Goal: Obtain resource: Download file/media

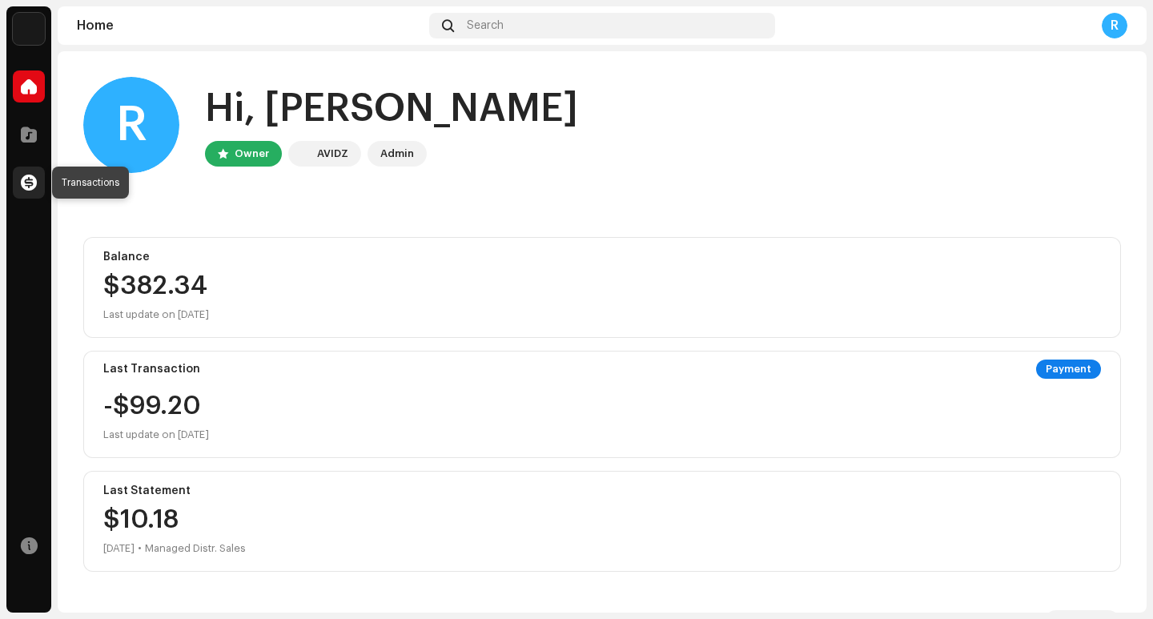
click at [29, 176] on span at bounding box center [29, 182] width 16 height 13
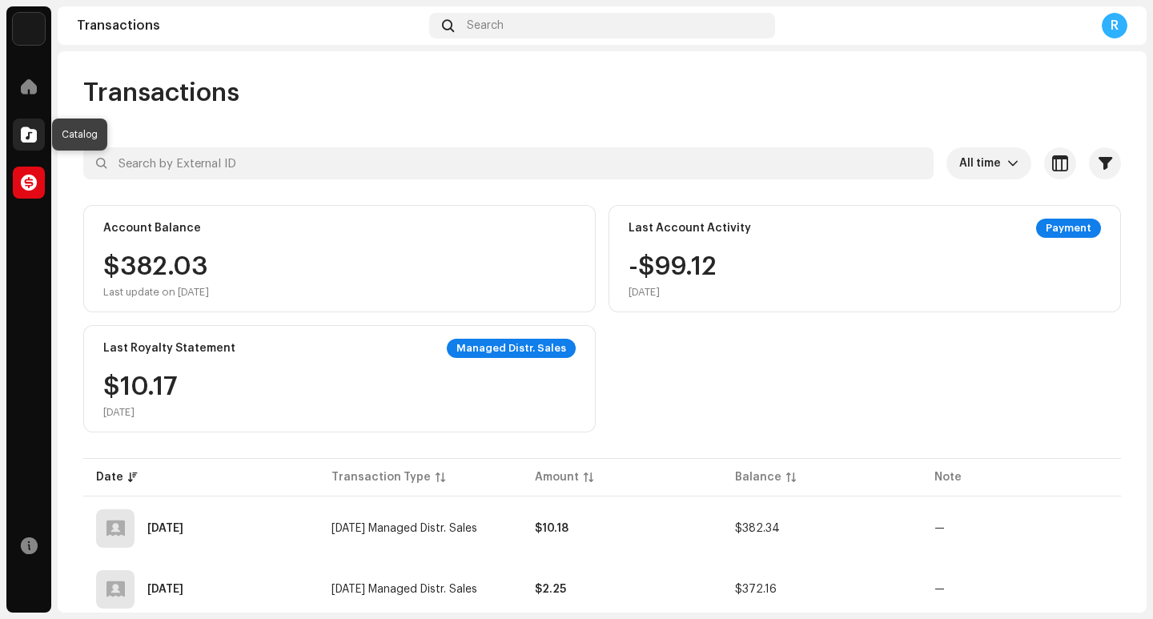
click at [35, 130] on span at bounding box center [29, 134] width 16 height 13
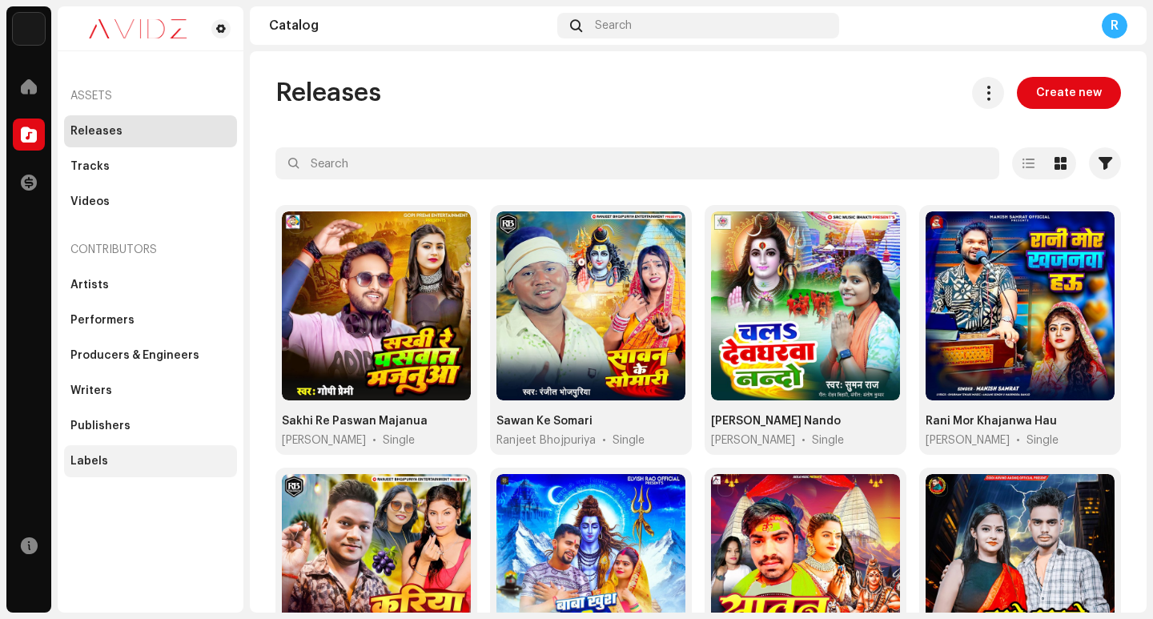
click at [102, 458] on div "Labels" at bounding box center [89, 461] width 38 height 13
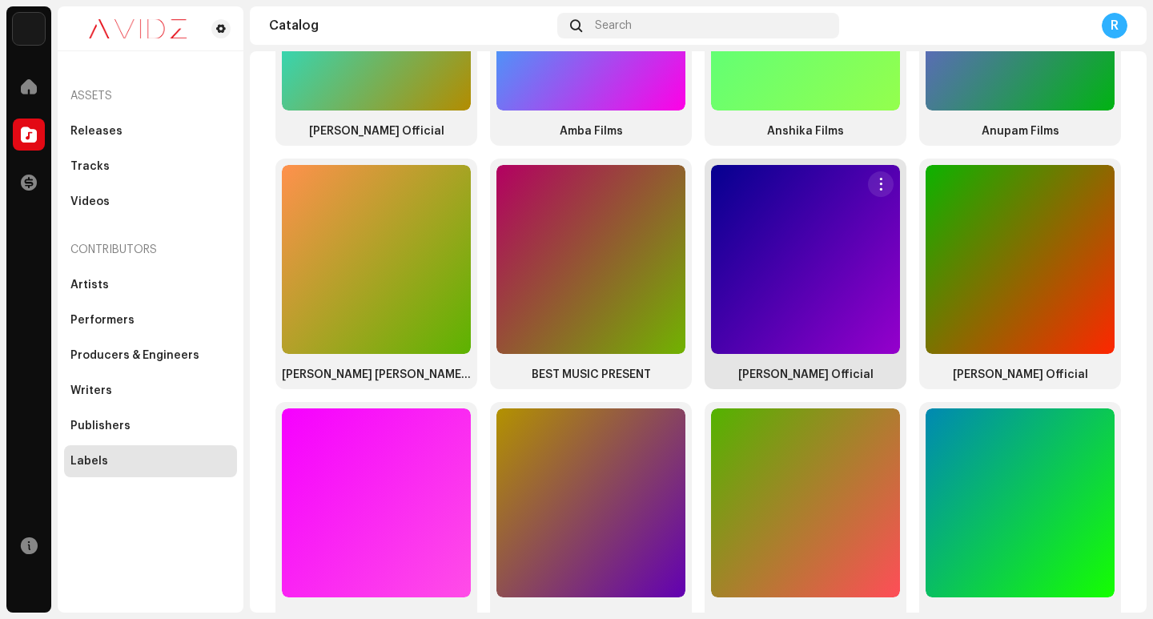
scroll to position [534, 0]
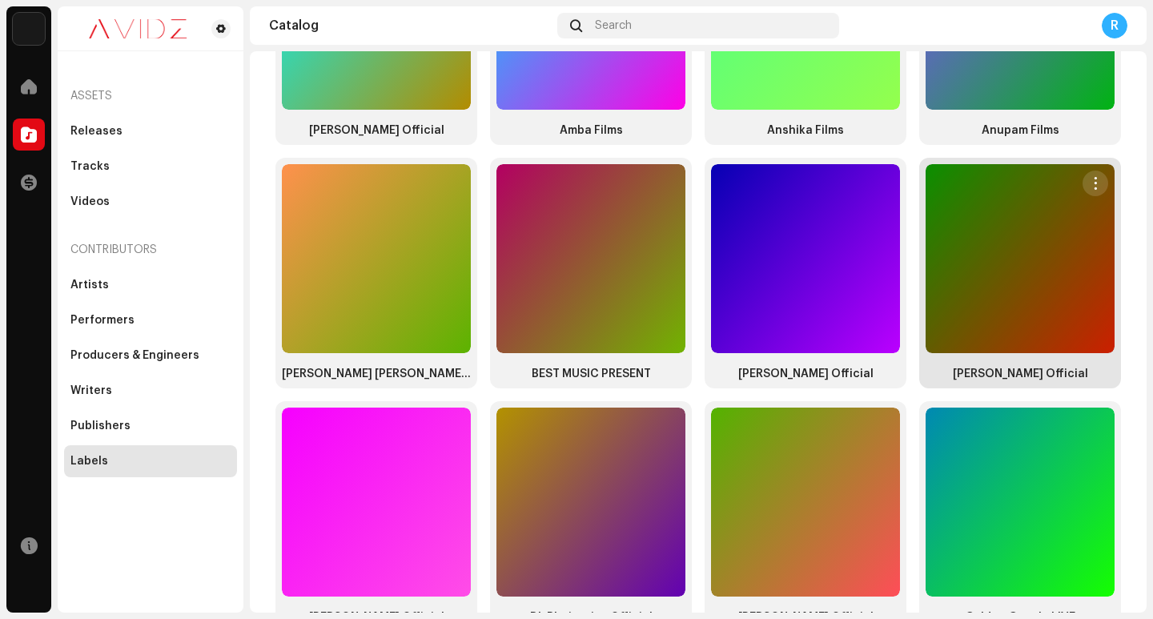
click at [1090, 177] on span "button" at bounding box center [1096, 183] width 12 height 13
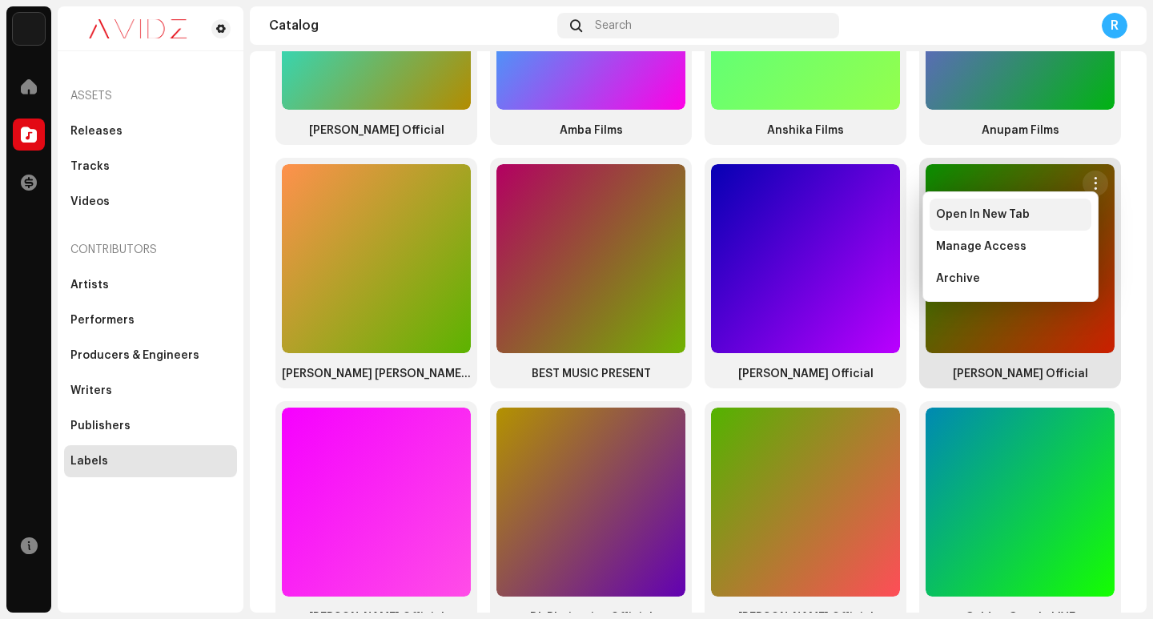
click at [1007, 218] on span "Open In New Tab" at bounding box center [983, 214] width 94 height 13
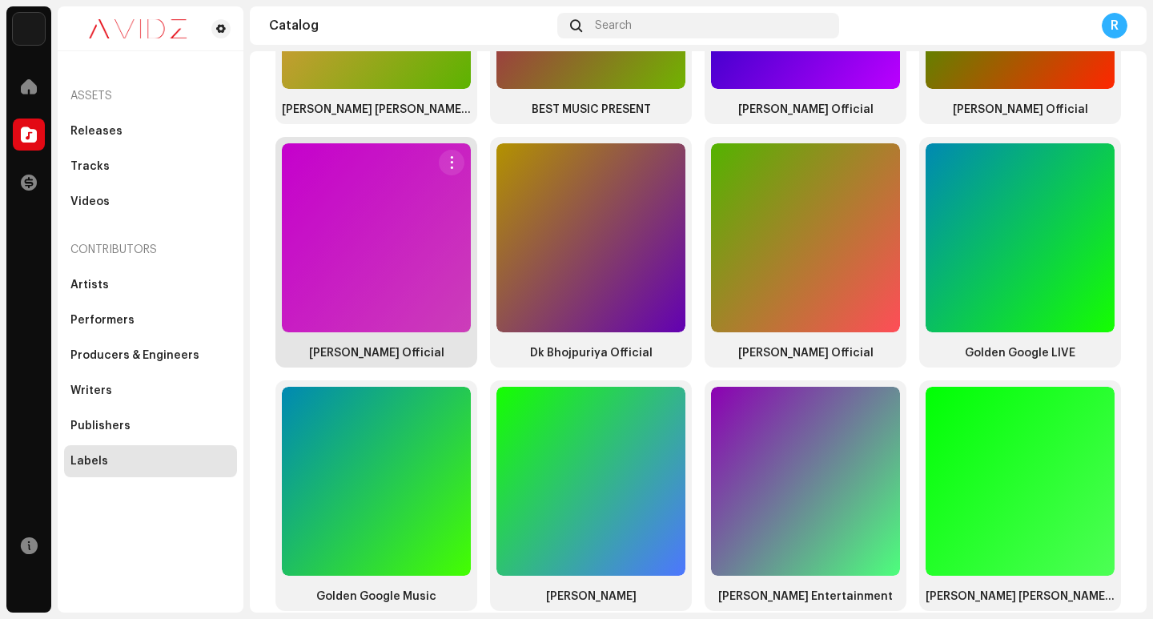
scroll to position [801, 0]
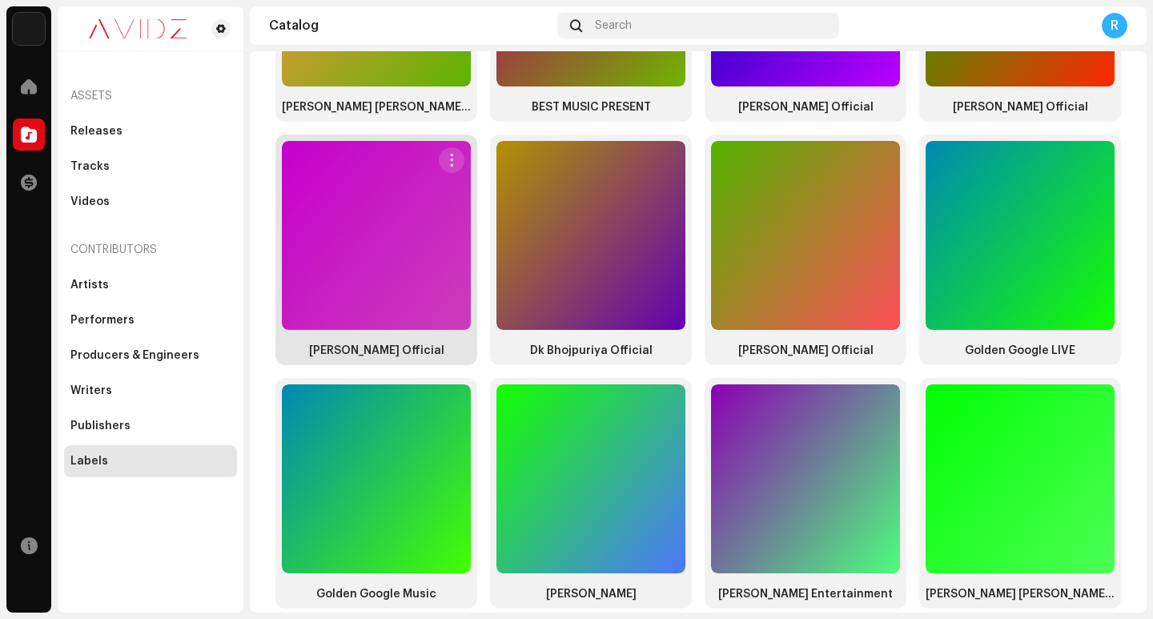
click at [452, 154] on span "button" at bounding box center [452, 160] width 12 height 13
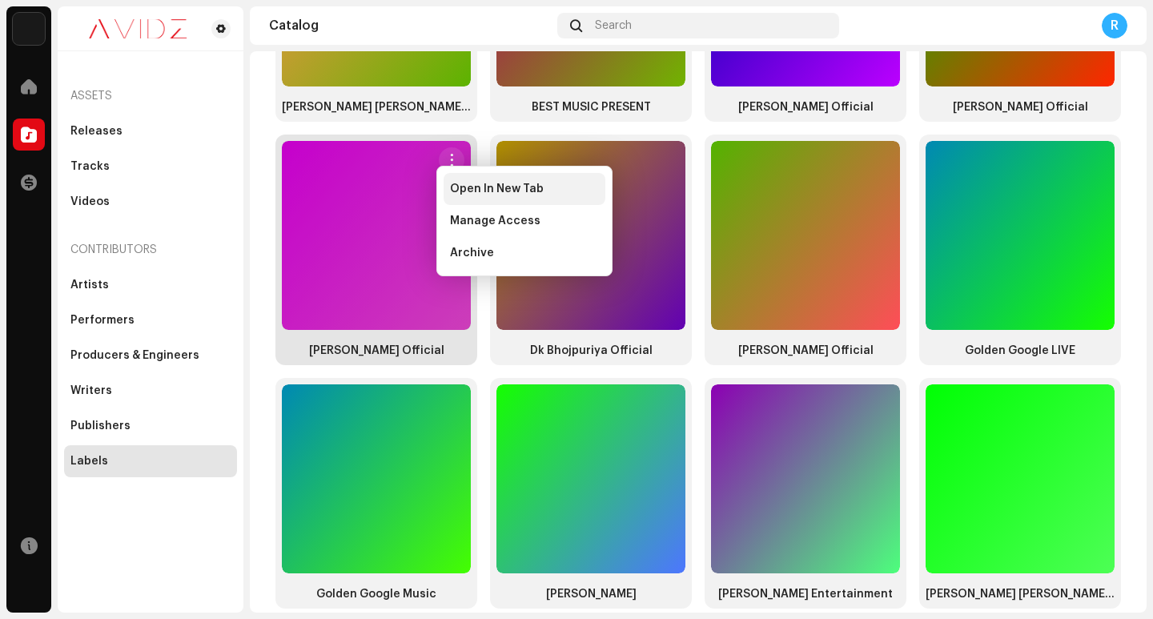
click at [472, 194] on span "Open In New Tab" at bounding box center [497, 189] width 94 height 13
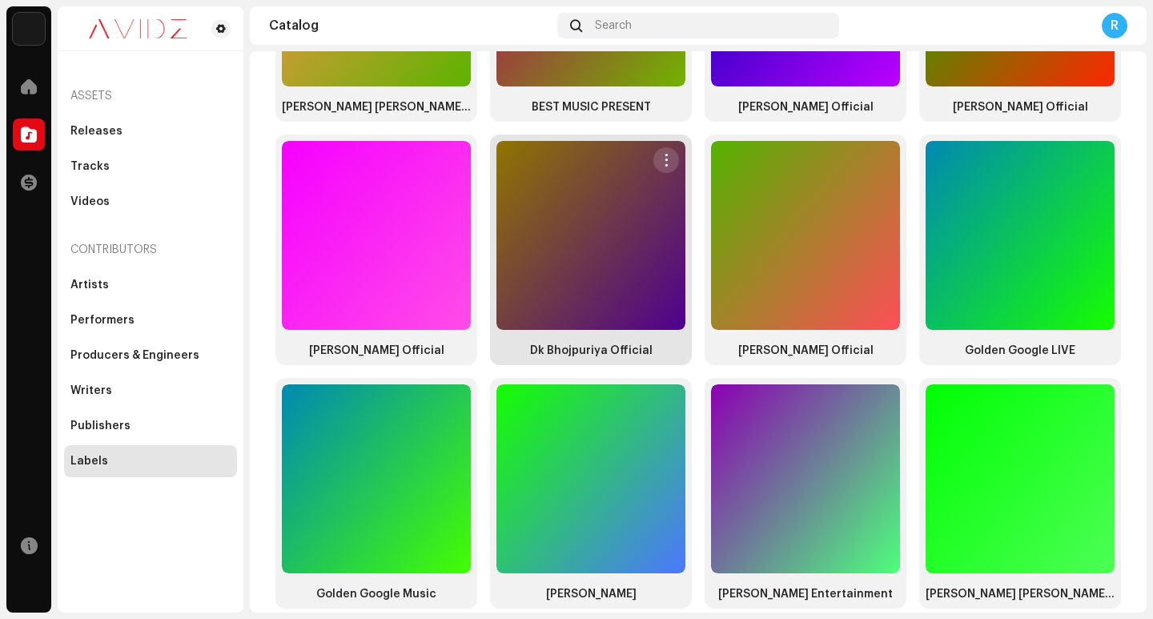
click at [661, 155] on span "button" at bounding box center [667, 160] width 12 height 13
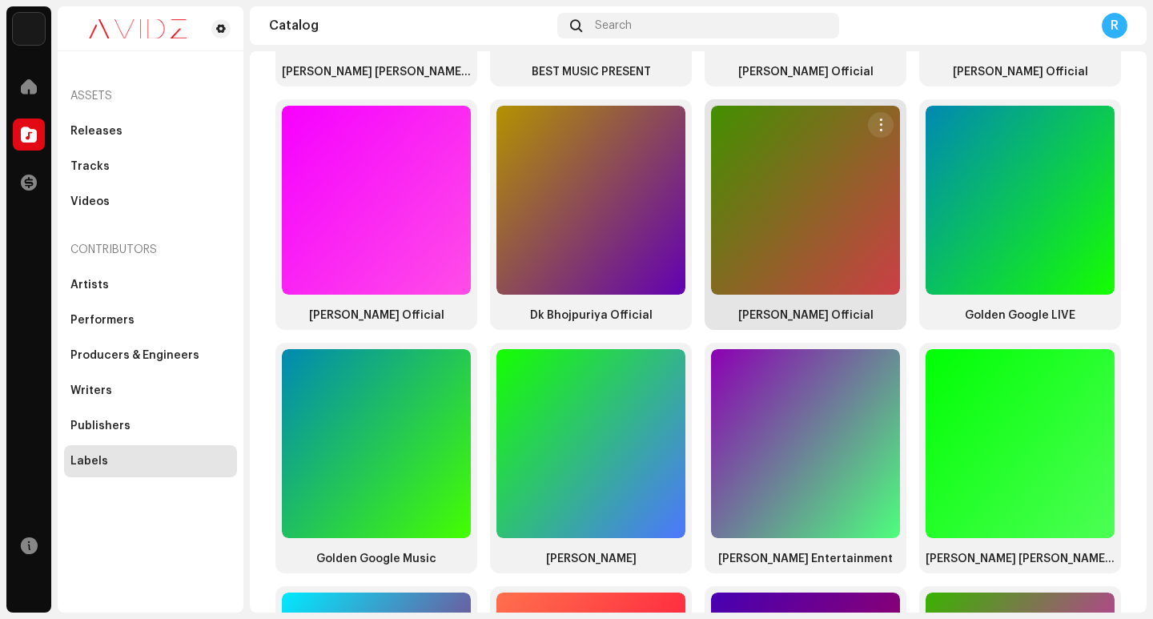
scroll to position [827, 0]
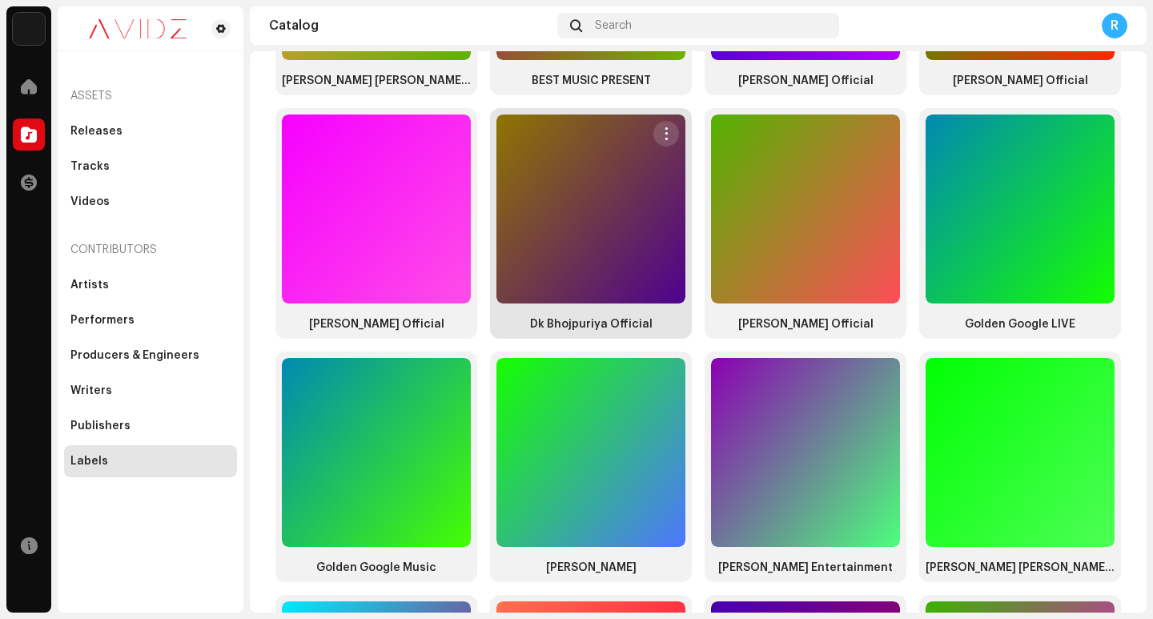
click at [661, 127] on span "button" at bounding box center [667, 133] width 12 height 13
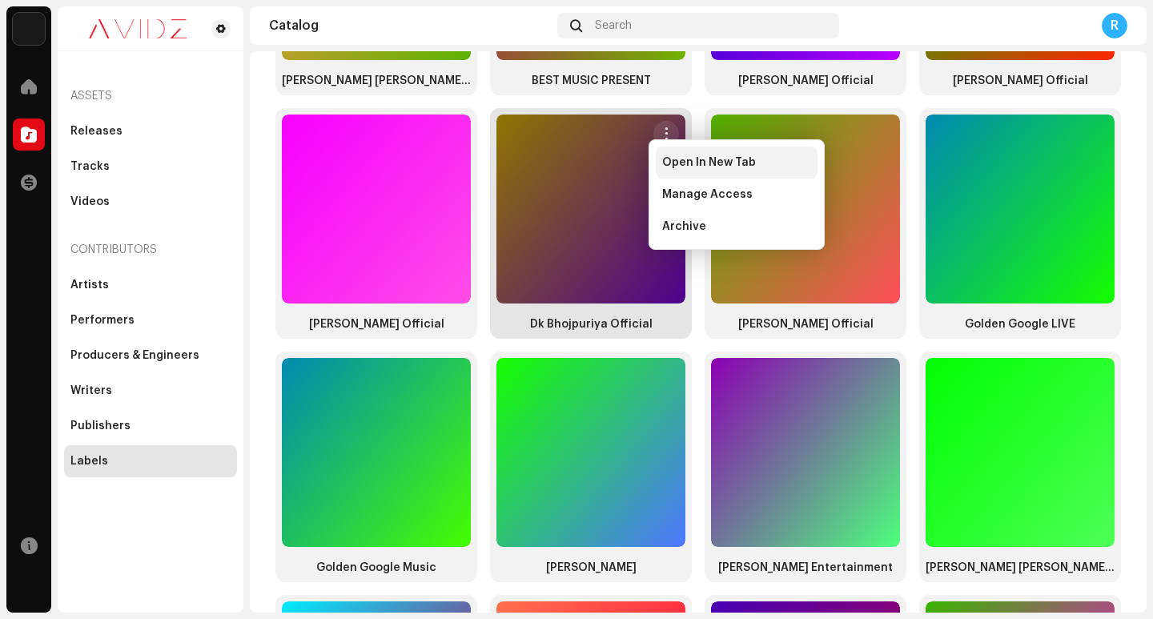
click at [675, 167] on span "Open In New Tab" at bounding box center [709, 162] width 94 height 13
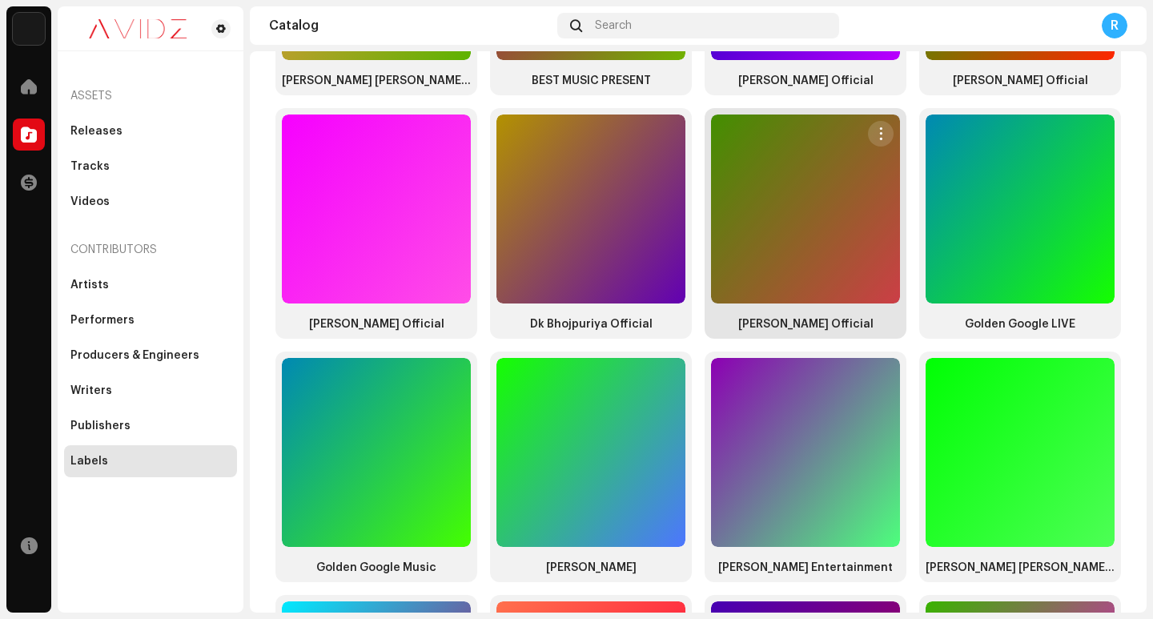
click at [876, 127] on span "button" at bounding box center [882, 133] width 12 height 13
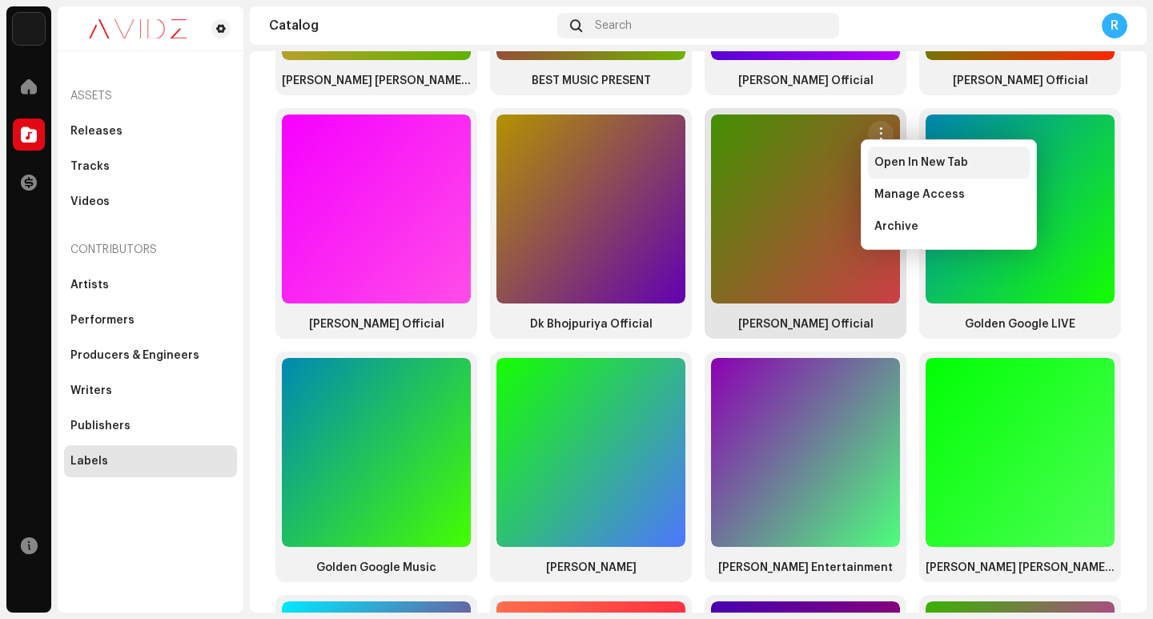
click at [881, 164] on span "Open In New Tab" at bounding box center [922, 162] width 94 height 13
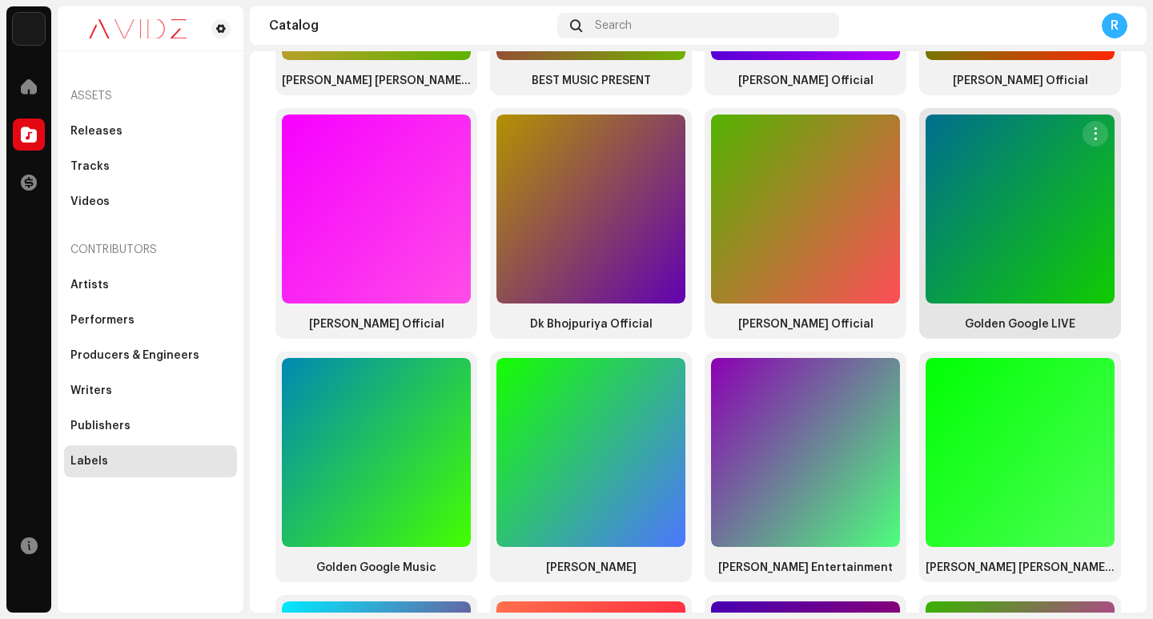
click at [1090, 129] on span "button" at bounding box center [1096, 133] width 12 height 13
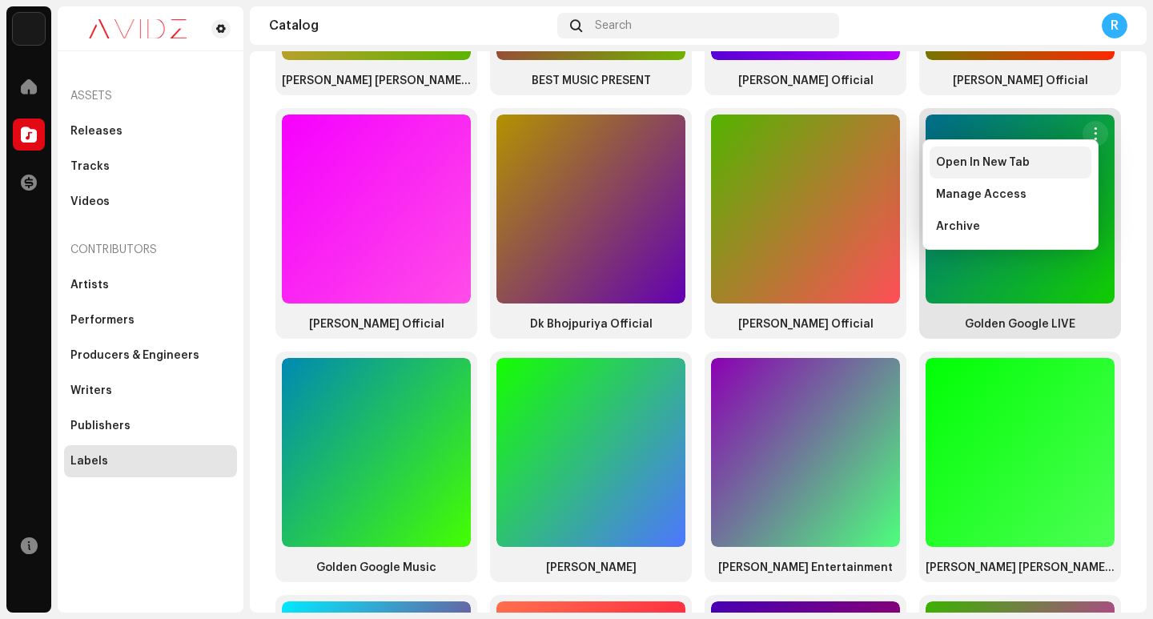
click at [1013, 165] on span "Open In New Tab" at bounding box center [983, 162] width 94 height 13
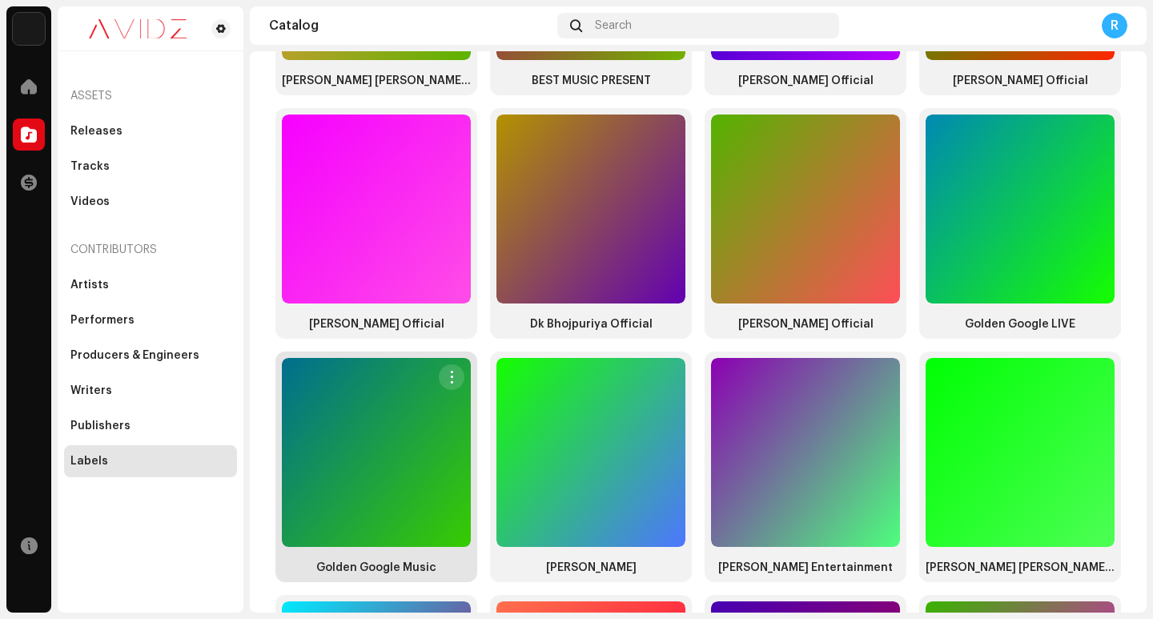
click at [446, 371] on span "button" at bounding box center [452, 377] width 12 height 13
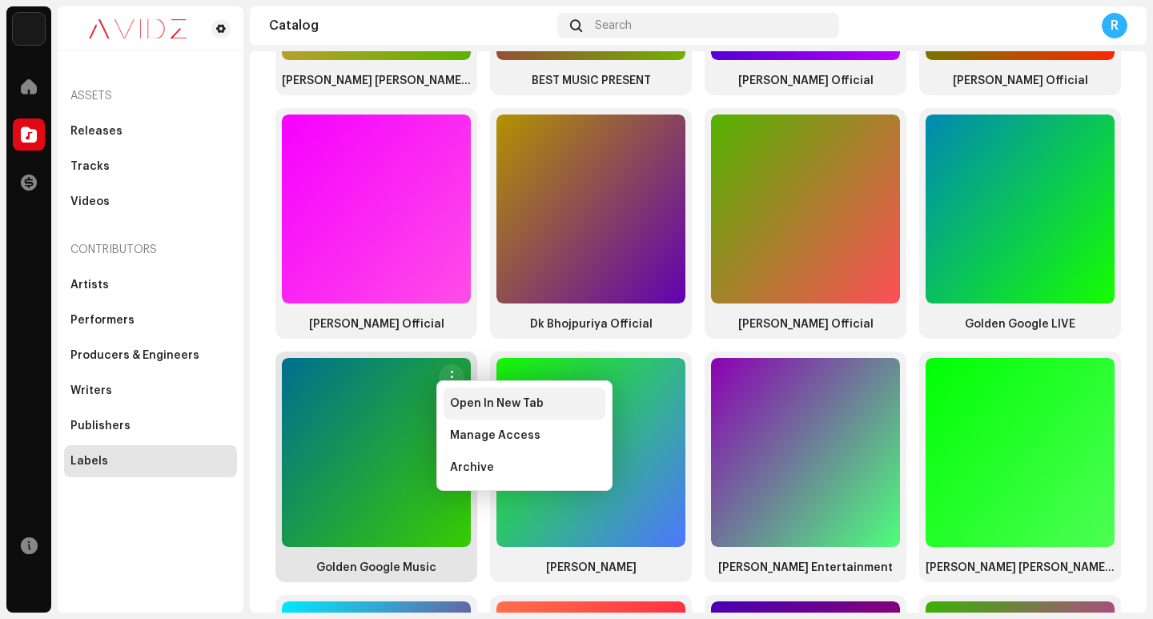
click at [467, 405] on span "Open In New Tab" at bounding box center [497, 403] width 94 height 13
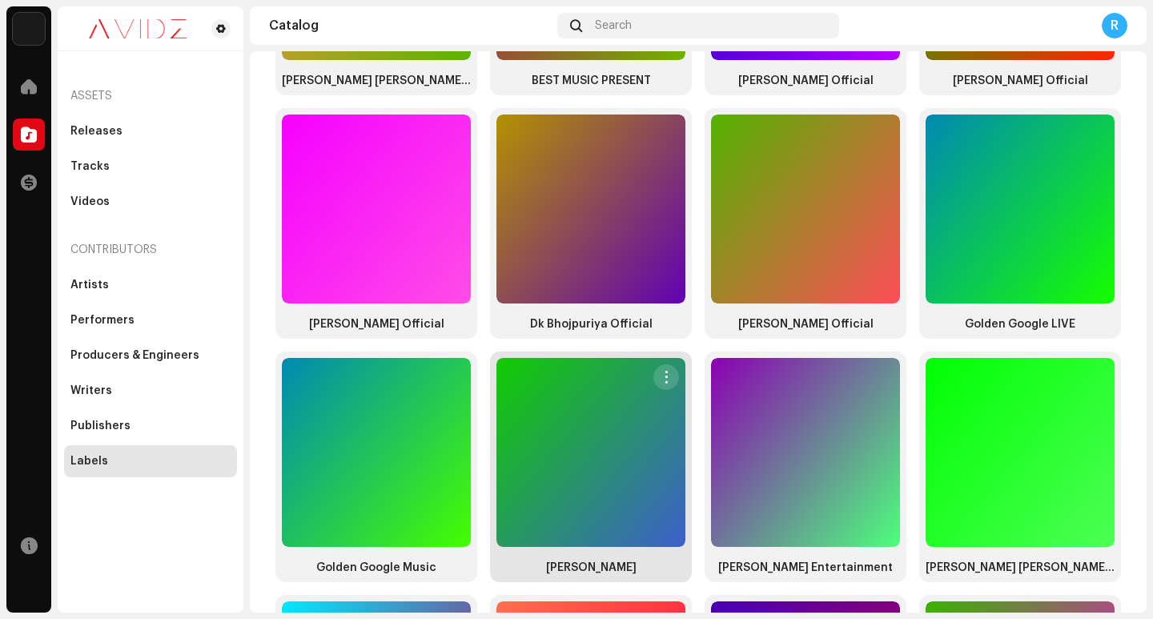
click at [662, 371] on span "button" at bounding box center [667, 377] width 12 height 13
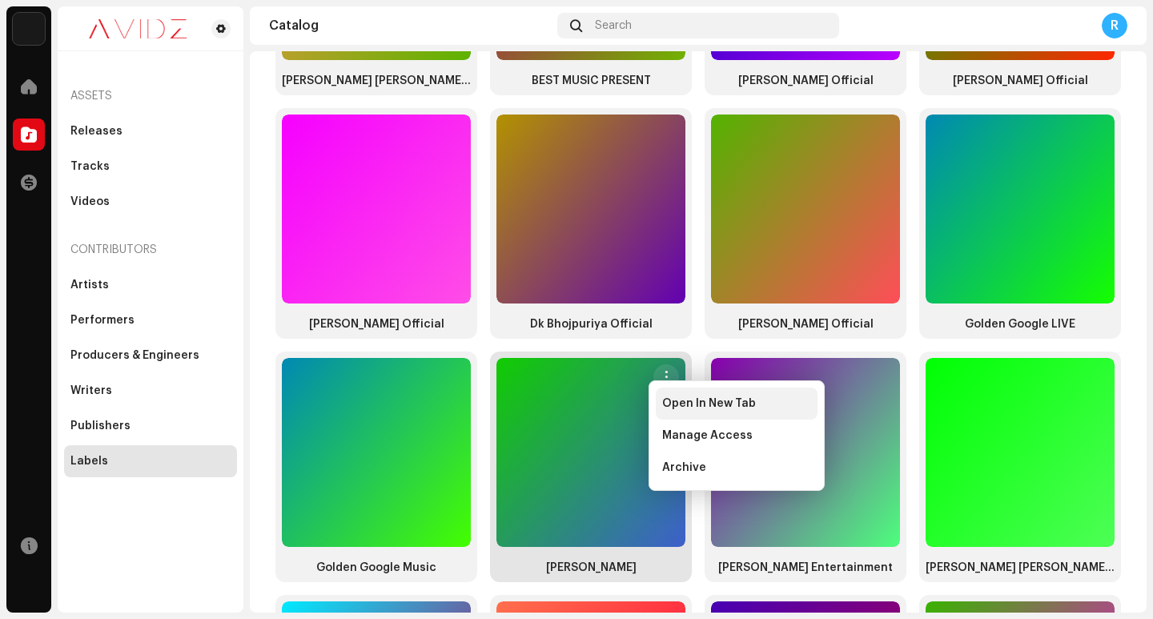
click at [675, 411] on div "Open In New Tab" at bounding box center [737, 404] width 162 height 32
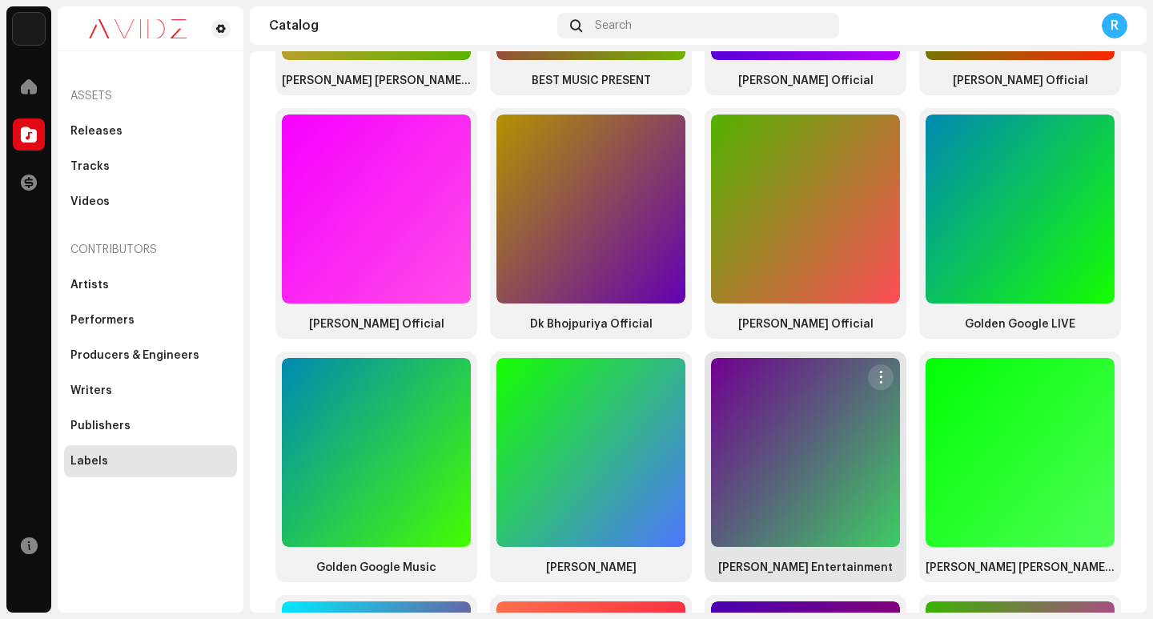
click at [878, 371] on span "button" at bounding box center [882, 377] width 12 height 13
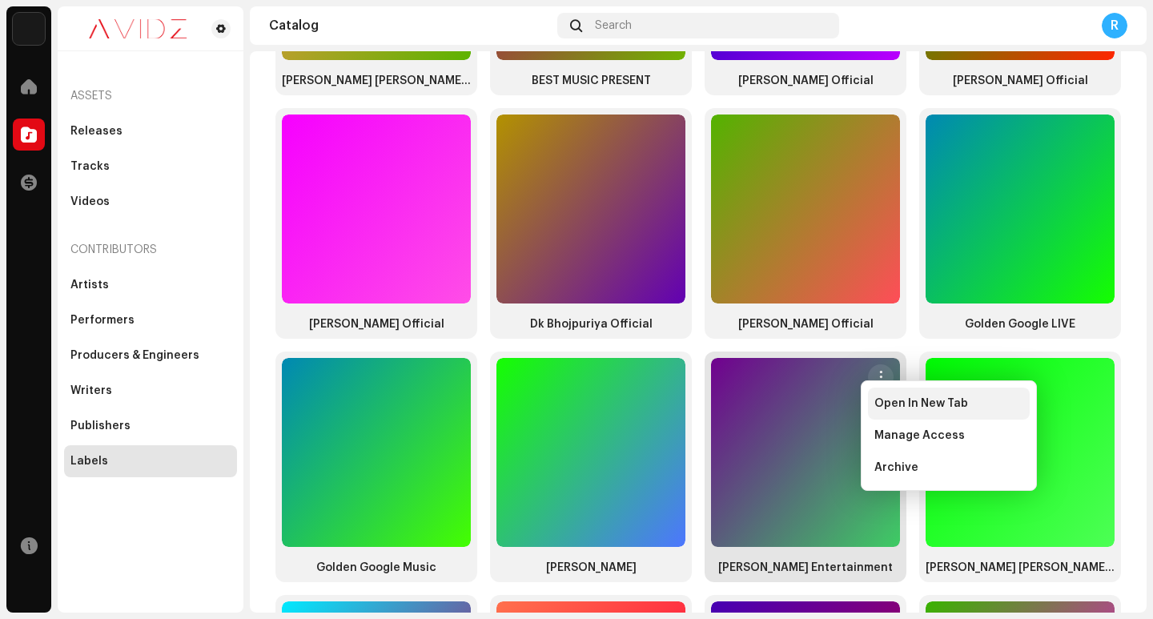
click at [888, 404] on span "Open In New Tab" at bounding box center [922, 403] width 94 height 13
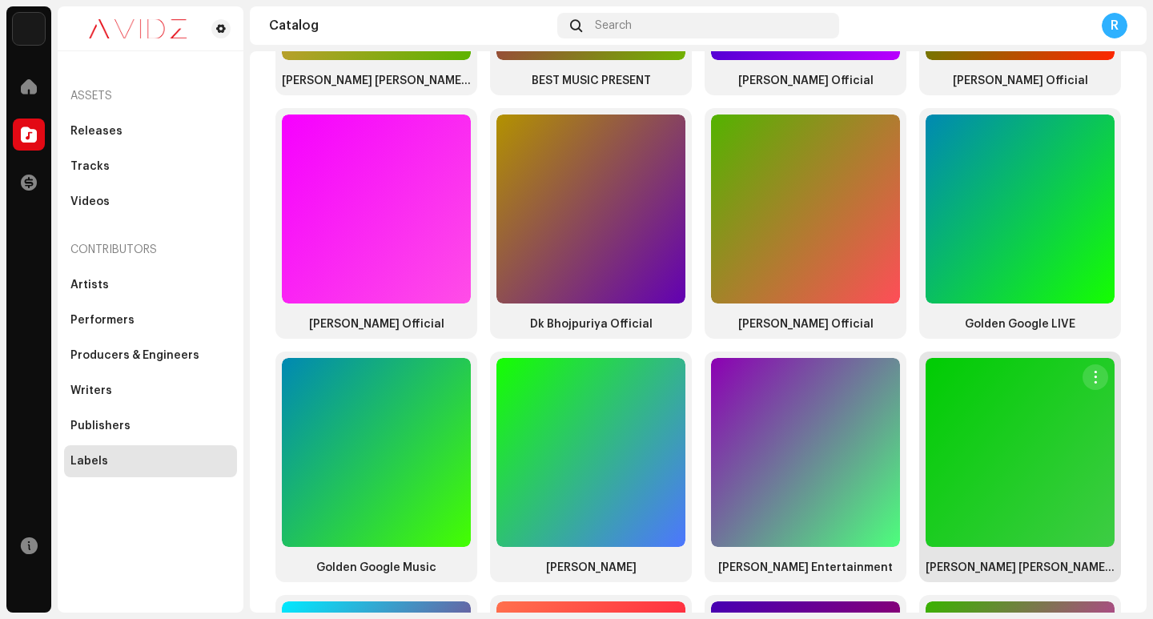
click at [1091, 371] on span "button" at bounding box center [1096, 377] width 12 height 13
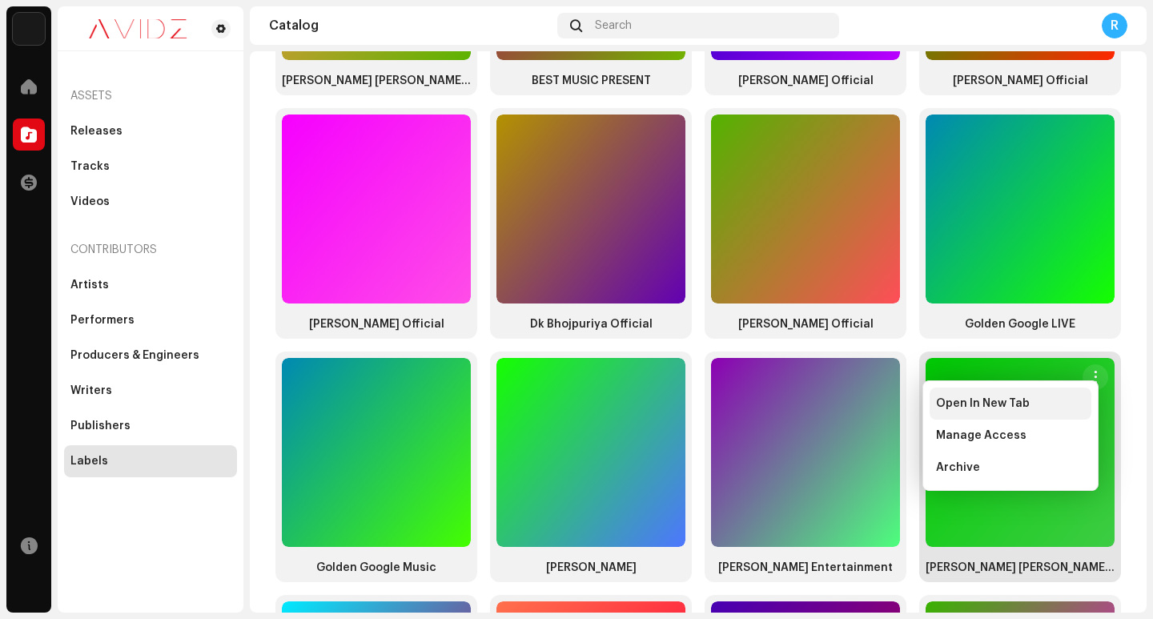
click at [1005, 406] on span "Open In New Tab" at bounding box center [983, 403] width 94 height 13
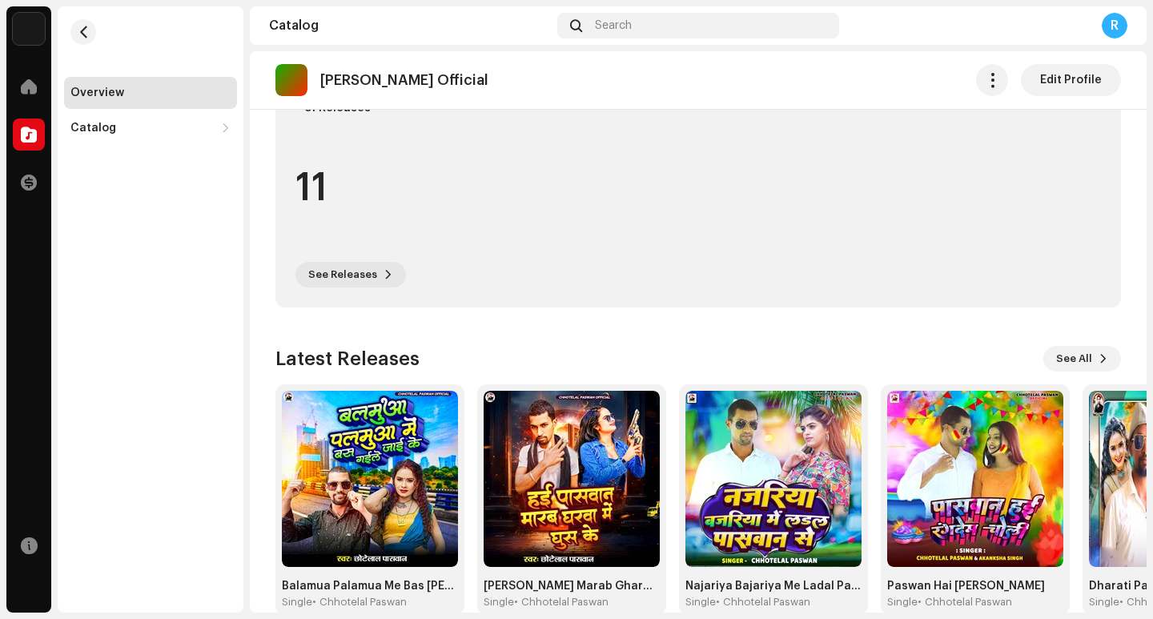
scroll to position [429, 0]
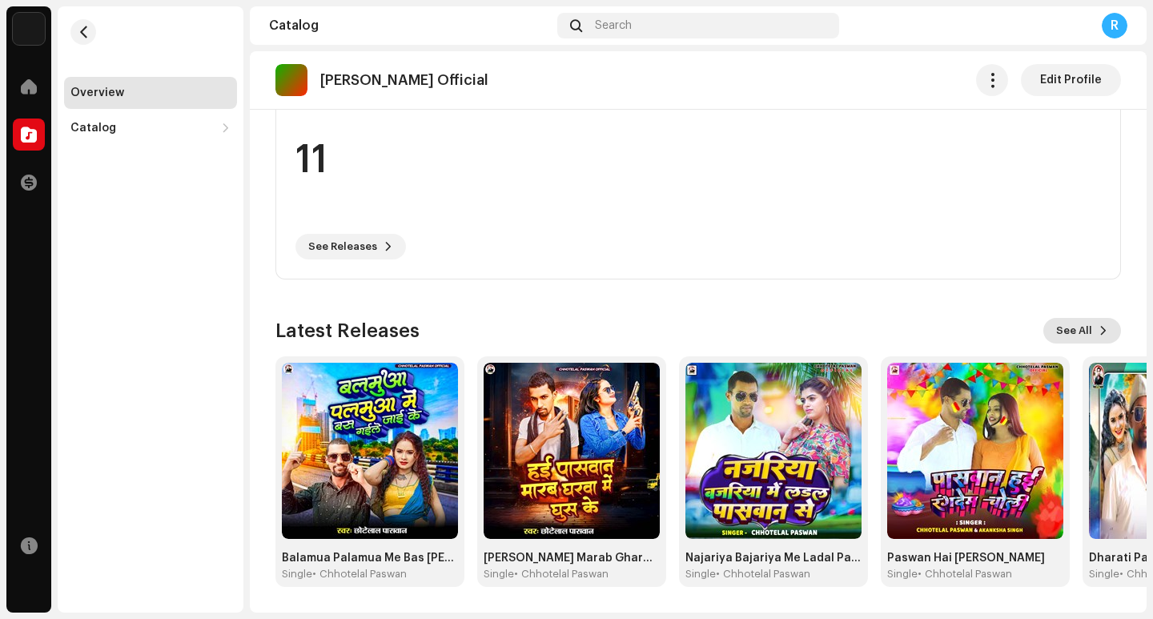
click at [1063, 333] on span "See All" at bounding box center [1075, 331] width 36 height 32
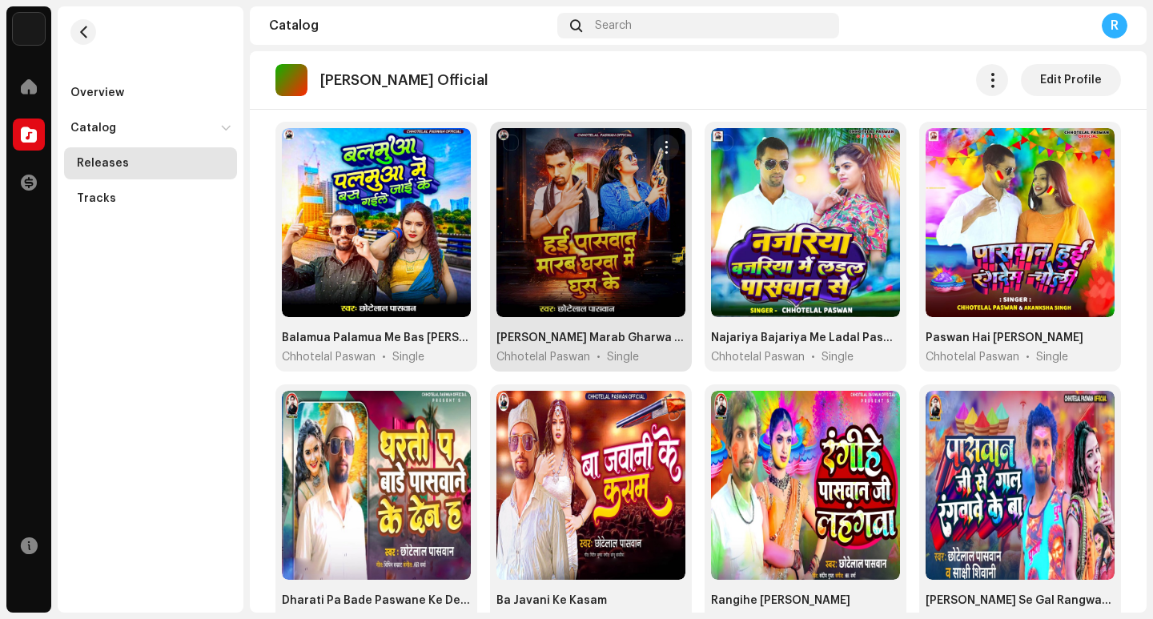
scroll to position [160, 0]
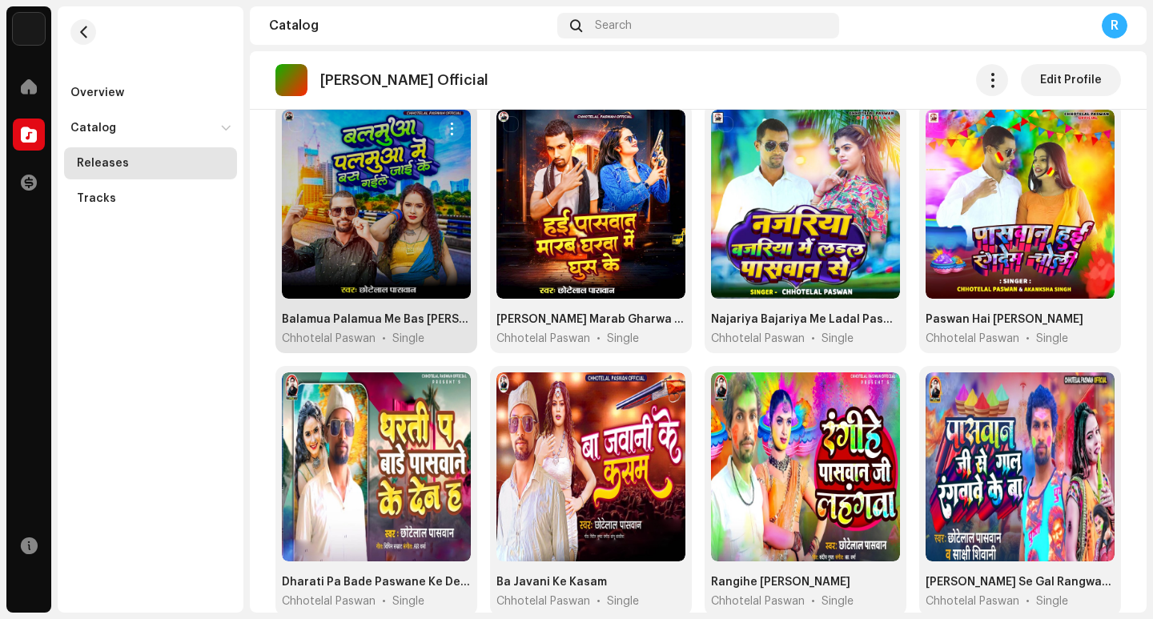
click at [446, 129] on span "button" at bounding box center [452, 129] width 12 height 13
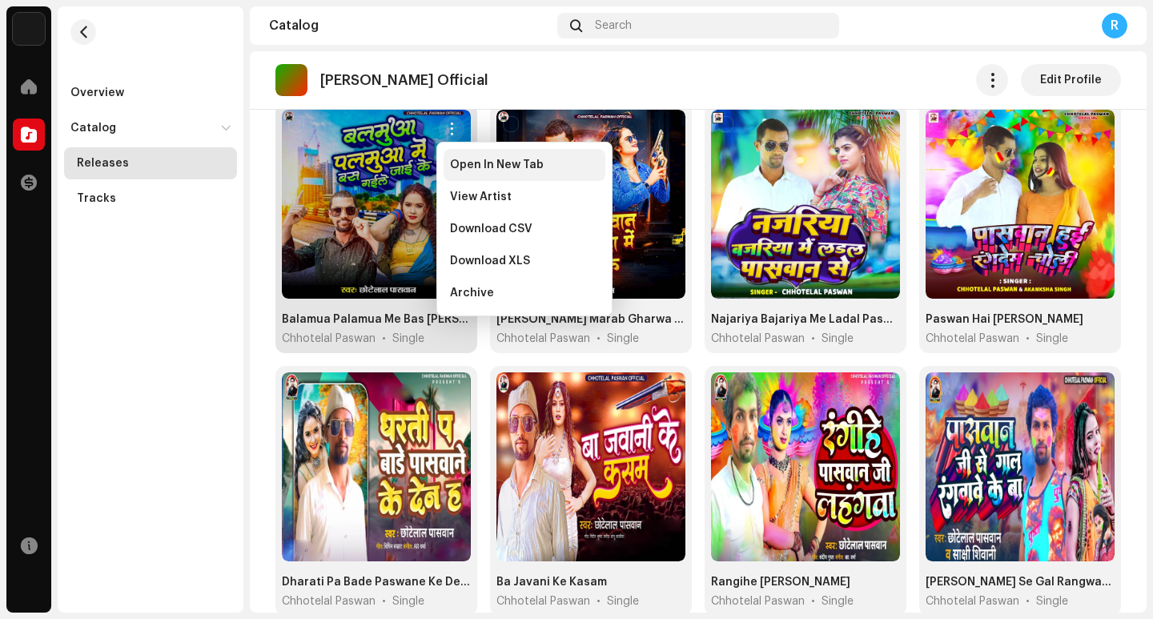
click at [473, 165] on span "Open In New Tab" at bounding box center [497, 165] width 94 height 13
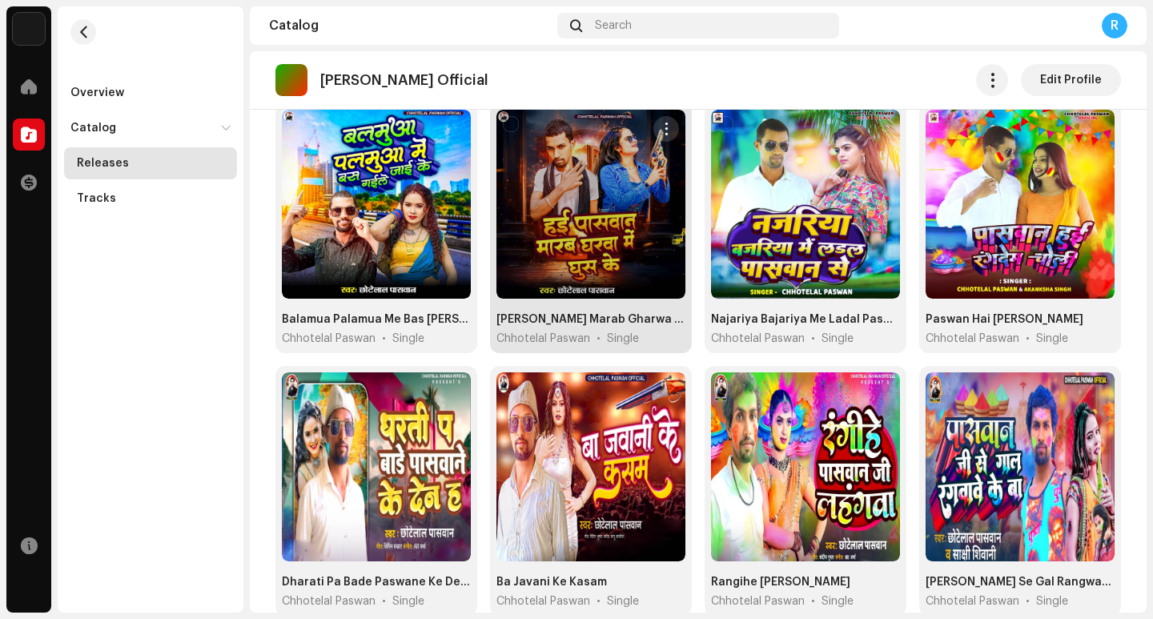
click at [654, 133] on button "button" at bounding box center [667, 129] width 26 height 26
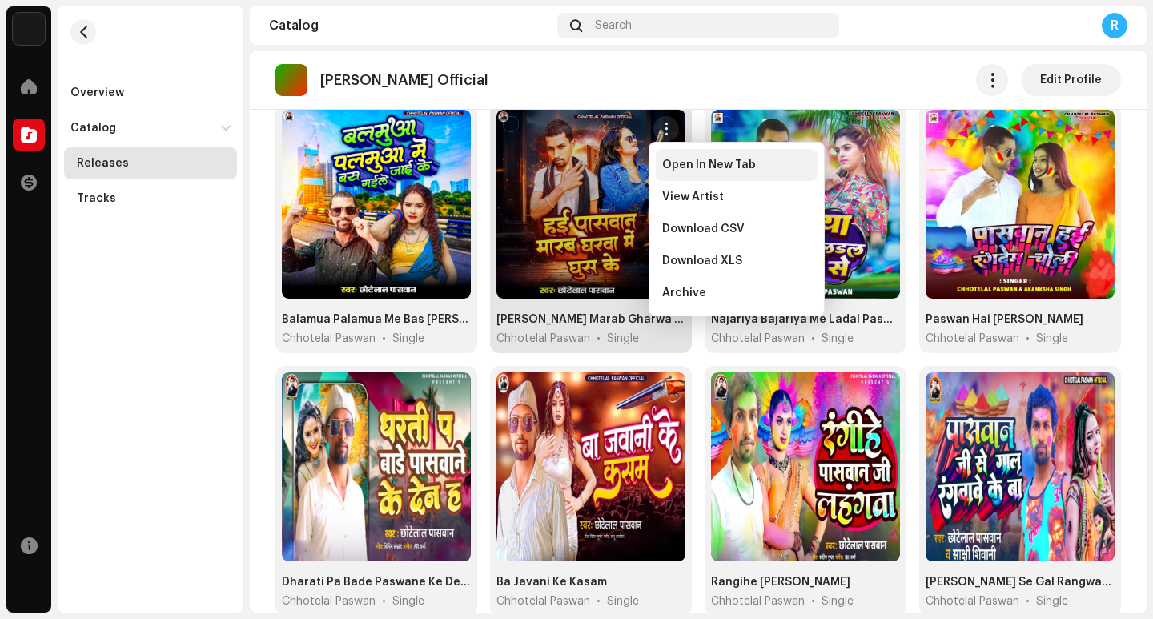
click at [678, 170] on span "Open In New Tab" at bounding box center [709, 165] width 94 height 13
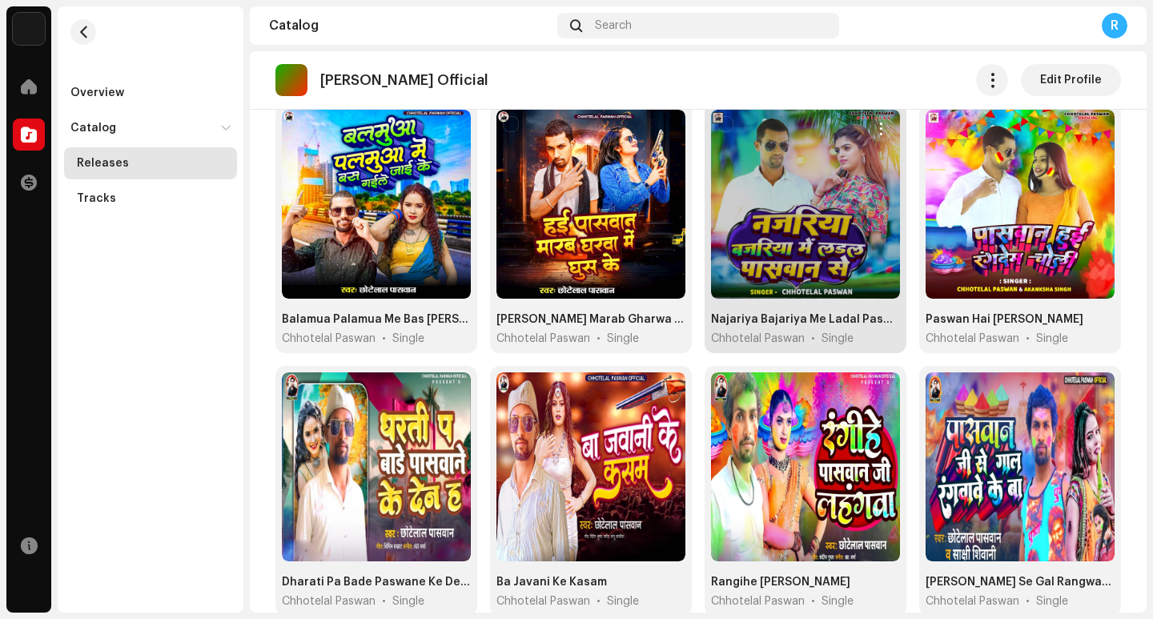
click at [876, 125] on span "button" at bounding box center [882, 129] width 12 height 13
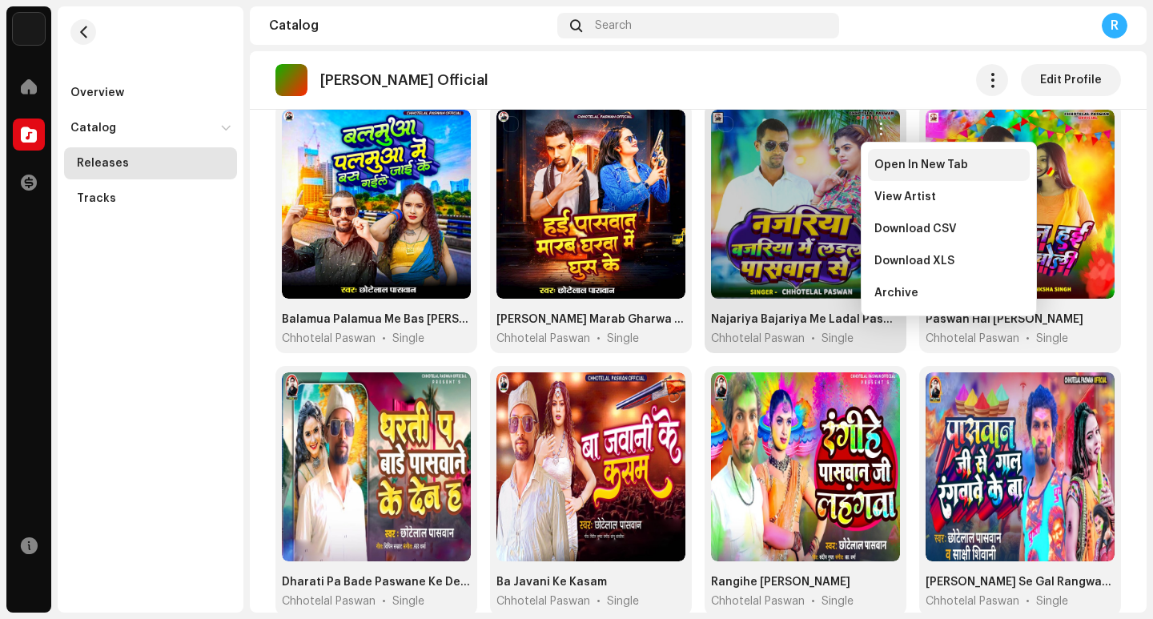
click at [879, 172] on div "Open In New Tab" at bounding box center [949, 165] width 162 height 32
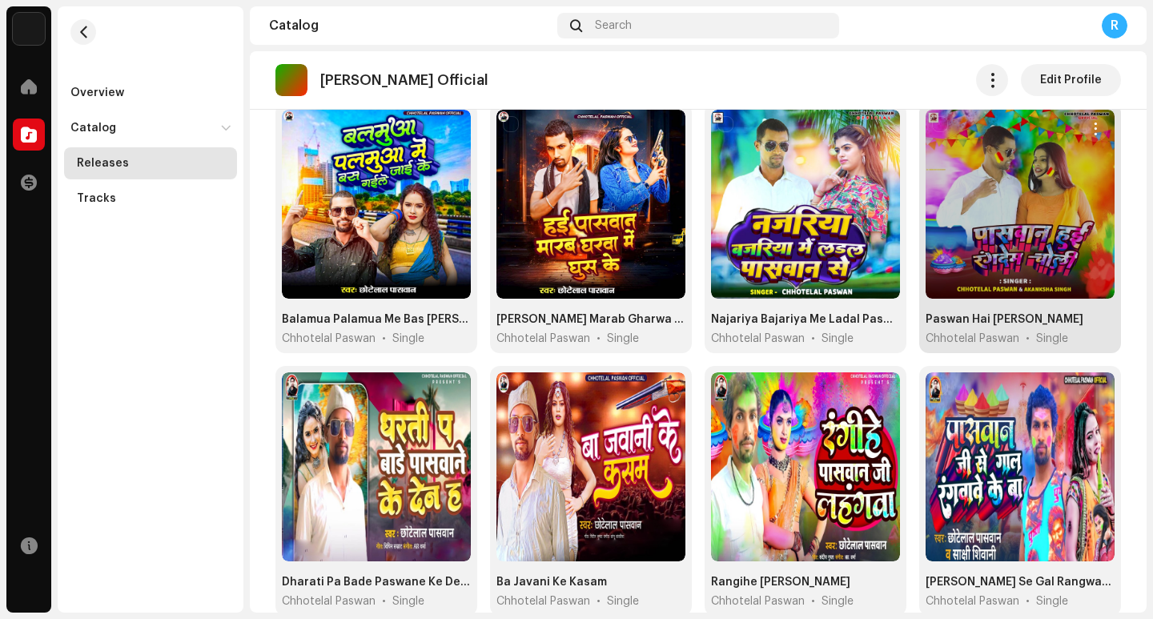
click at [1090, 129] on span "button" at bounding box center [1096, 129] width 12 height 13
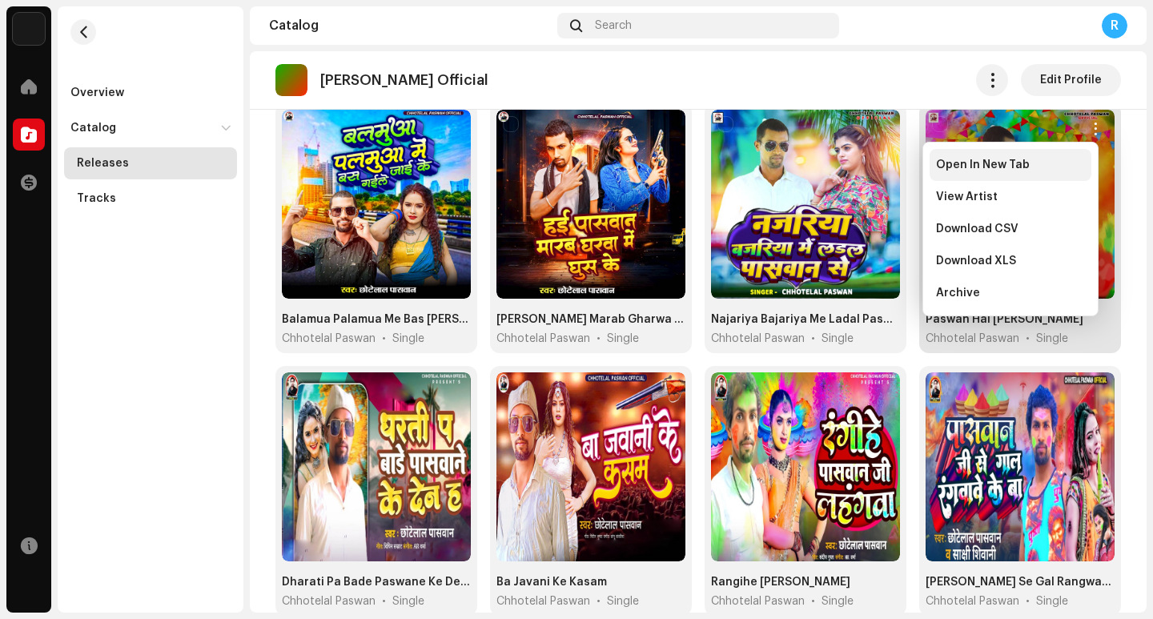
click at [986, 168] on span "Open In New Tab" at bounding box center [983, 165] width 94 height 13
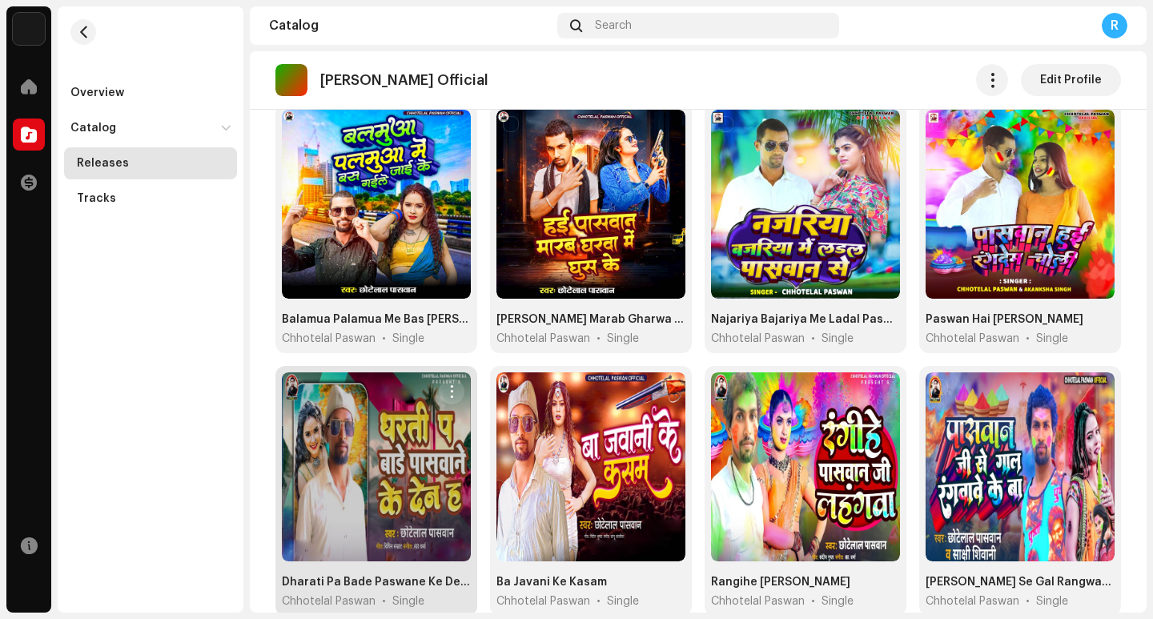
click at [453, 385] on span "button" at bounding box center [452, 391] width 12 height 13
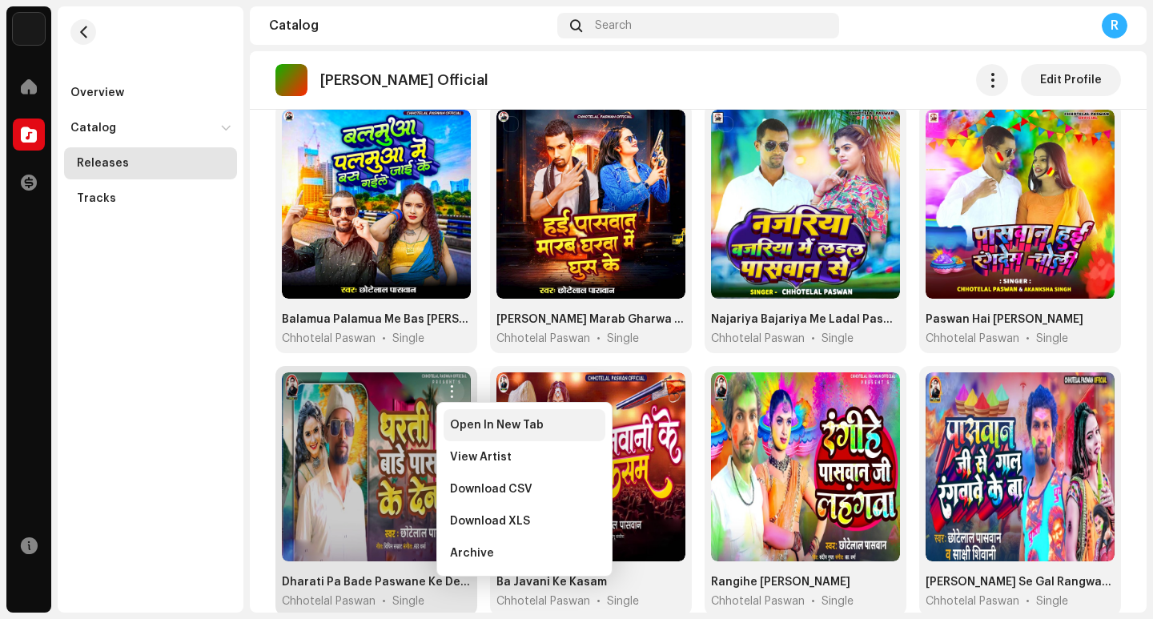
click at [469, 430] on span "Open In New Tab" at bounding box center [497, 425] width 94 height 13
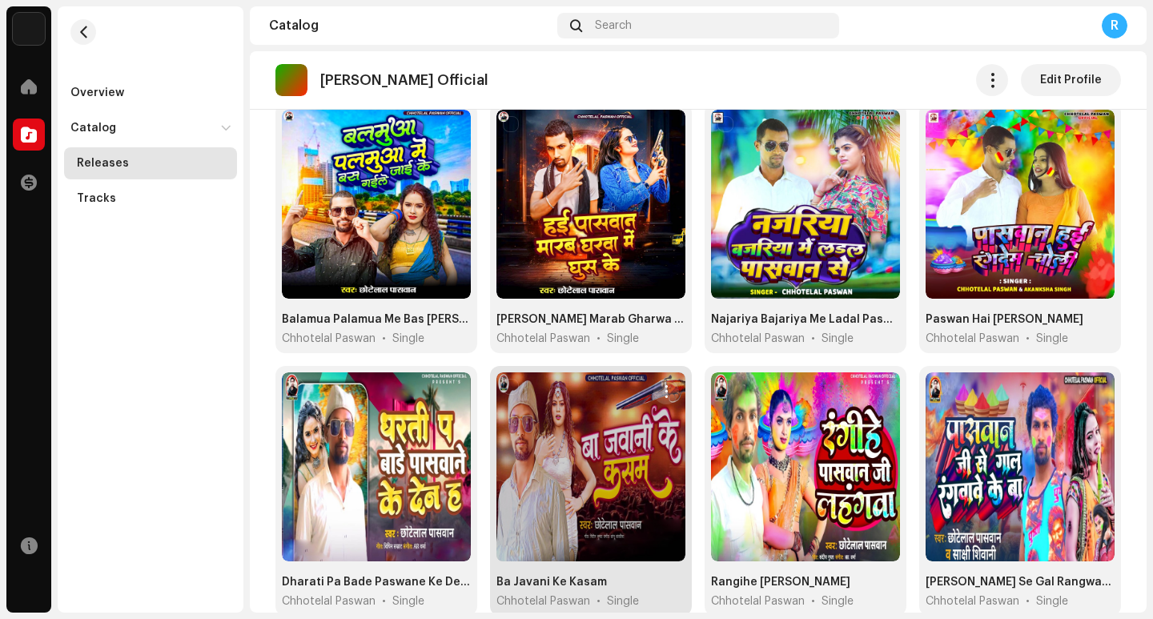
click at [661, 389] on span "button" at bounding box center [667, 391] width 12 height 13
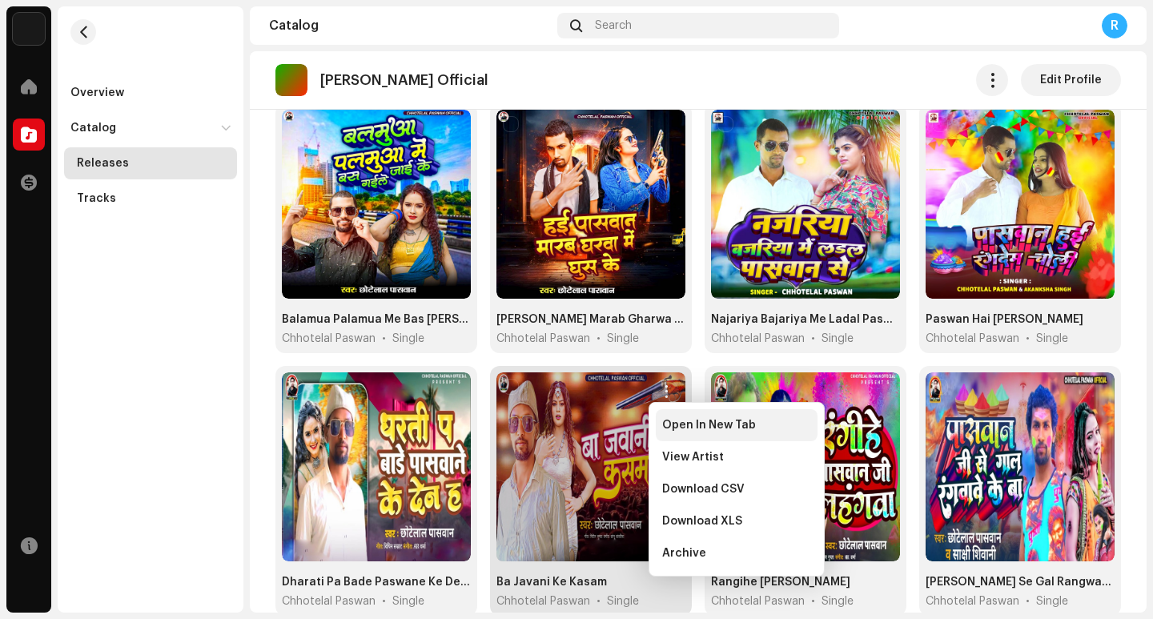
click at [681, 431] on span "Open In New Tab" at bounding box center [709, 425] width 94 height 13
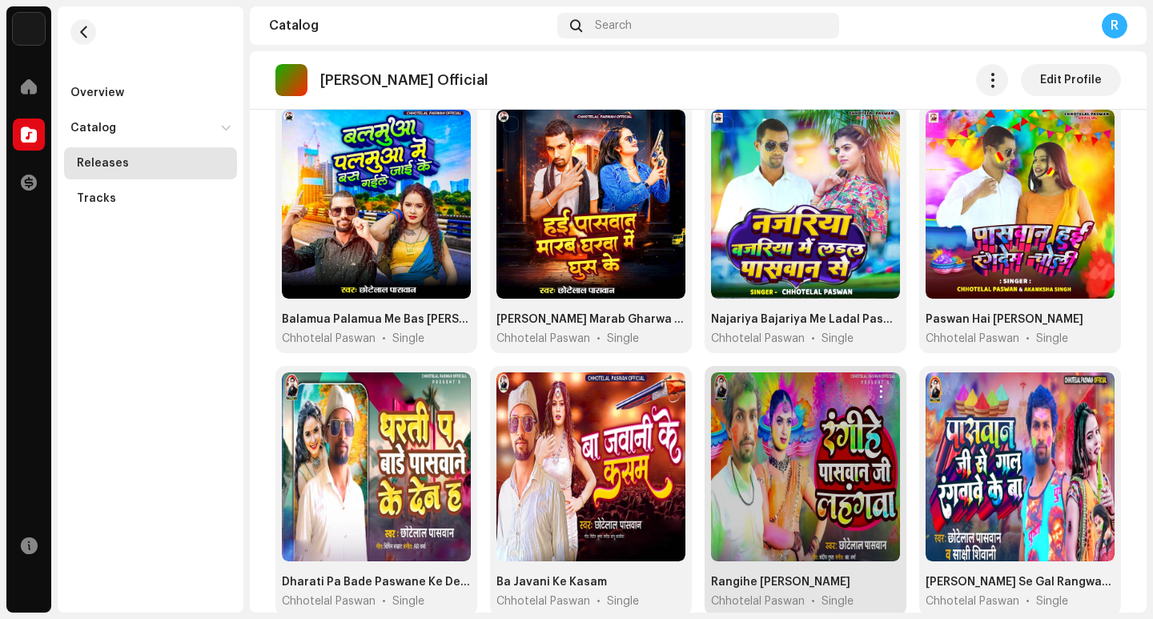
click at [876, 385] on span "button" at bounding box center [882, 391] width 12 height 13
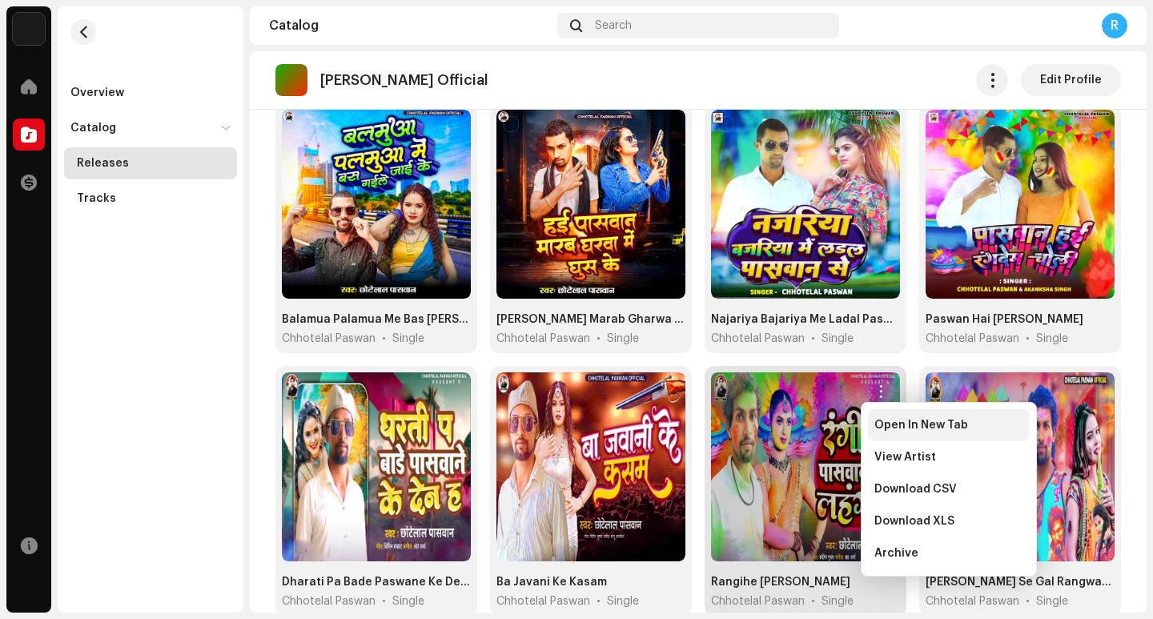
click at [886, 430] on span "Open In New Tab" at bounding box center [922, 425] width 94 height 13
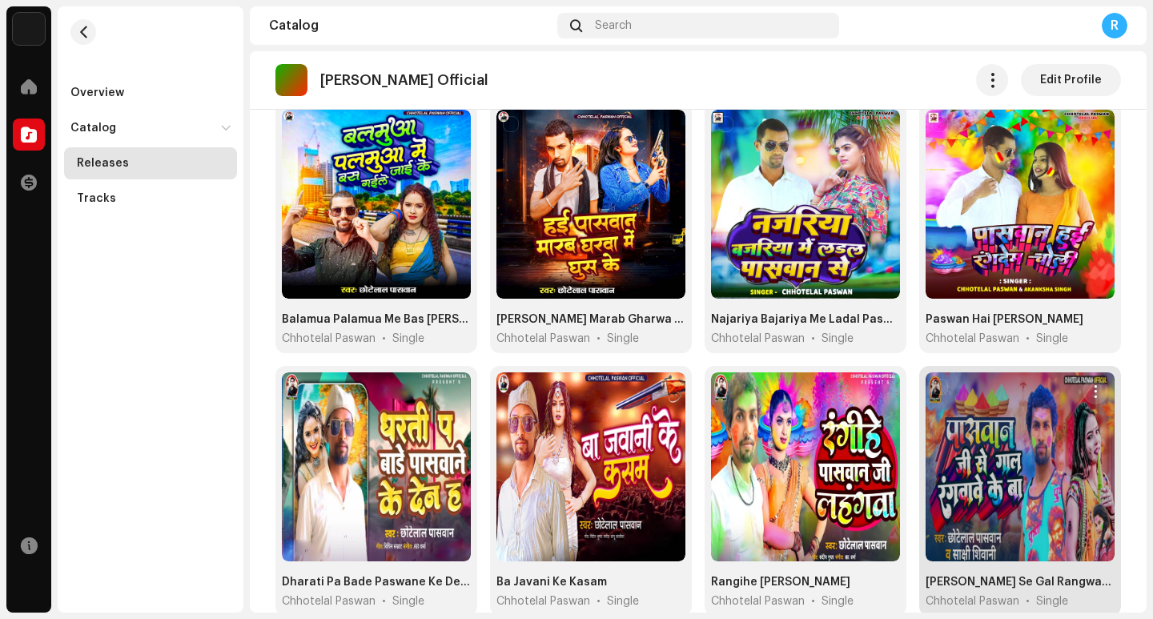
click at [1090, 393] on span "button" at bounding box center [1096, 391] width 12 height 13
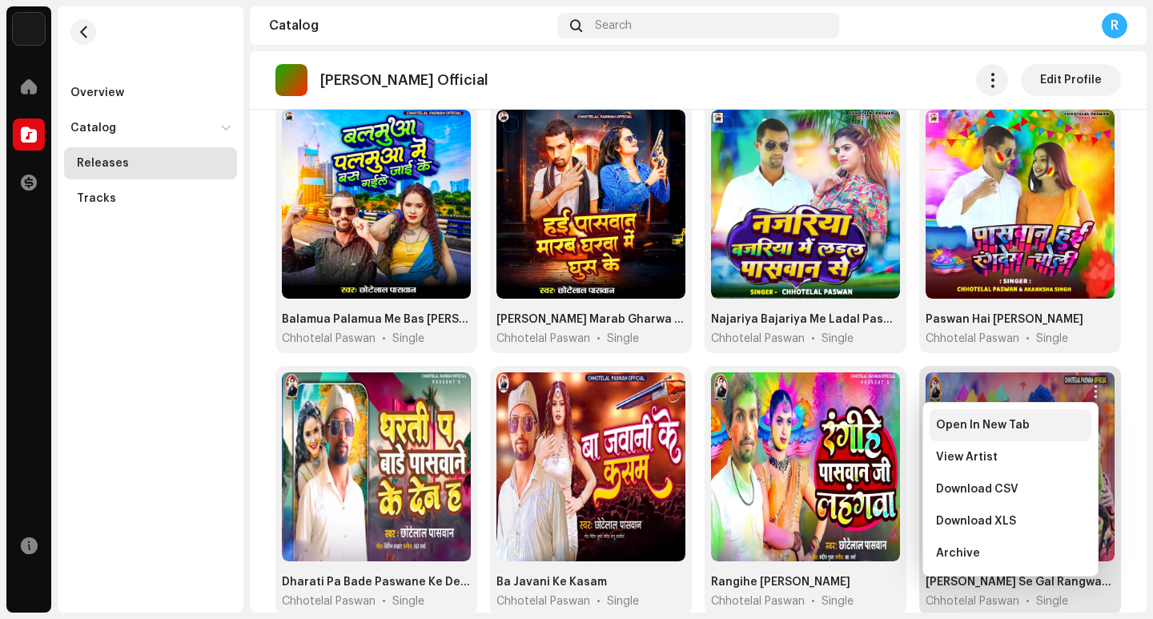
click at [975, 429] on span "Open In New Tab" at bounding box center [983, 425] width 94 height 13
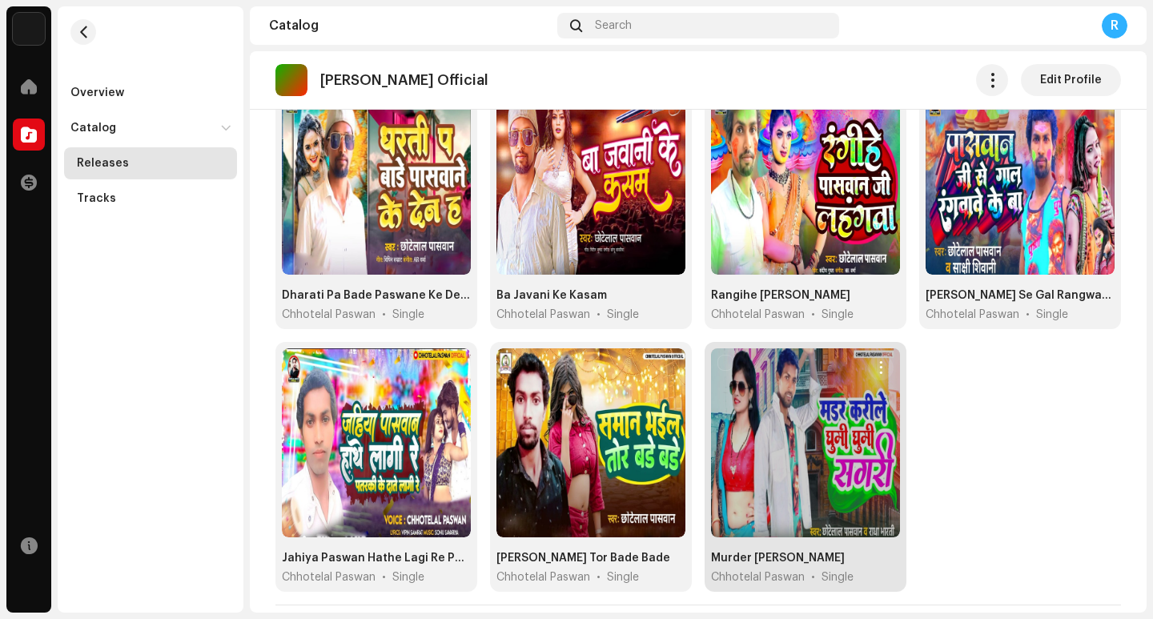
scroll to position [470, 0]
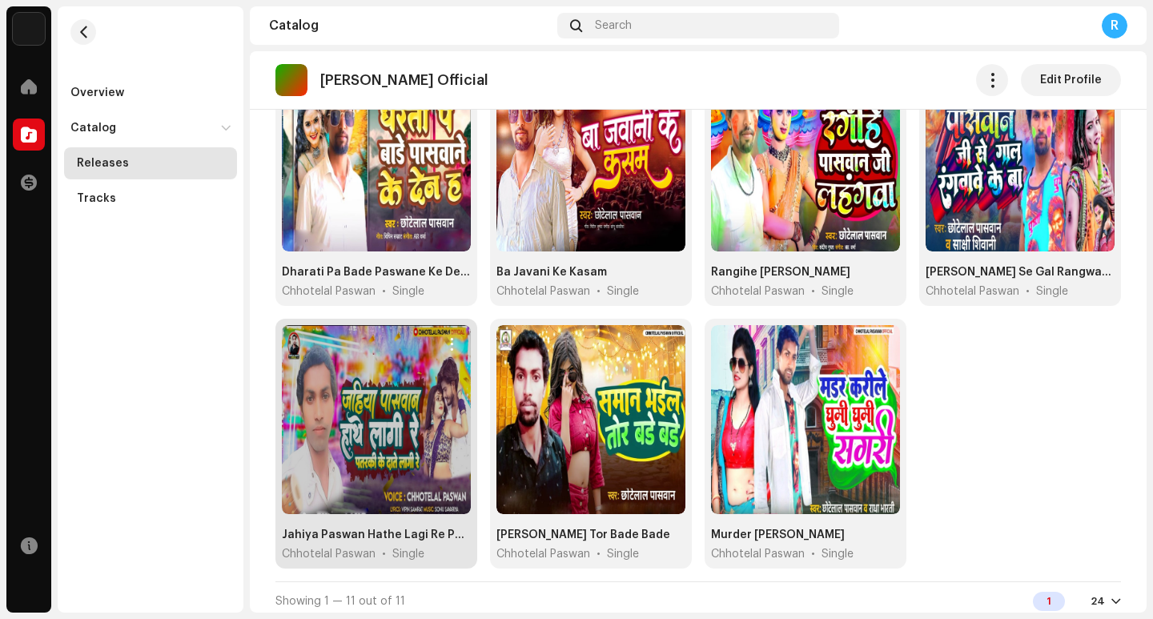
click at [448, 338] on span "button" at bounding box center [452, 344] width 12 height 13
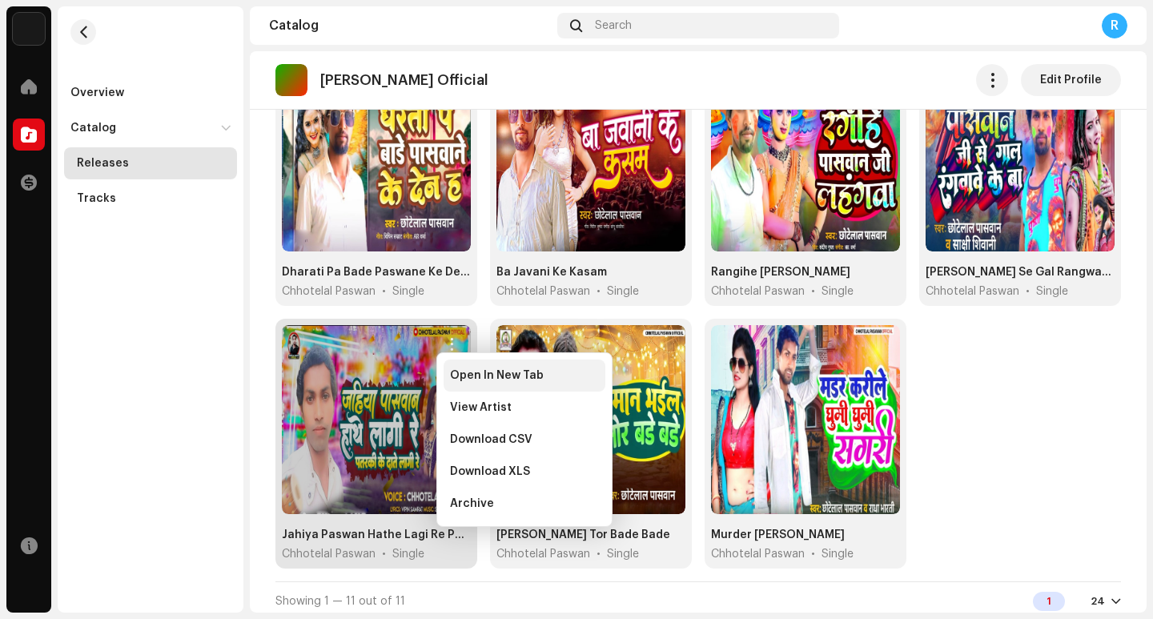
click at [456, 384] on div "Open In New Tab" at bounding box center [525, 376] width 162 height 32
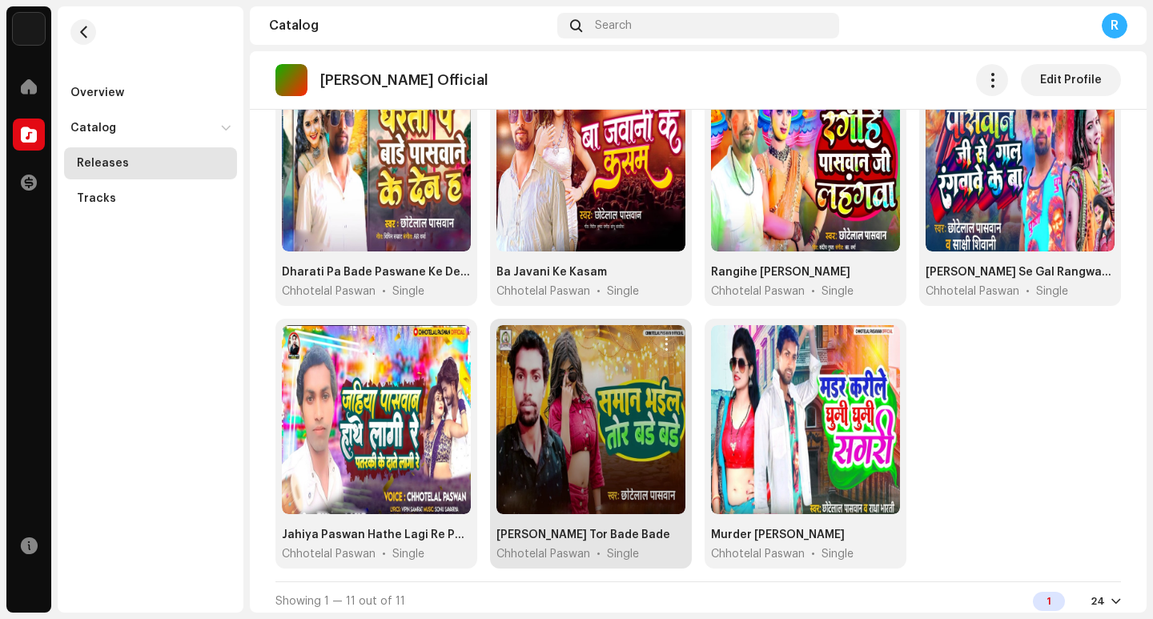
click at [664, 340] on span "button" at bounding box center [667, 344] width 12 height 13
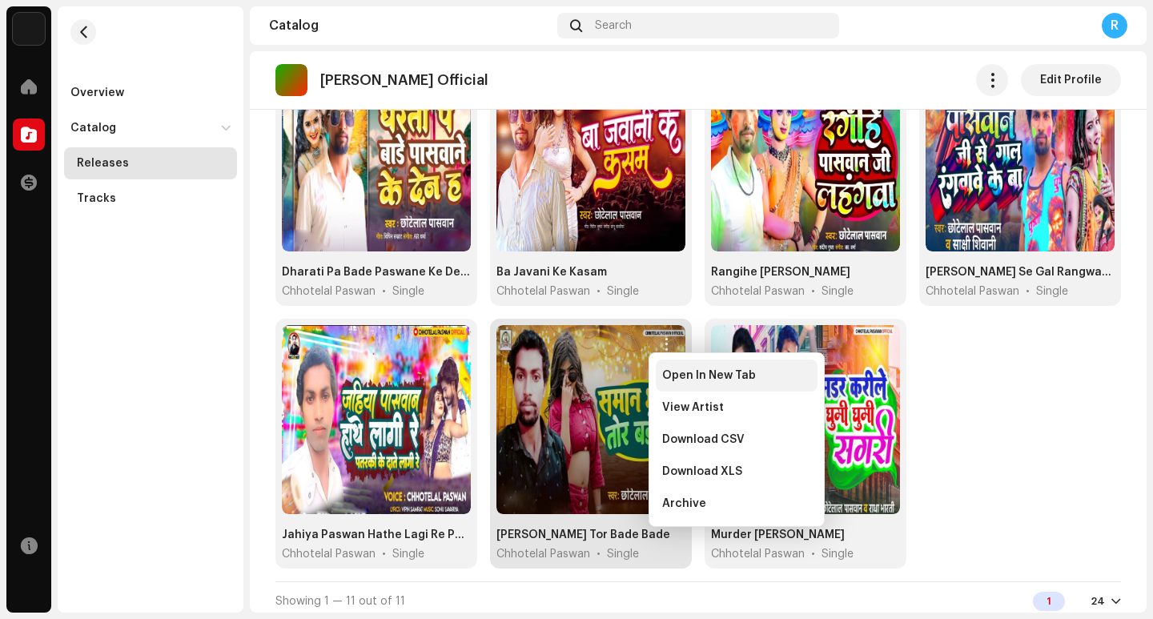
click at [678, 378] on span "Open In New Tab" at bounding box center [709, 375] width 94 height 13
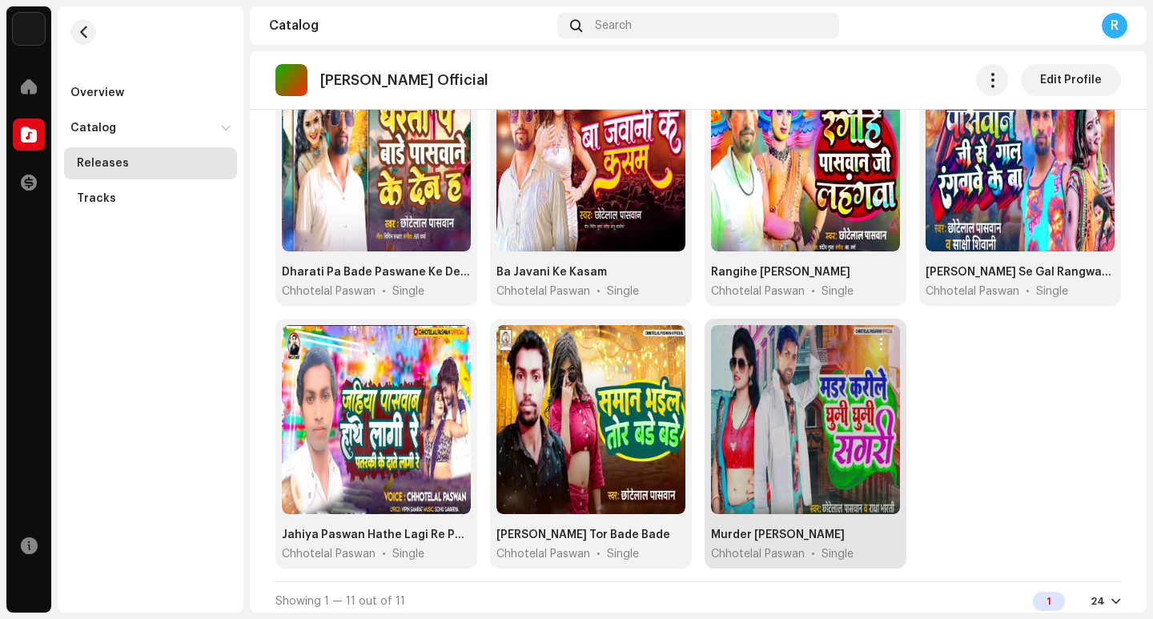
click at [877, 340] on span "button" at bounding box center [882, 344] width 12 height 13
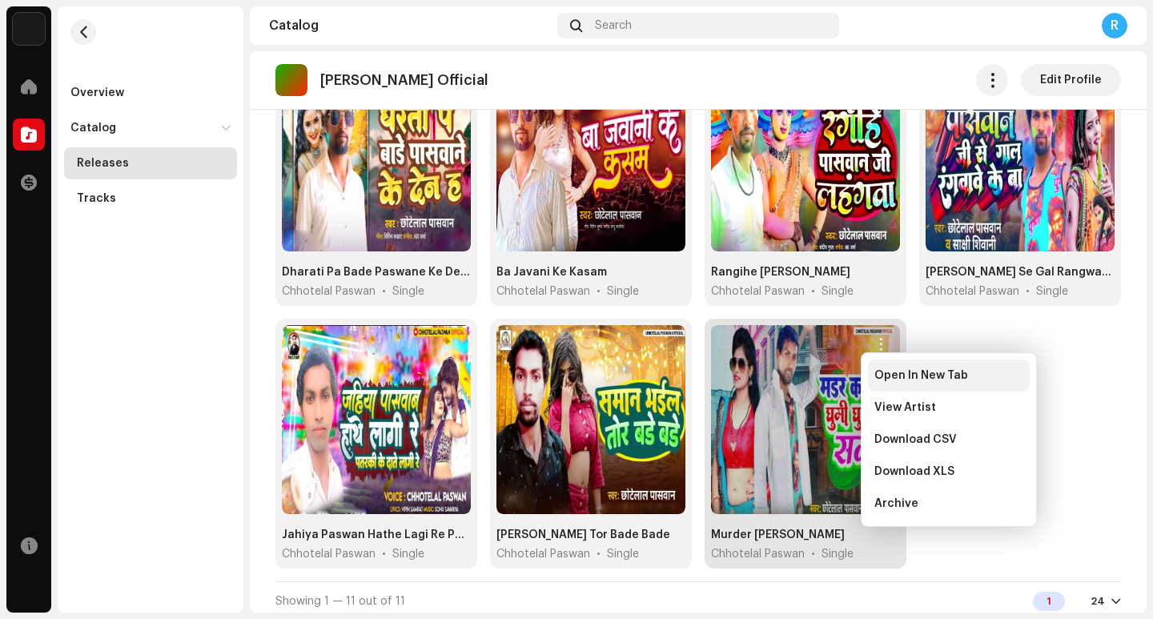
click at [901, 384] on div "Open In New Tab" at bounding box center [949, 376] width 162 height 32
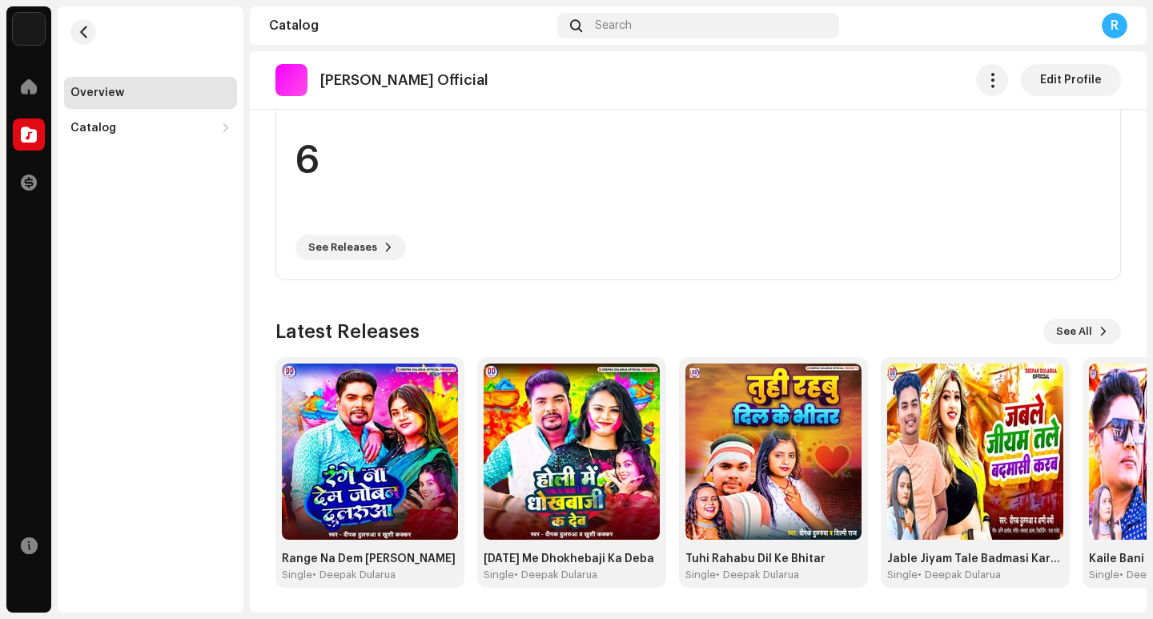
scroll to position [429, 0]
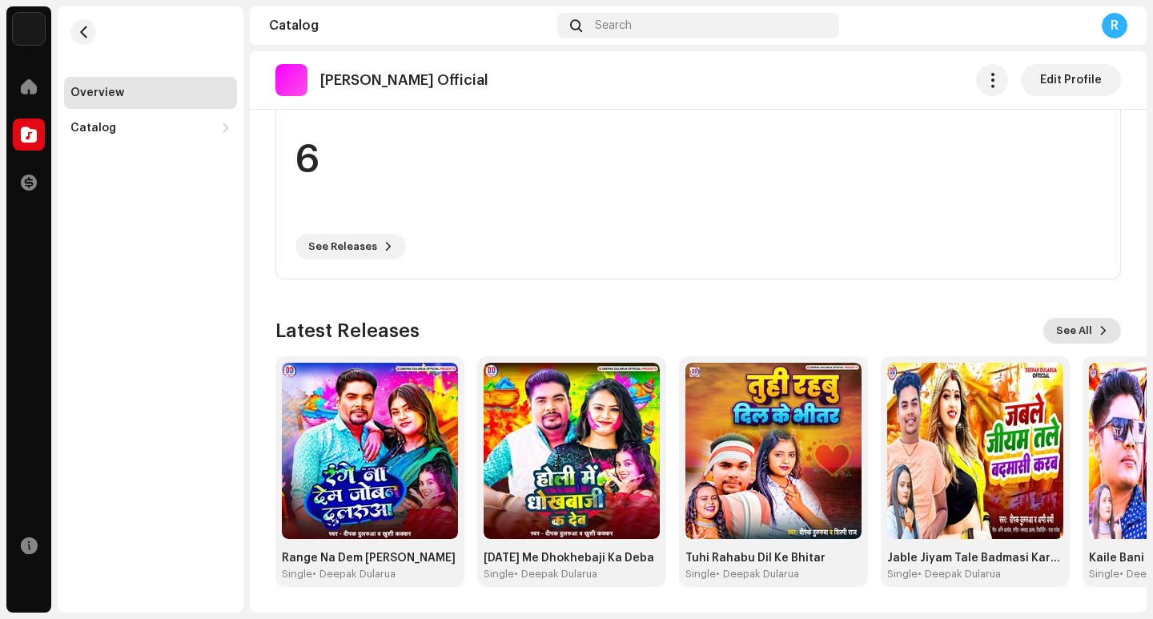
click at [1061, 339] on span "See All" at bounding box center [1075, 331] width 36 height 32
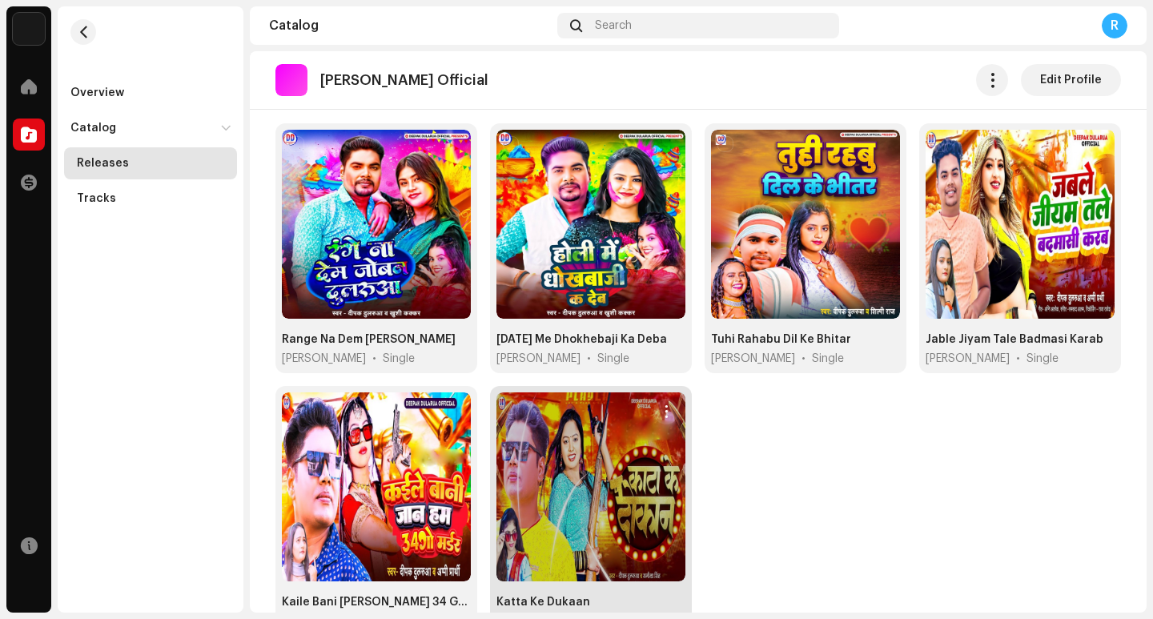
scroll to position [130, 0]
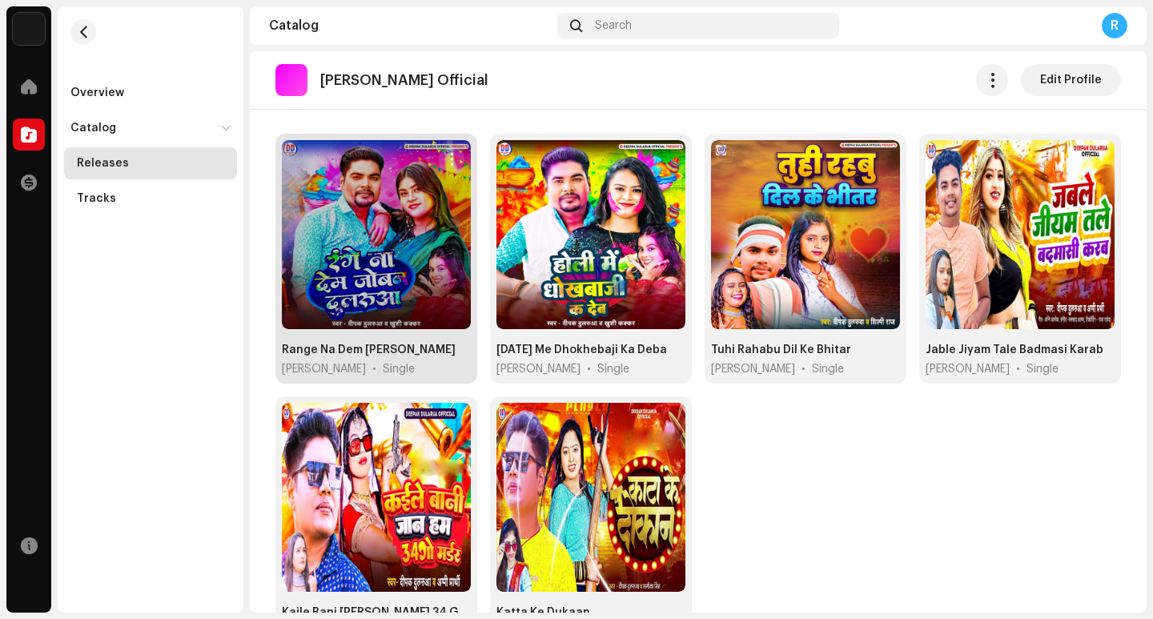
click at [448, 159] on span "button" at bounding box center [452, 159] width 12 height 13
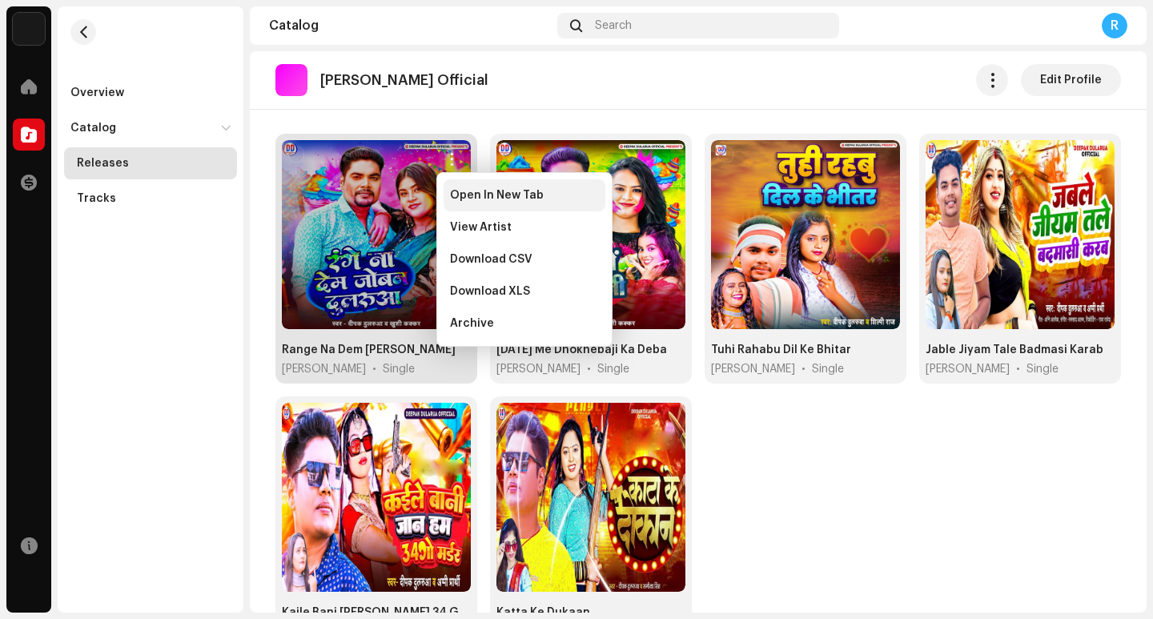
click at [460, 196] on span "Open In New Tab" at bounding box center [497, 195] width 94 height 13
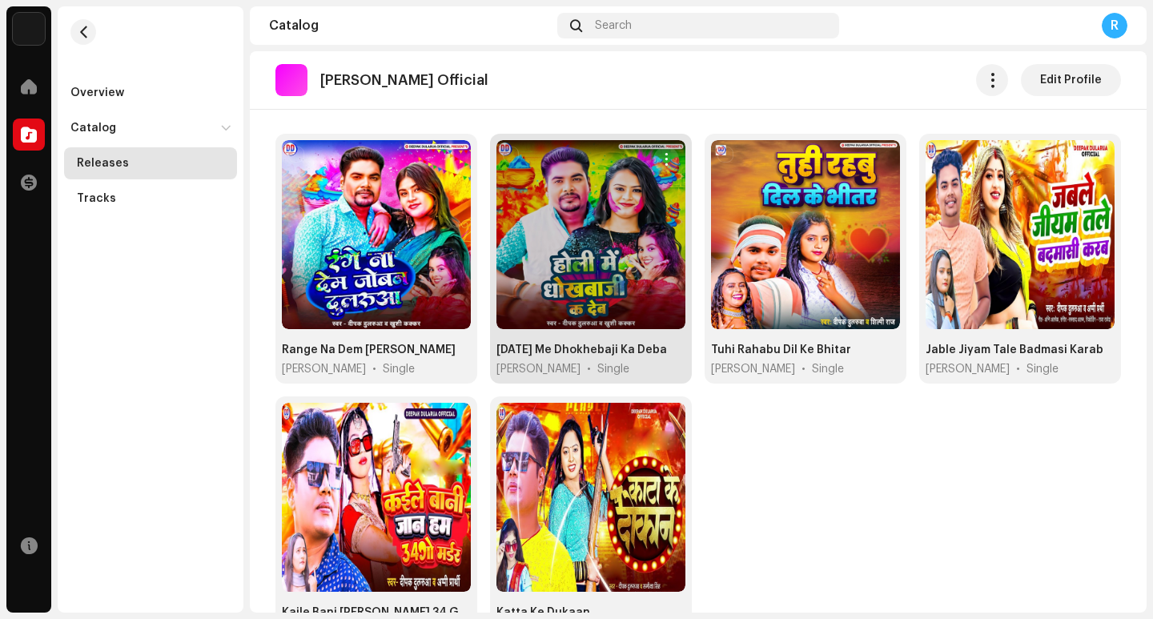
click at [661, 159] on span "button" at bounding box center [667, 159] width 12 height 13
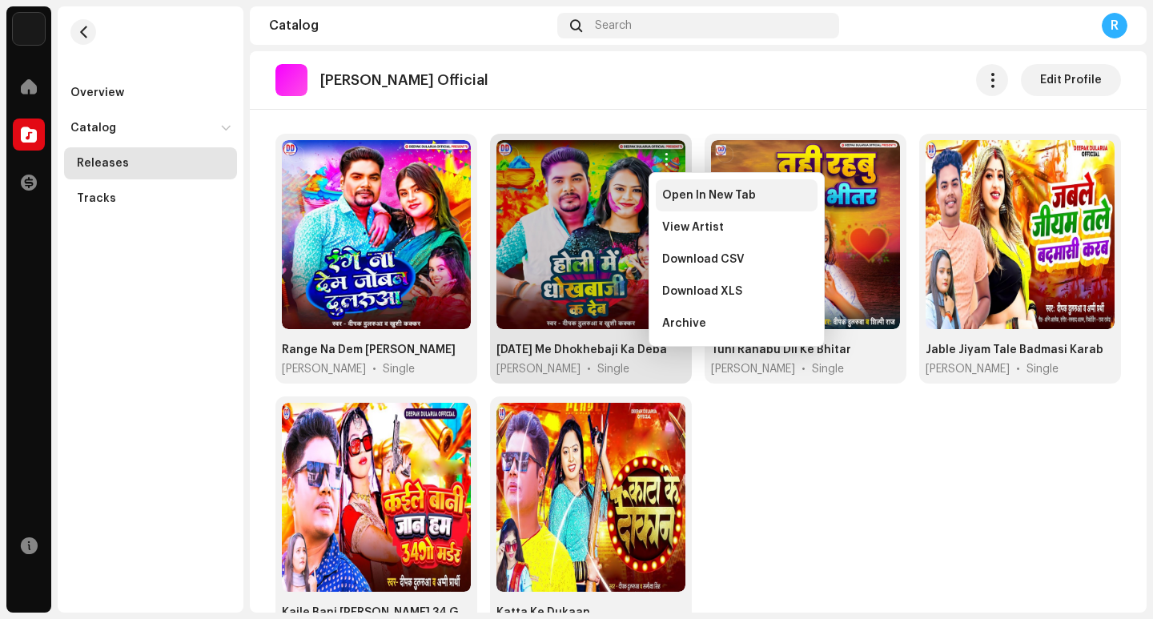
click at [680, 199] on span "Open In New Tab" at bounding box center [709, 195] width 94 height 13
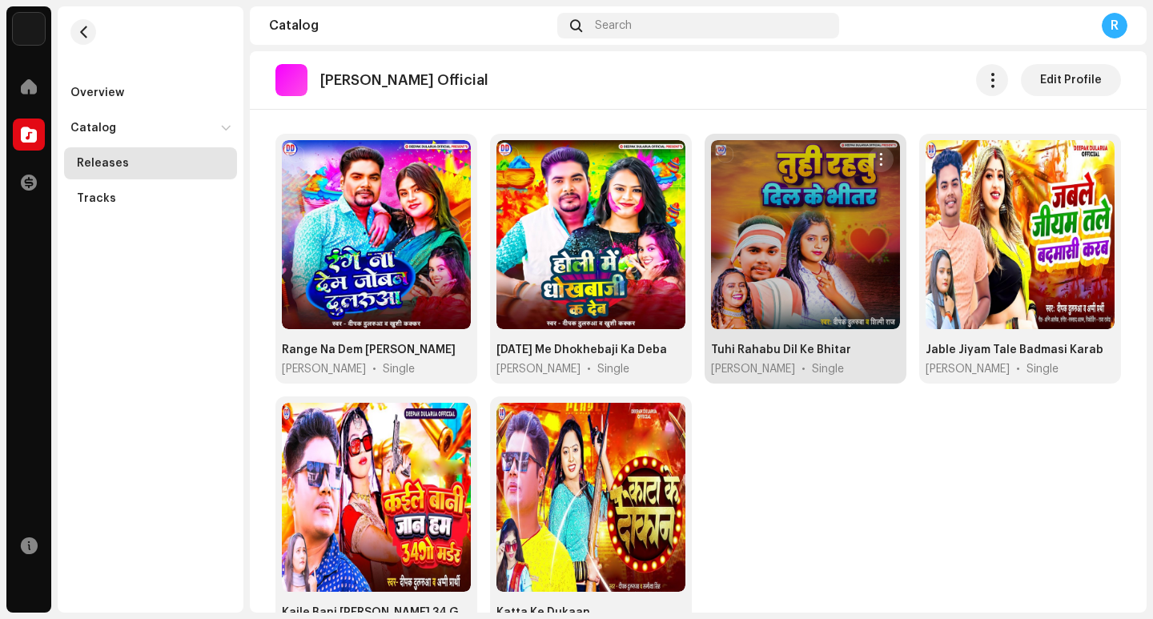
click at [876, 159] on span "button" at bounding box center [882, 159] width 12 height 13
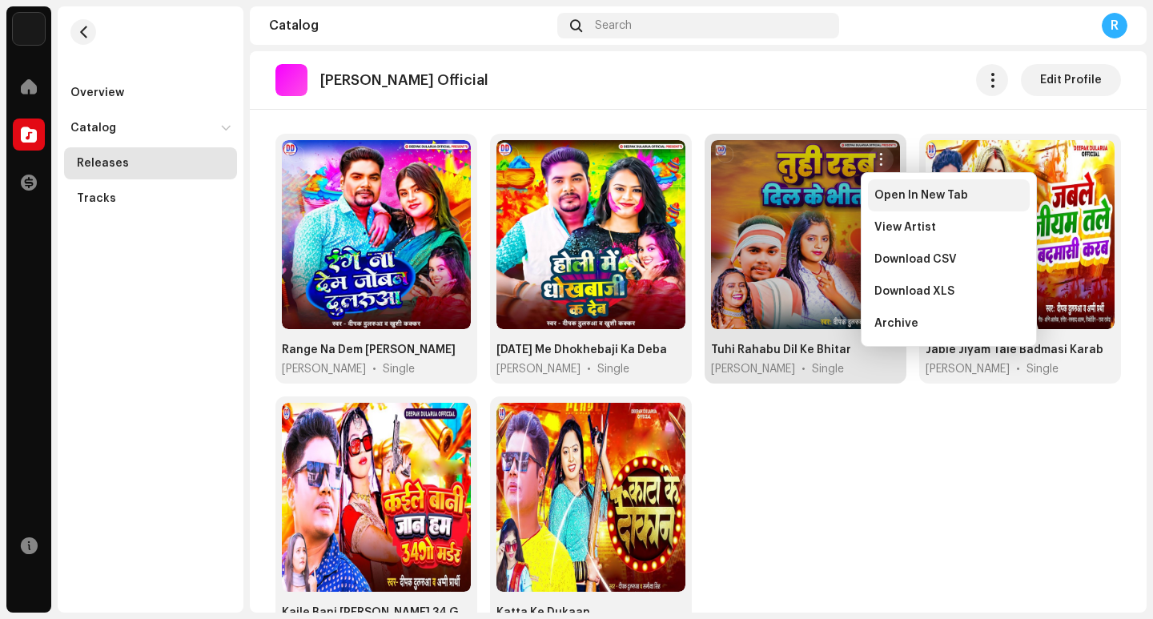
click at [887, 200] on span "Open In New Tab" at bounding box center [922, 195] width 94 height 13
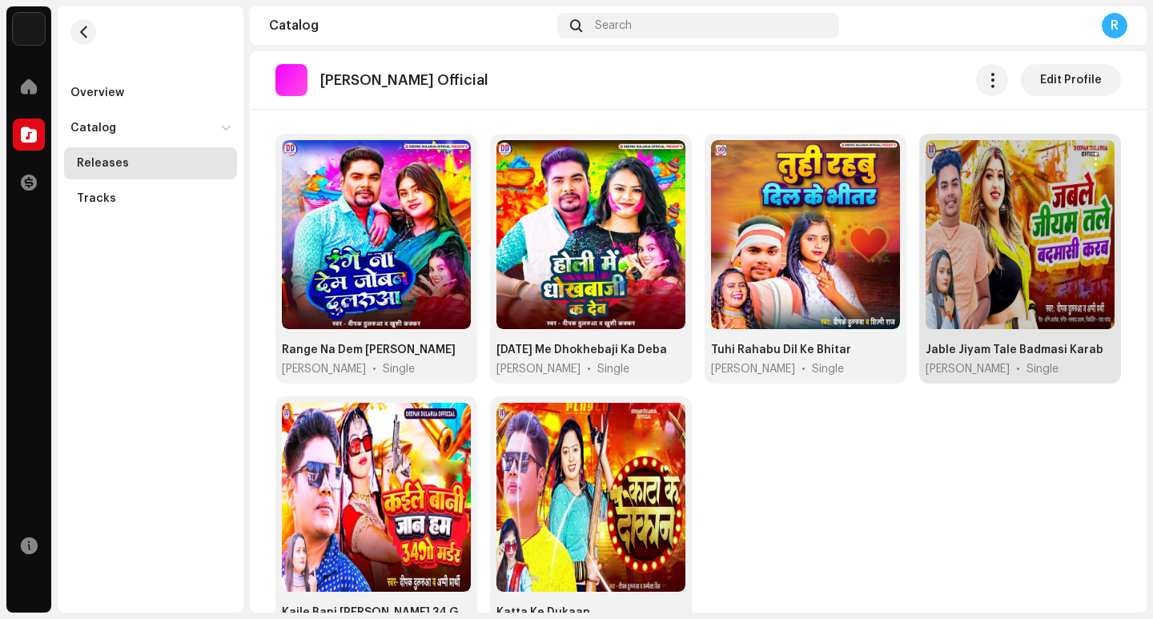
click at [1090, 157] on span "button" at bounding box center [1096, 159] width 12 height 13
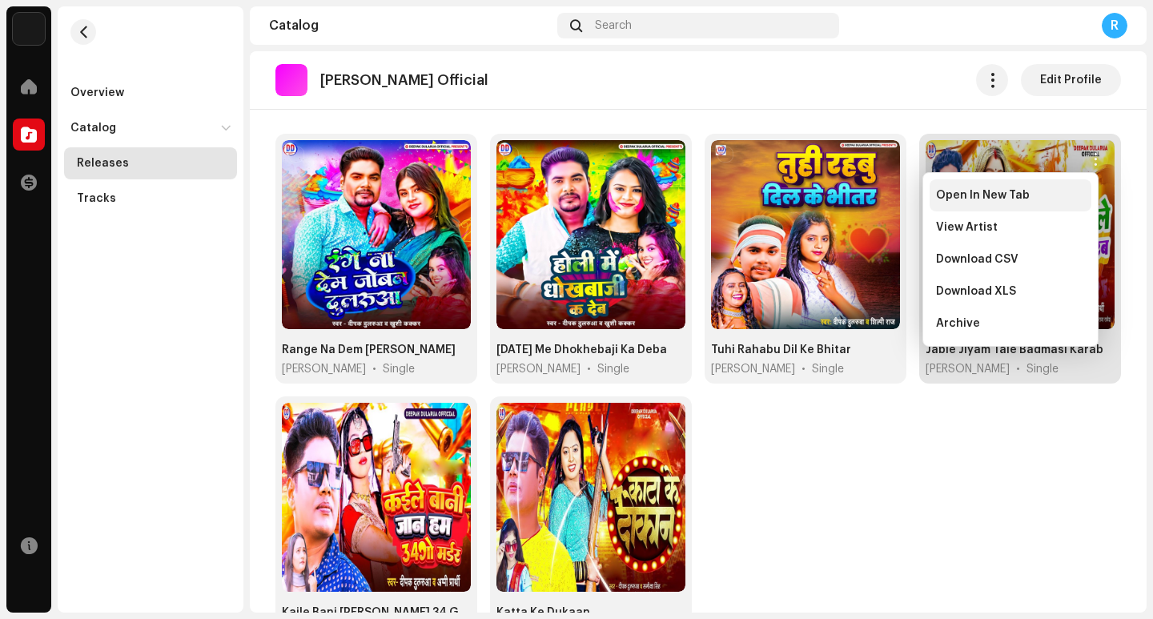
click at [992, 199] on span "Open In New Tab" at bounding box center [983, 195] width 94 height 13
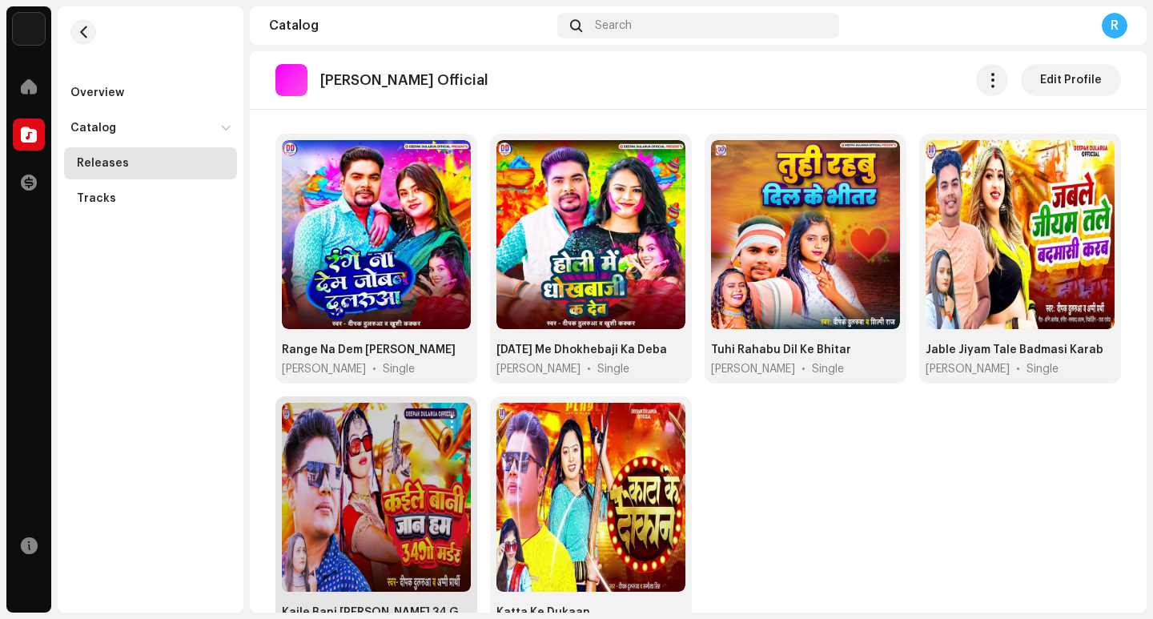
click at [449, 428] on button "button" at bounding box center [452, 422] width 26 height 26
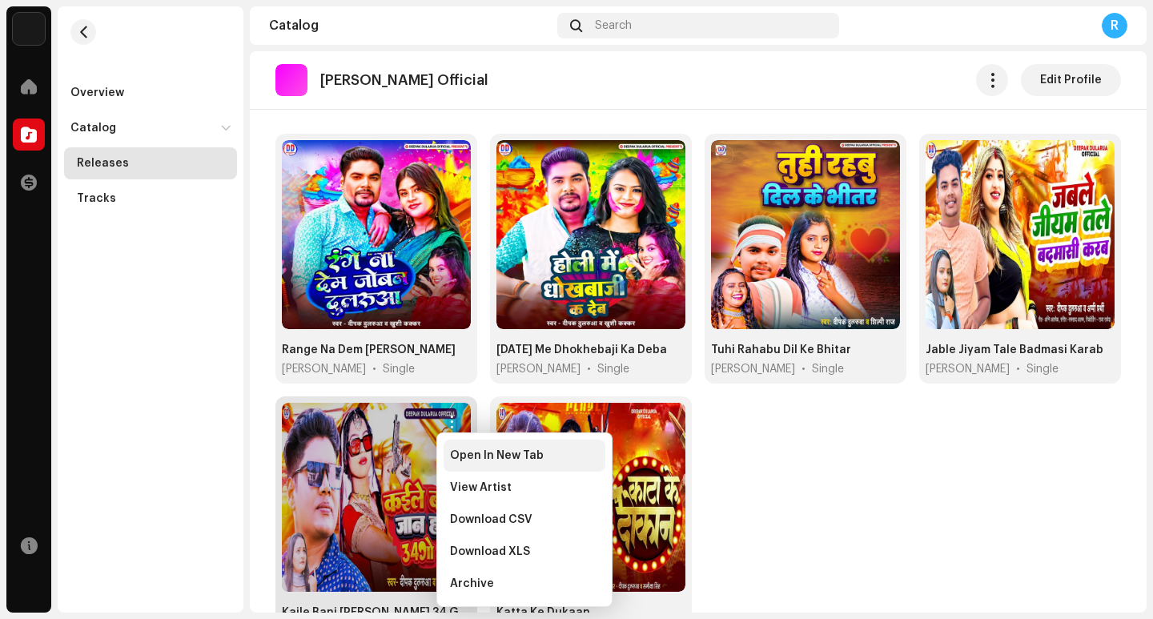
click at [465, 461] on span "Open In New Tab" at bounding box center [497, 455] width 94 height 13
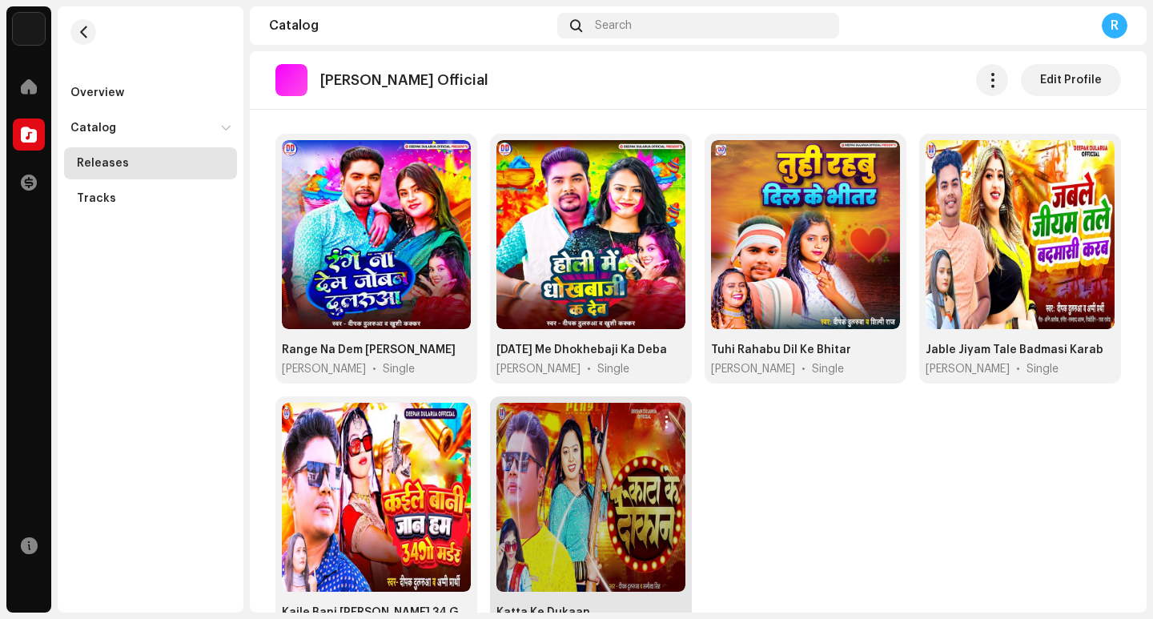
click at [662, 418] on span "button" at bounding box center [667, 422] width 12 height 13
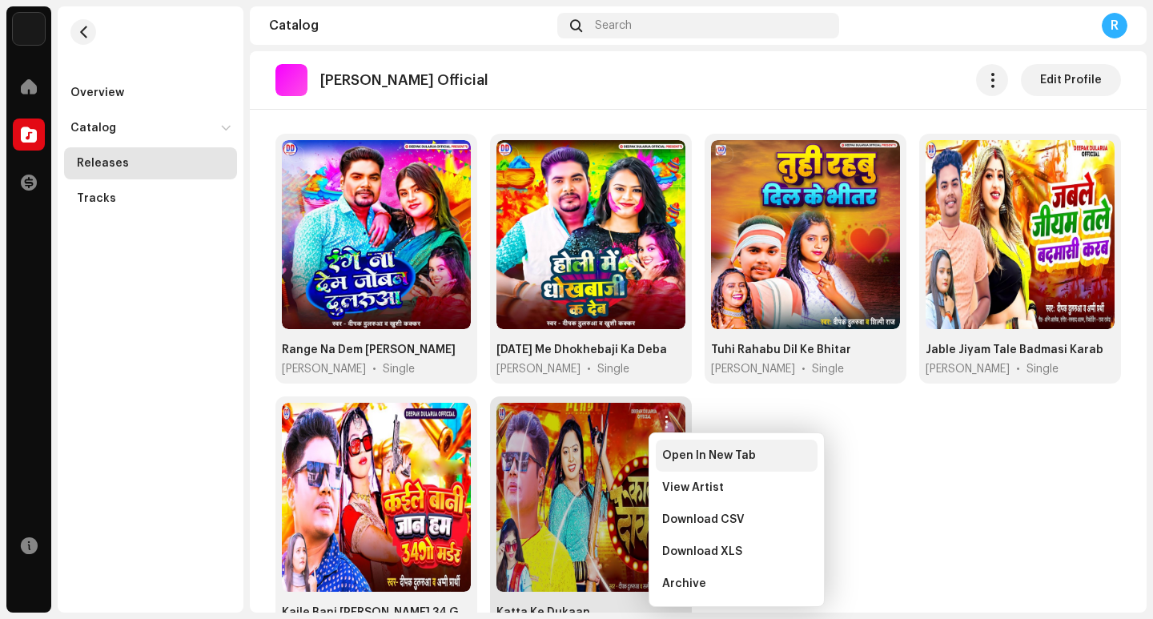
click at [677, 462] on div "Open In New Tab" at bounding box center [737, 456] width 162 height 32
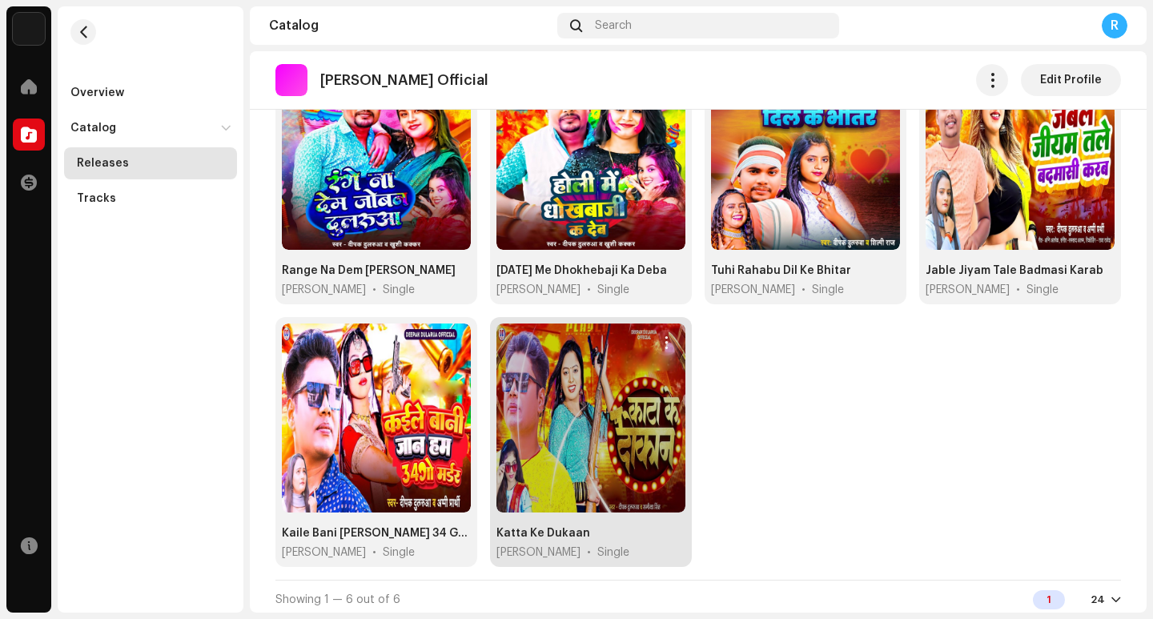
scroll to position [210, 0]
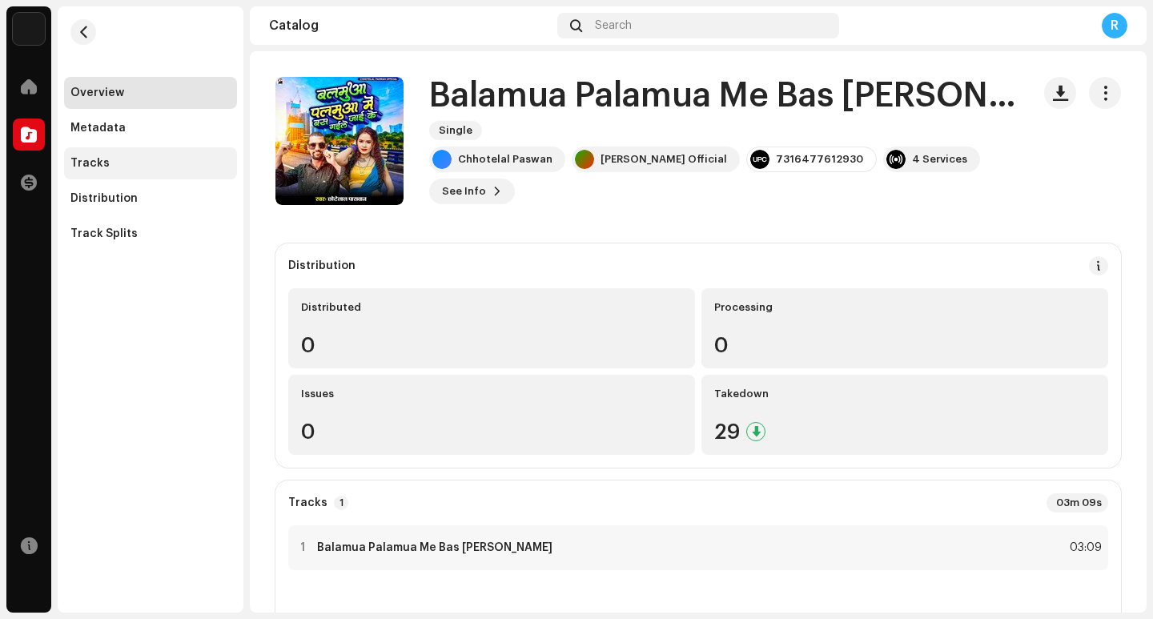
click at [118, 173] on div "Tracks" at bounding box center [150, 163] width 173 height 32
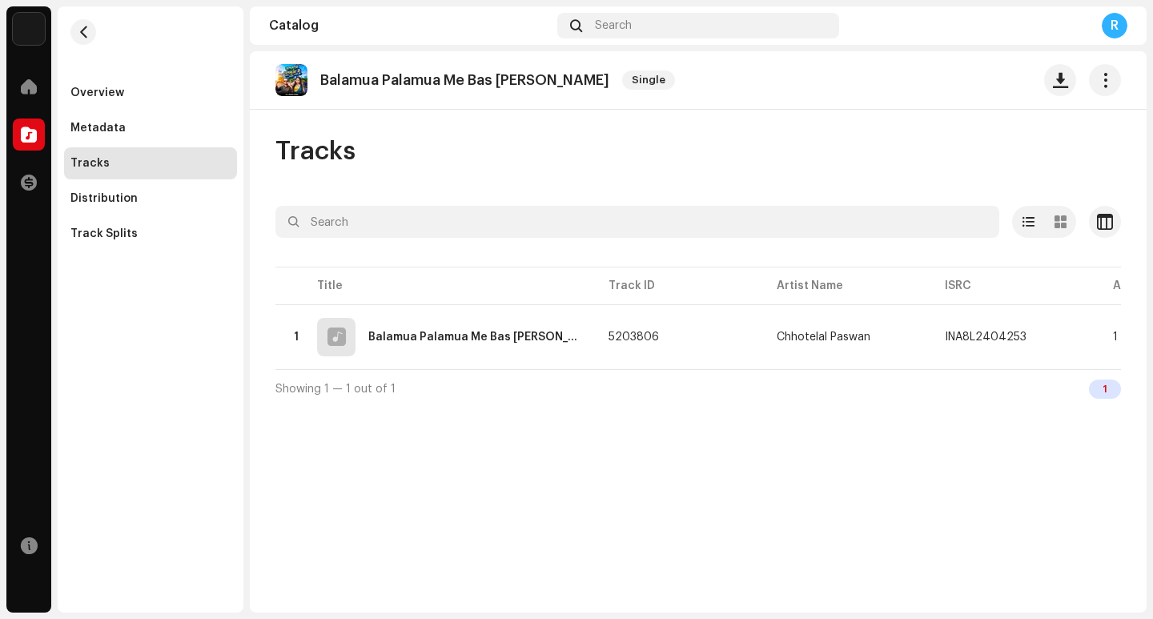
click at [455, 76] on p "Balamua Palamua Me Bas [PERSON_NAME]" at bounding box center [464, 80] width 289 height 17
click at [455, 75] on p "Balamua Palamua Me Bas [PERSON_NAME]" at bounding box center [464, 80] width 289 height 17
copy re-o-release-hero "Balamua Palamua Me Bas Gaile Jai Ke Single"
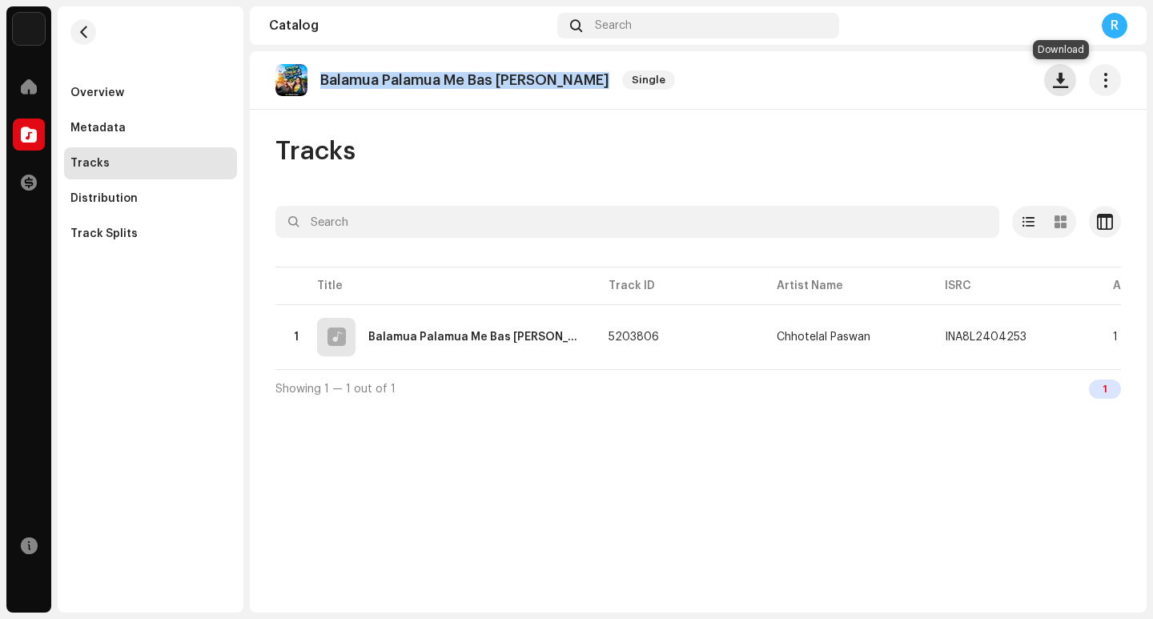
click at [1065, 86] on span "button" at bounding box center [1060, 80] width 15 height 13
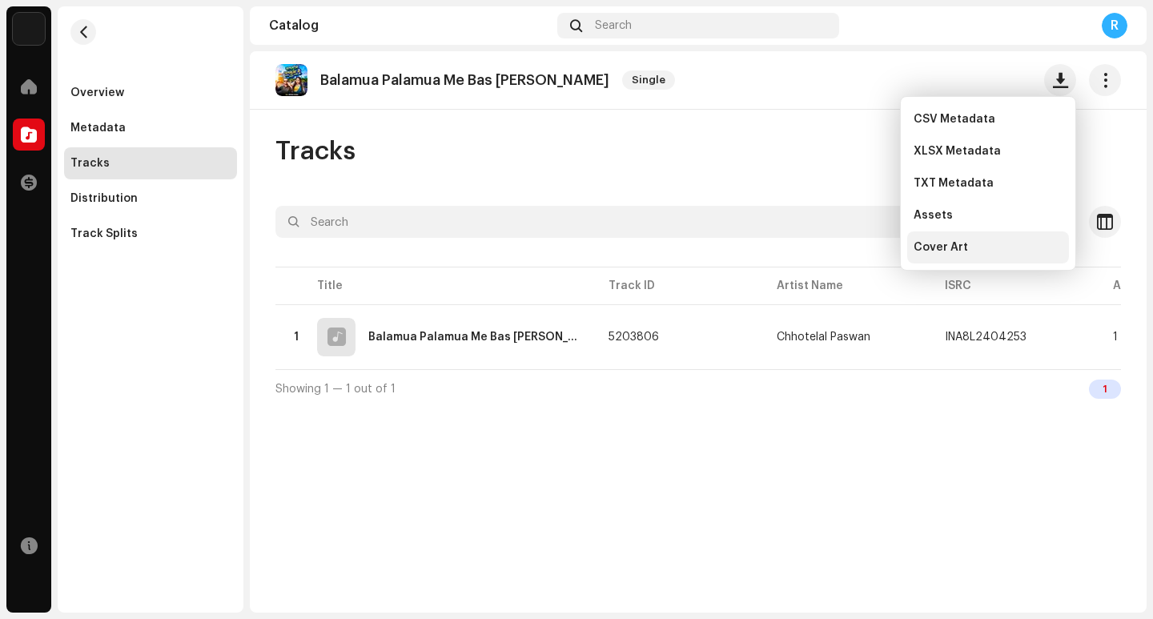
click at [956, 255] on div "Cover Art" at bounding box center [989, 247] width 162 height 32
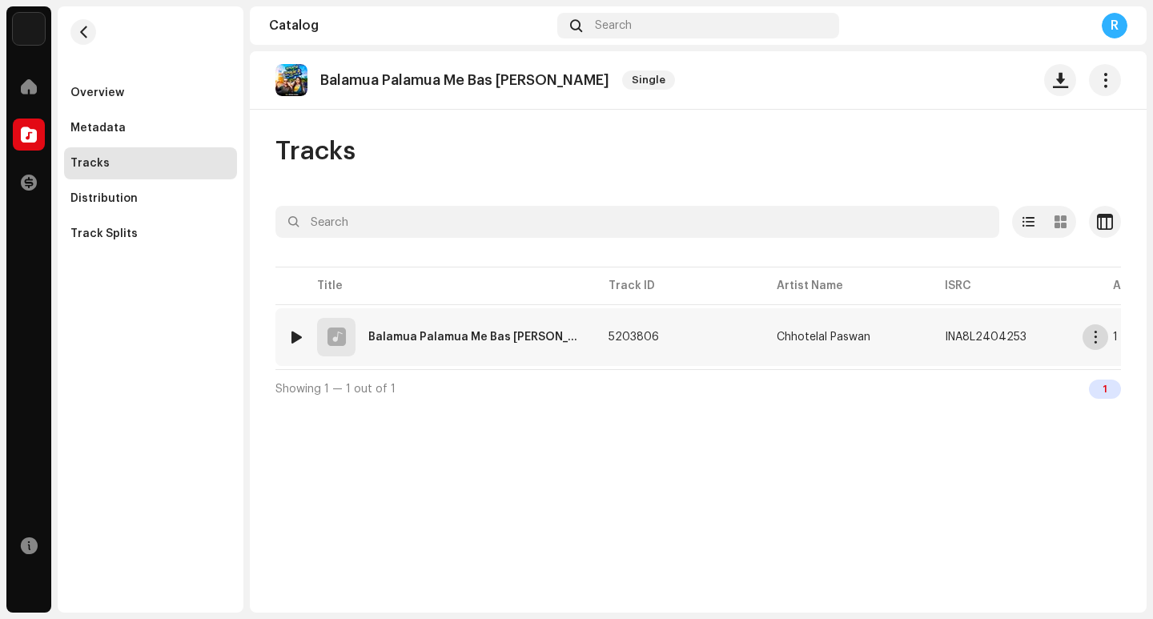
click at [1100, 337] on span "button" at bounding box center [1096, 337] width 12 height 13
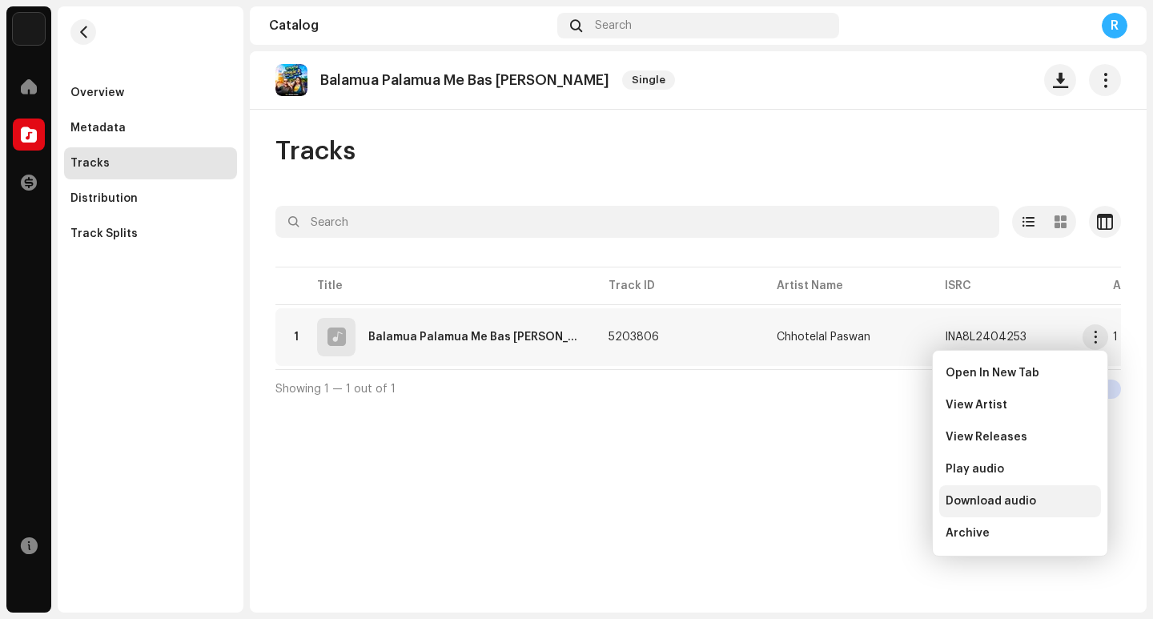
click at [1007, 500] on span "Download audio" at bounding box center [991, 501] width 91 height 13
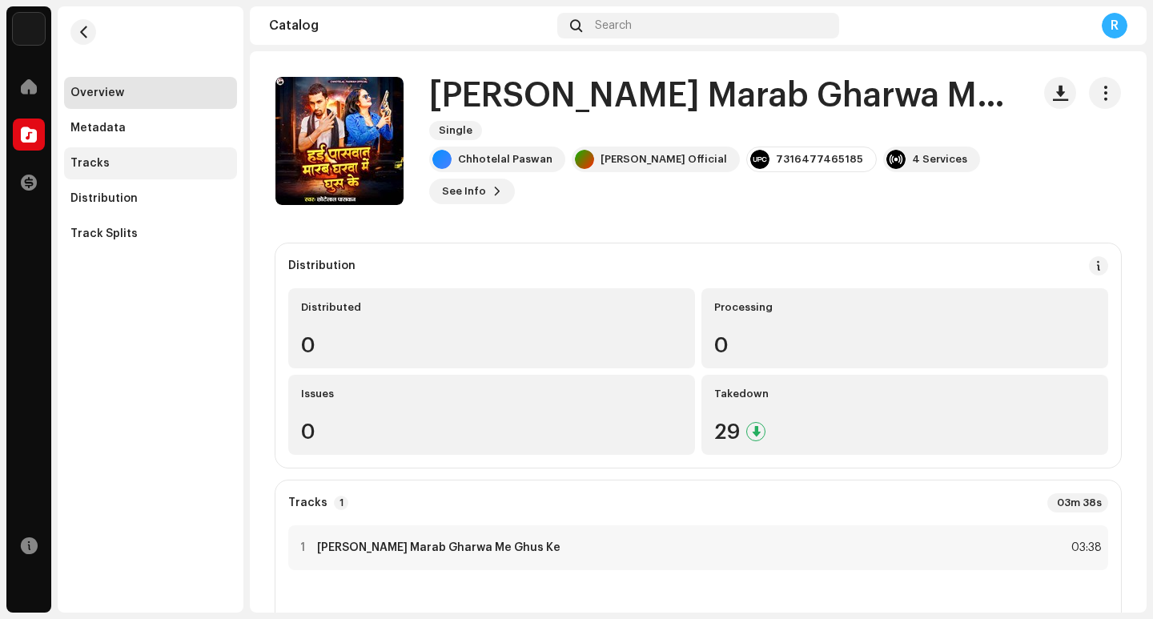
click at [104, 160] on div "Tracks" at bounding box center [89, 163] width 39 height 13
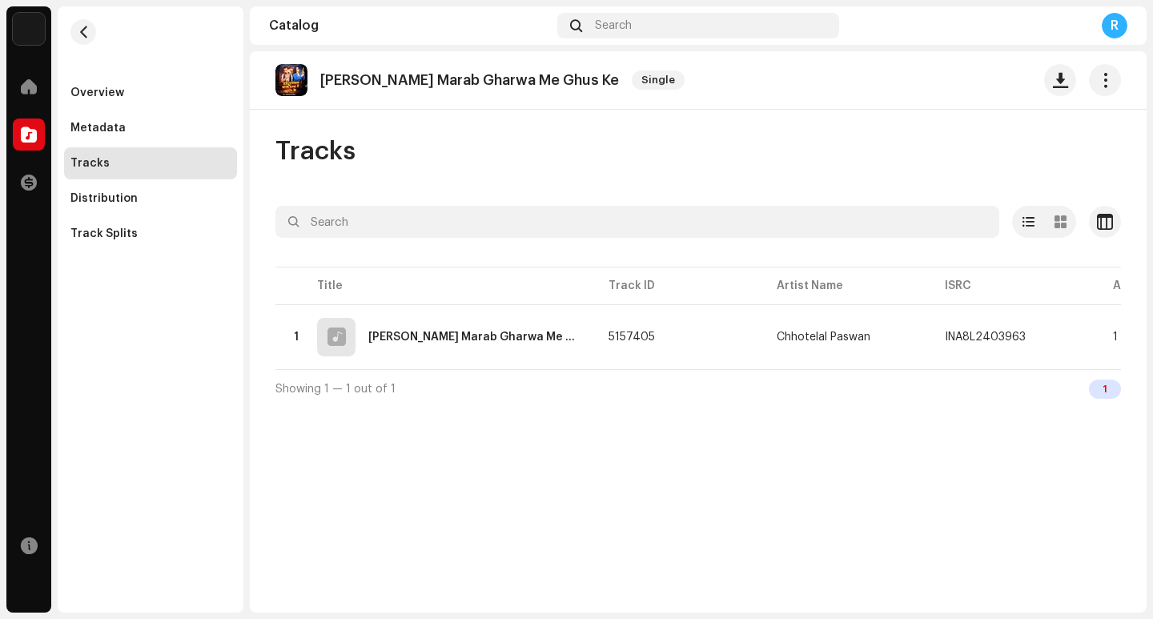
click at [482, 78] on p "[PERSON_NAME] Marab Gharwa Me Ghus Ke" at bounding box center [469, 80] width 299 height 17
copy re-o-release-hero "[PERSON_NAME] Marab Gharwa Me Ghus Ke Single"
click at [1059, 81] on span "button" at bounding box center [1060, 80] width 15 height 13
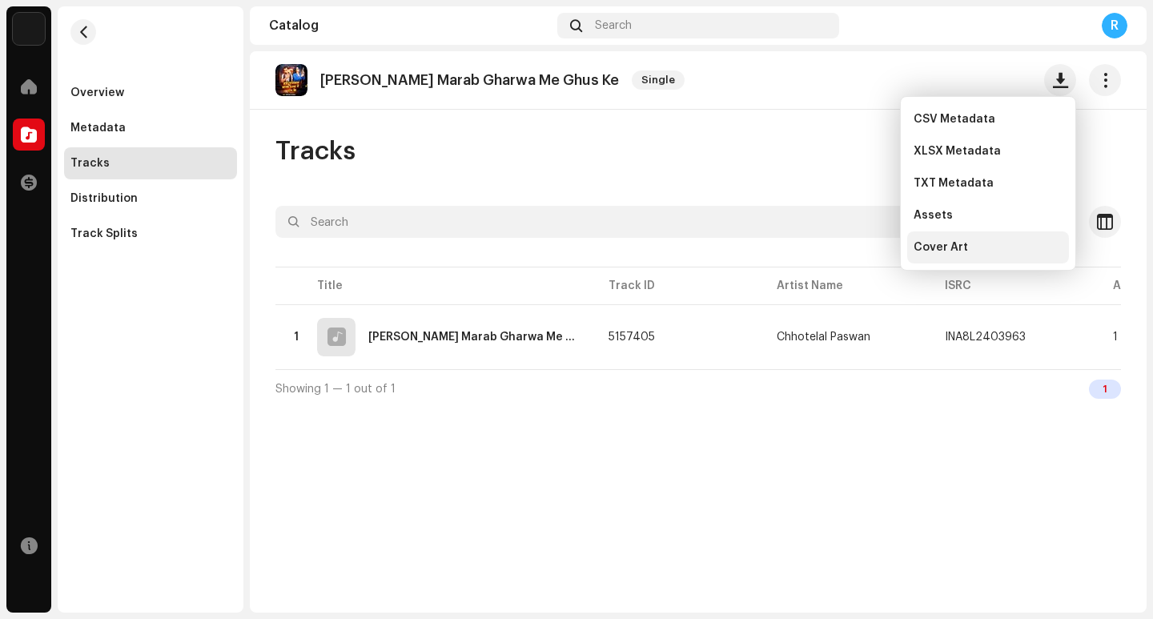
click at [969, 253] on div "Cover Art" at bounding box center [988, 247] width 149 height 13
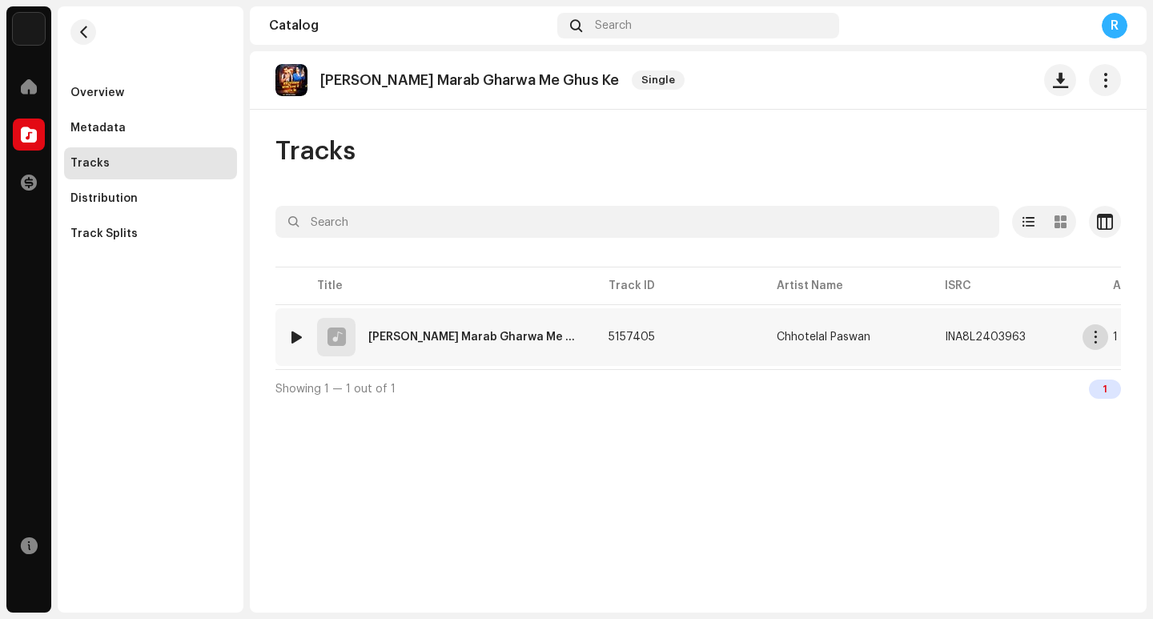
click at [1093, 332] on span "button" at bounding box center [1096, 337] width 12 height 13
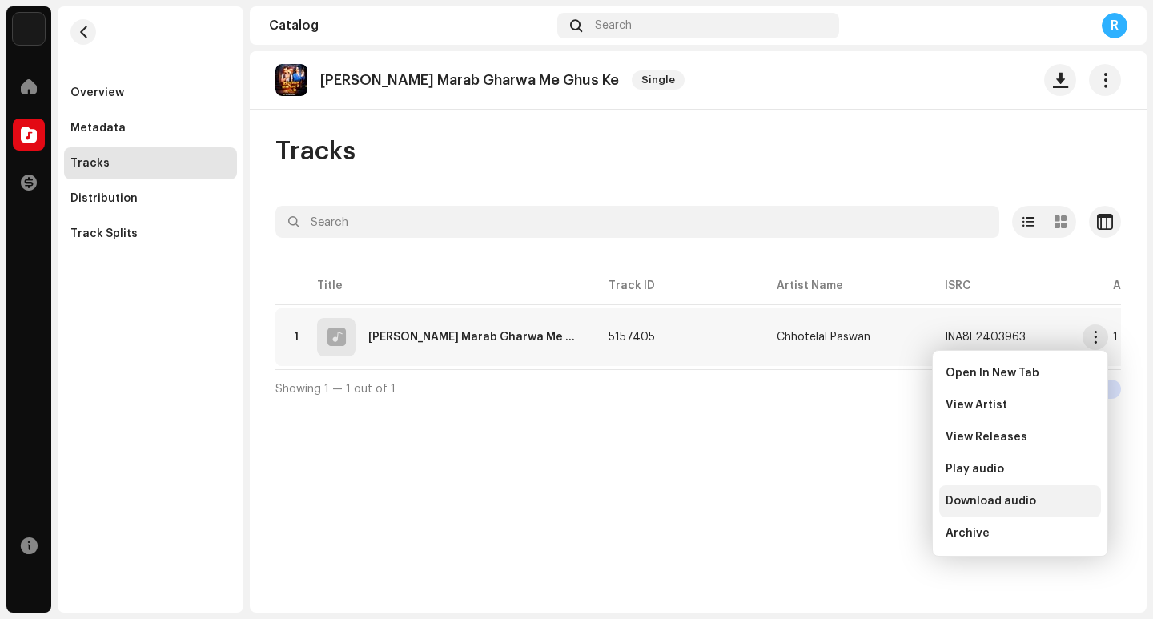
click at [1012, 504] on span "Download audio" at bounding box center [991, 501] width 91 height 13
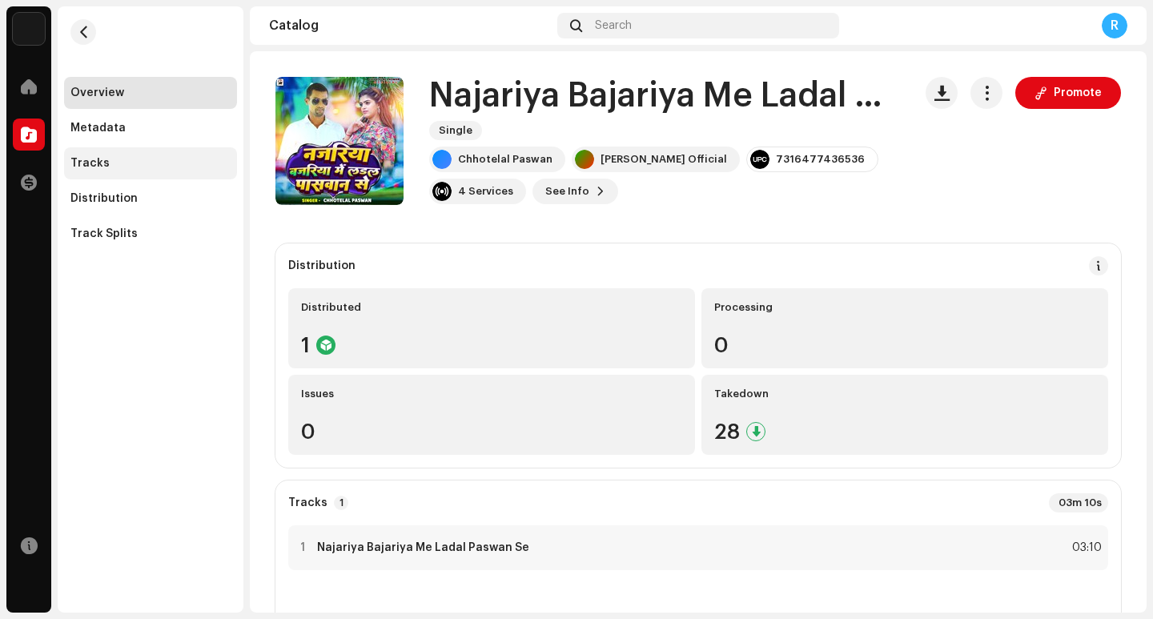
click at [106, 165] on div "Tracks" at bounding box center [150, 163] width 160 height 13
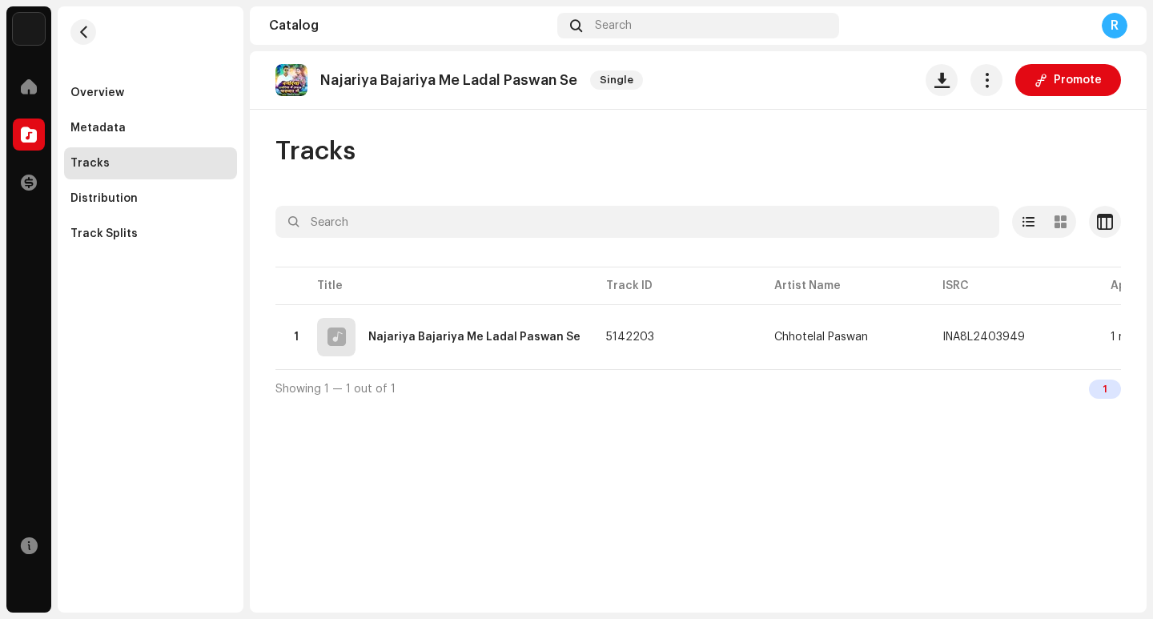
click at [417, 80] on p "Najariya Bajariya Me Ladal Paswan Se" at bounding box center [448, 80] width 257 height 17
click at [417, 79] on p "Najariya Bajariya Me Ladal Paswan Se" at bounding box center [448, 80] width 257 height 17
copy re-o-release-hero "Najariya Bajariya Me Ladal Paswan Se Single Promote"
click at [942, 87] on span "button" at bounding box center [942, 80] width 15 height 13
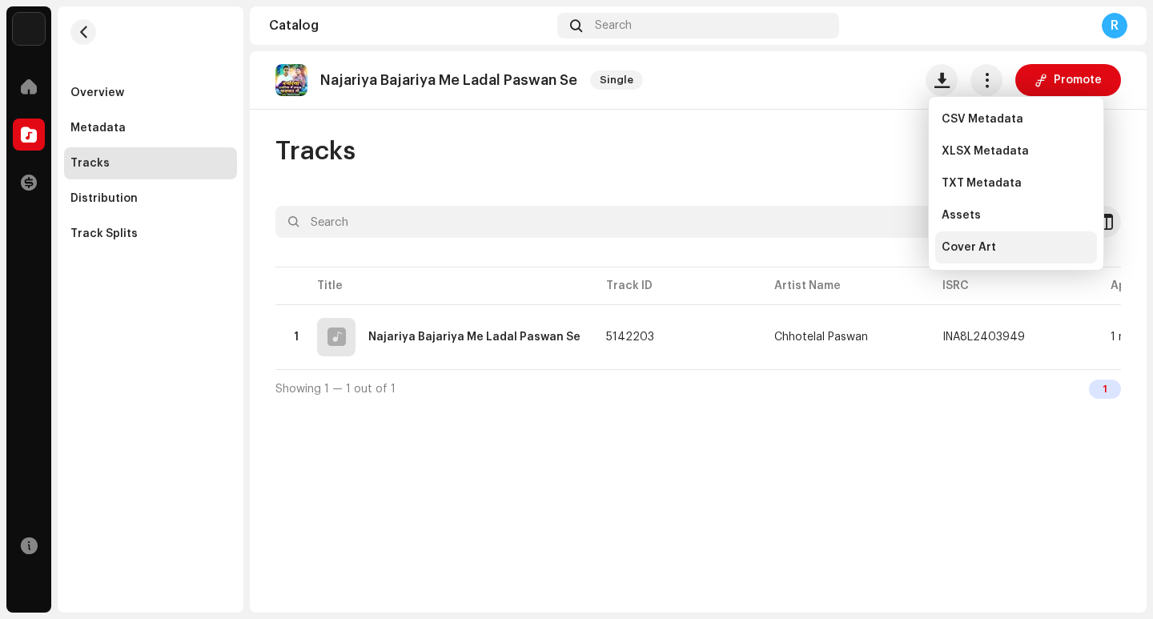
click at [972, 253] on span "Cover Art" at bounding box center [969, 247] width 54 height 13
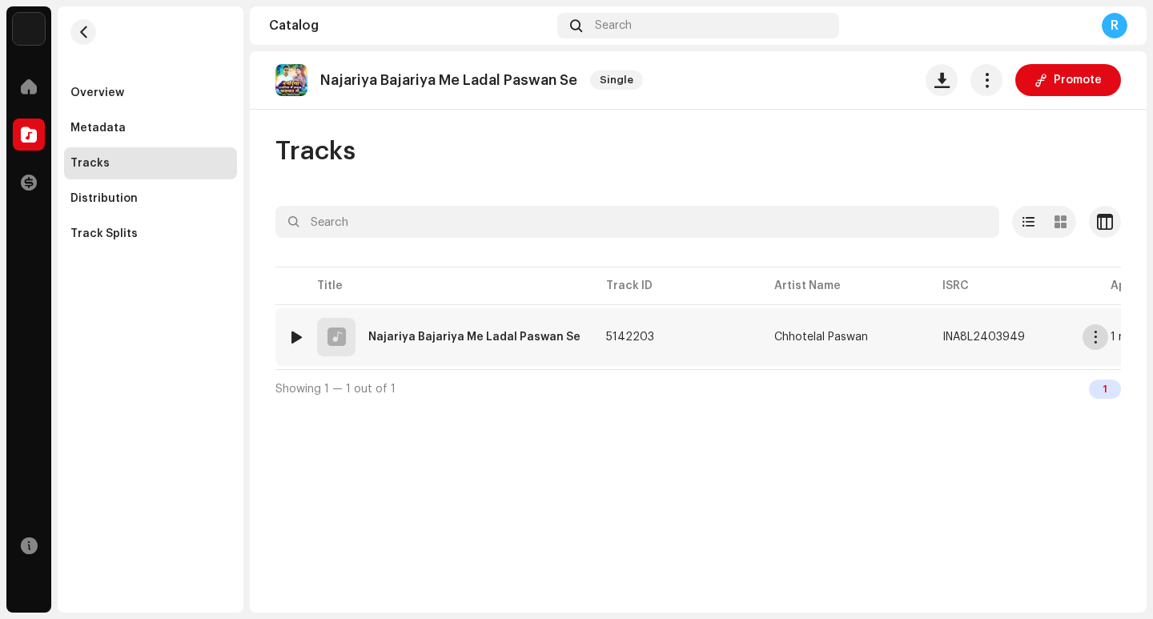
drag, startPoint x: 1094, startPoint y: 340, endPoint x: 1077, endPoint y: 342, distance: 17.8
click at [1095, 340] on span "button" at bounding box center [1096, 337] width 12 height 13
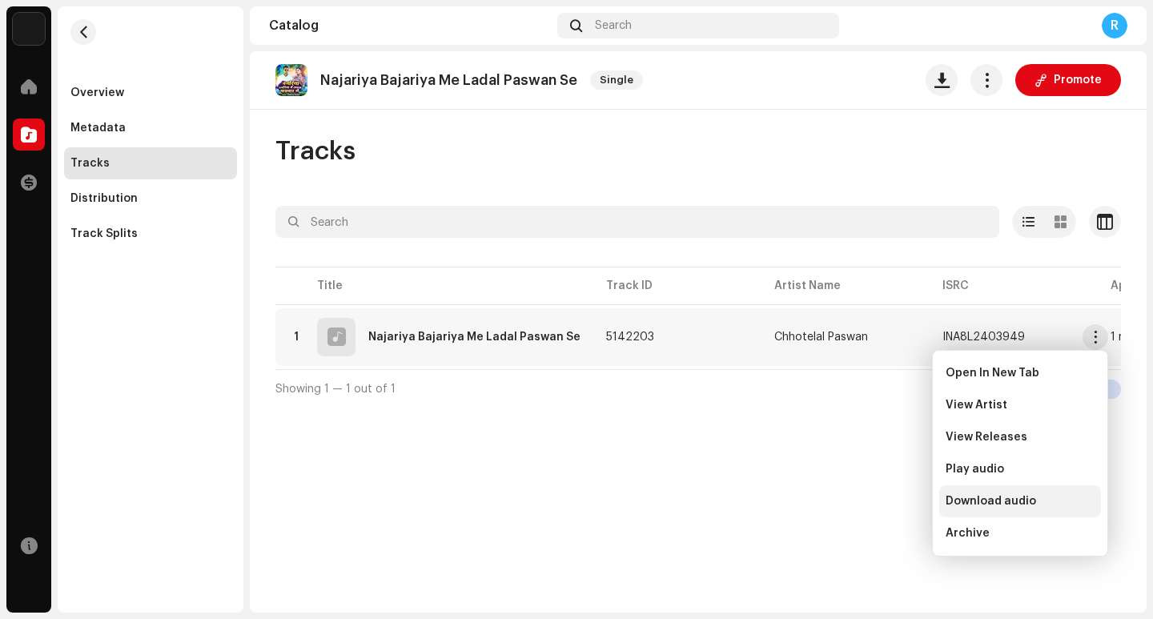
click at [992, 503] on span "Download audio" at bounding box center [991, 501] width 91 height 13
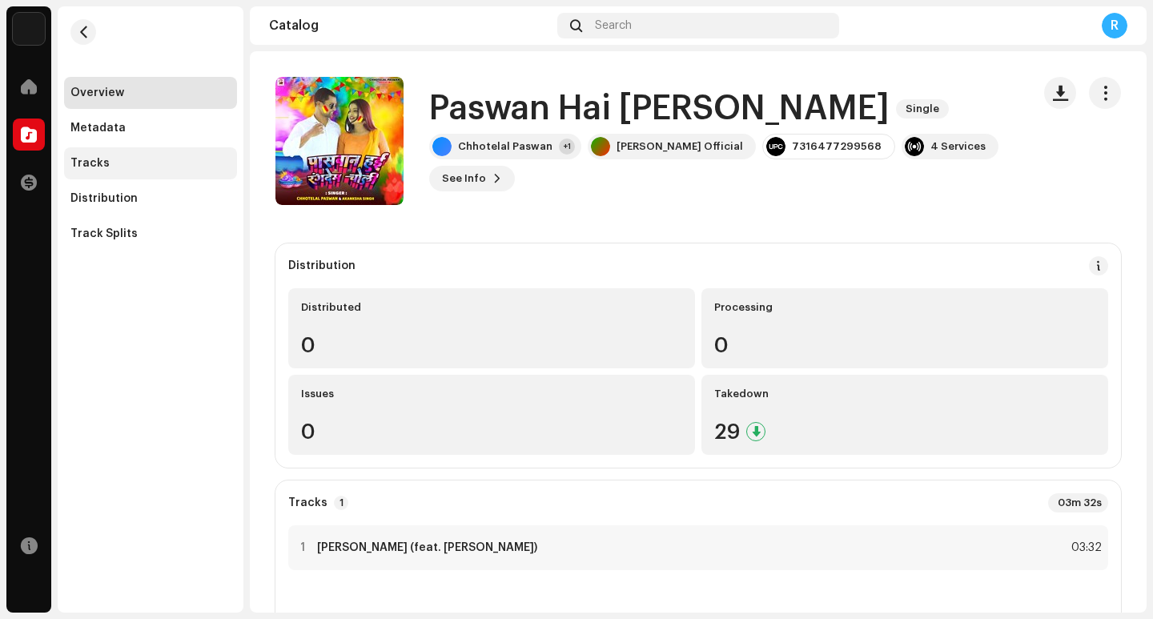
click at [158, 164] on div "Tracks" at bounding box center [150, 163] width 160 height 13
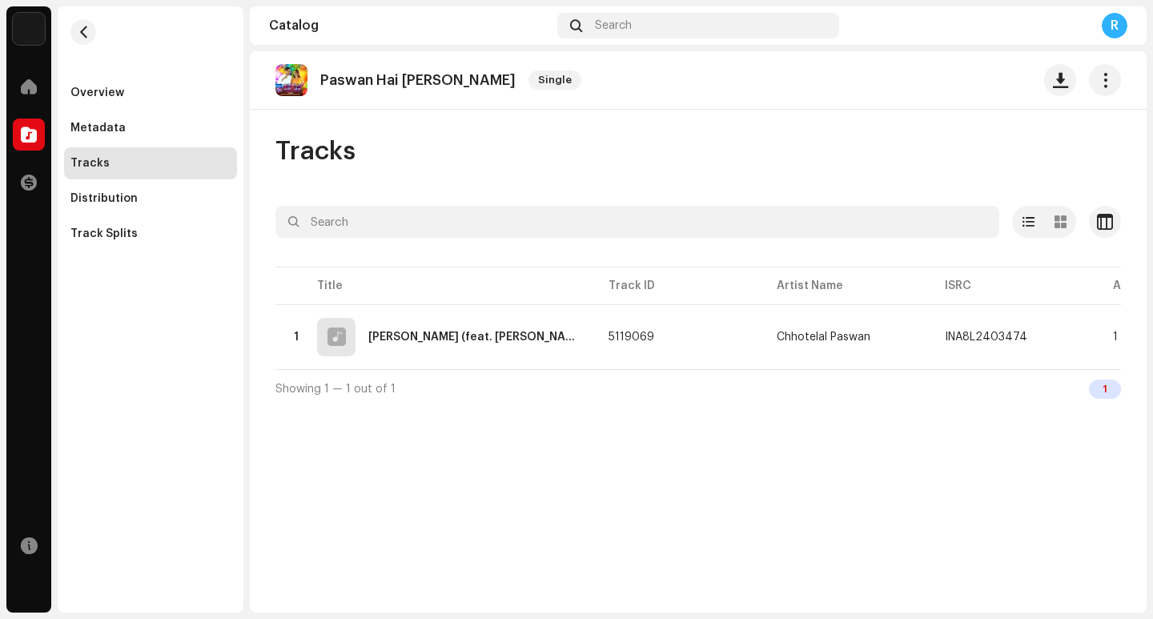
click at [421, 74] on p "Paswan Hai Rangdem Choli" at bounding box center [417, 80] width 195 height 17
copy re-o-release-hero "Paswan Hai Rangdem Choli Single"
click at [1061, 86] on span "button" at bounding box center [1060, 80] width 15 height 13
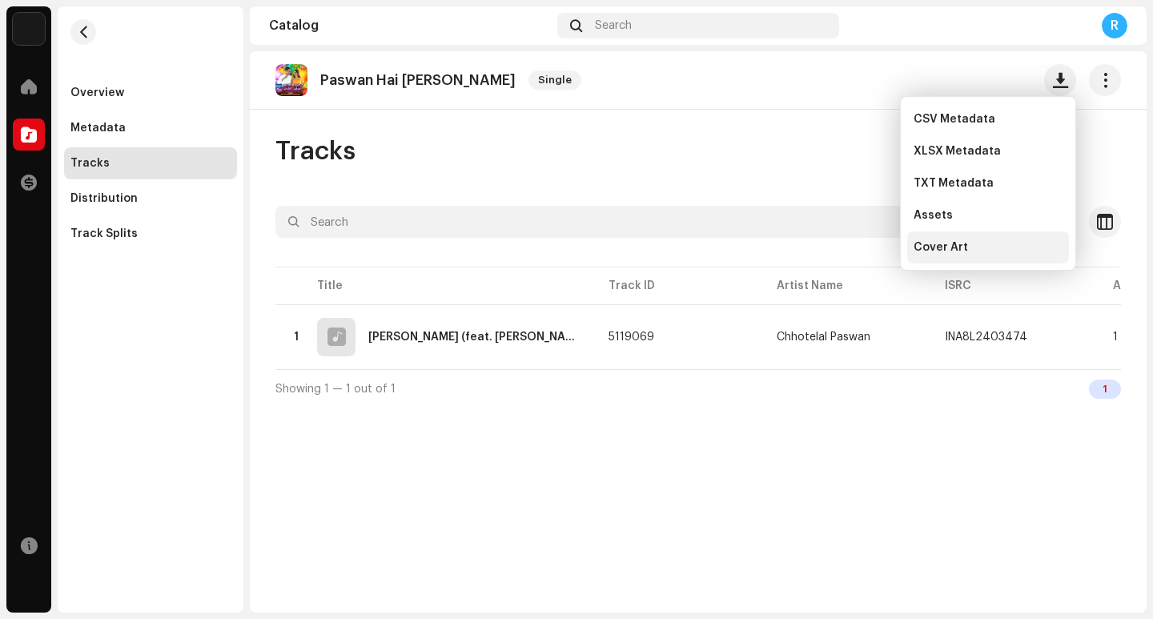
click at [974, 247] on div "Cover Art" at bounding box center [988, 247] width 149 height 13
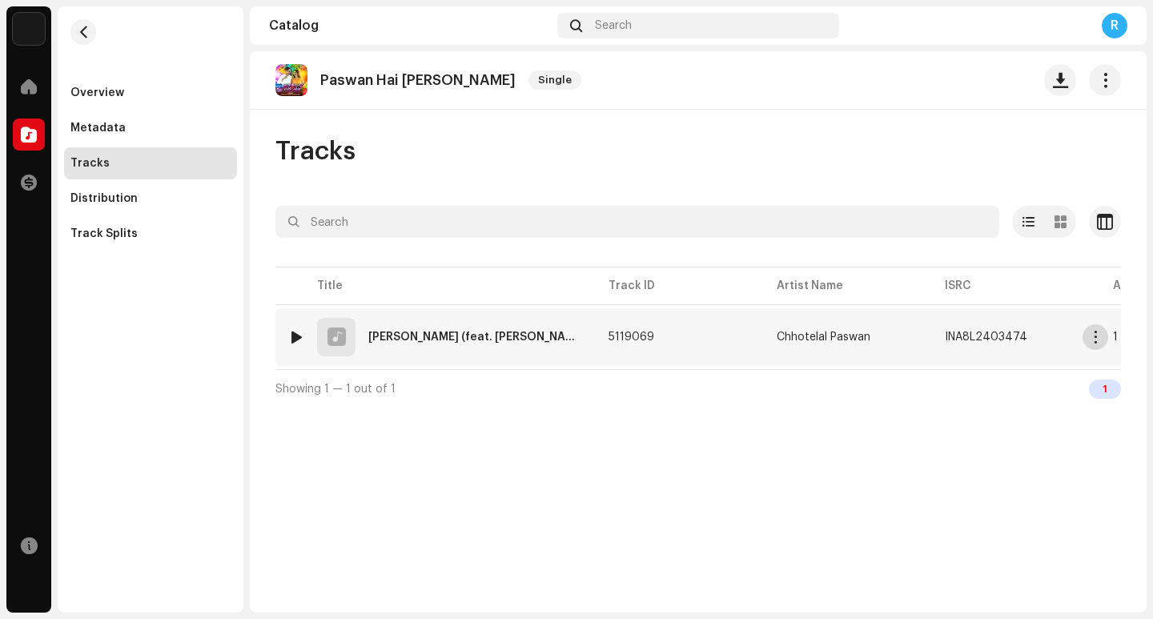
click at [1089, 336] on button "button" at bounding box center [1096, 337] width 26 height 26
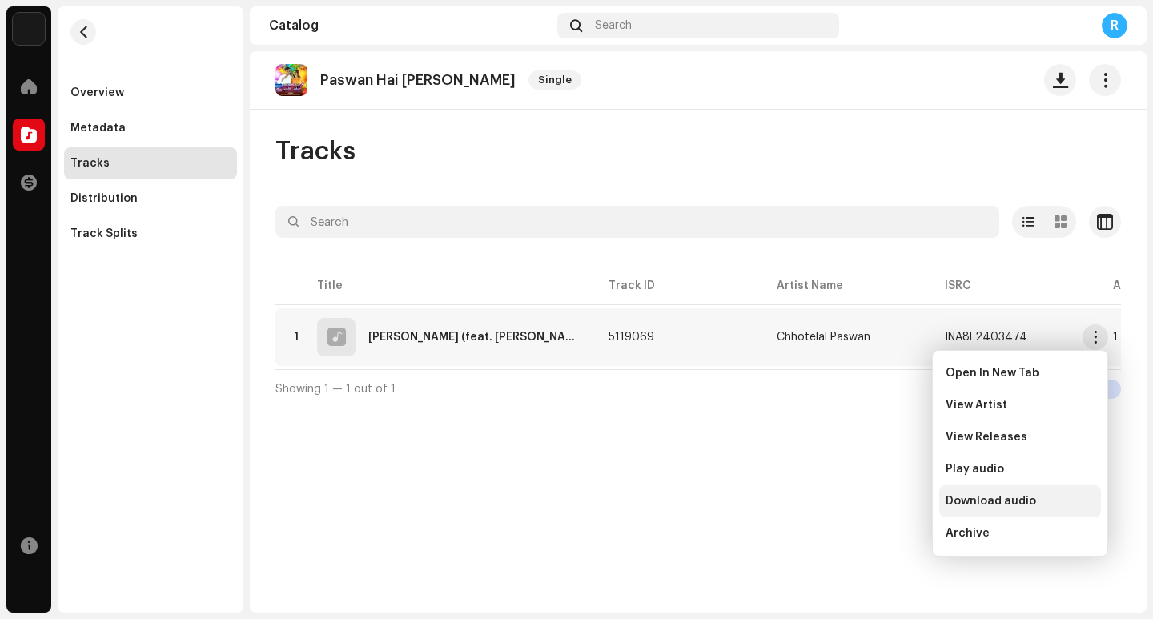
click at [1007, 502] on span "Download audio" at bounding box center [991, 501] width 91 height 13
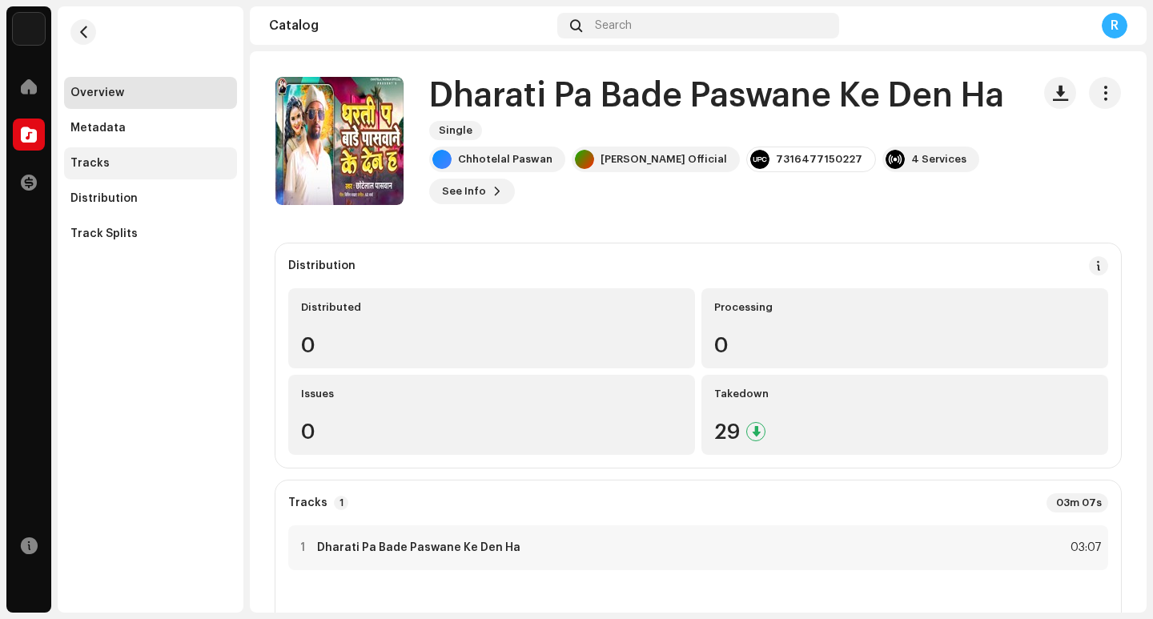
drag, startPoint x: 103, startPoint y: 161, endPoint x: 107, endPoint y: 171, distance: 10.4
click at [104, 162] on div "Tracks" at bounding box center [89, 163] width 39 height 13
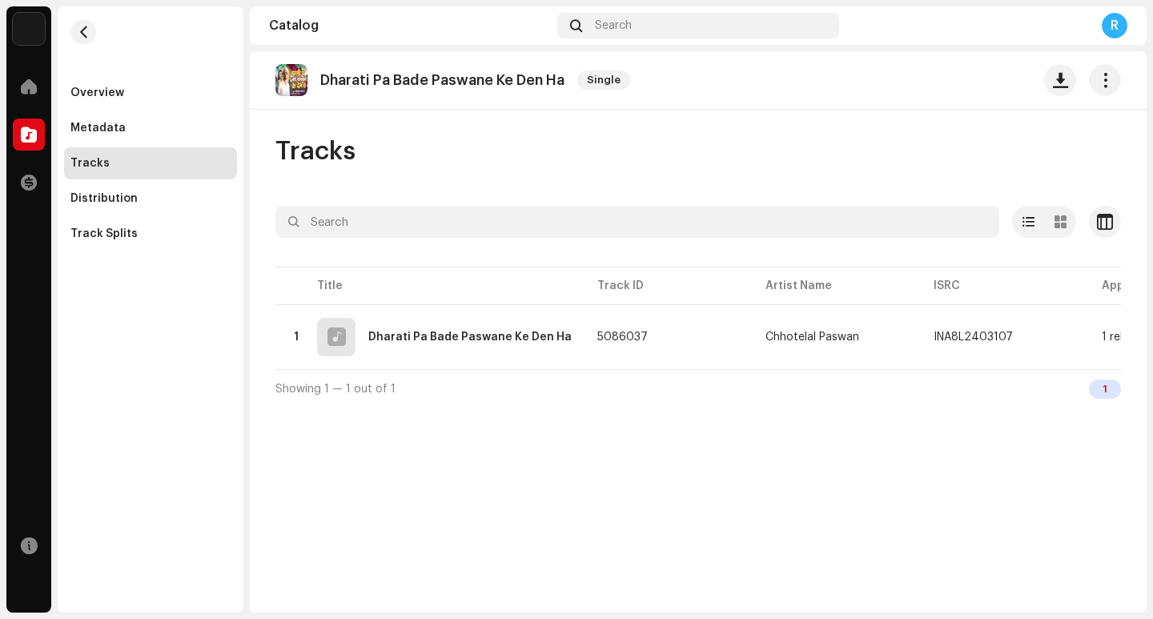
click at [442, 75] on p "Dharati Pa Bade Paswane Ke Den Ha" at bounding box center [442, 80] width 244 height 17
copy re-o-release-hero "Dharati Pa Bade Paswane Ke Den Ha Single"
click at [1062, 80] on span "button" at bounding box center [1060, 80] width 15 height 13
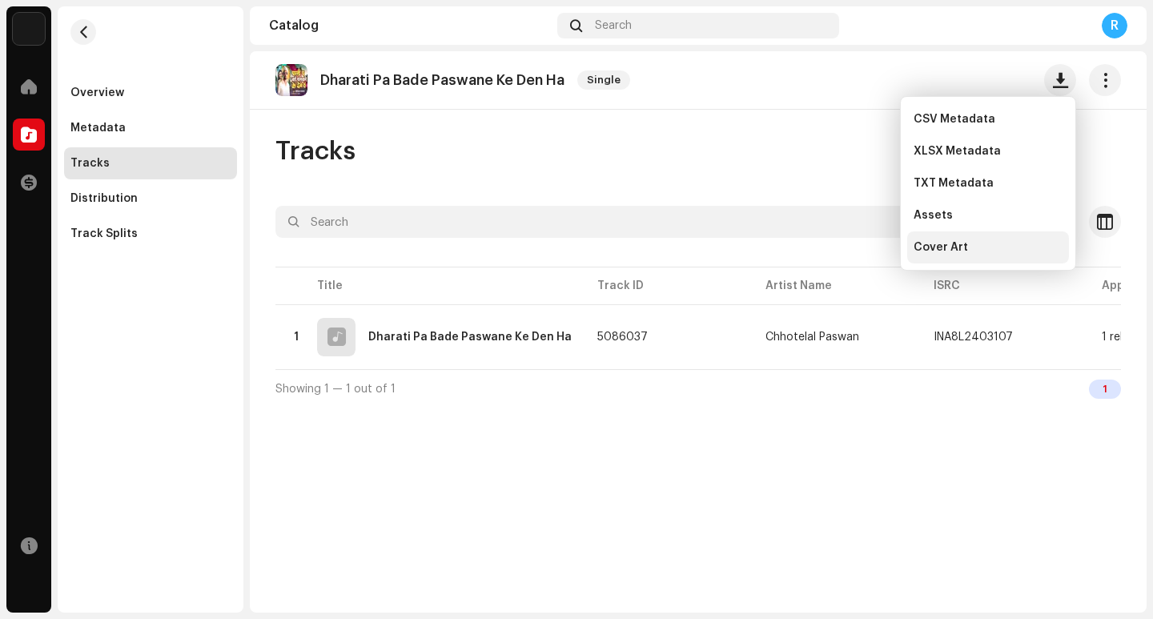
click at [961, 252] on span "Cover Art" at bounding box center [941, 247] width 54 height 13
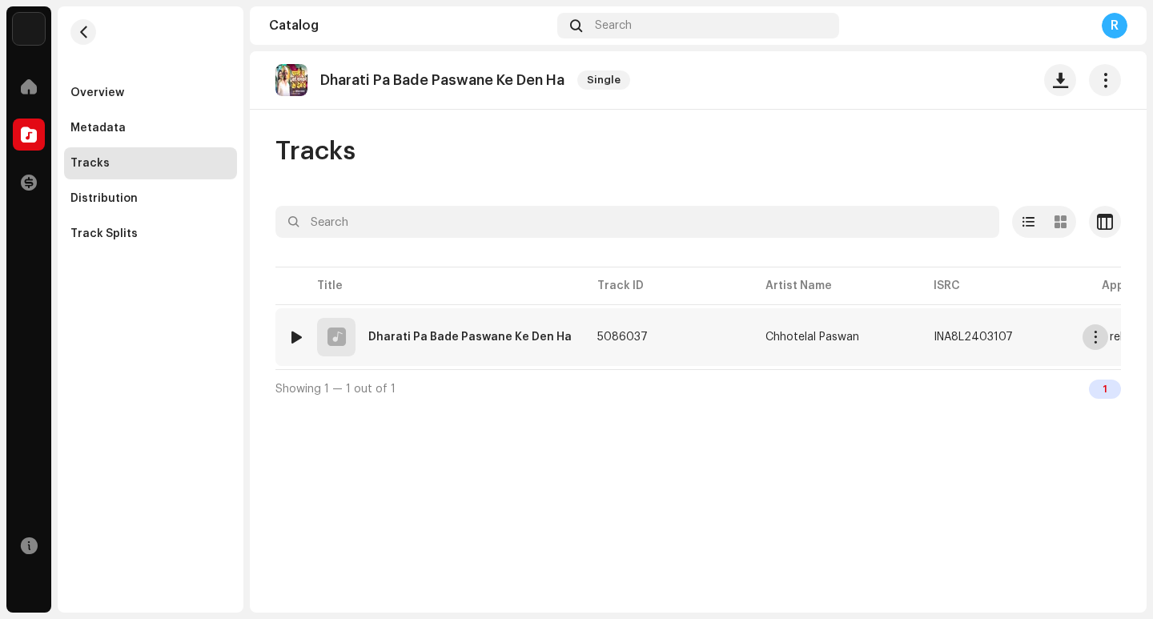
click at [1103, 335] on button "button" at bounding box center [1096, 337] width 26 height 26
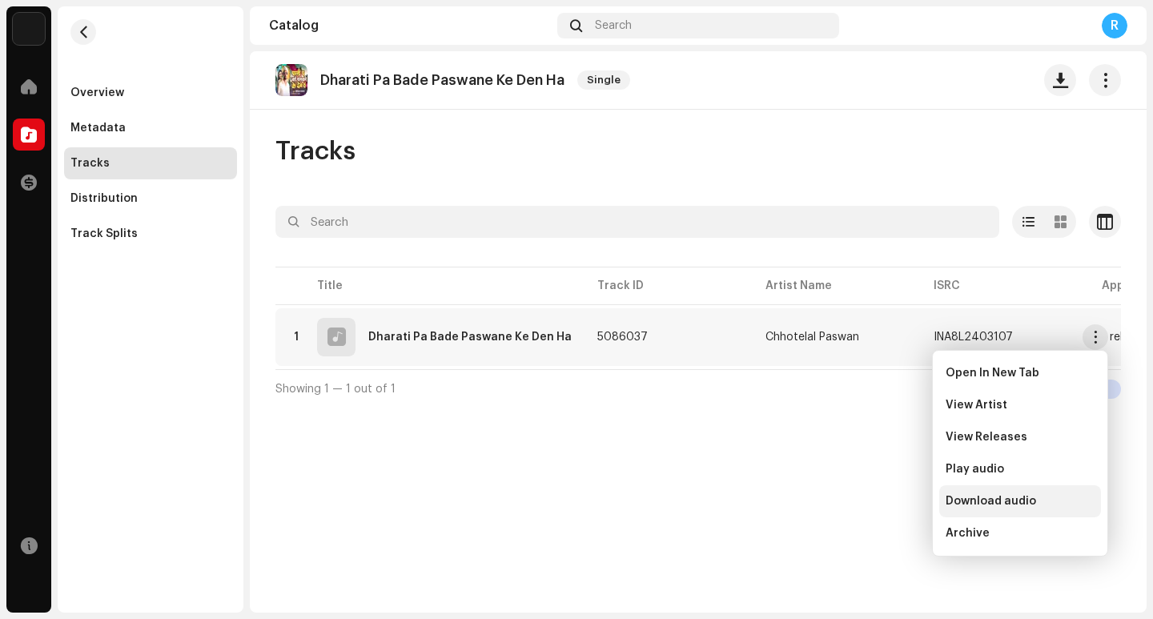
click at [1015, 501] on span "Download audio" at bounding box center [991, 501] width 91 height 13
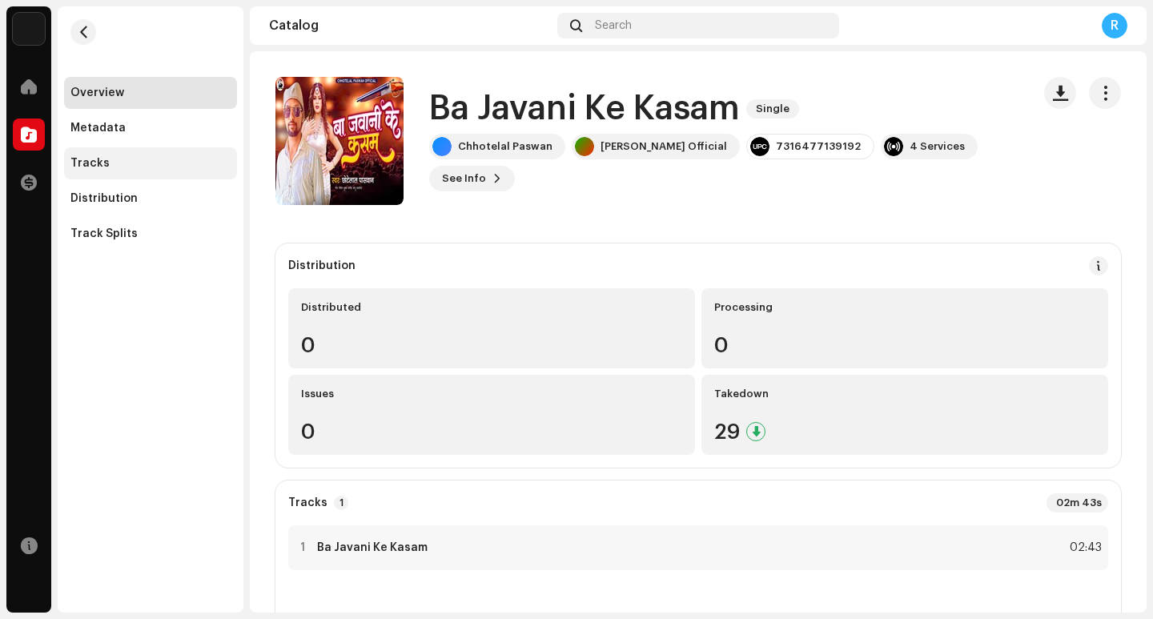
click at [99, 167] on div "Tracks" at bounding box center [89, 163] width 39 height 13
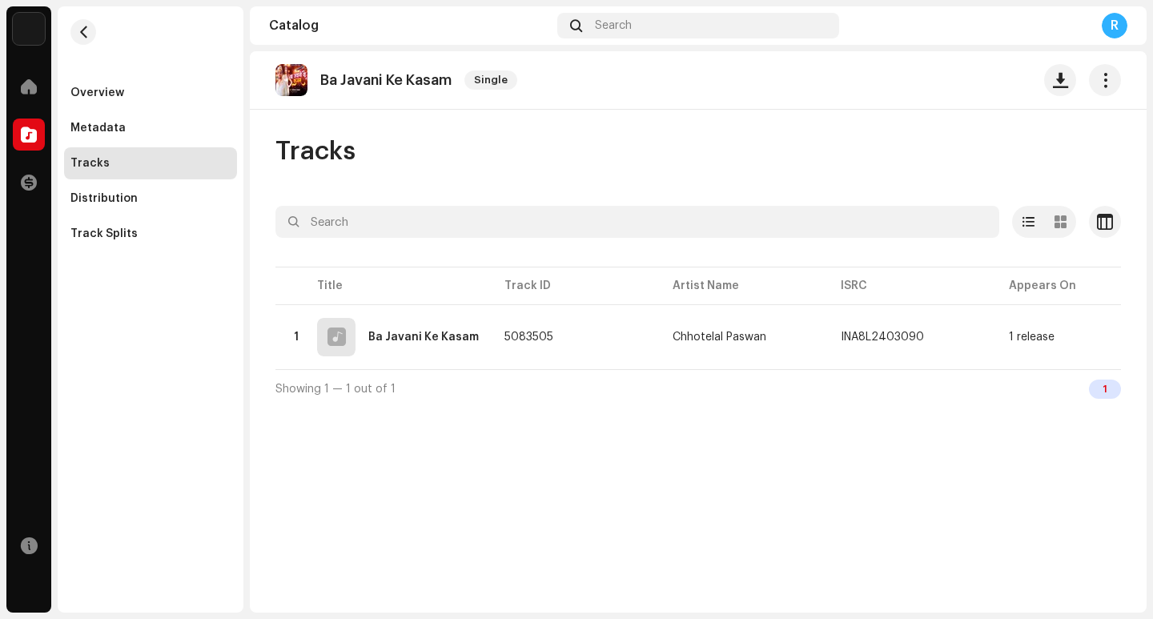
click at [381, 81] on p "Ba Javani Ke Kasam" at bounding box center [385, 80] width 131 height 17
copy re-o-release-hero "Ba Javani Ke Kasam Single"
click at [1058, 94] on button "button" at bounding box center [1061, 80] width 32 height 32
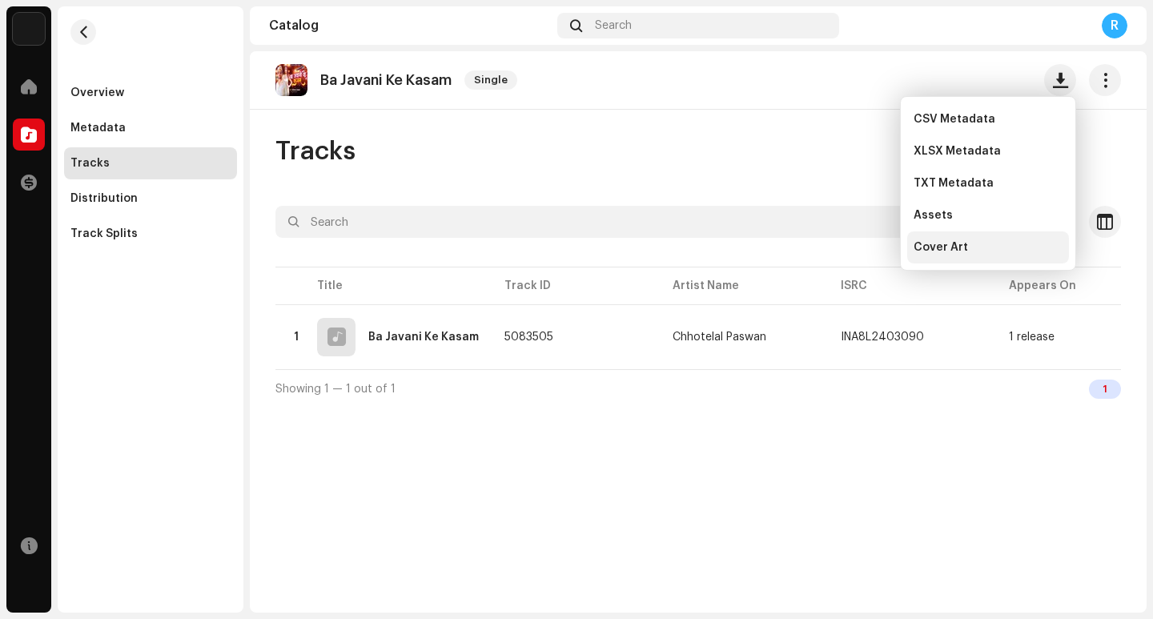
click at [958, 248] on span "Cover Art" at bounding box center [941, 247] width 54 height 13
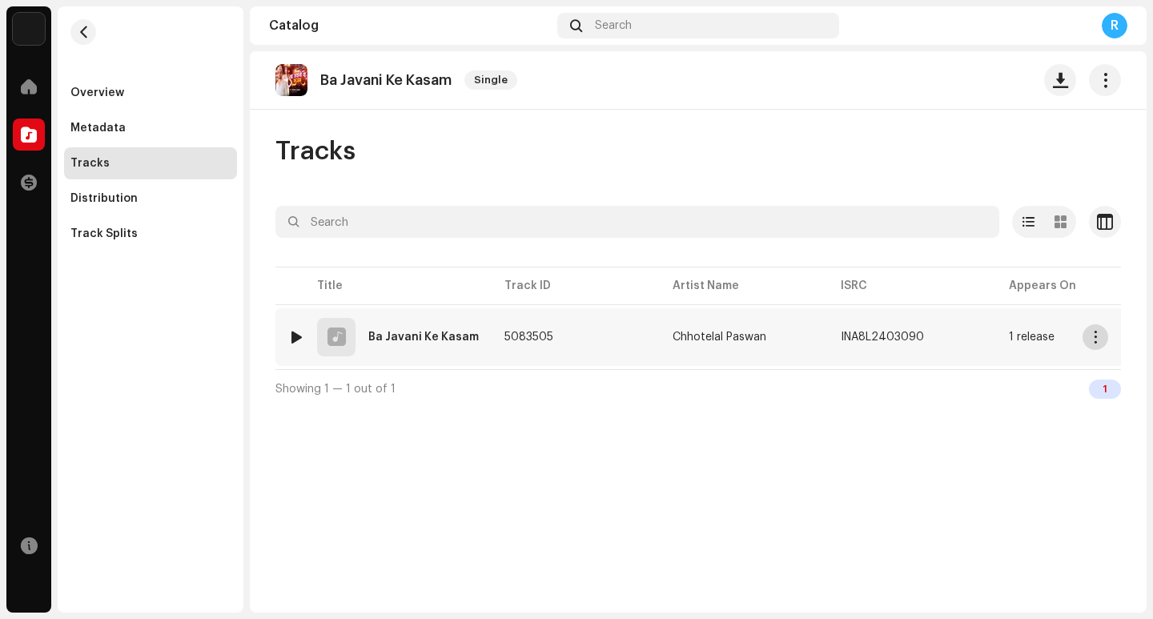
click at [1102, 337] on button "button" at bounding box center [1096, 337] width 26 height 26
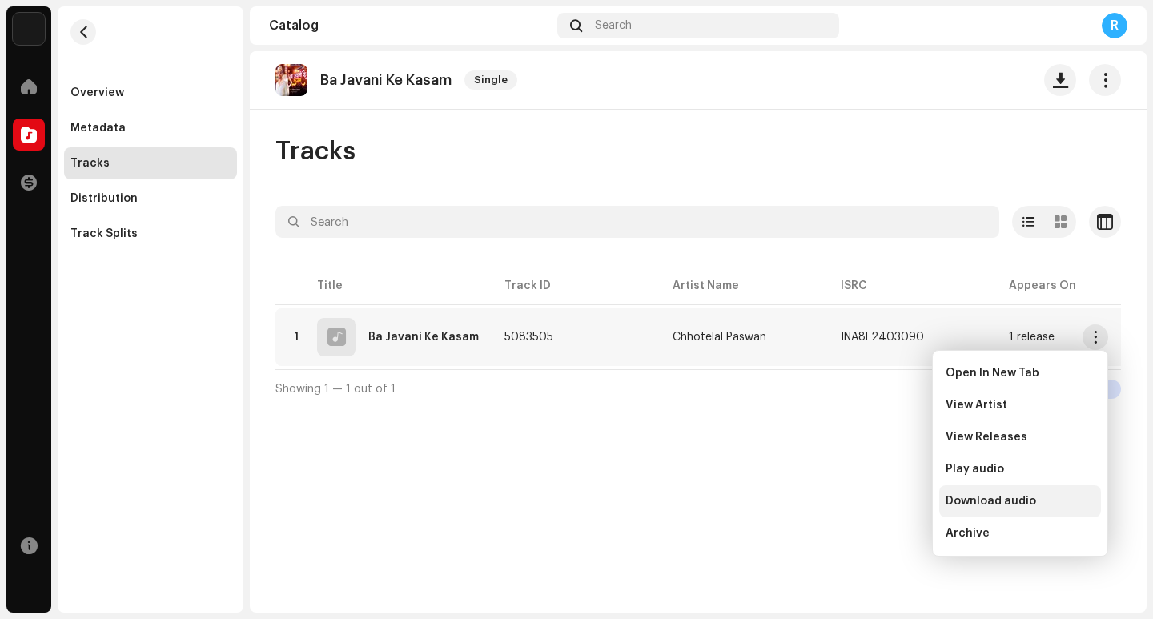
click at [1008, 501] on span "Download audio" at bounding box center [991, 501] width 91 height 13
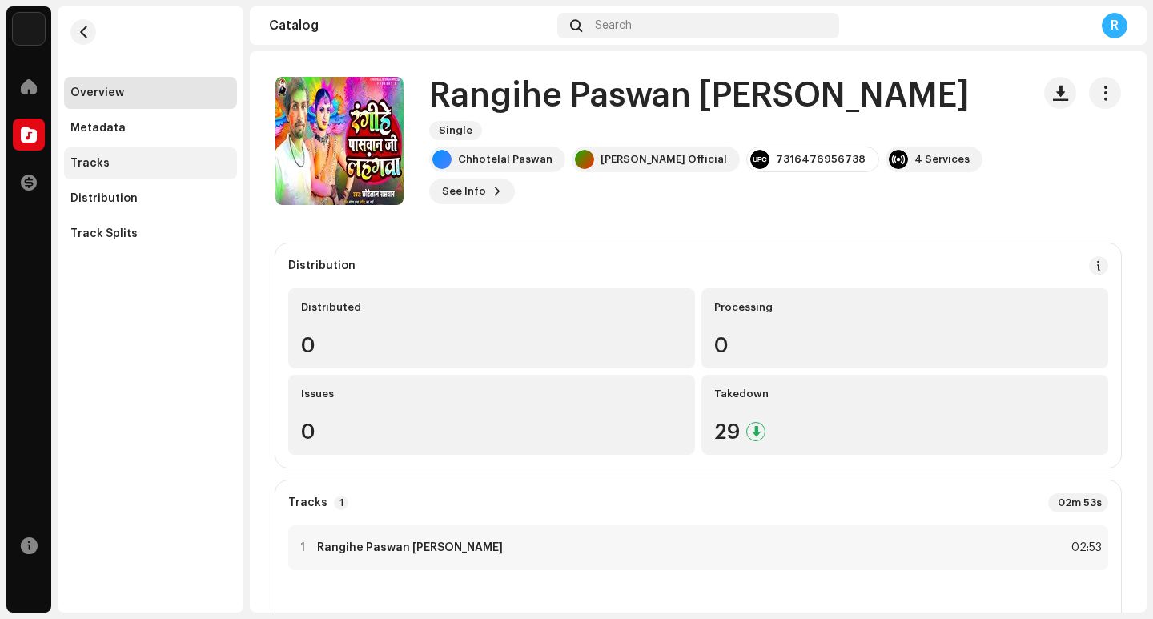
click at [87, 167] on div "Tracks" at bounding box center [89, 163] width 39 height 13
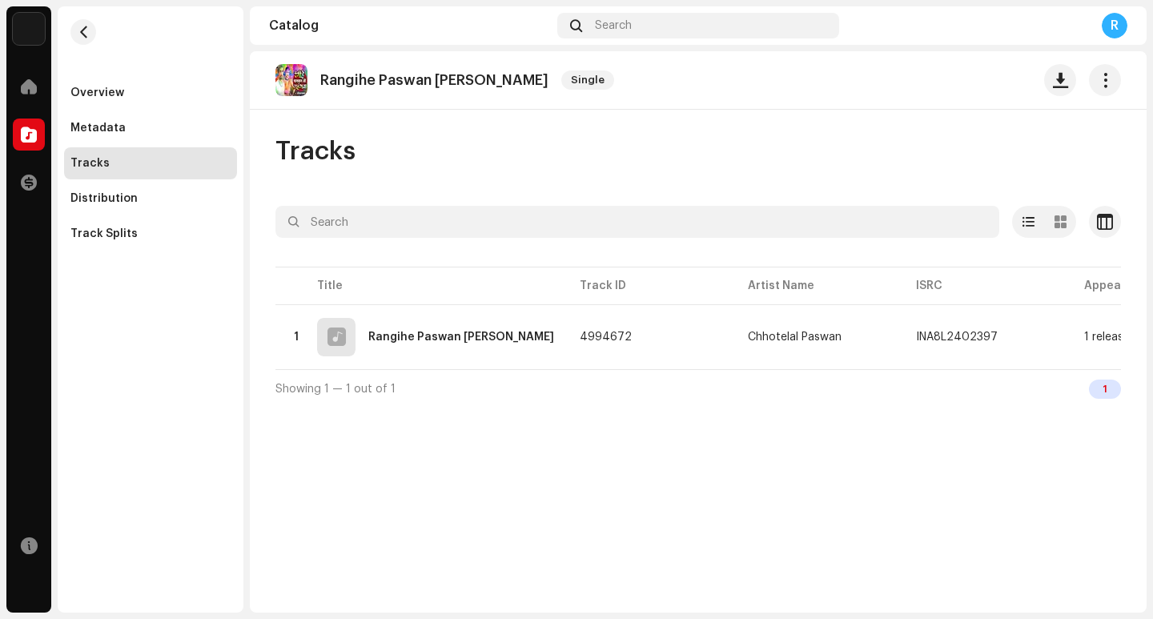
click at [465, 80] on p "Rangihe Paswan [PERSON_NAME]" at bounding box center [434, 80] width 228 height 17
click at [465, 80] on p "Rangihe Paswan Ji Lahangwa" at bounding box center [434, 80] width 228 height 17
copy re-o-release-hero "Rangihe Paswan Ji Lahangwa Single"
click at [1061, 87] on span "button" at bounding box center [1060, 80] width 15 height 13
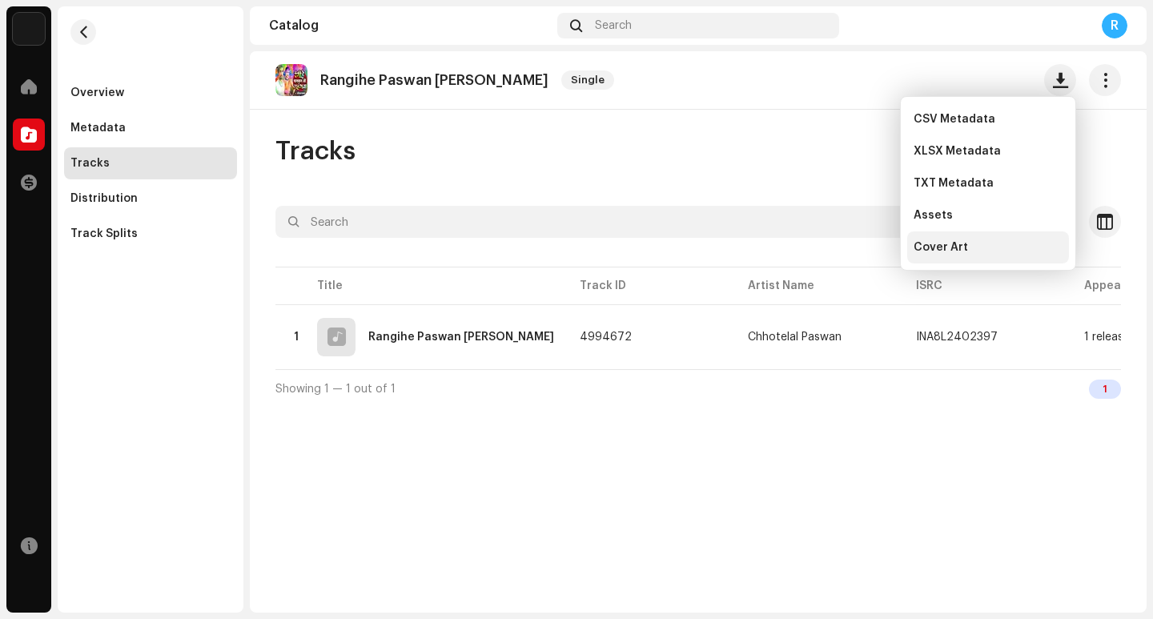
click at [957, 249] on span "Cover Art" at bounding box center [941, 247] width 54 height 13
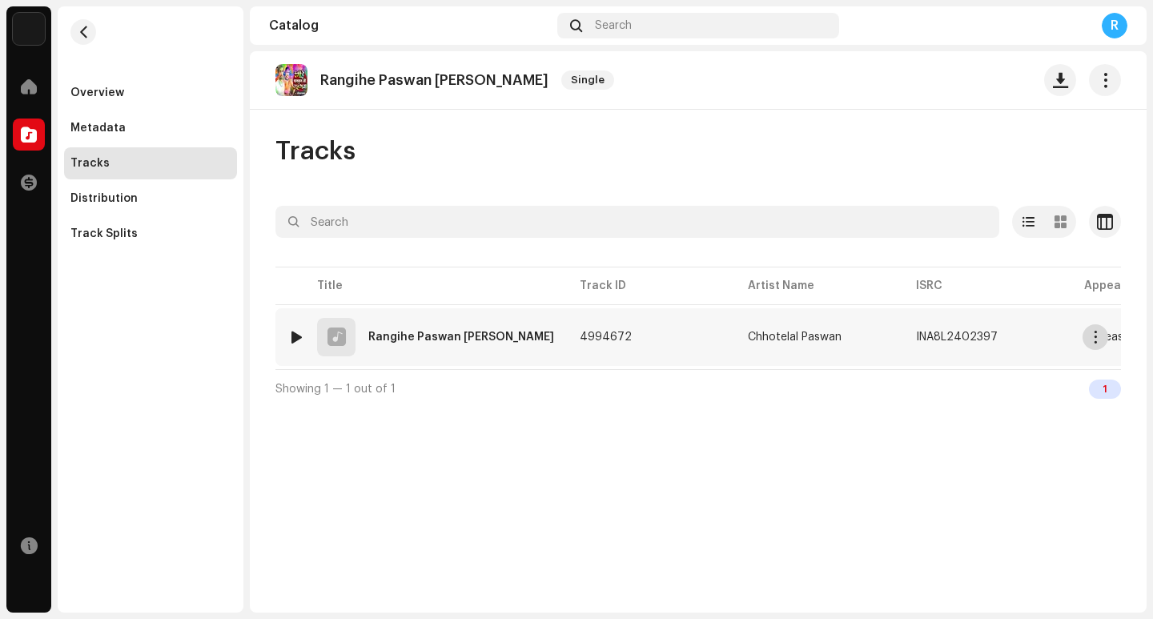
click at [1098, 338] on span "button" at bounding box center [1096, 337] width 12 height 13
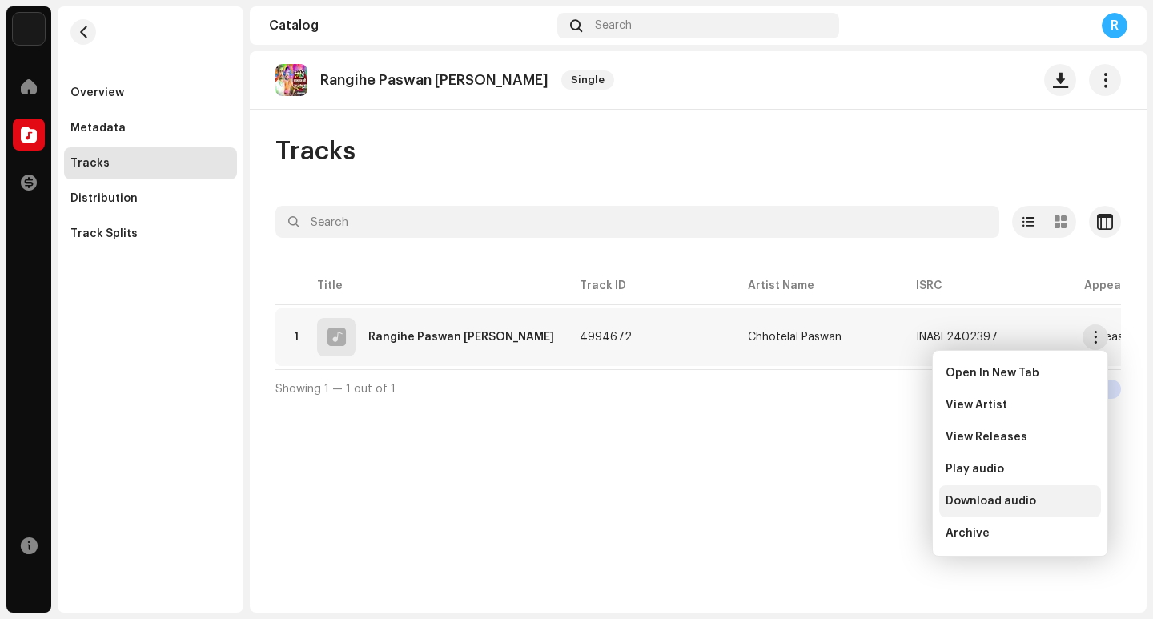
click at [993, 501] on span "Download audio" at bounding box center [991, 501] width 91 height 13
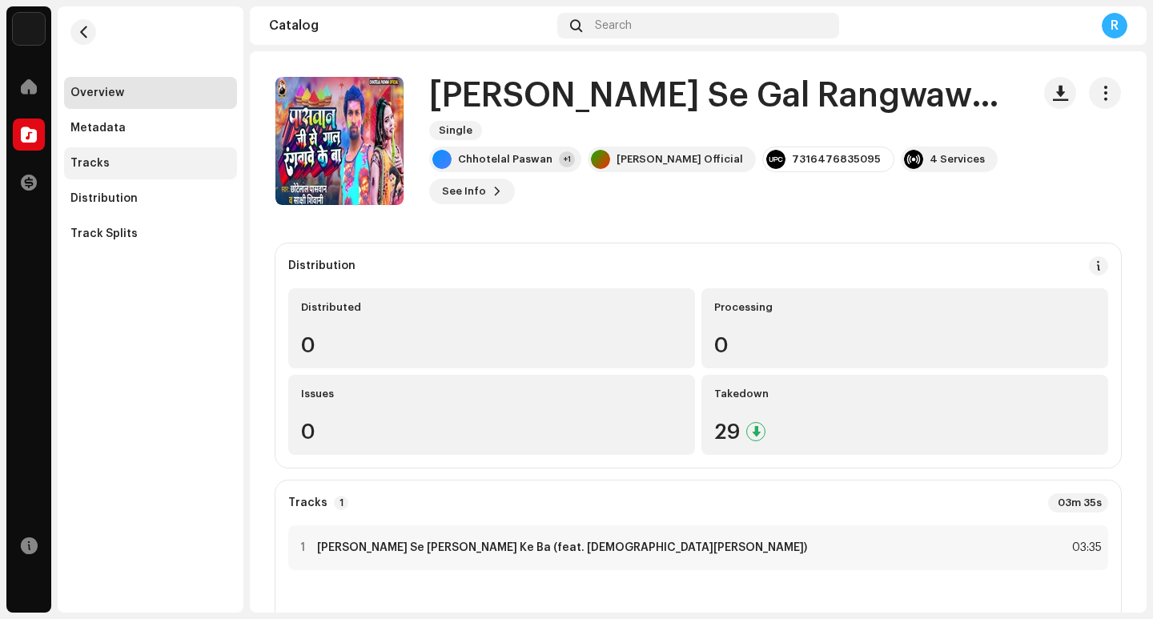
click at [139, 163] on div "Tracks" at bounding box center [150, 163] width 160 height 13
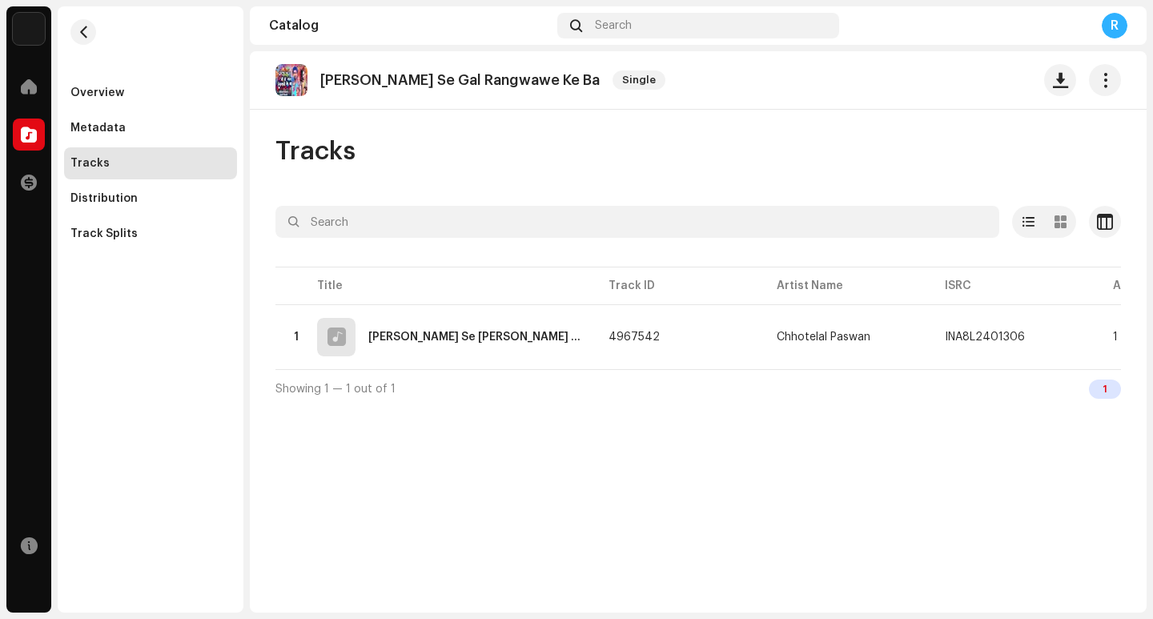
click at [492, 83] on p "[PERSON_NAME] Se Gal Rangwawe Ke Ba" at bounding box center [460, 80] width 280 height 17
click at [491, 83] on p "[PERSON_NAME] Se Gal Rangwawe Ke Ba" at bounding box center [460, 80] width 280 height 17
copy re-o-release-hero "[PERSON_NAME] Se Gal Rangwawe Ke Ba Single"
drag, startPoint x: 1063, startPoint y: 87, endPoint x: 1053, endPoint y: 91, distance: 10.1
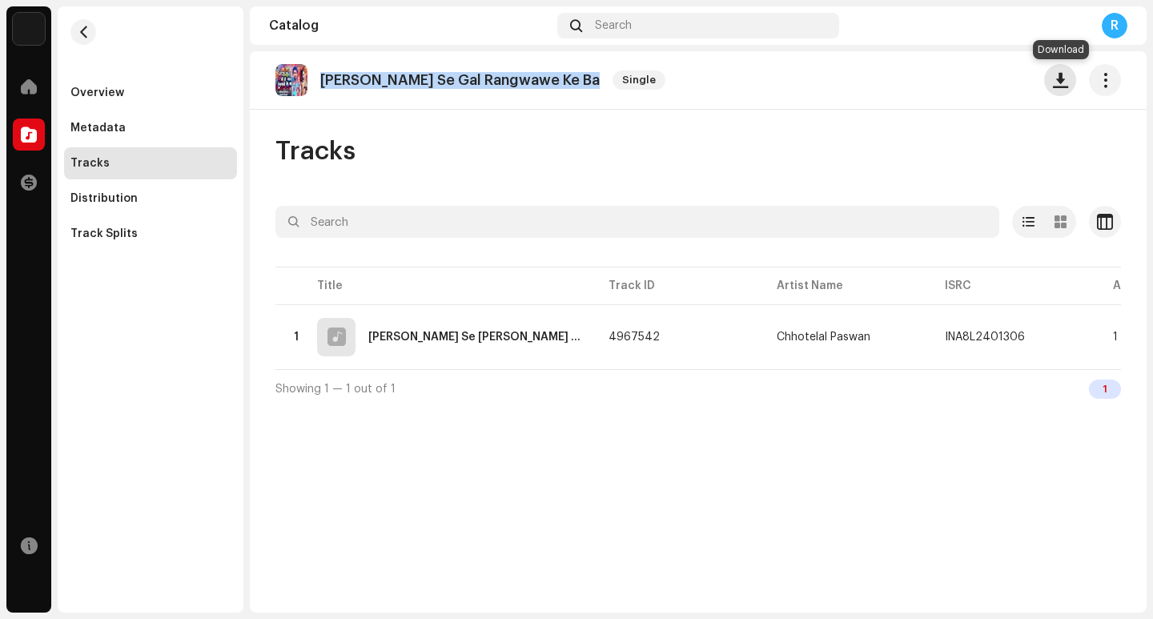
click at [1061, 87] on span "button" at bounding box center [1060, 80] width 15 height 13
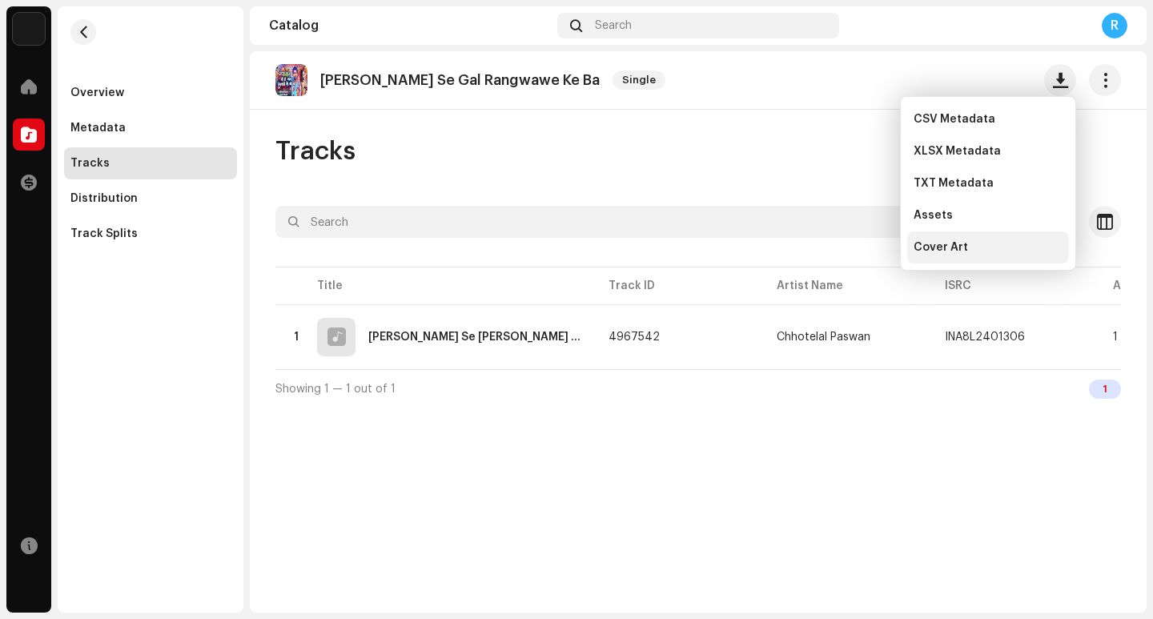
drag, startPoint x: 980, startPoint y: 244, endPoint x: 972, endPoint y: 248, distance: 9.3
click at [976, 245] on div "Cover Art" at bounding box center [988, 247] width 149 height 13
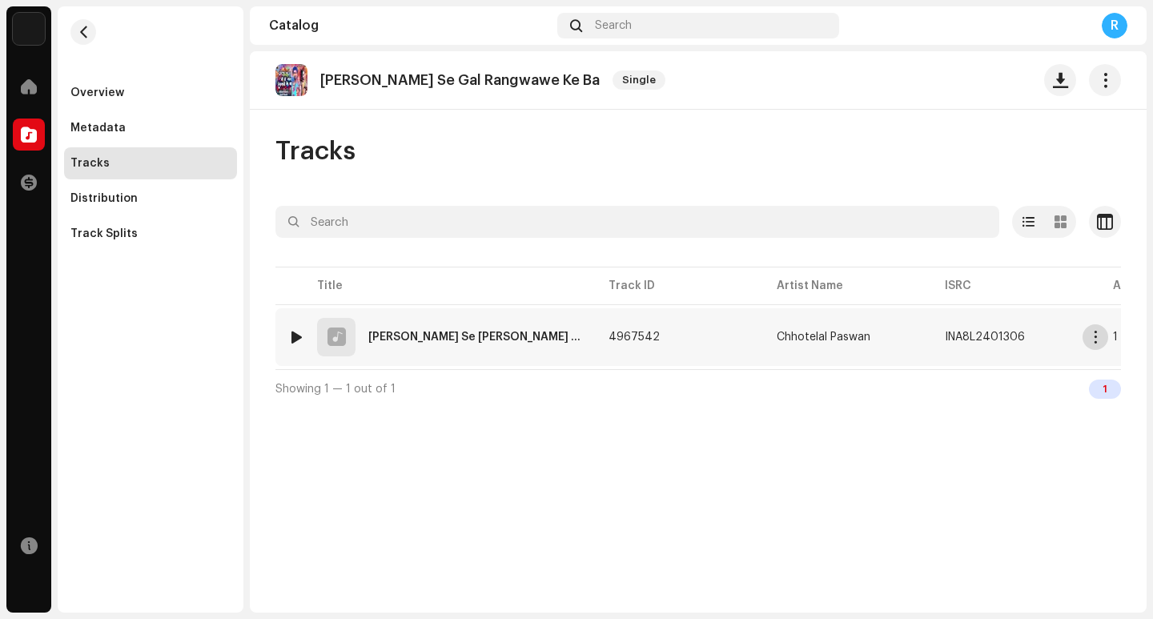
click at [1107, 336] on button "button" at bounding box center [1096, 337] width 26 height 26
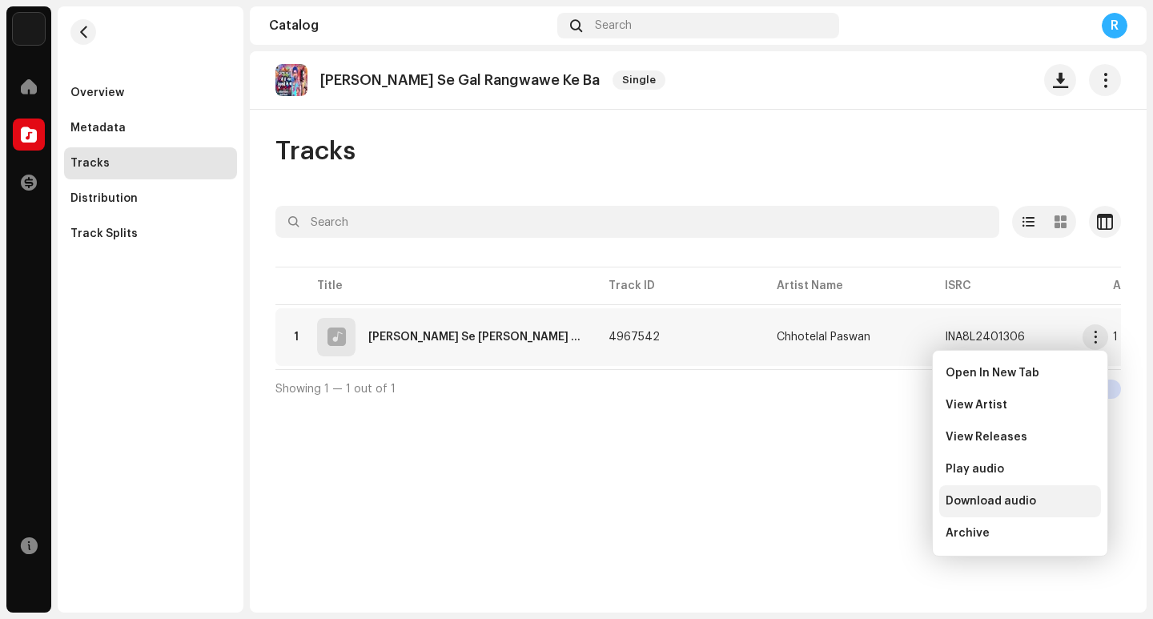
click at [1000, 503] on span "Download audio" at bounding box center [991, 501] width 91 height 13
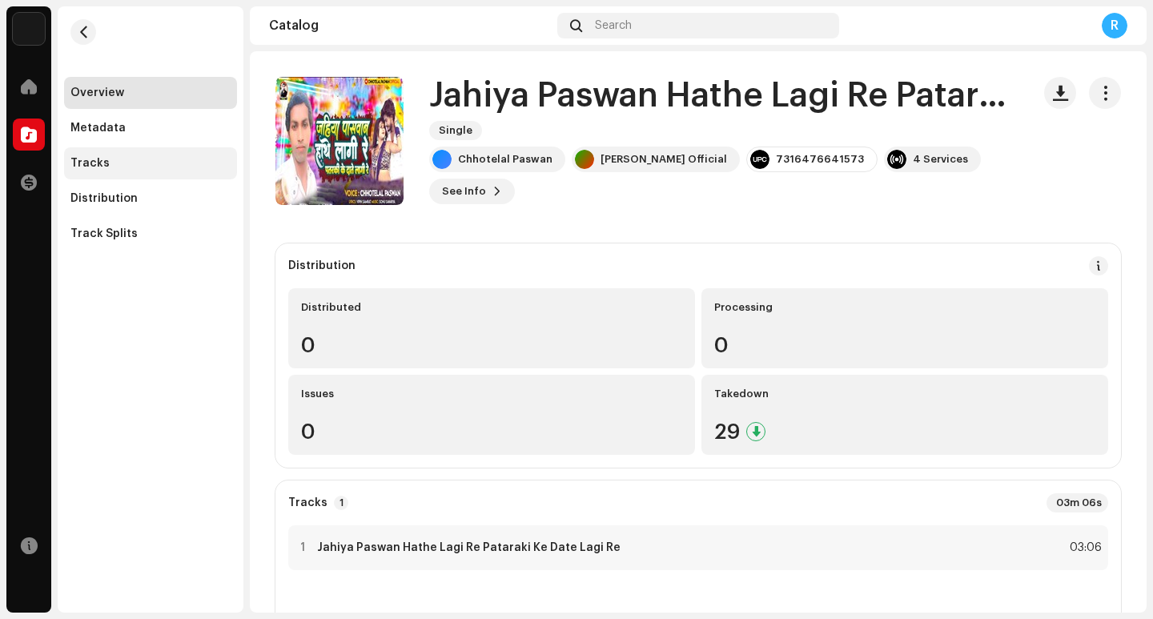
click at [139, 163] on div "Tracks" at bounding box center [150, 163] width 160 height 13
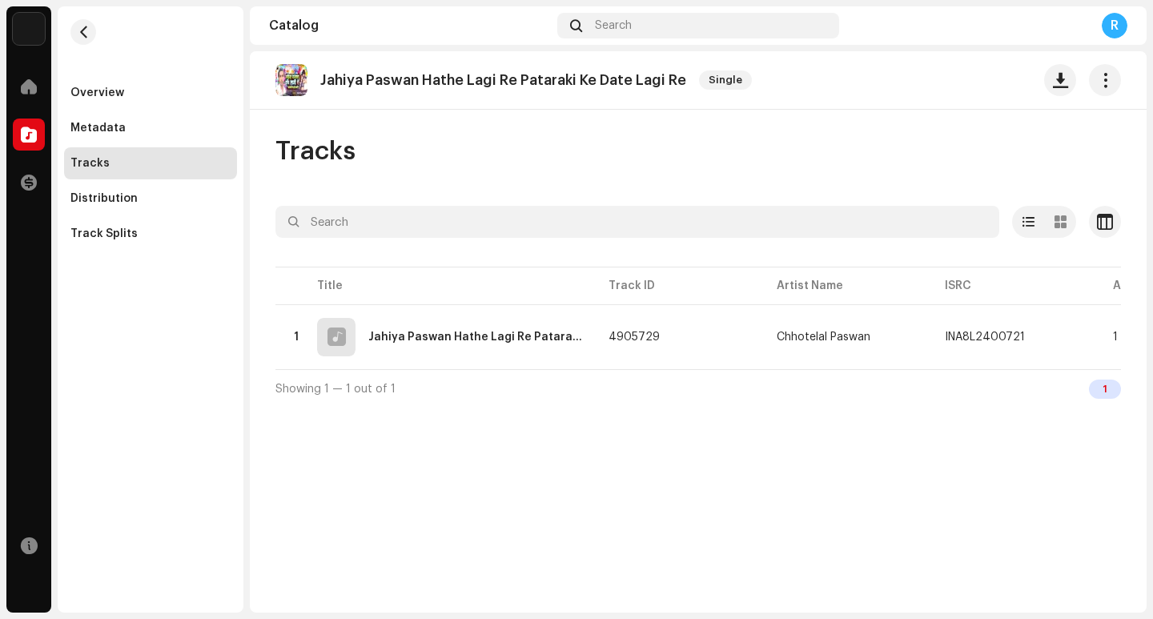
click at [464, 82] on p "Jahiya Paswan Hathe Lagi Re Pataraki Ke Date Lagi Re" at bounding box center [503, 80] width 366 height 17
copy re-o-release-hero "Jahiya Paswan Hathe Lagi Re Pataraki Ke Date Lagi Re Single"
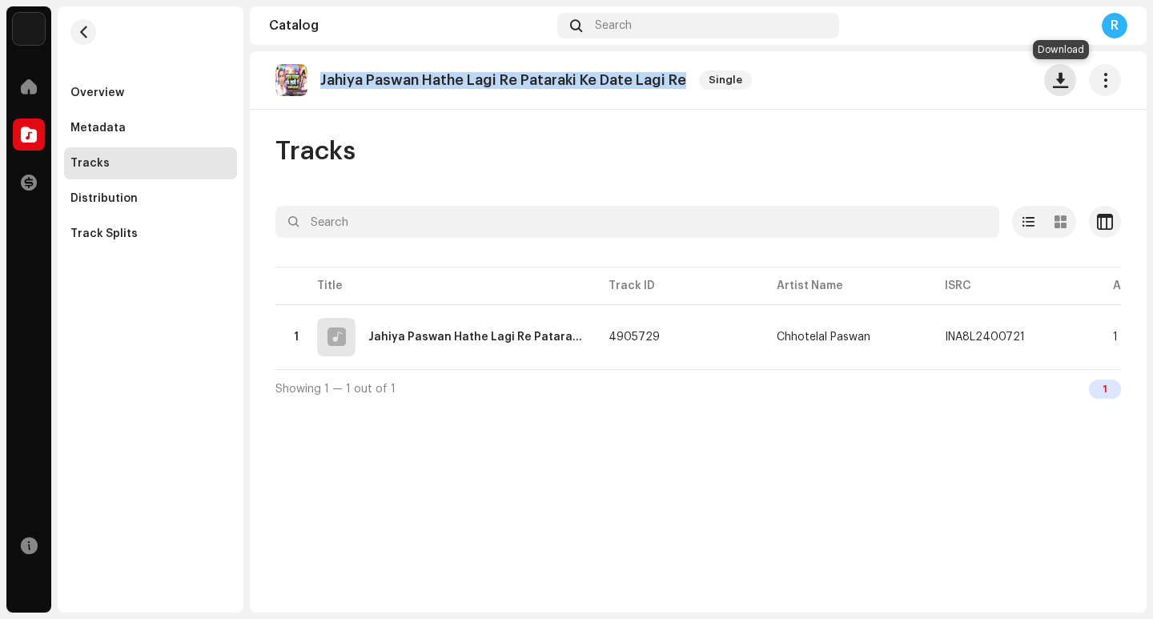
click at [1061, 86] on span "button" at bounding box center [1060, 80] width 15 height 13
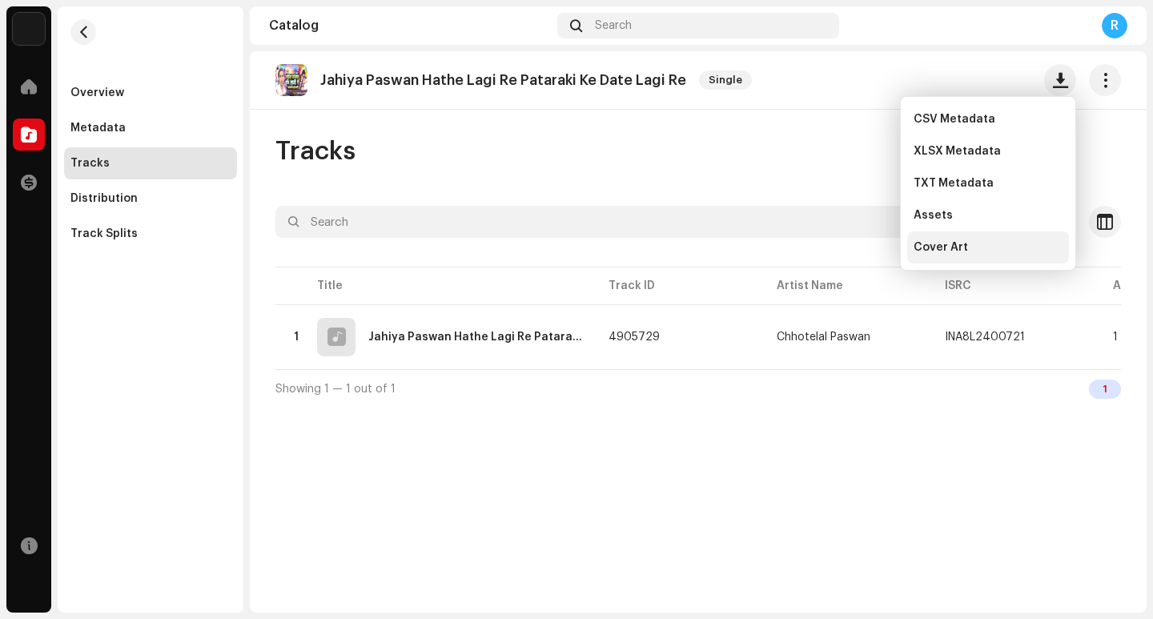
click at [965, 251] on div "Cover Art" at bounding box center [988, 247] width 149 height 13
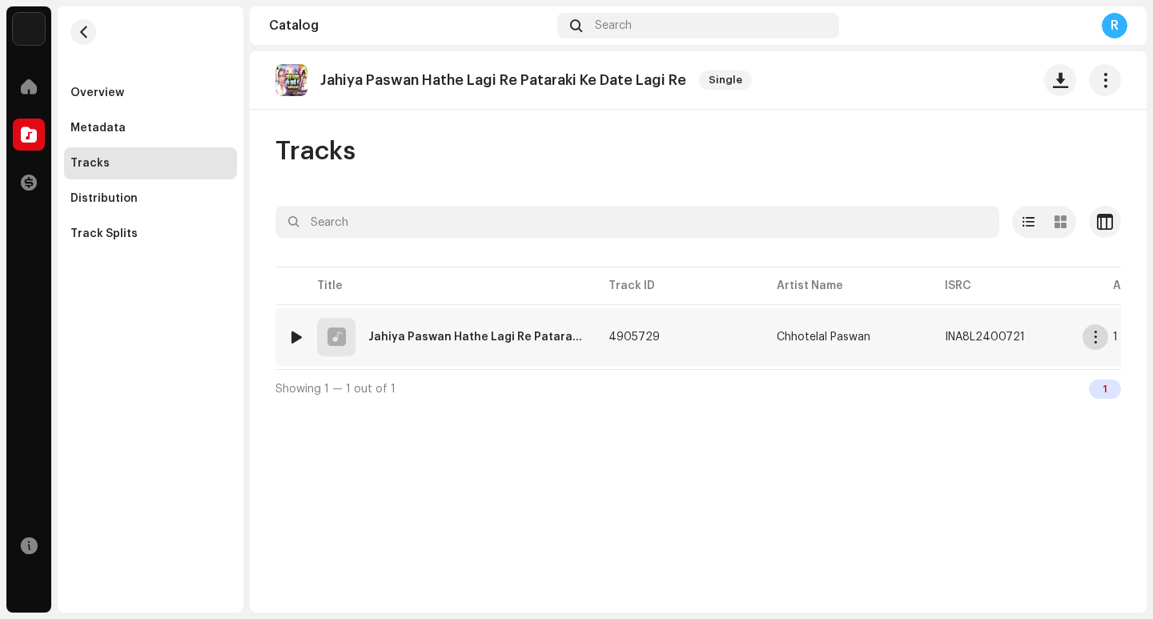
click at [1088, 334] on button "button" at bounding box center [1096, 337] width 26 height 26
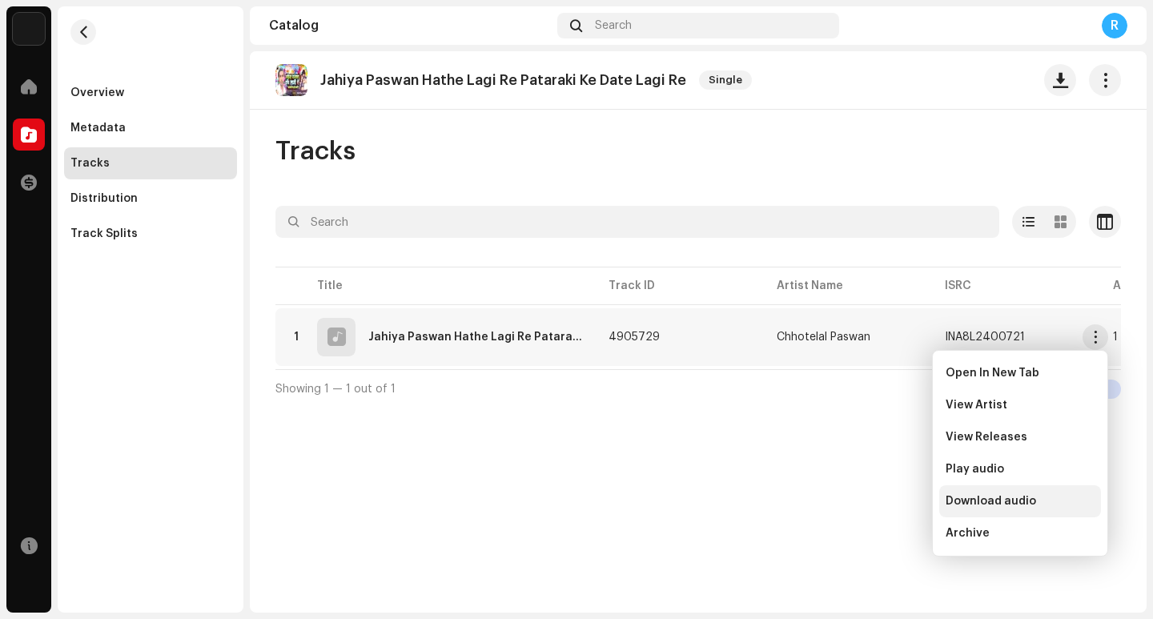
click at [1001, 499] on span "Download audio" at bounding box center [991, 501] width 91 height 13
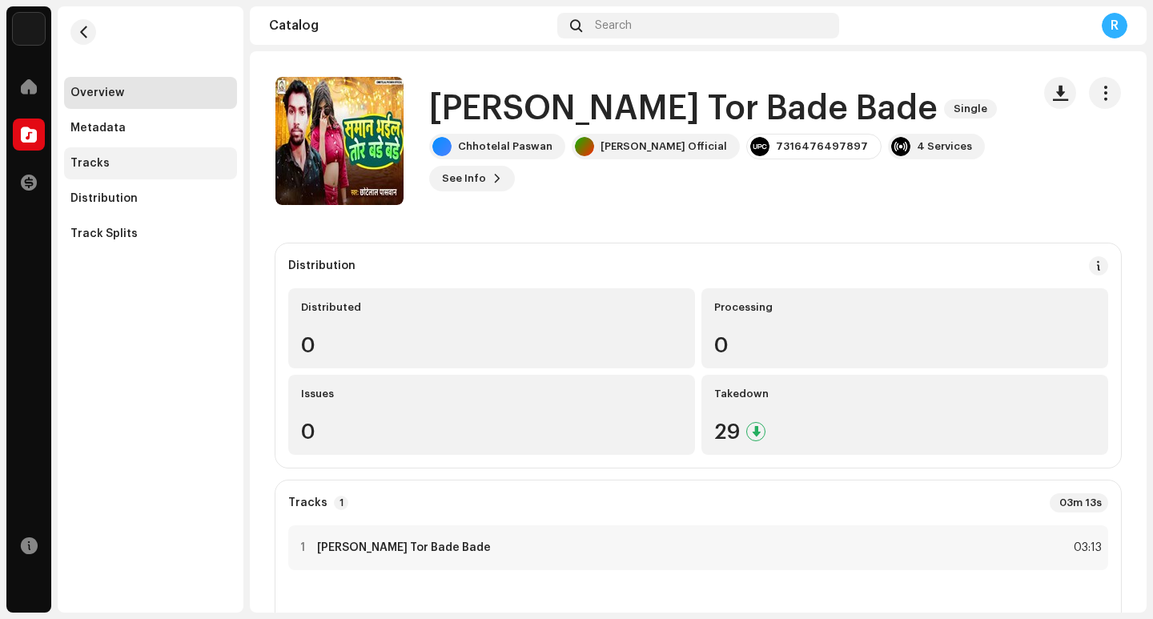
click at [112, 171] on div "Tracks" at bounding box center [150, 163] width 173 height 32
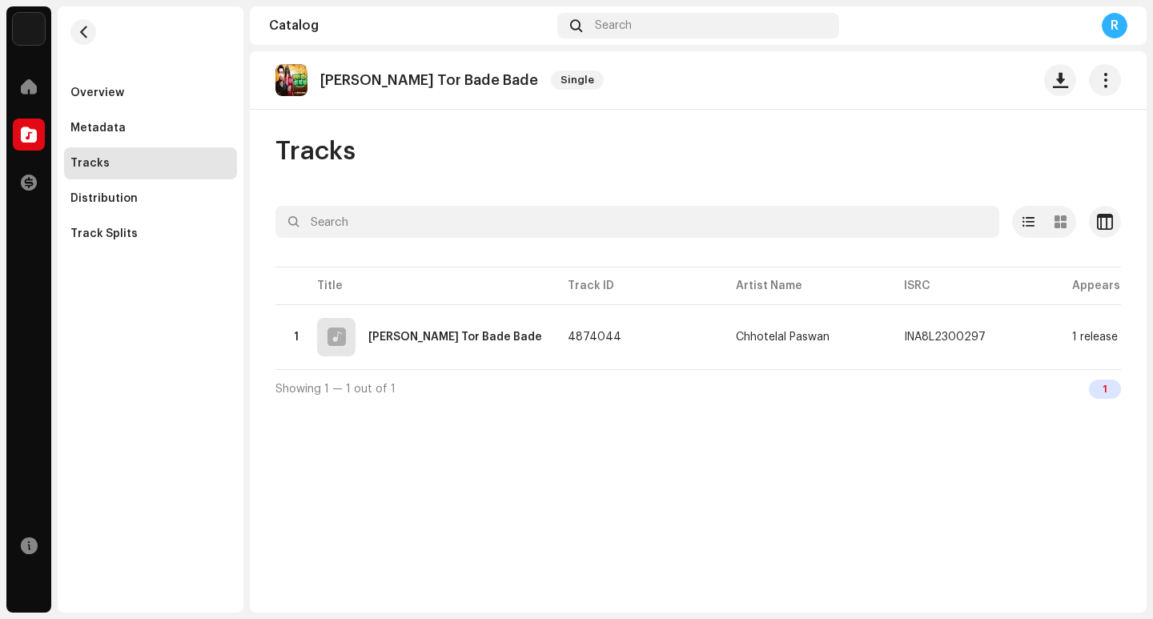
click at [399, 79] on p "[PERSON_NAME] Tor Bade Bade" at bounding box center [429, 80] width 218 height 17
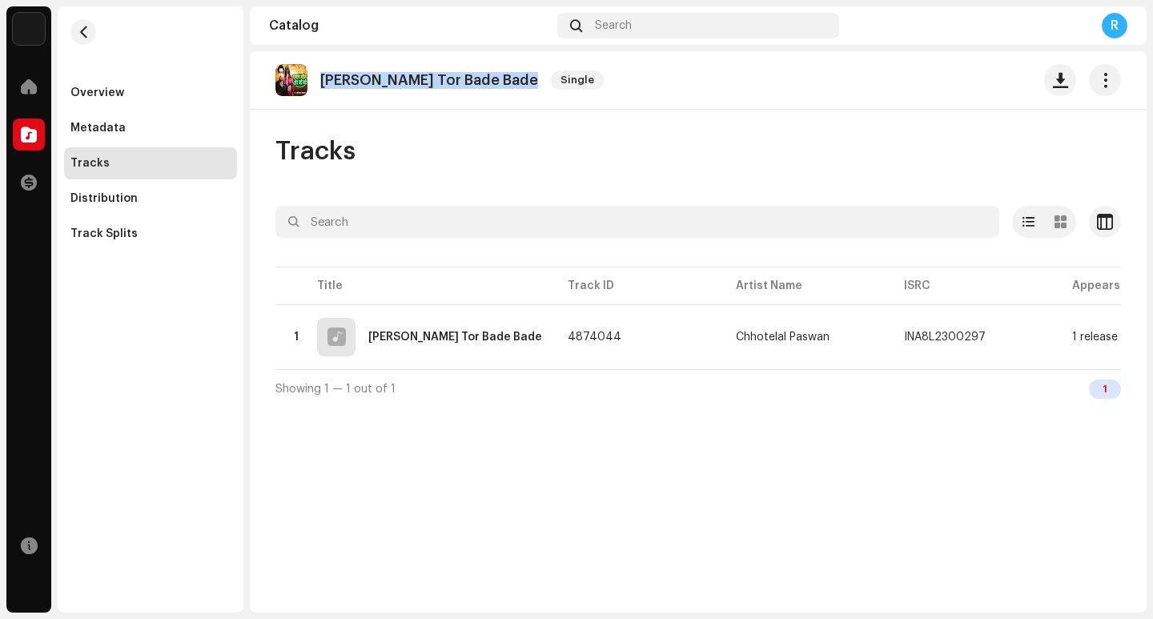
click at [399, 79] on p "[PERSON_NAME] Tor Bade Bade" at bounding box center [429, 80] width 218 height 17
click at [1061, 87] on span "button" at bounding box center [1060, 80] width 15 height 13
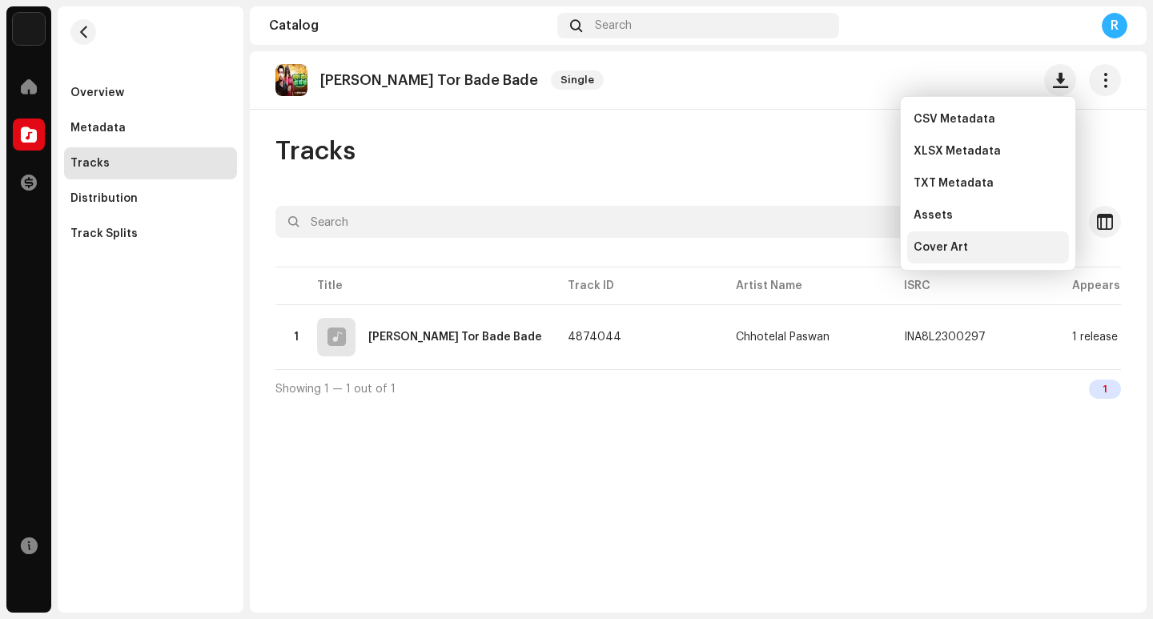
click at [955, 250] on span "Cover Art" at bounding box center [941, 247] width 54 height 13
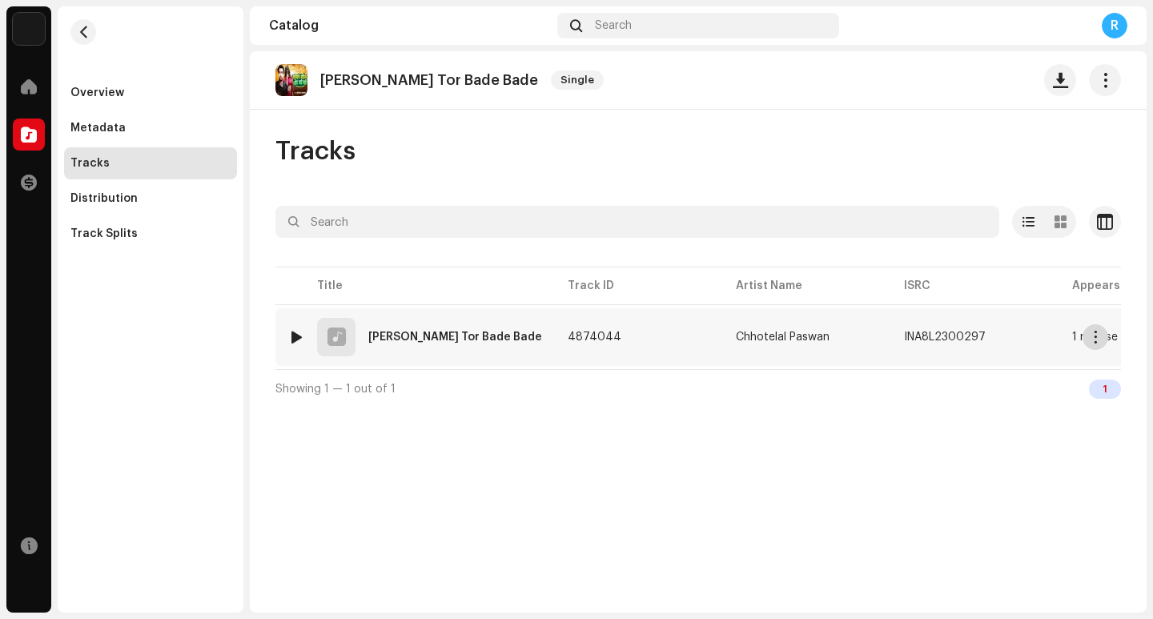
click at [1098, 343] on span "button" at bounding box center [1096, 337] width 12 height 13
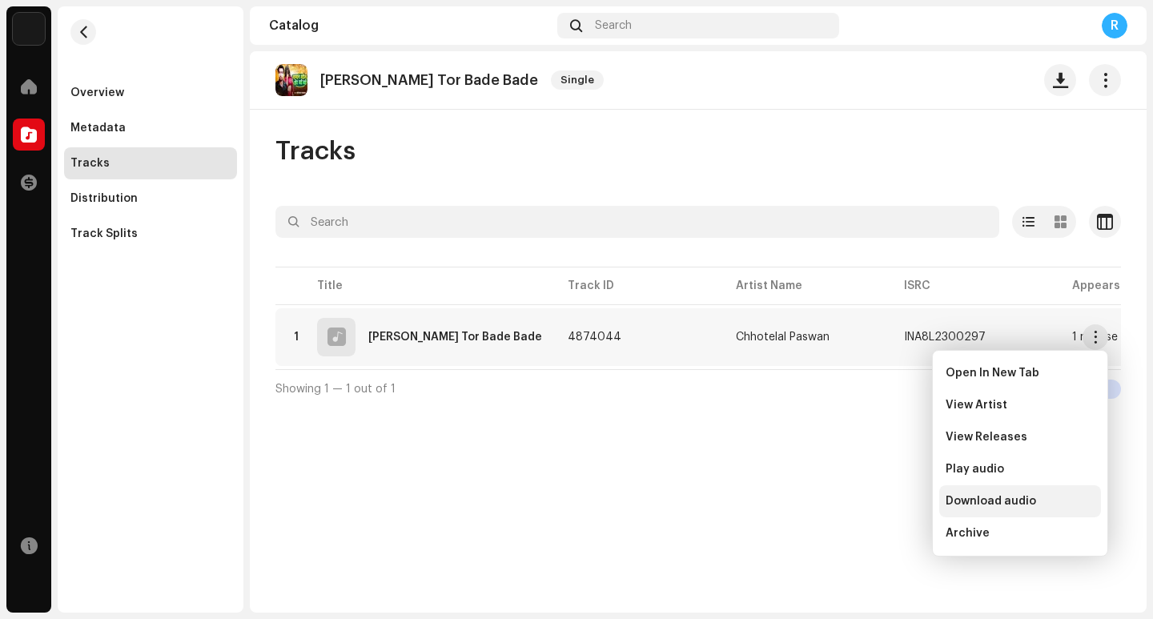
click at [1000, 507] on span "Download audio" at bounding box center [991, 501] width 91 height 13
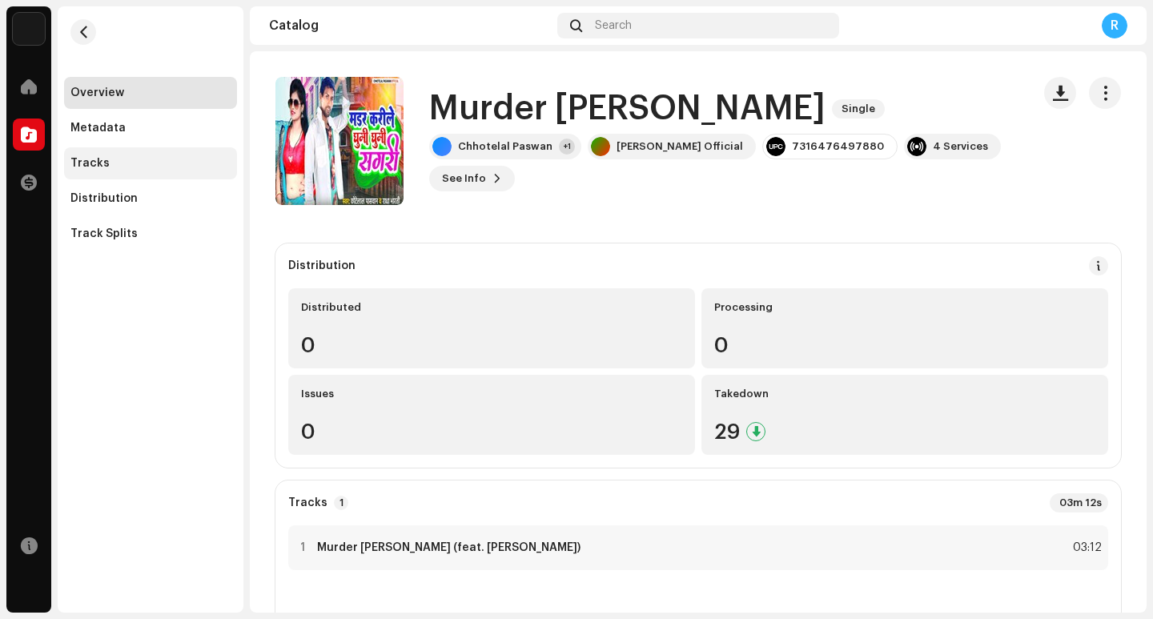
click at [127, 164] on div "Tracks" at bounding box center [150, 163] width 160 height 13
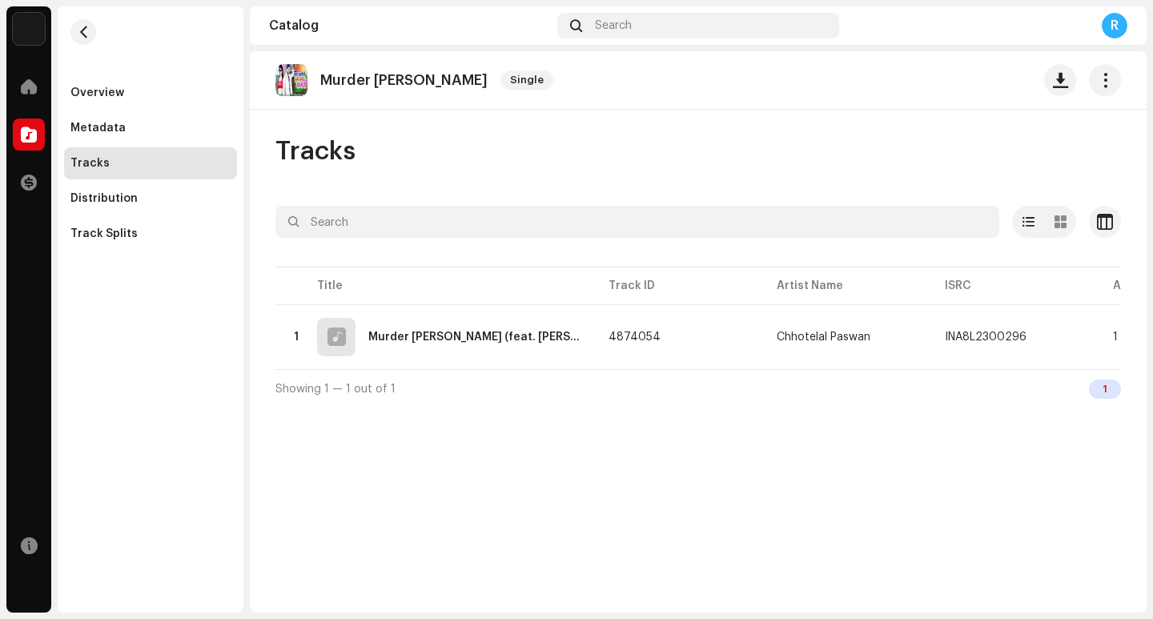
click at [438, 83] on p "Murder Karile Ghumi Ghumi Sagari" at bounding box center [403, 80] width 167 height 17
copy re-o-release-hero "Murder Karile Ghumi Ghumi Sagari Single"
click at [1057, 83] on span "button" at bounding box center [1060, 80] width 15 height 13
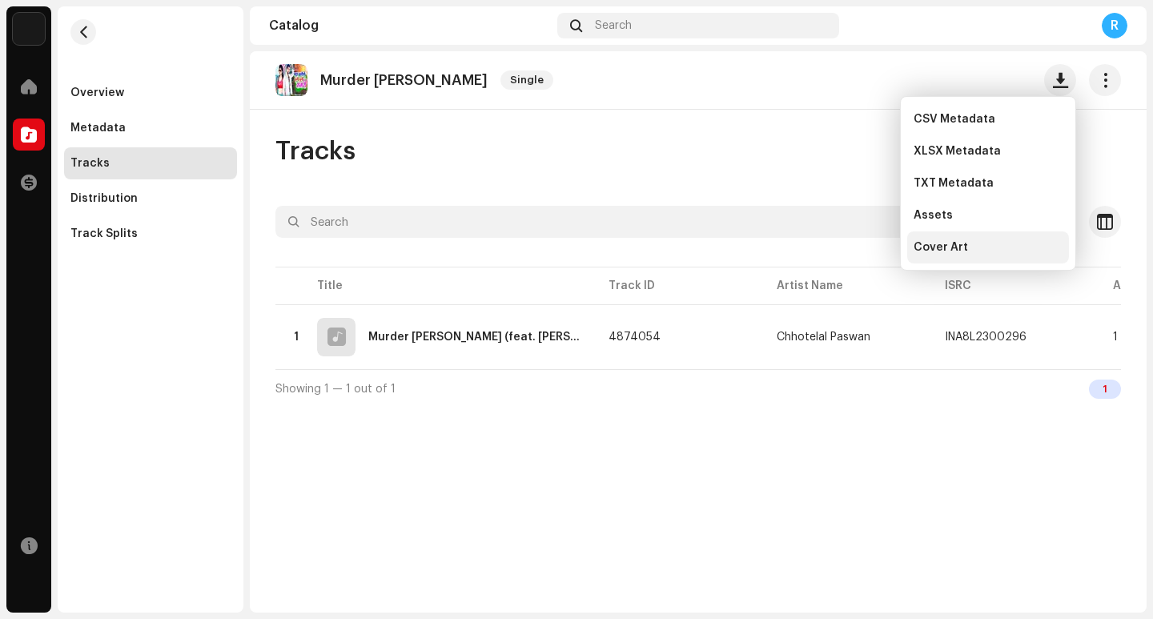
click at [955, 249] on span "Cover Art" at bounding box center [941, 247] width 54 height 13
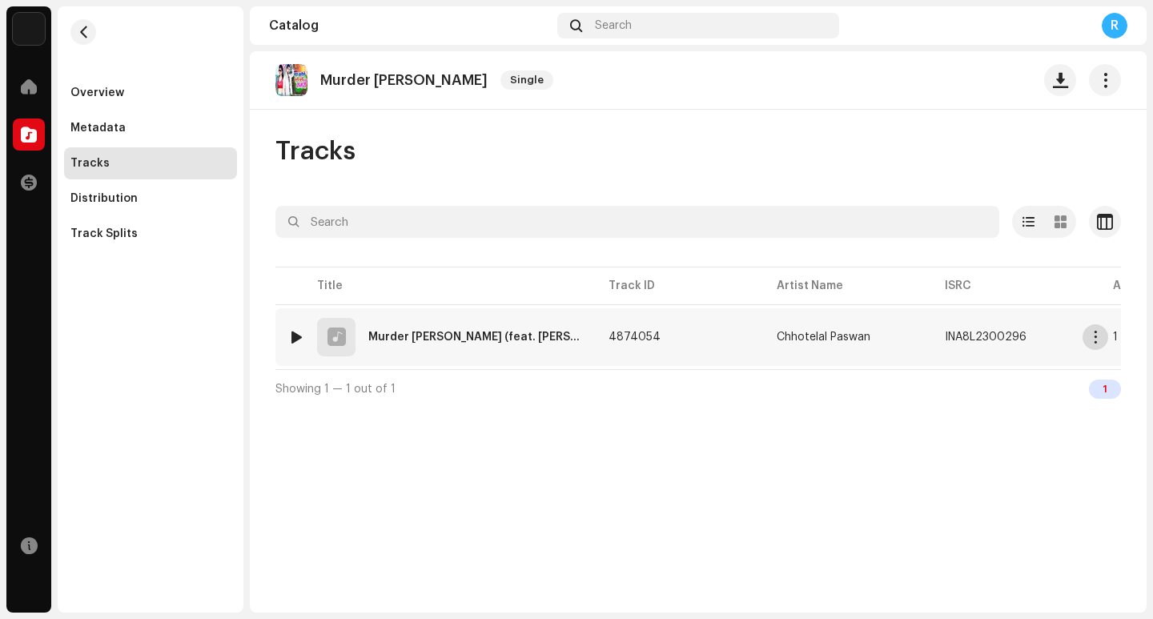
click at [1089, 337] on button "button" at bounding box center [1096, 337] width 26 height 26
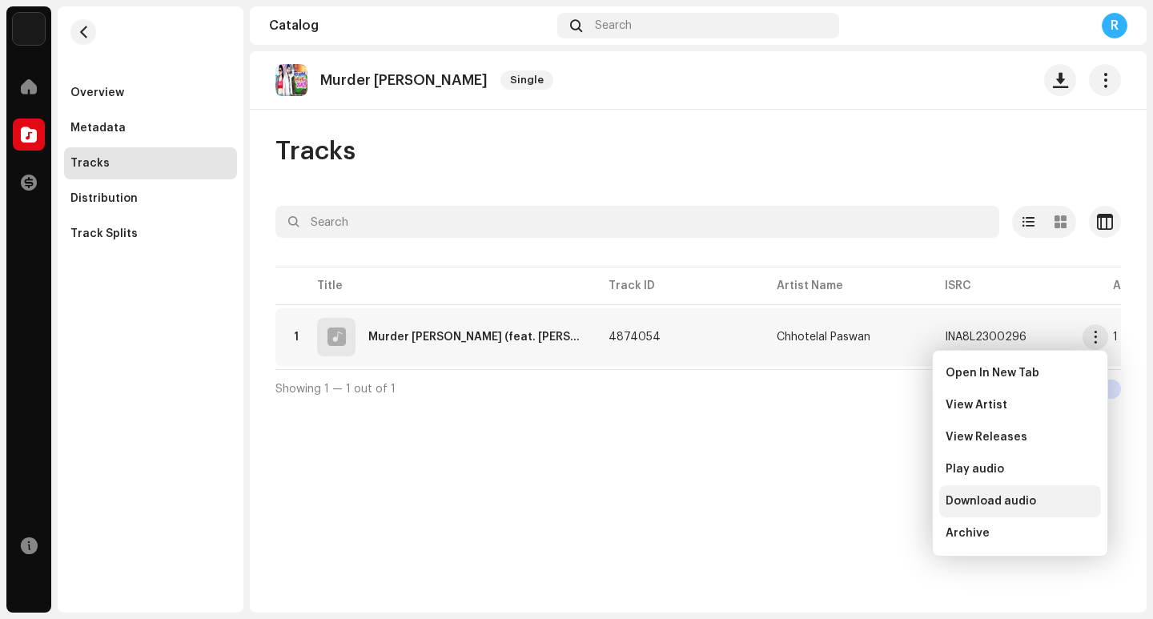
click at [1019, 501] on span "Download audio" at bounding box center [991, 501] width 91 height 13
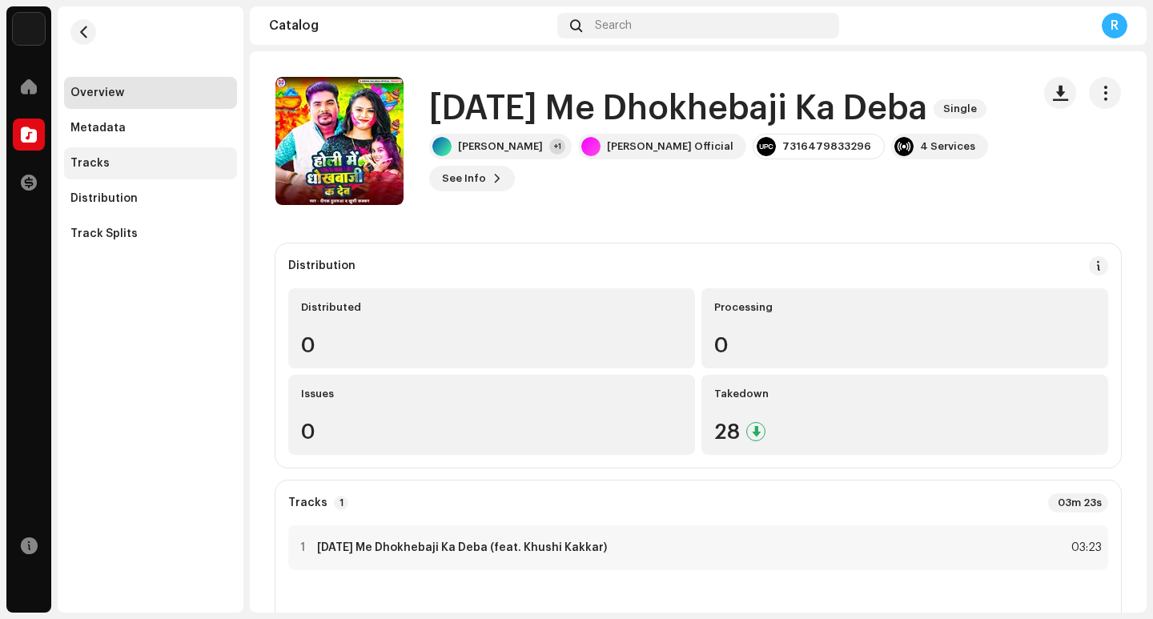
click at [92, 168] on div "Tracks" at bounding box center [89, 163] width 39 height 13
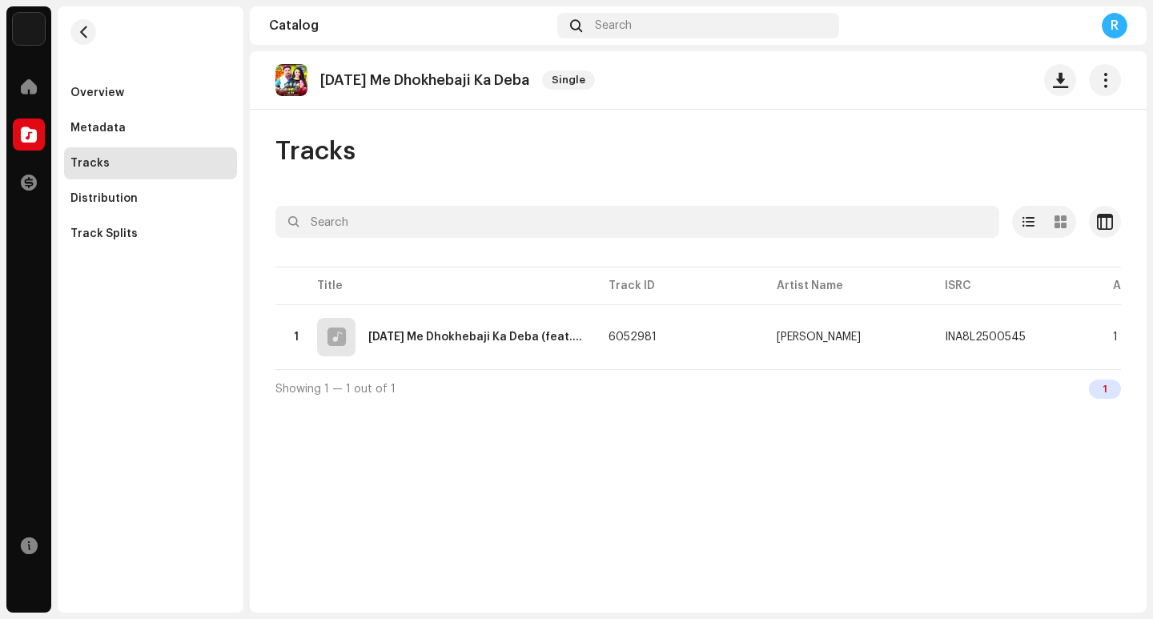
click at [419, 77] on p "Holi Me Dhokhebaji Ka Deba" at bounding box center [424, 80] width 209 height 17
copy re-o-release-hero "Holi Me Dhokhebaji Ka Deba Single"
click at [1061, 82] on span "button" at bounding box center [1060, 80] width 15 height 13
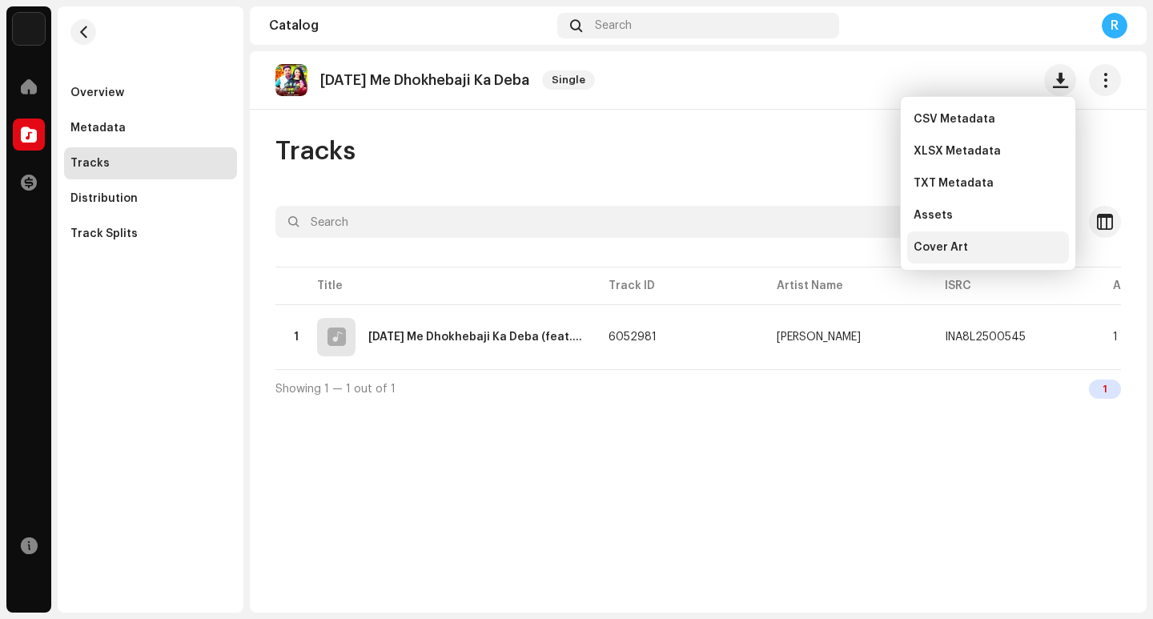
click at [982, 245] on div "Cover Art" at bounding box center [988, 247] width 149 height 13
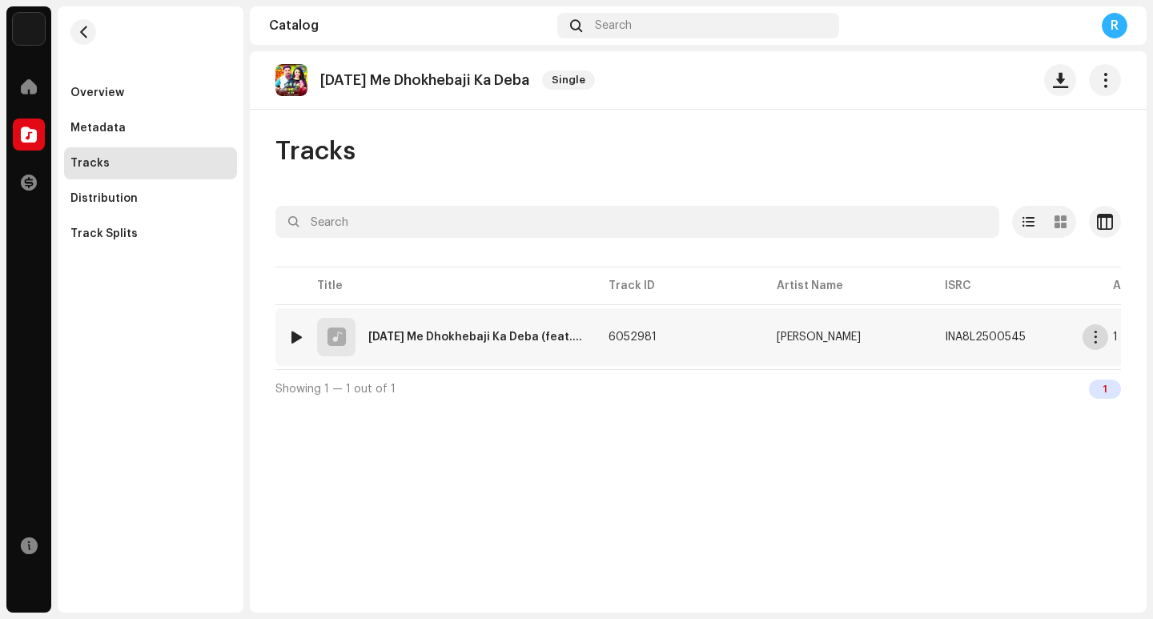
click at [1098, 344] on button "button" at bounding box center [1096, 337] width 26 height 26
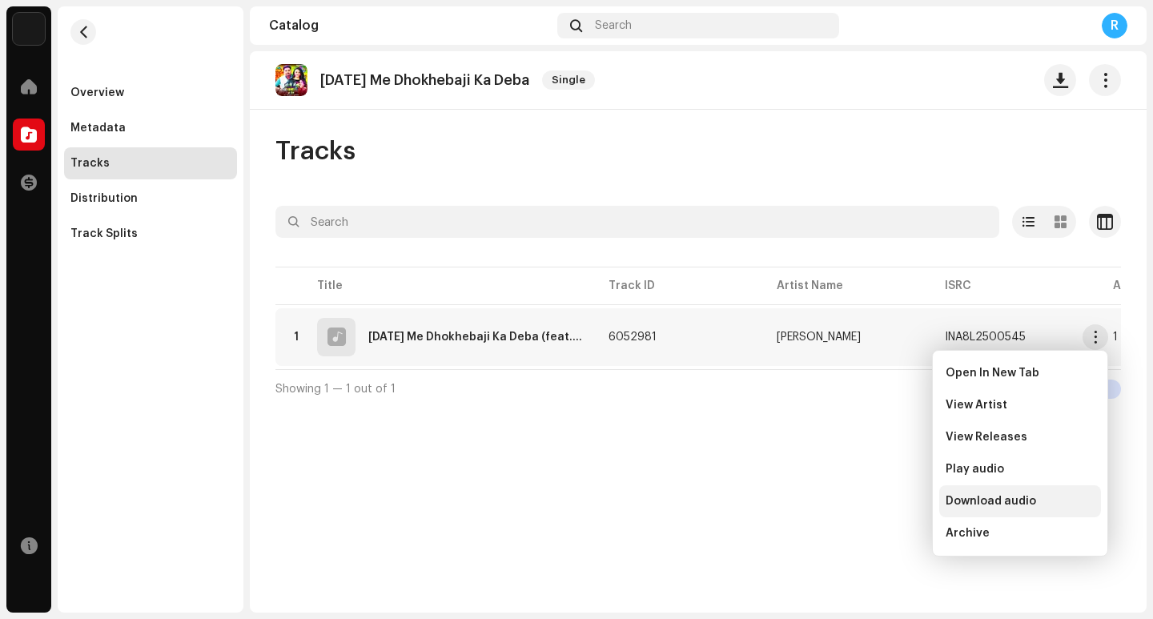
click at [995, 509] on div "Download audio" at bounding box center [1021, 501] width 162 height 32
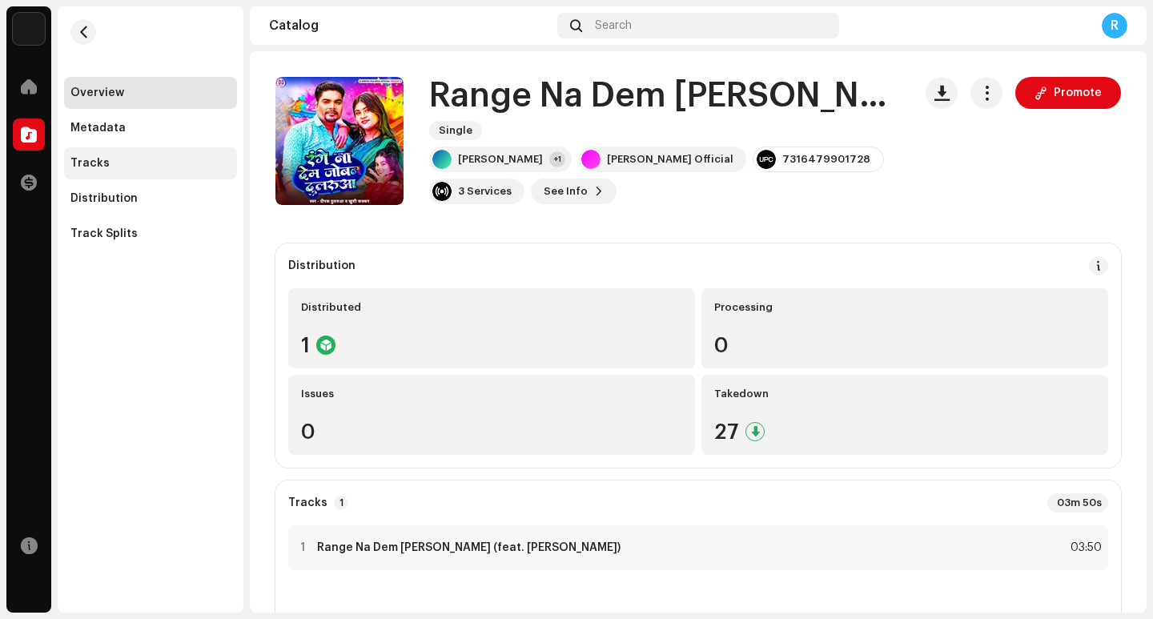
click at [111, 167] on div "Tracks" at bounding box center [150, 163] width 160 height 13
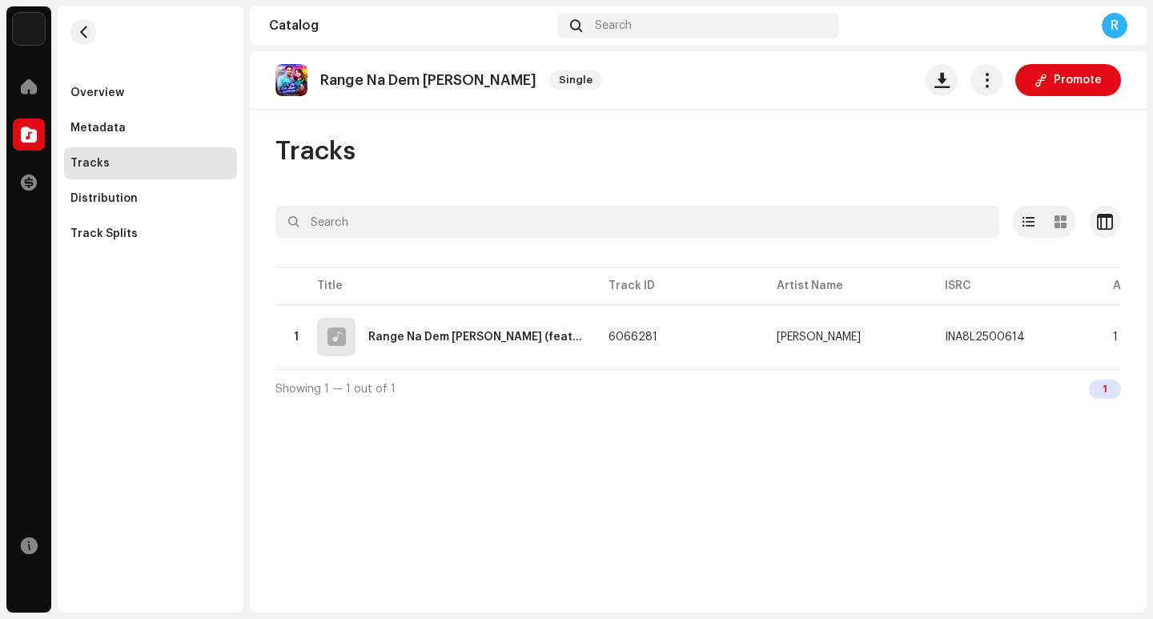
click at [429, 82] on p "Range Na Dem Joban Dularua" at bounding box center [428, 80] width 216 height 17
copy re-o-release-hero "Range Na Dem Joban Dularua Single Promote"
click at [941, 89] on button "button" at bounding box center [942, 80] width 32 height 32
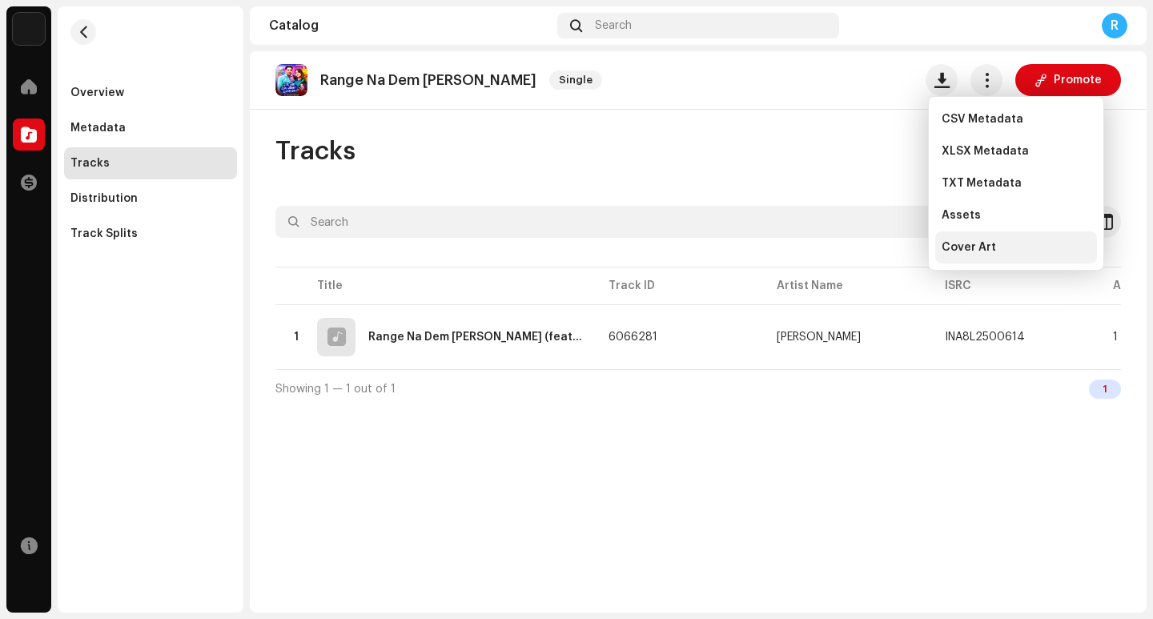
click at [976, 248] on span "Cover Art" at bounding box center [969, 247] width 54 height 13
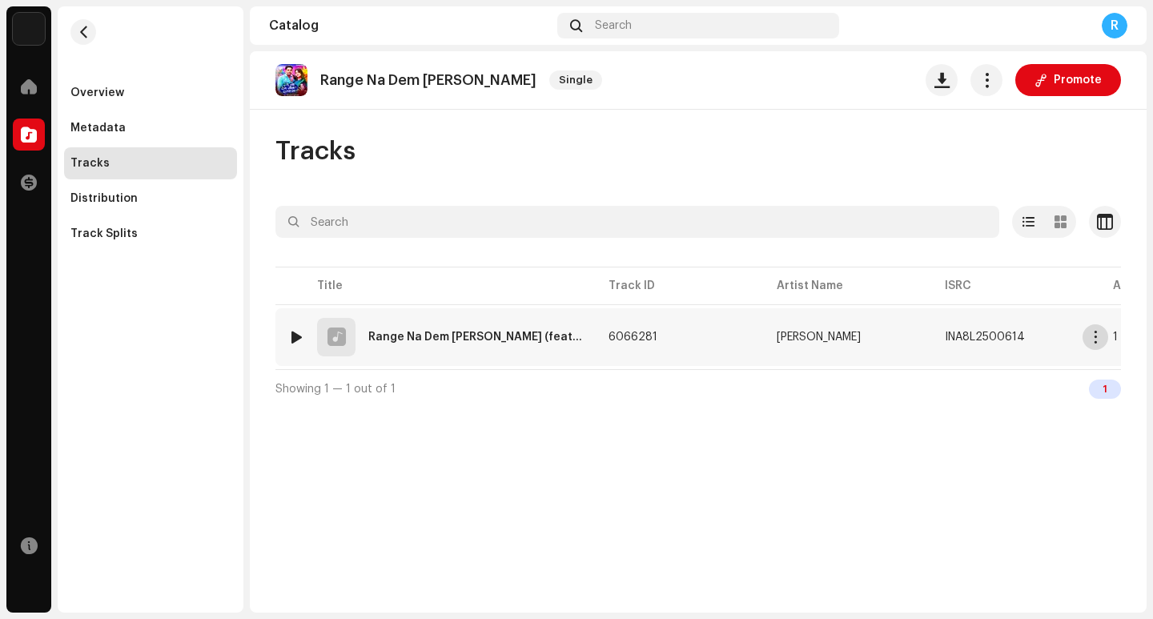
click at [1100, 342] on span "button" at bounding box center [1096, 337] width 12 height 13
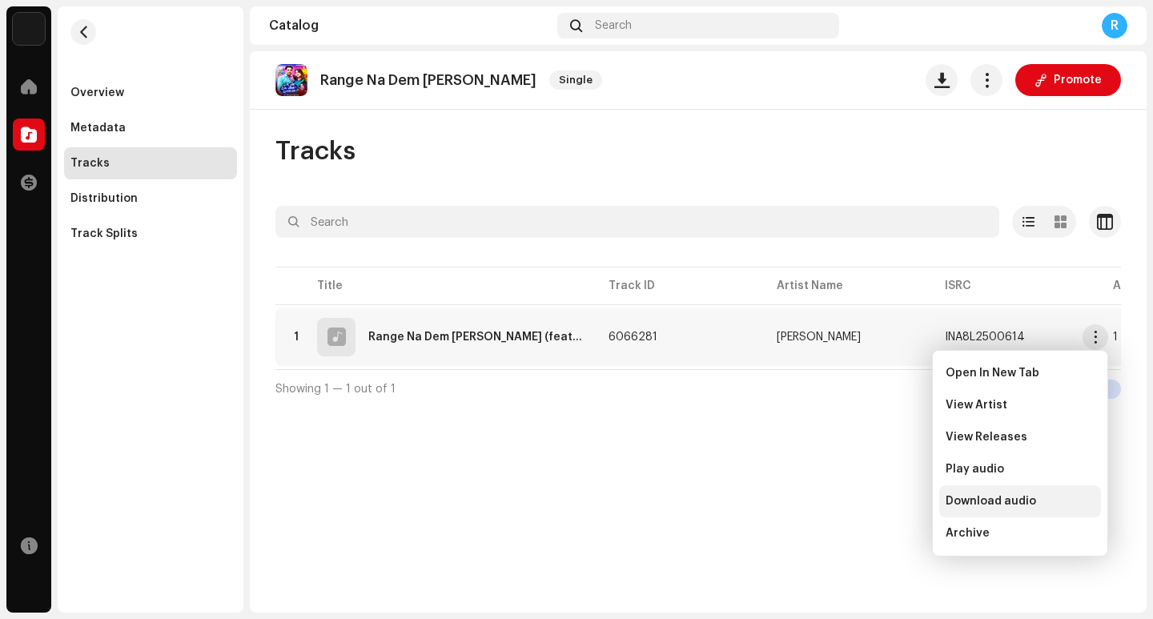
click at [983, 501] on span "Download audio" at bounding box center [991, 501] width 91 height 13
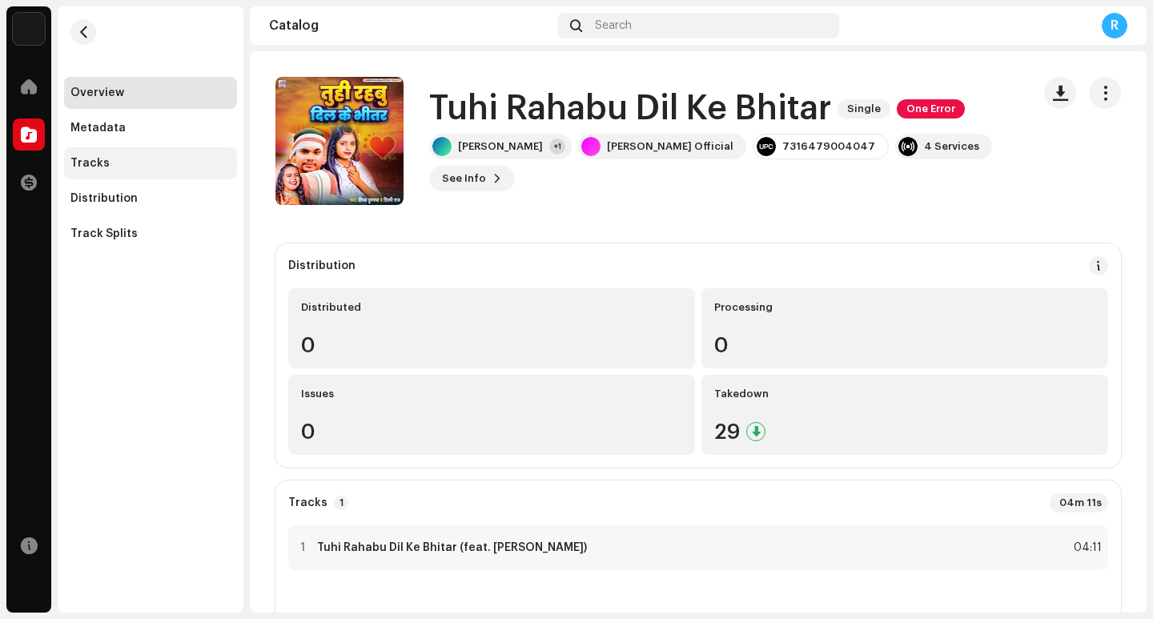
click at [113, 167] on div "Tracks" at bounding box center [150, 163] width 160 height 13
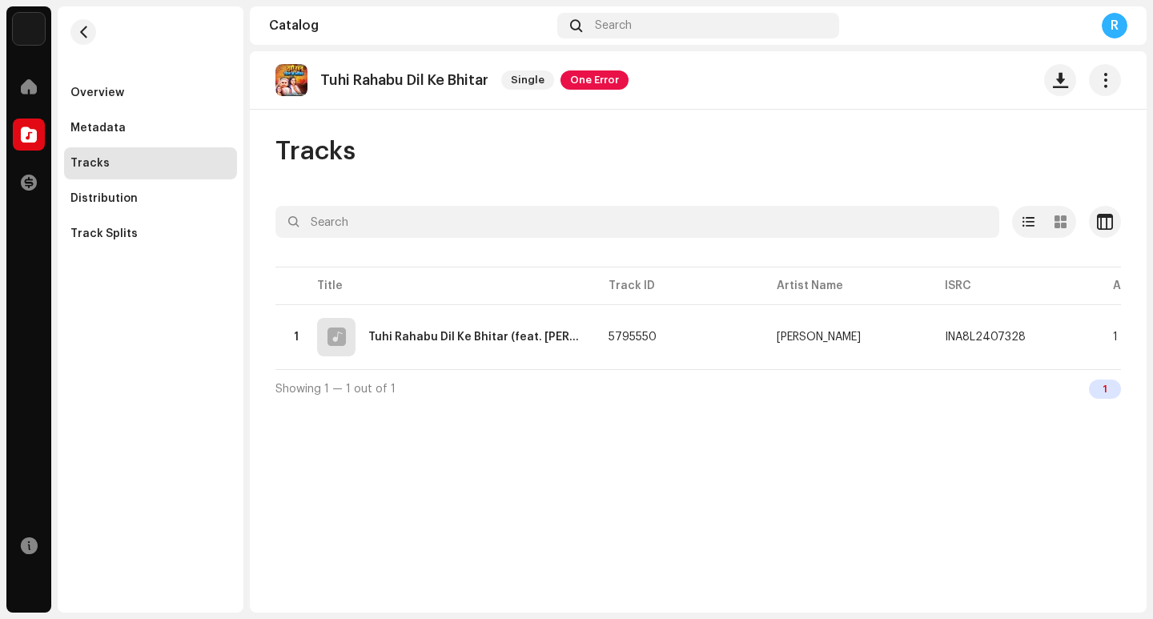
click at [441, 81] on p "Tuhi Rahabu Dil Ke Bhitar" at bounding box center [404, 80] width 168 height 17
copy re-o-release-hero "Tuhi Rahabu Dil Ke Bhitar Single One Error"
click at [1055, 85] on span "button" at bounding box center [1060, 80] width 15 height 13
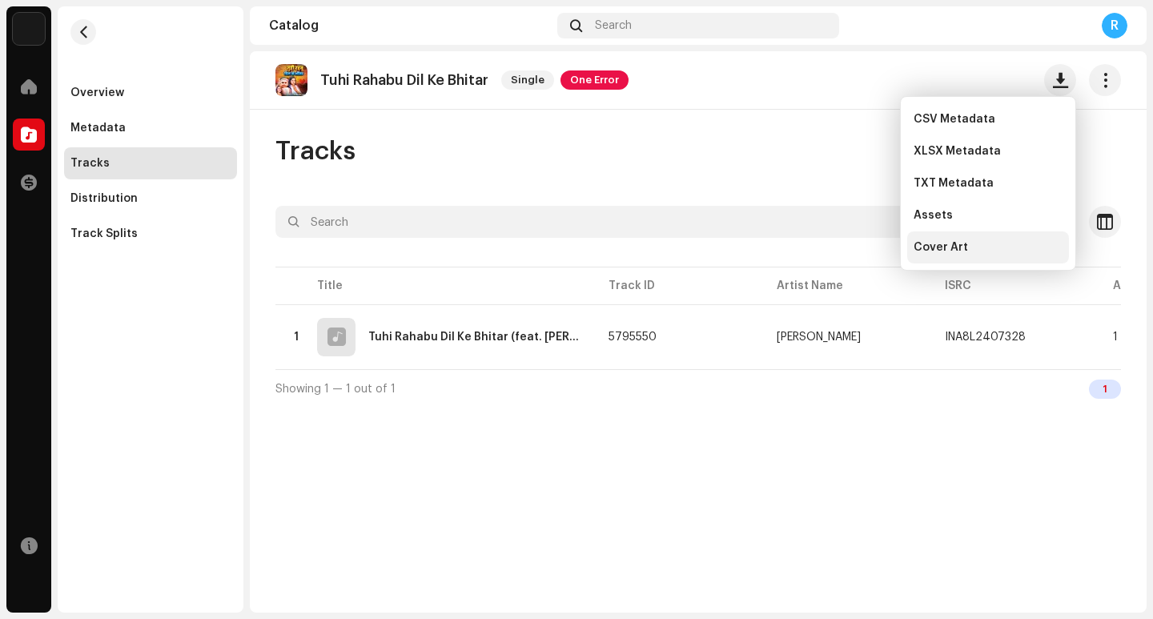
click at [953, 249] on span "Cover Art" at bounding box center [941, 247] width 54 height 13
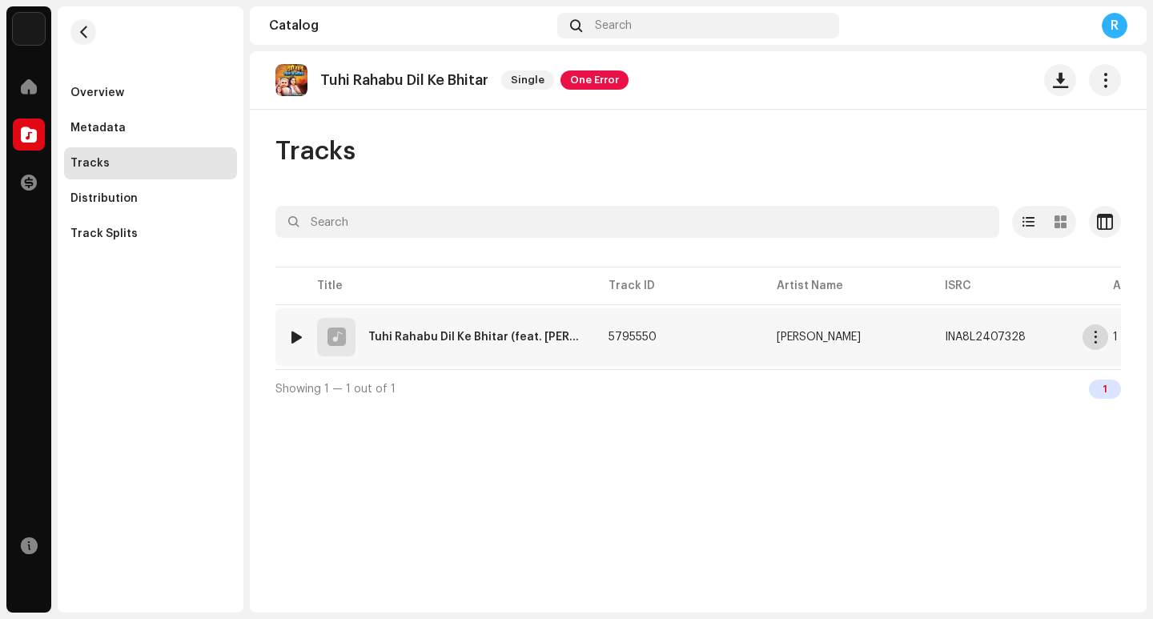
click at [1096, 334] on span "button" at bounding box center [1096, 337] width 12 height 13
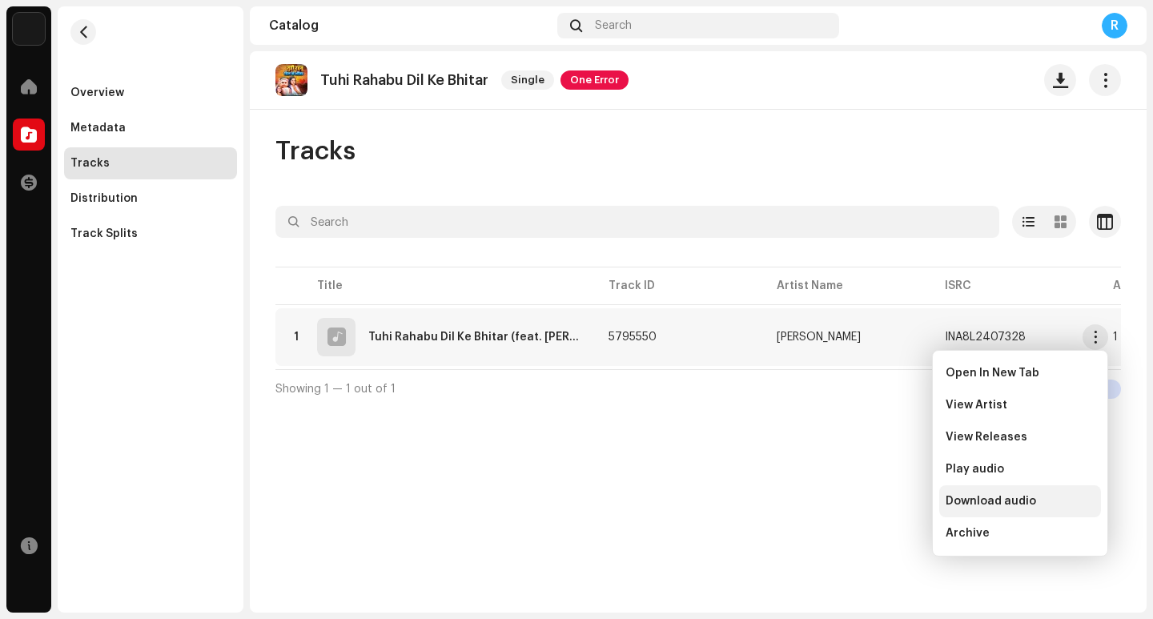
click at [1015, 501] on span "Download audio" at bounding box center [991, 501] width 91 height 13
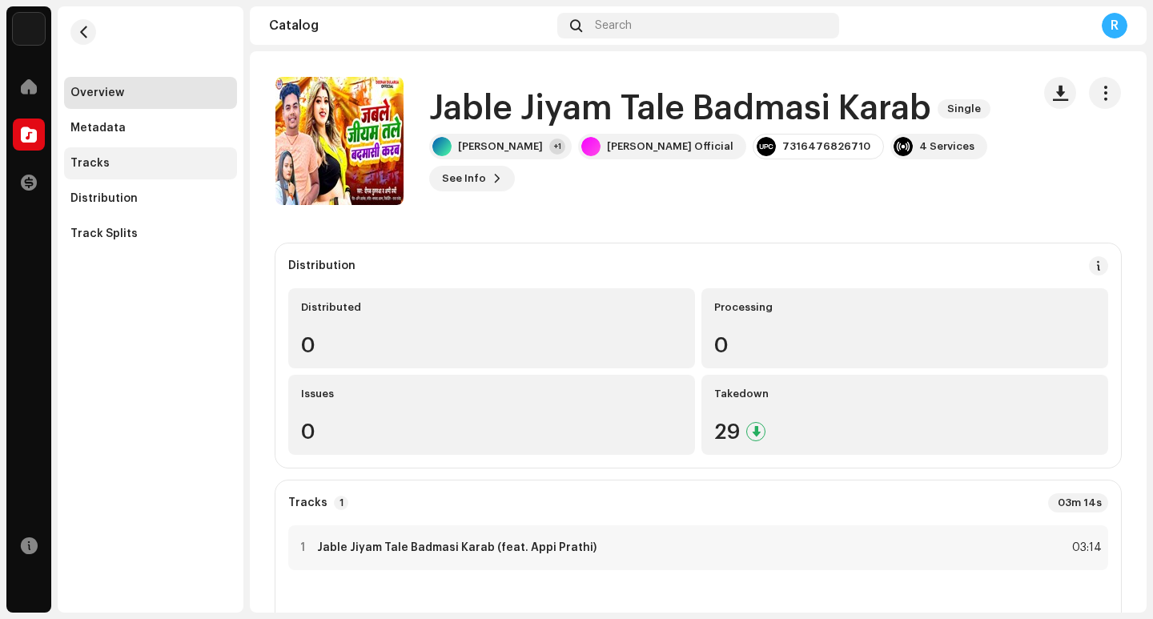
click at [128, 169] on div "Tracks" at bounding box center [150, 163] width 160 height 13
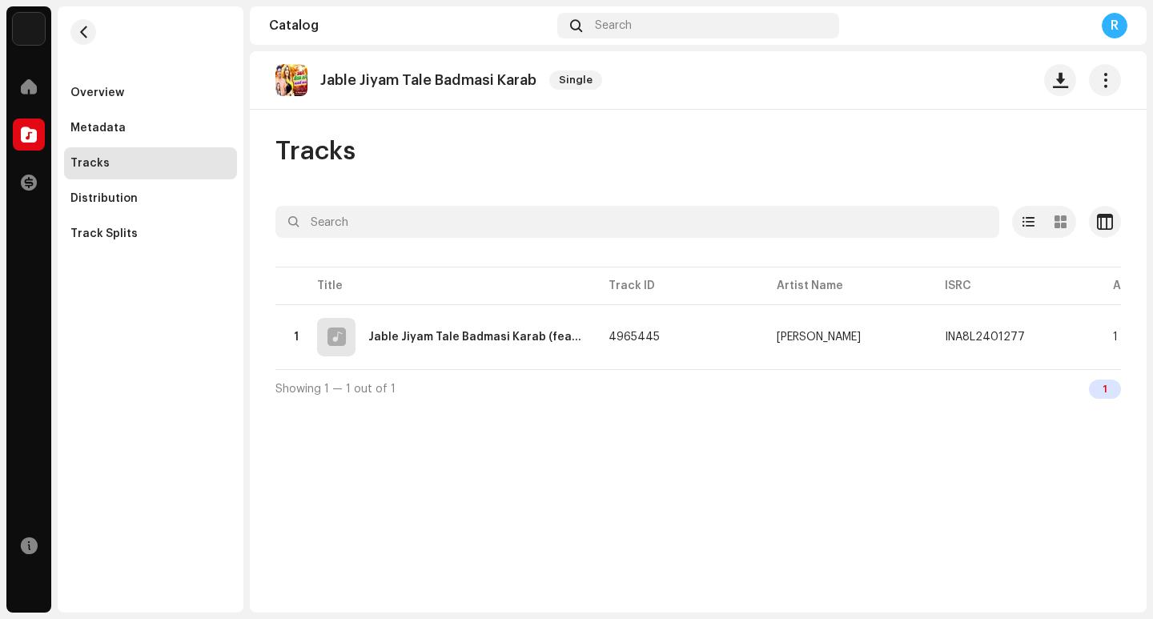
click at [456, 75] on p "Jable Jiyam Tale Badmasi Karab" at bounding box center [428, 80] width 216 height 17
copy re-o-release-hero "Jable Jiyam Tale Badmasi Karab Single"
click at [1059, 85] on span "button" at bounding box center [1060, 80] width 15 height 13
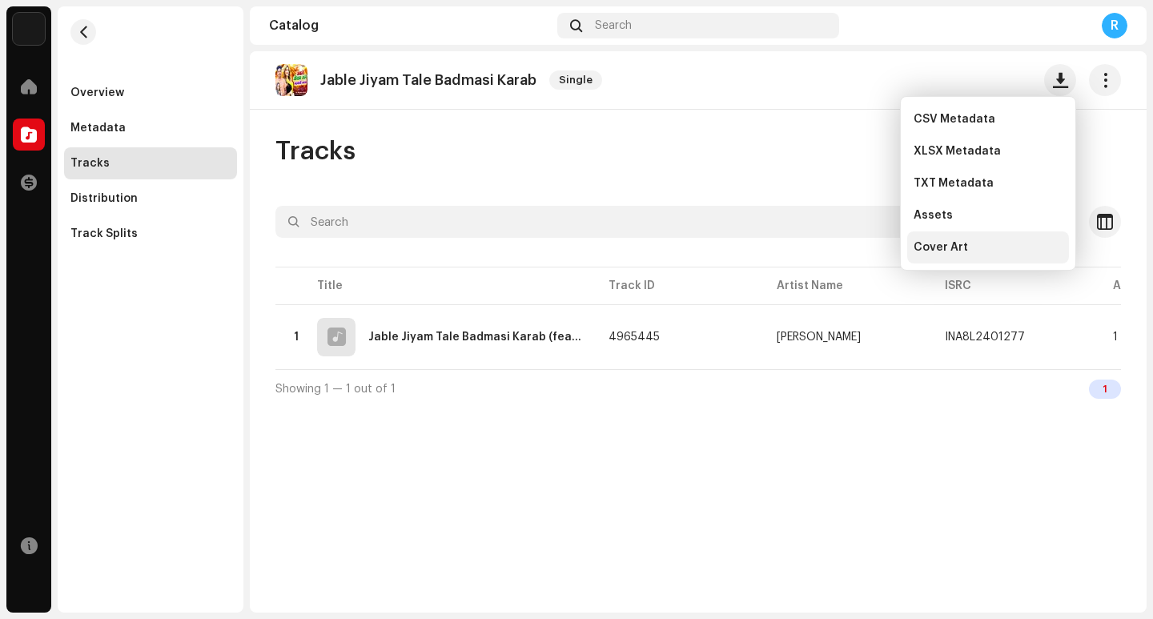
click at [969, 253] on div "Cover Art" at bounding box center [988, 247] width 149 height 13
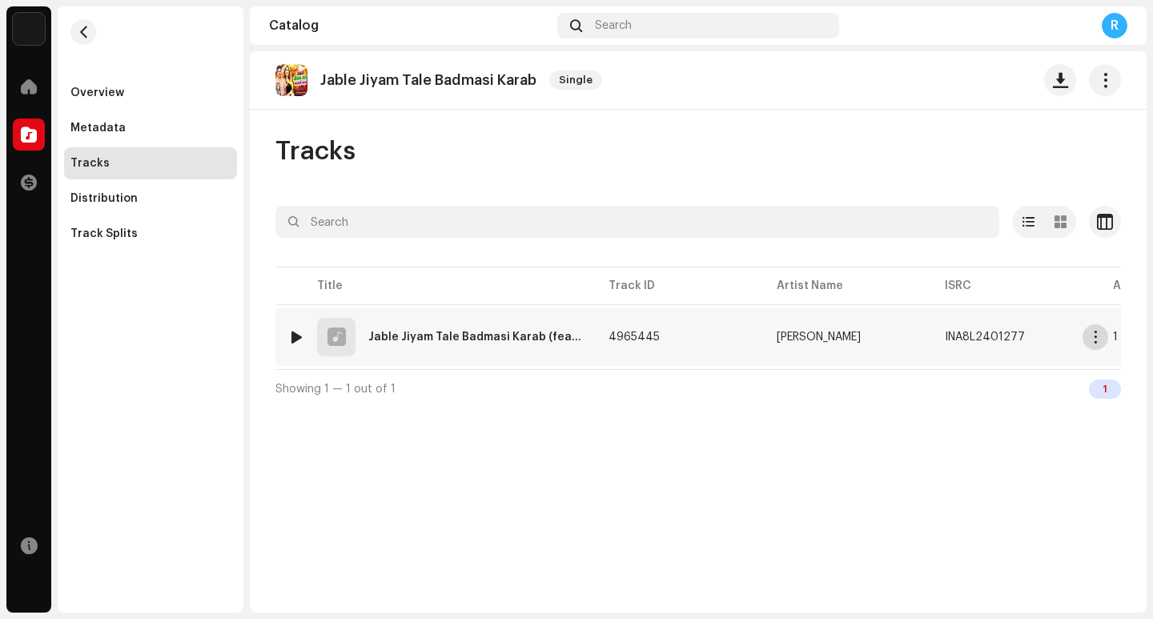
click at [1091, 341] on span "button" at bounding box center [1096, 337] width 12 height 13
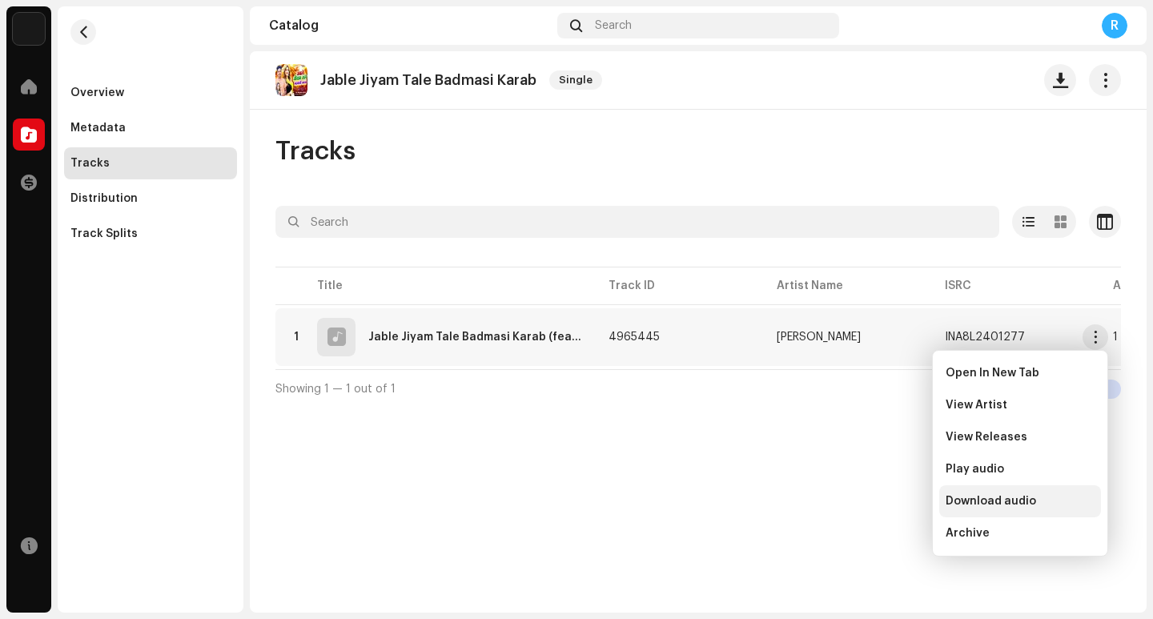
click at [1003, 501] on span "Download audio" at bounding box center [991, 501] width 91 height 13
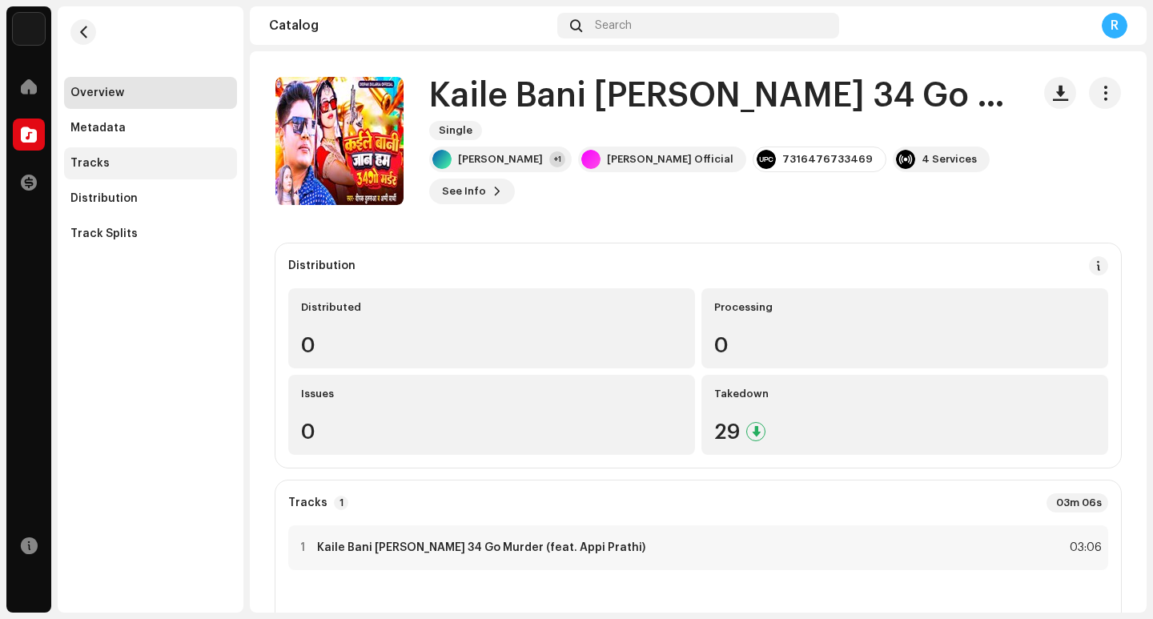
click at [164, 160] on div "Tracks" at bounding box center [150, 163] width 160 height 13
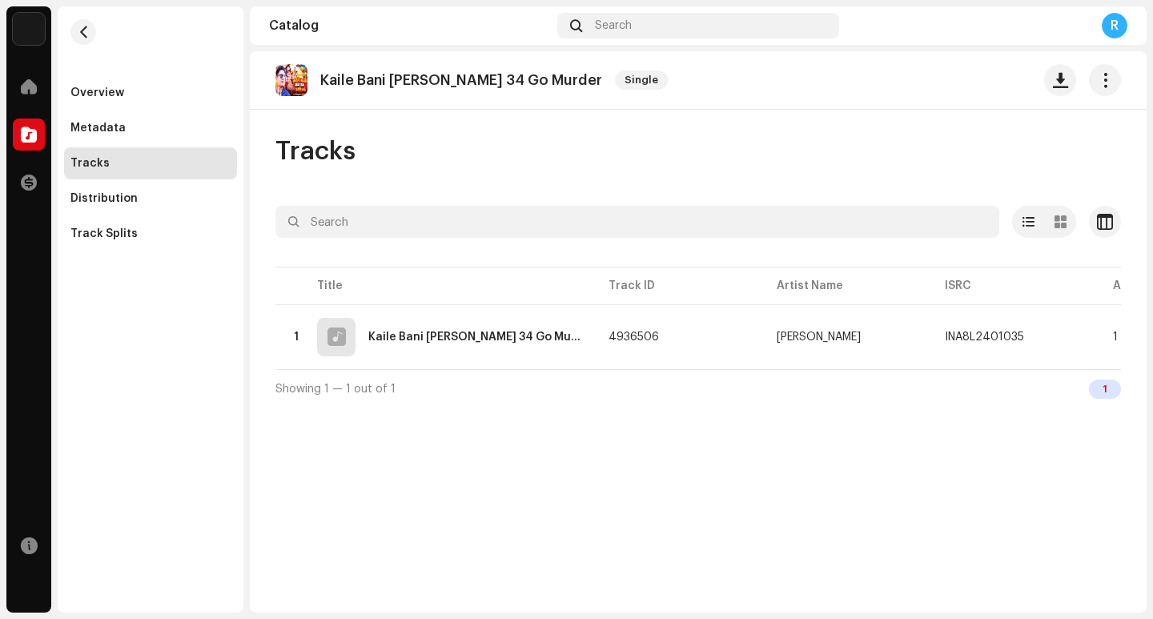
click at [393, 74] on p "Kaile Bani [PERSON_NAME] 34 Go Murder" at bounding box center [461, 80] width 282 height 17
copy re-o-release-hero "Kaile Bani [PERSON_NAME] 34 Go Murder Single"
click at [1054, 88] on button "button" at bounding box center [1061, 80] width 32 height 32
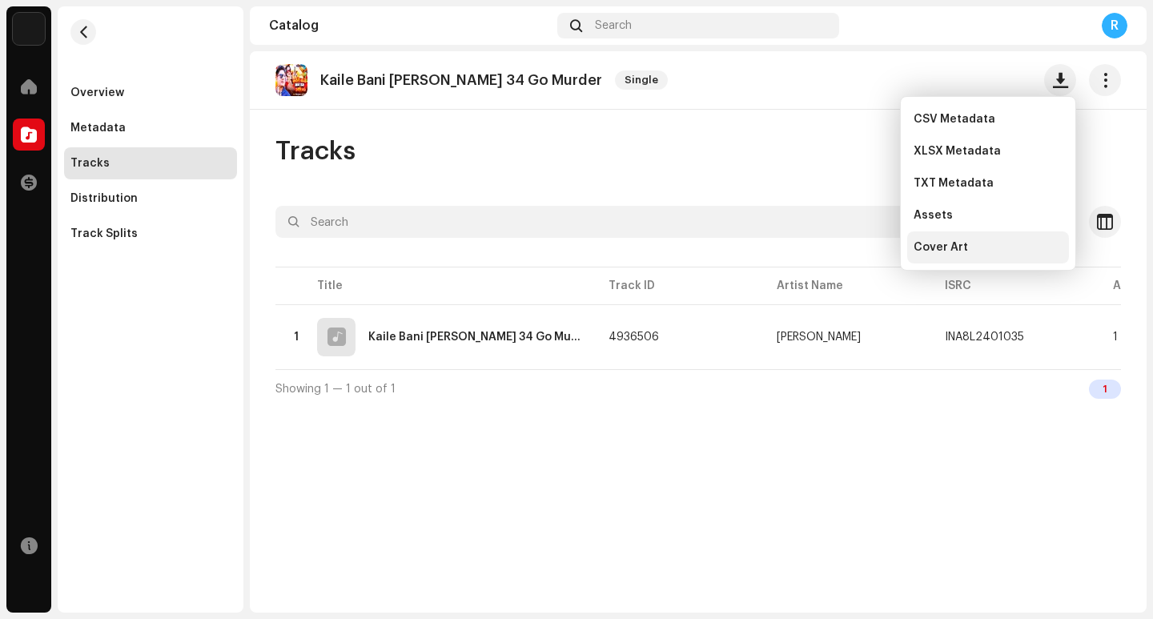
click at [973, 252] on div "Cover Art" at bounding box center [988, 247] width 149 height 13
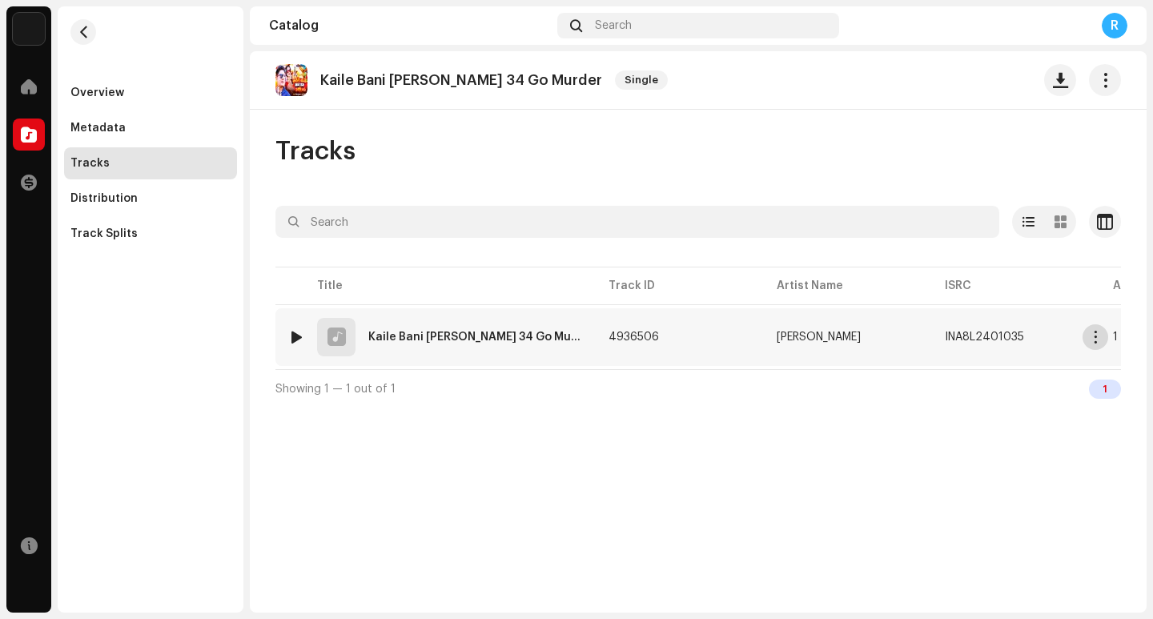
click at [1092, 337] on span "button" at bounding box center [1096, 337] width 12 height 13
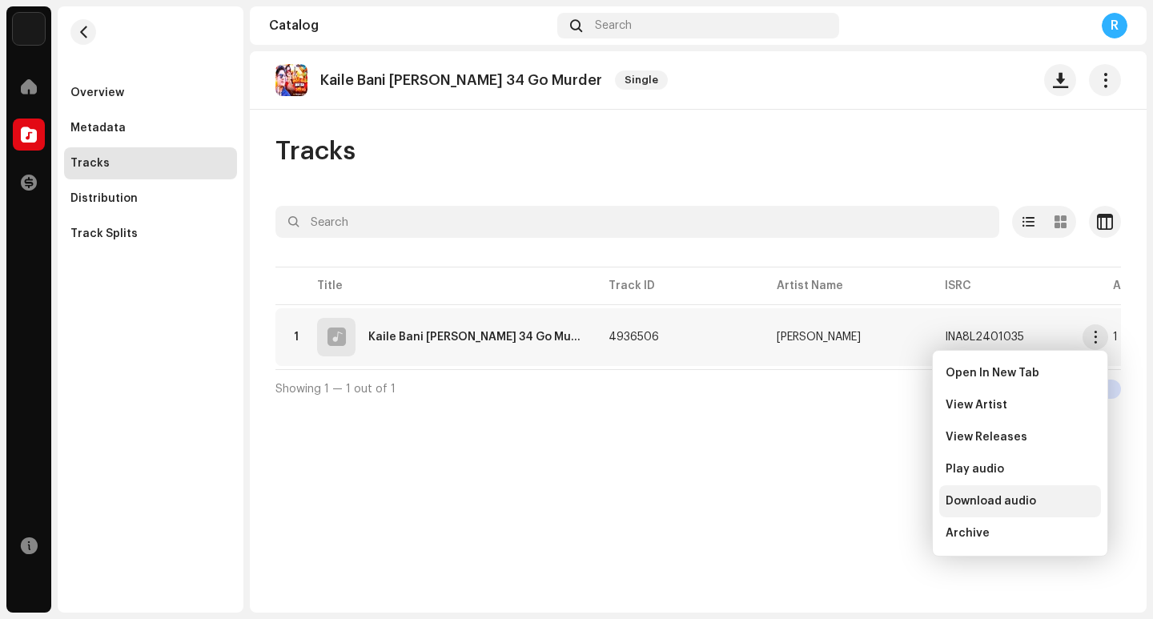
click at [977, 505] on span "Download audio" at bounding box center [991, 501] width 91 height 13
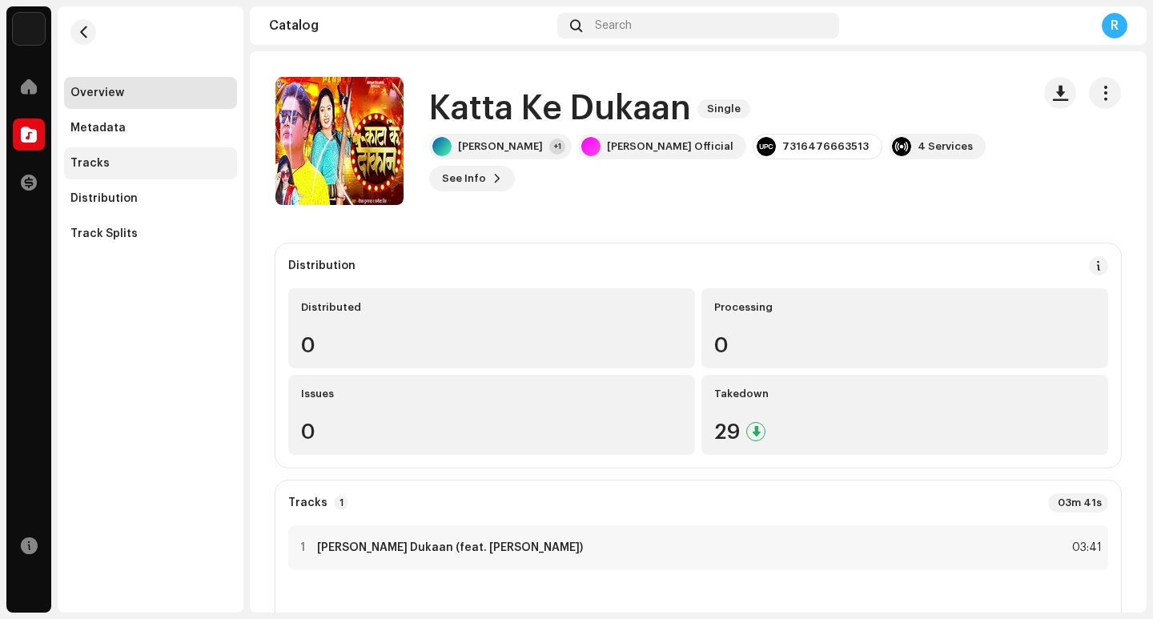
click at [122, 159] on div "Tracks" at bounding box center [150, 163] width 160 height 13
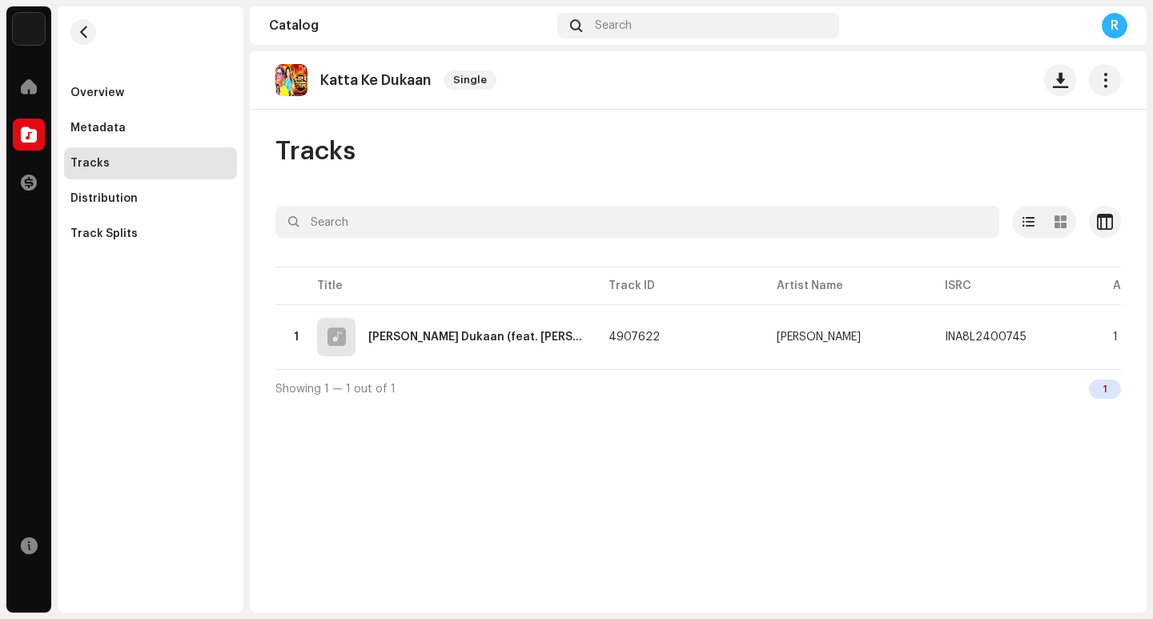
click at [376, 75] on p "Katta Ke Dukaan" at bounding box center [375, 80] width 111 height 17
copy re-o-release-hero "Katta Ke Dukaan Single"
click at [1055, 83] on span "button" at bounding box center [1060, 80] width 15 height 13
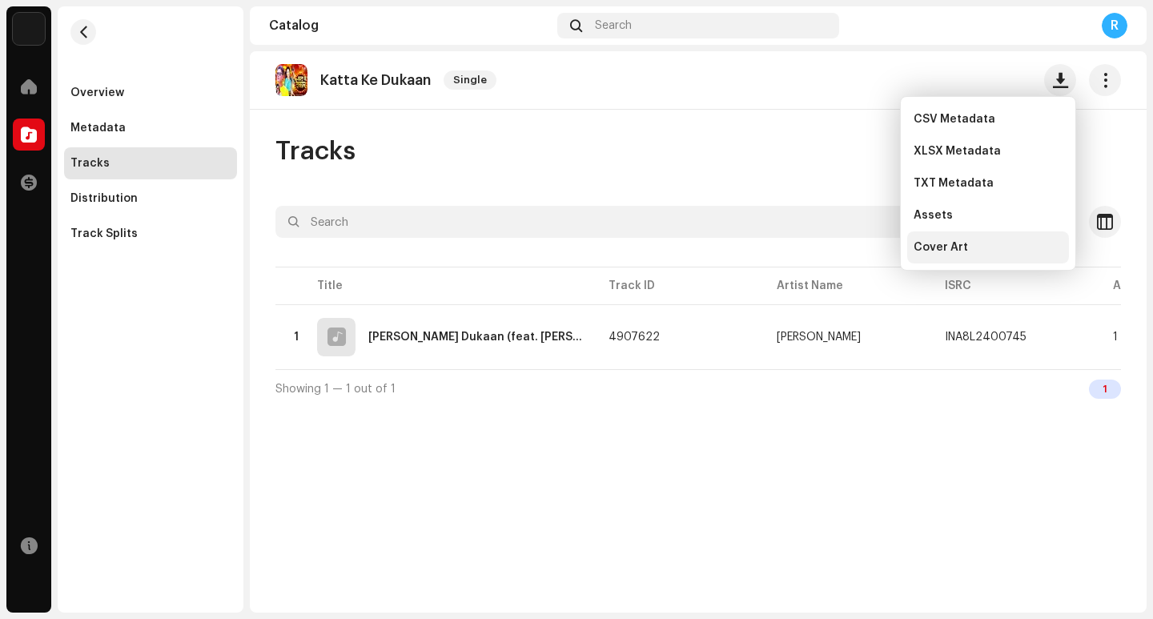
click at [963, 248] on span "Cover Art" at bounding box center [941, 247] width 54 height 13
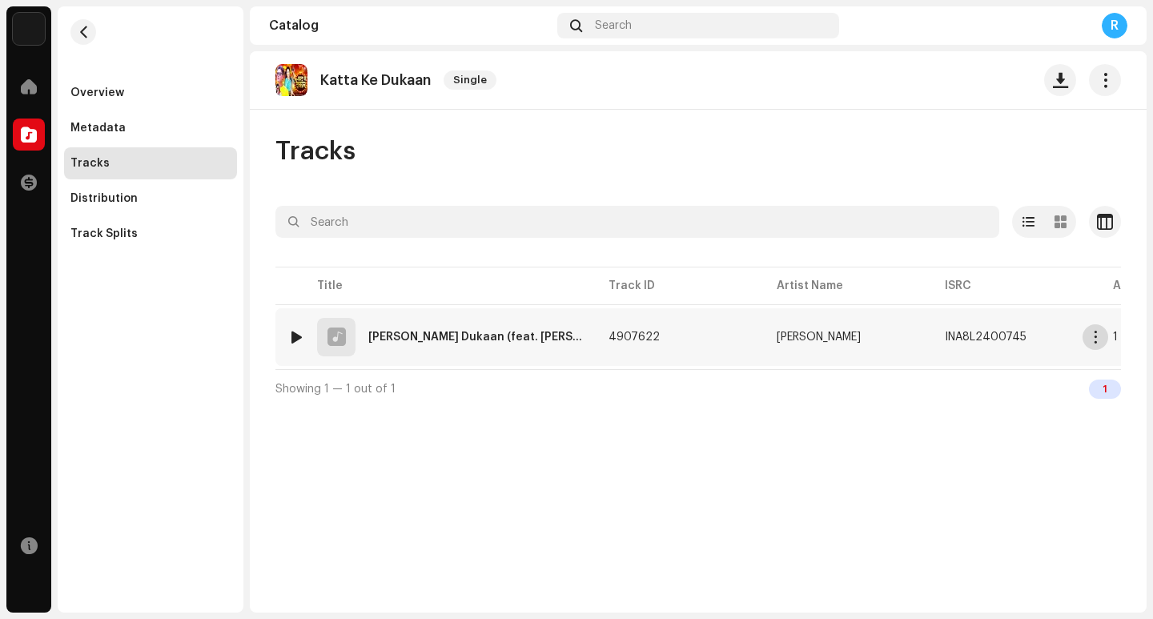
click at [1103, 344] on button "button" at bounding box center [1096, 337] width 26 height 26
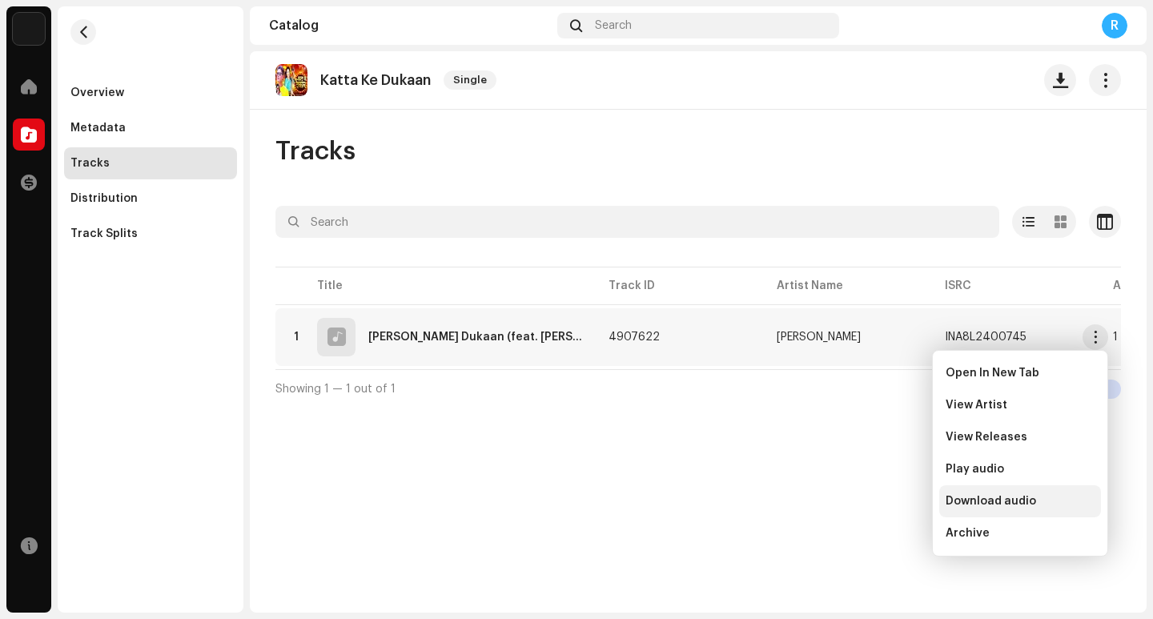
click at [1013, 496] on span "Download audio" at bounding box center [991, 501] width 91 height 13
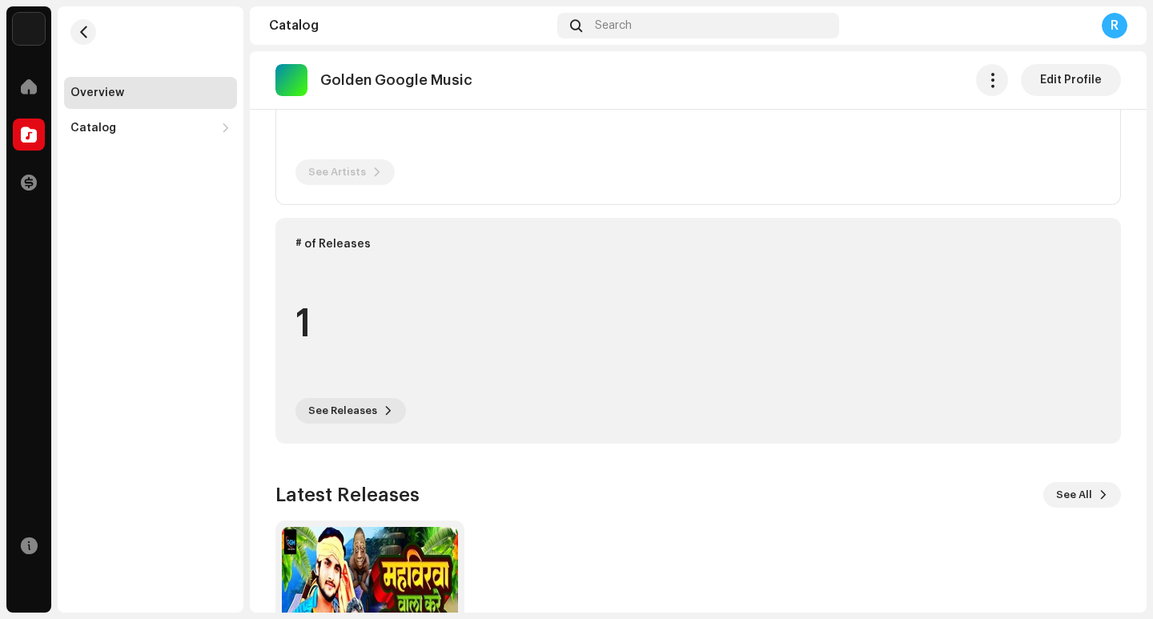
scroll to position [320, 0]
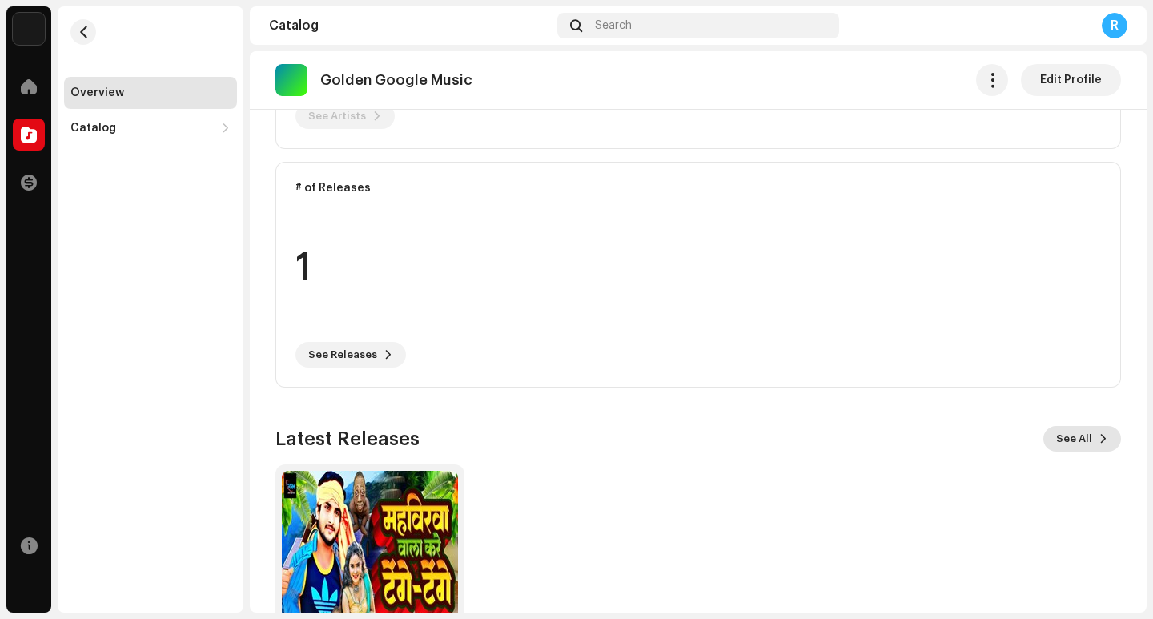
click at [1073, 437] on span "See All" at bounding box center [1075, 439] width 36 height 32
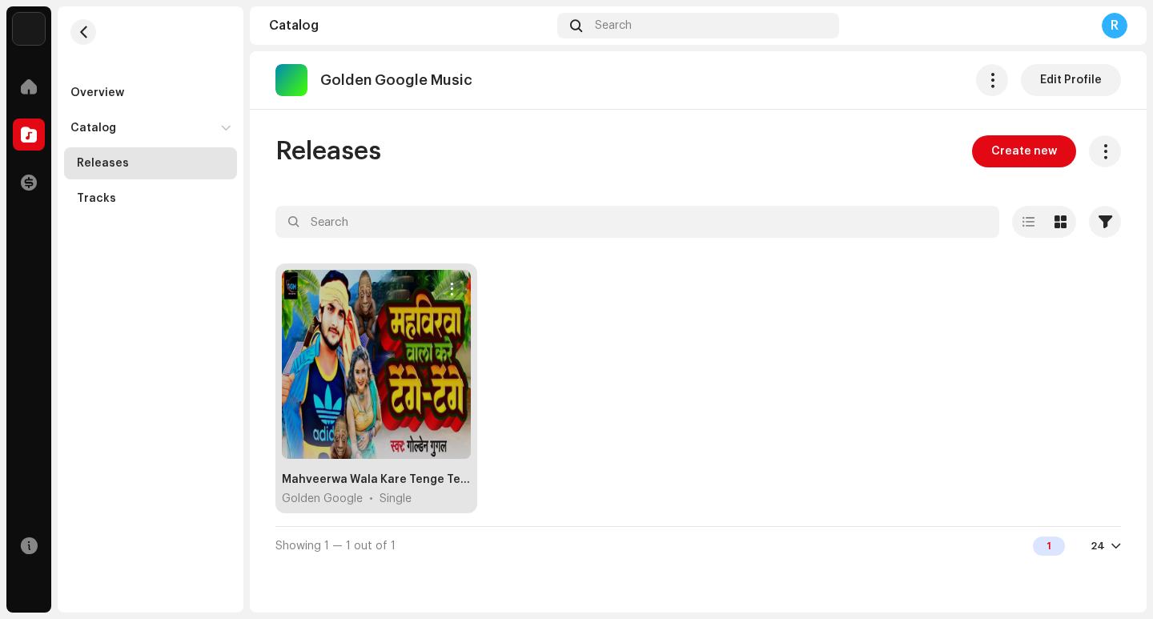
click at [397, 347] on div at bounding box center [376, 364] width 189 height 189
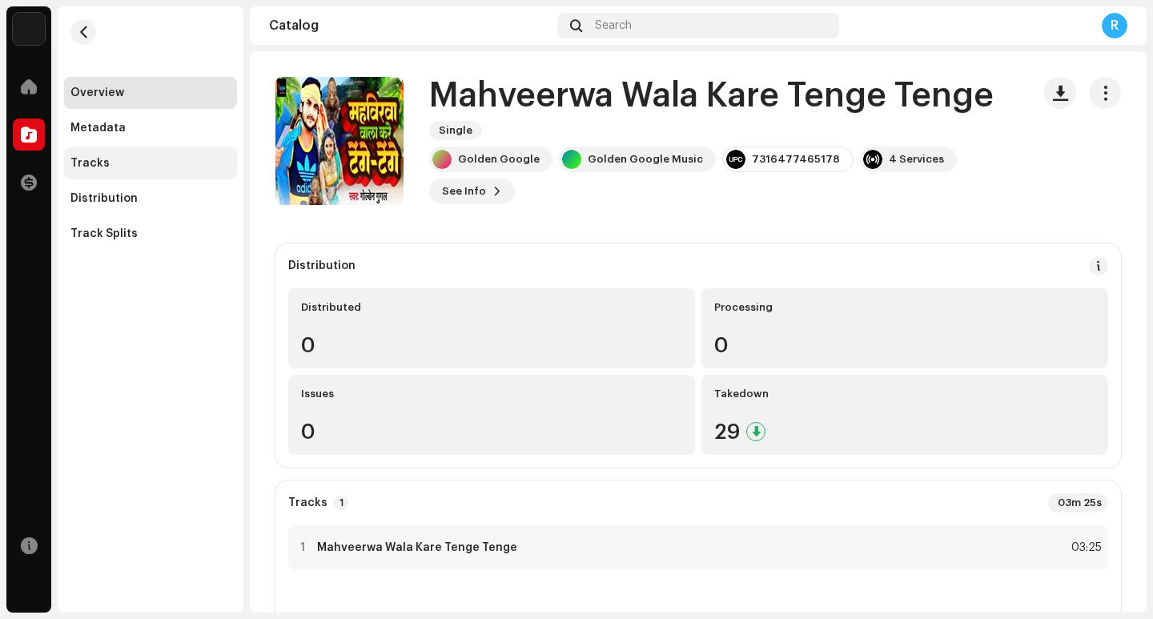
click at [121, 161] on div "Tracks" at bounding box center [150, 163] width 160 height 13
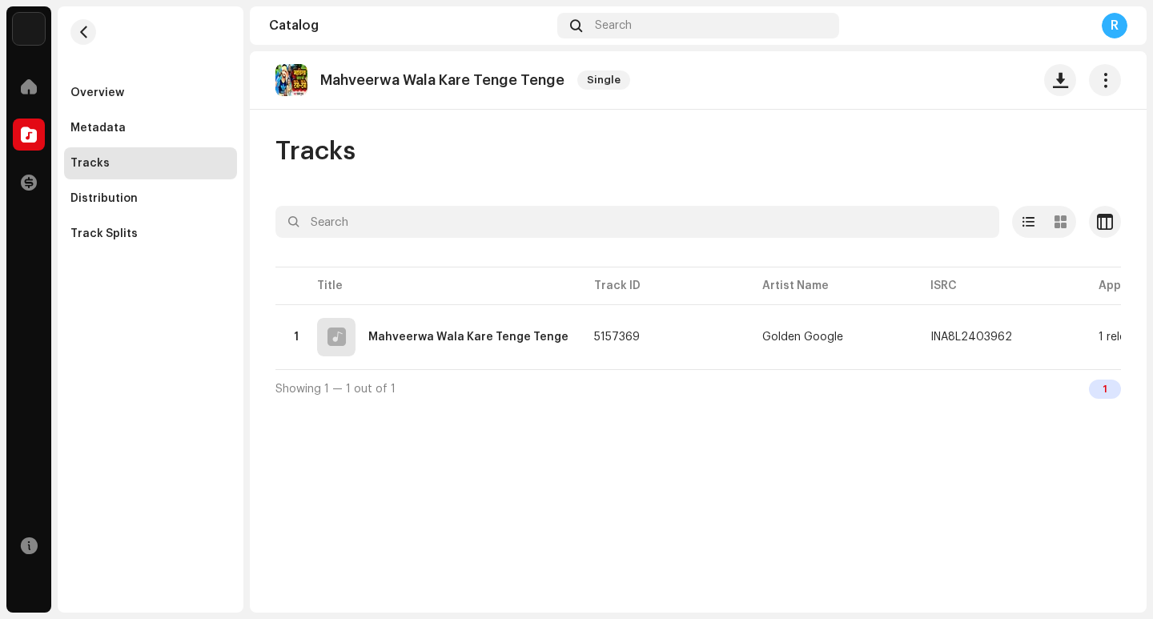
click at [461, 82] on p "Mahveerwa Wala Kare Tenge Tenge" at bounding box center [442, 80] width 244 height 17
copy re-o-release-hero "Mahveerwa Wala Kare Tenge Tenge Single"
click at [1050, 79] on button "button" at bounding box center [1061, 80] width 32 height 32
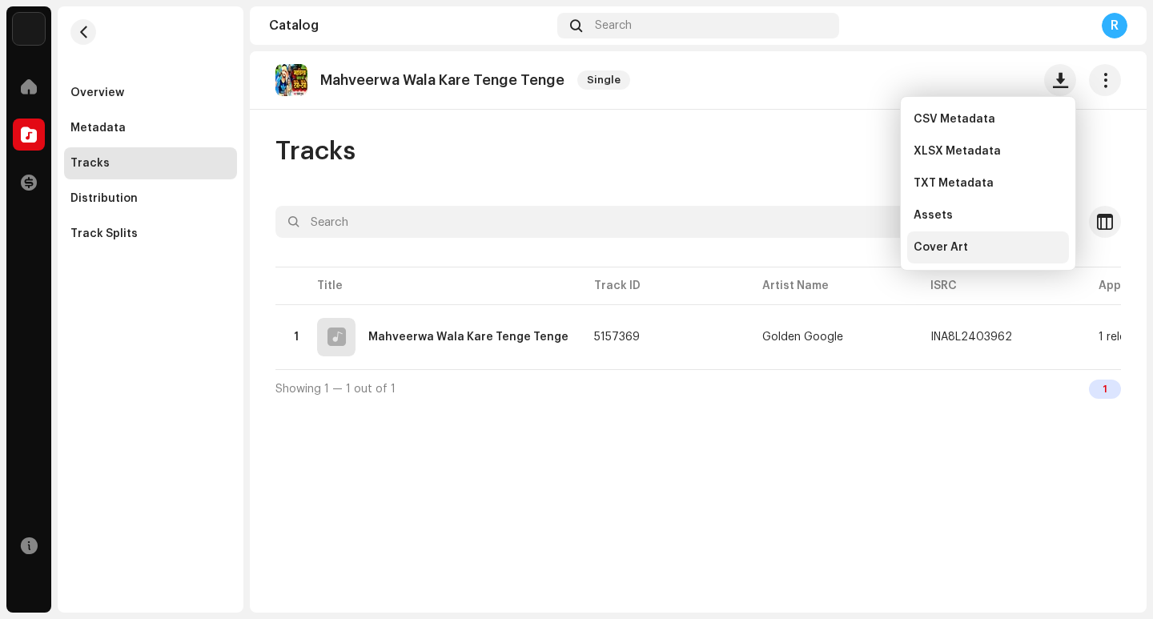
click at [968, 247] on div "Cover Art" at bounding box center [988, 247] width 149 height 13
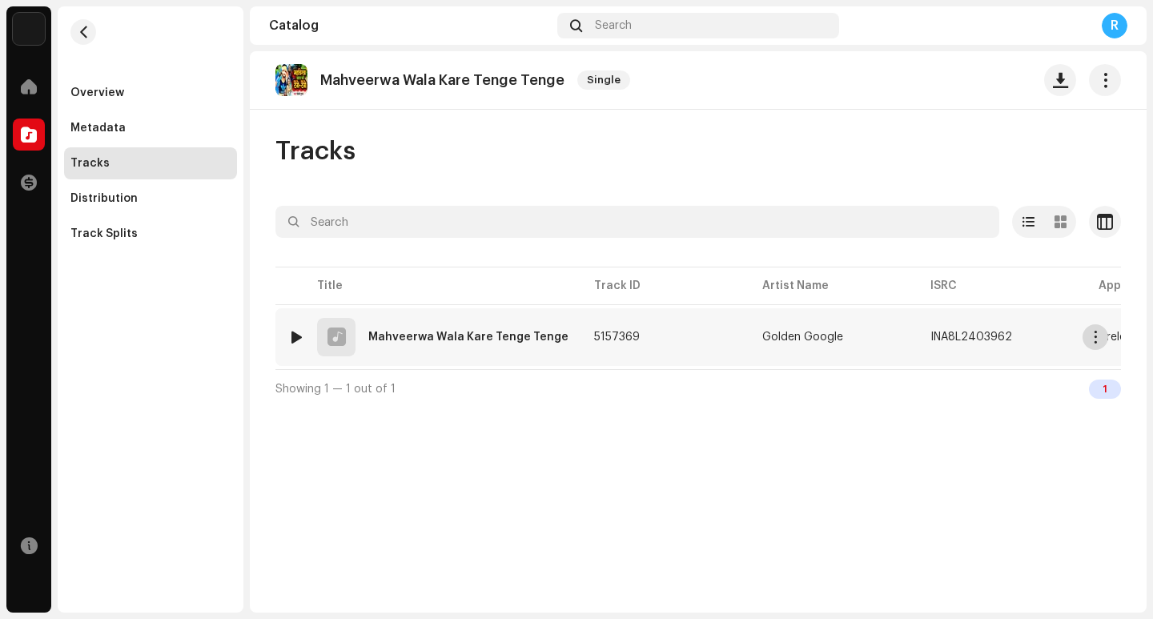
click at [1089, 342] on button "button" at bounding box center [1096, 337] width 26 height 26
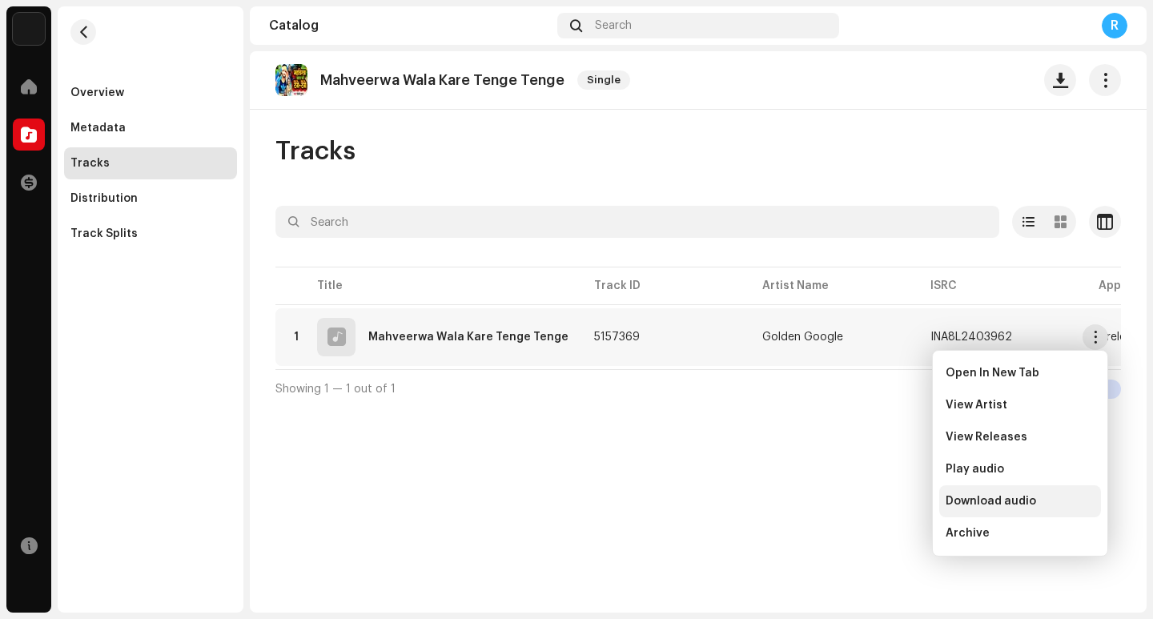
click at [1000, 505] on span "Download audio" at bounding box center [991, 501] width 91 height 13
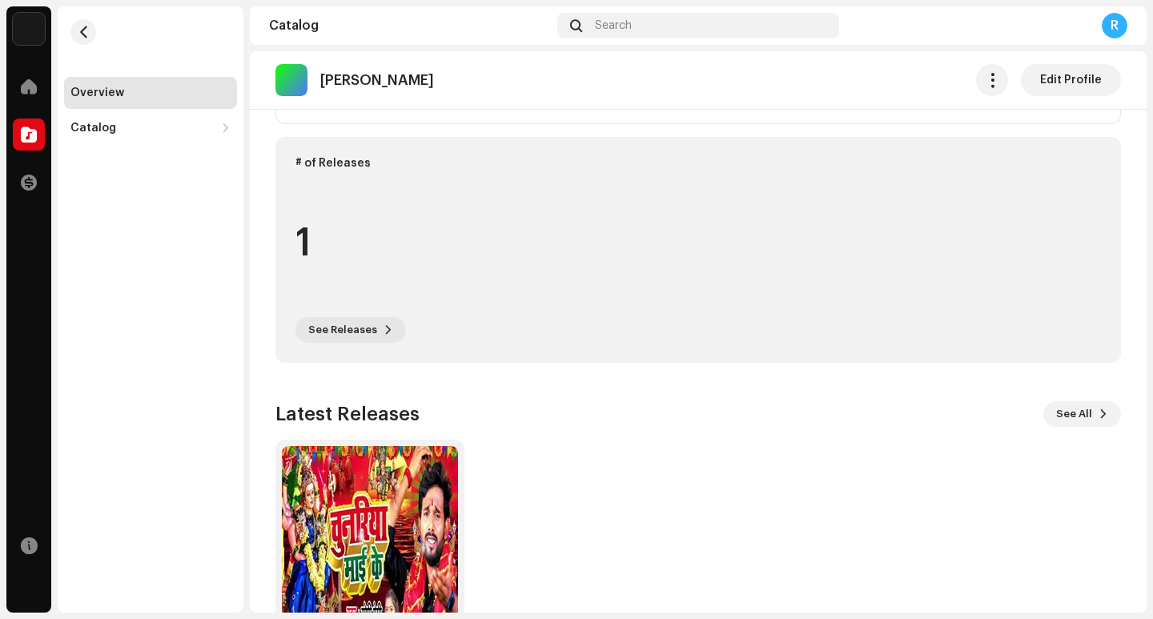
scroll to position [347, 0]
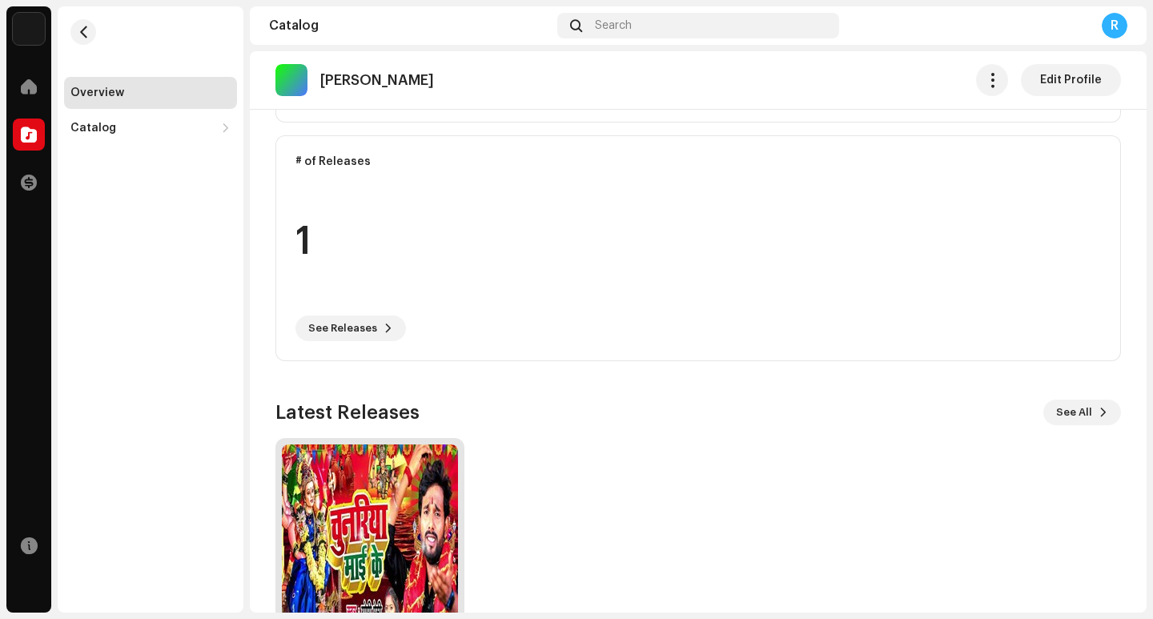
click at [370, 491] on img at bounding box center [370, 533] width 176 height 176
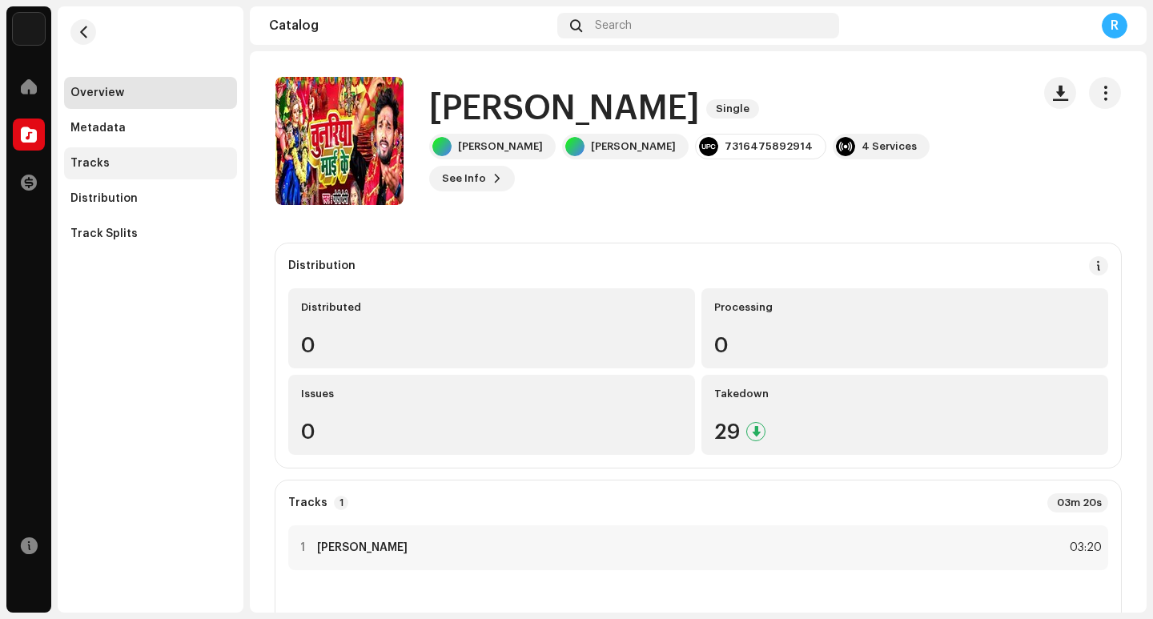
click at [115, 161] on div "Tracks" at bounding box center [150, 163] width 160 height 13
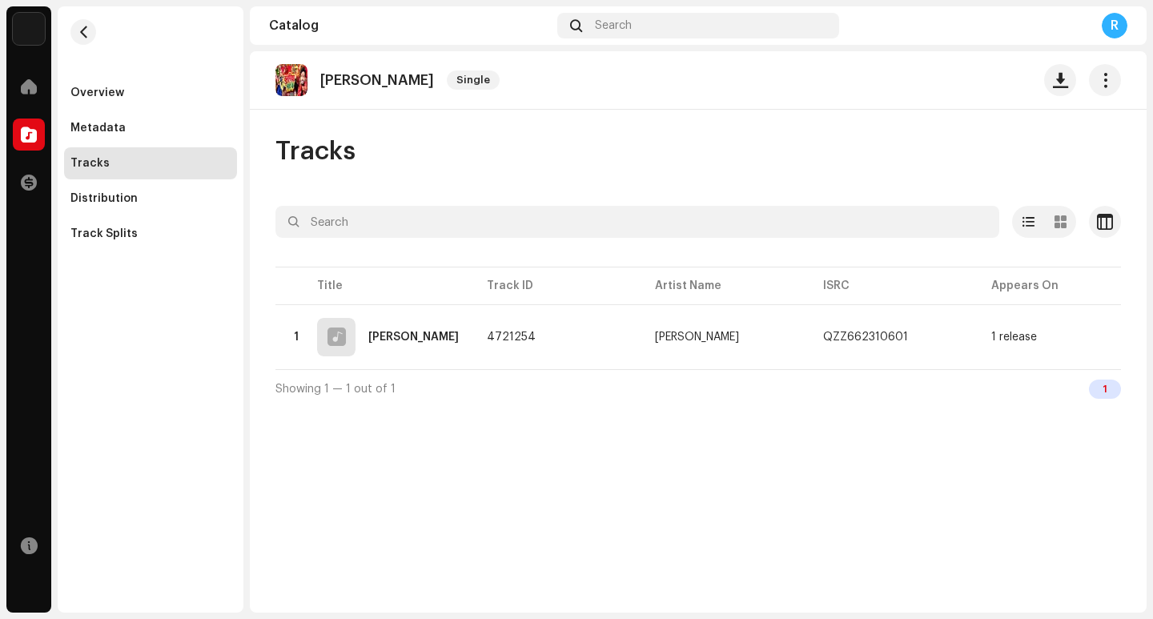
click at [349, 84] on p "Chunariya Mai Ke" at bounding box center [377, 80] width 114 height 17
copy re-o-release-hero "Chunariya Mai Ke Single"
click at [1059, 77] on span "button" at bounding box center [1060, 80] width 15 height 13
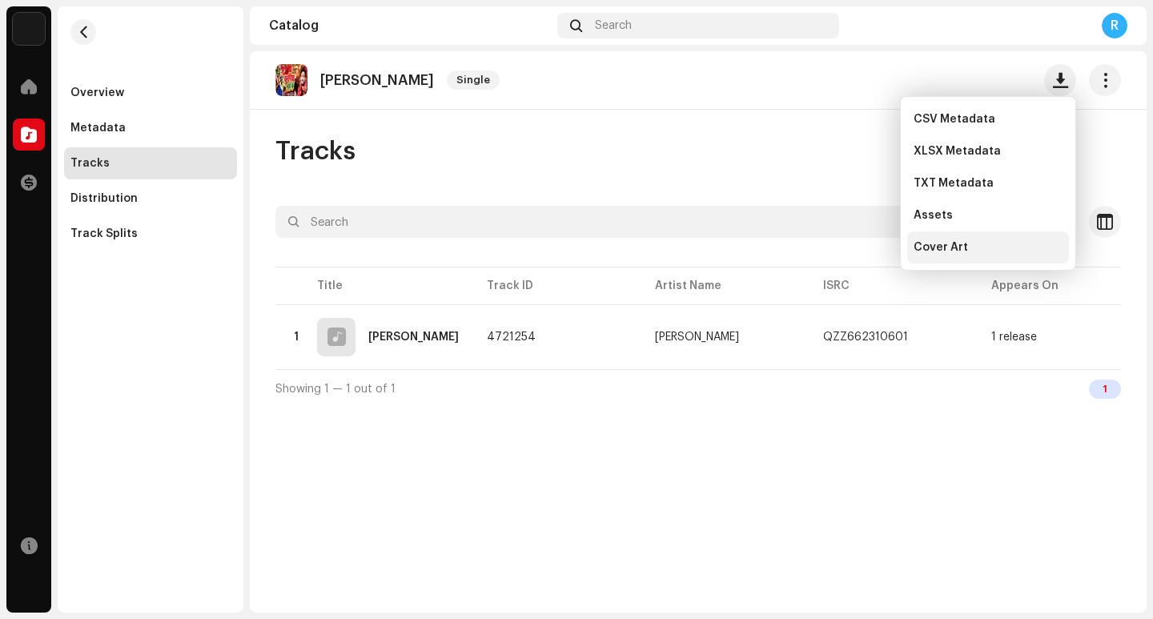
click at [942, 240] on div "Cover Art" at bounding box center [989, 247] width 162 height 32
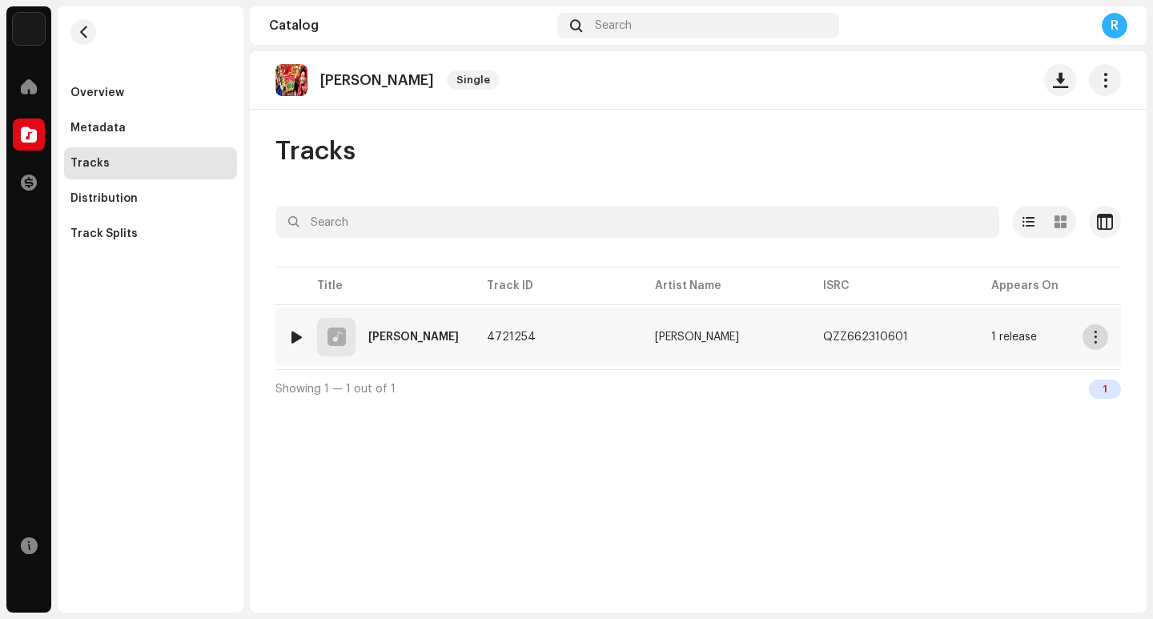
click at [1099, 334] on span "button" at bounding box center [1096, 337] width 12 height 13
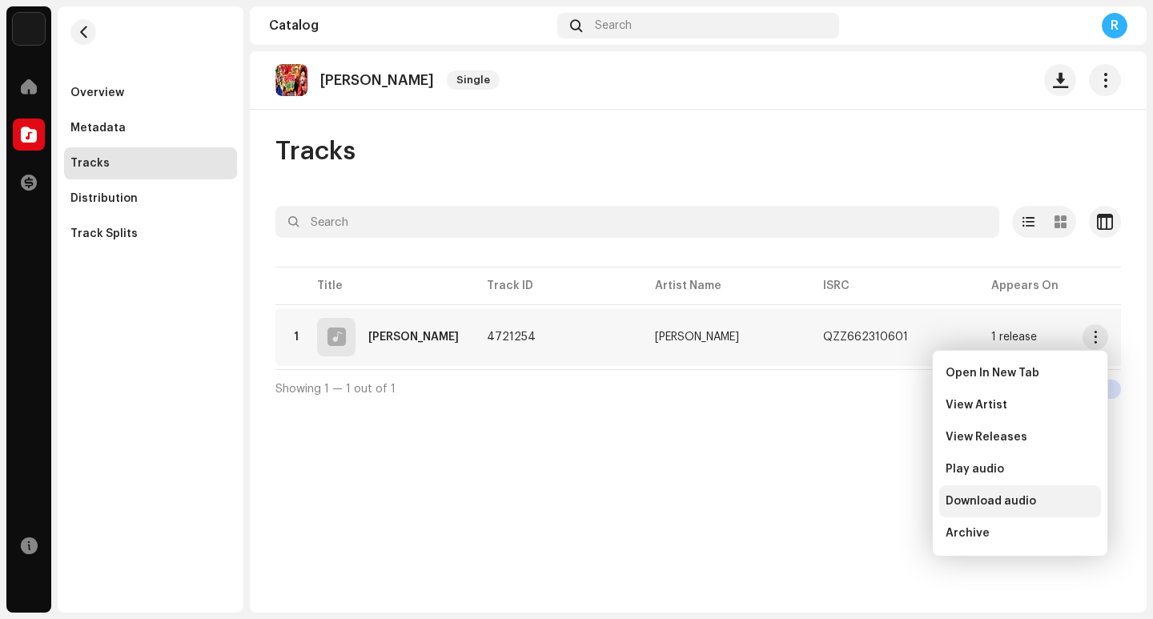
click at [1001, 505] on span "Download audio" at bounding box center [991, 501] width 91 height 13
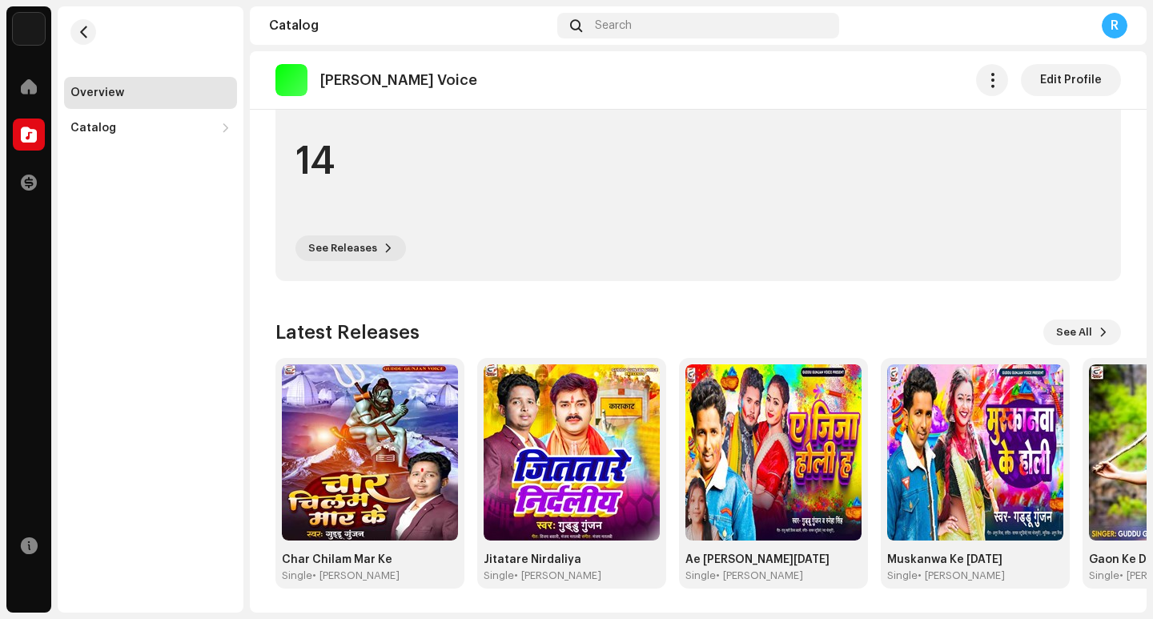
scroll to position [429, 0]
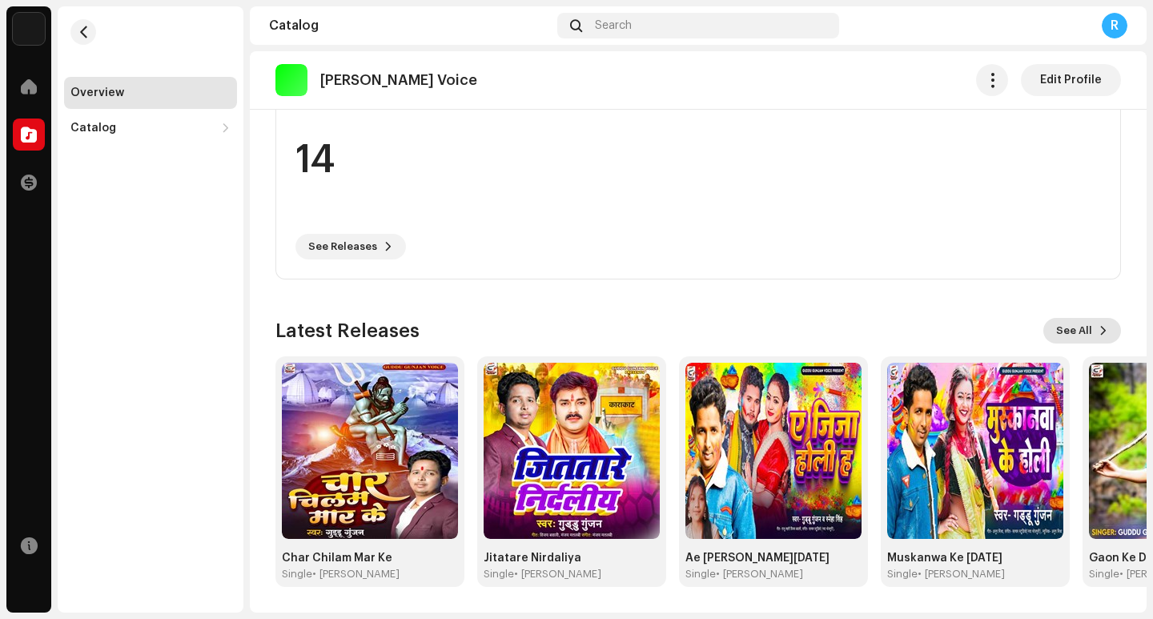
click at [1067, 336] on span "See All" at bounding box center [1075, 331] width 36 height 32
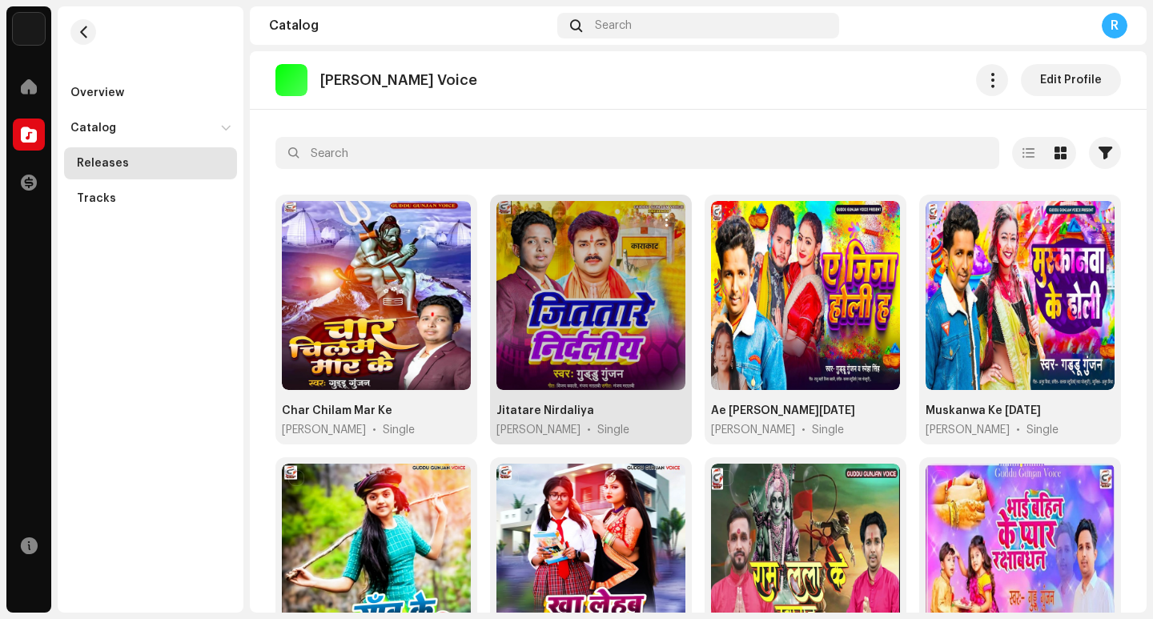
scroll to position [80, 0]
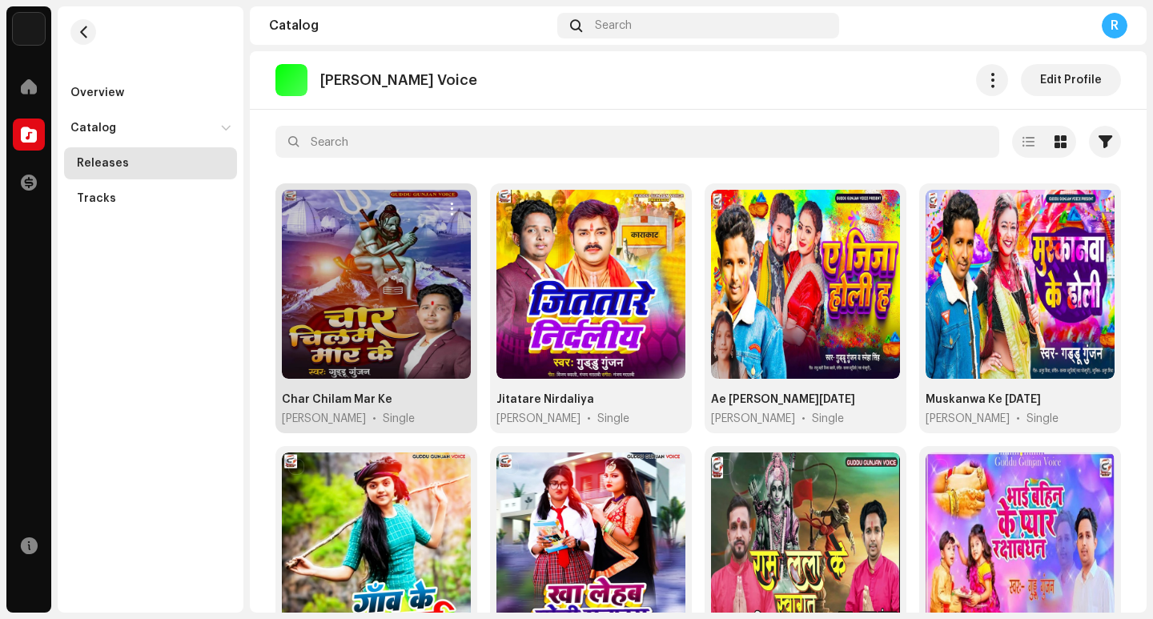
click at [450, 208] on span "button" at bounding box center [452, 209] width 12 height 13
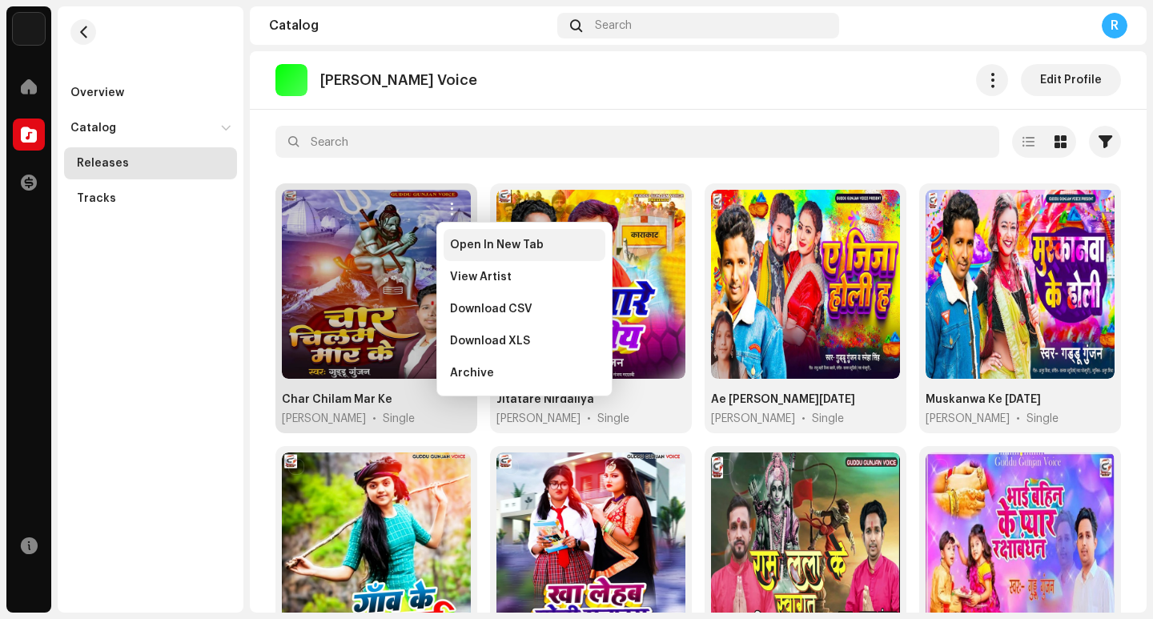
click at [467, 248] on span "Open In New Tab" at bounding box center [497, 245] width 94 height 13
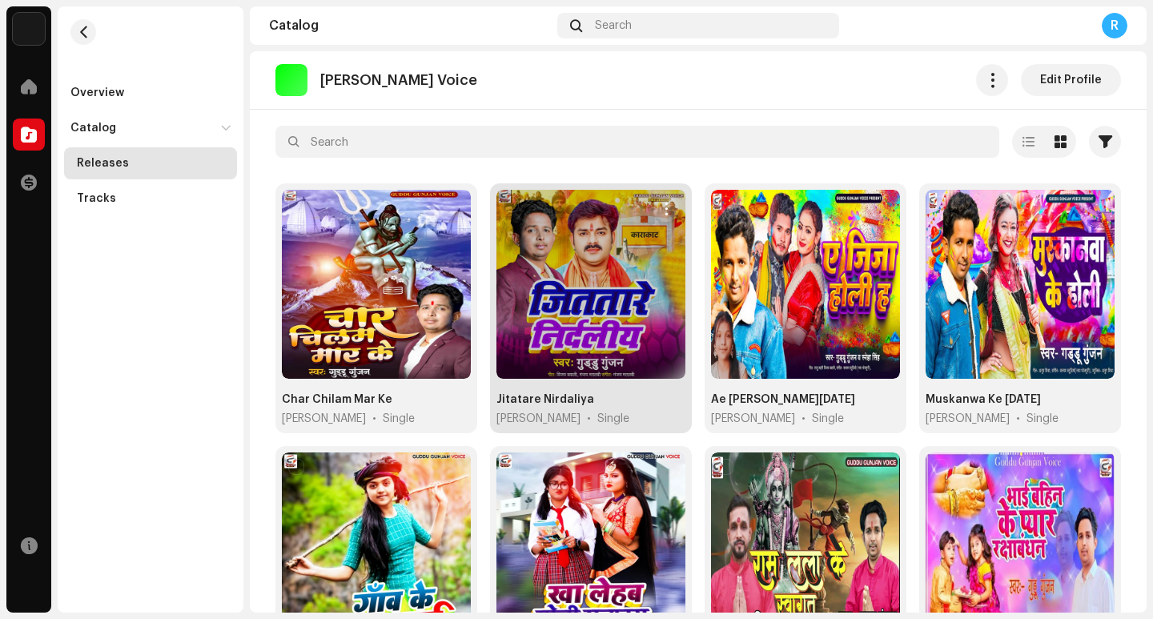
click at [662, 207] on span "button" at bounding box center [667, 209] width 12 height 13
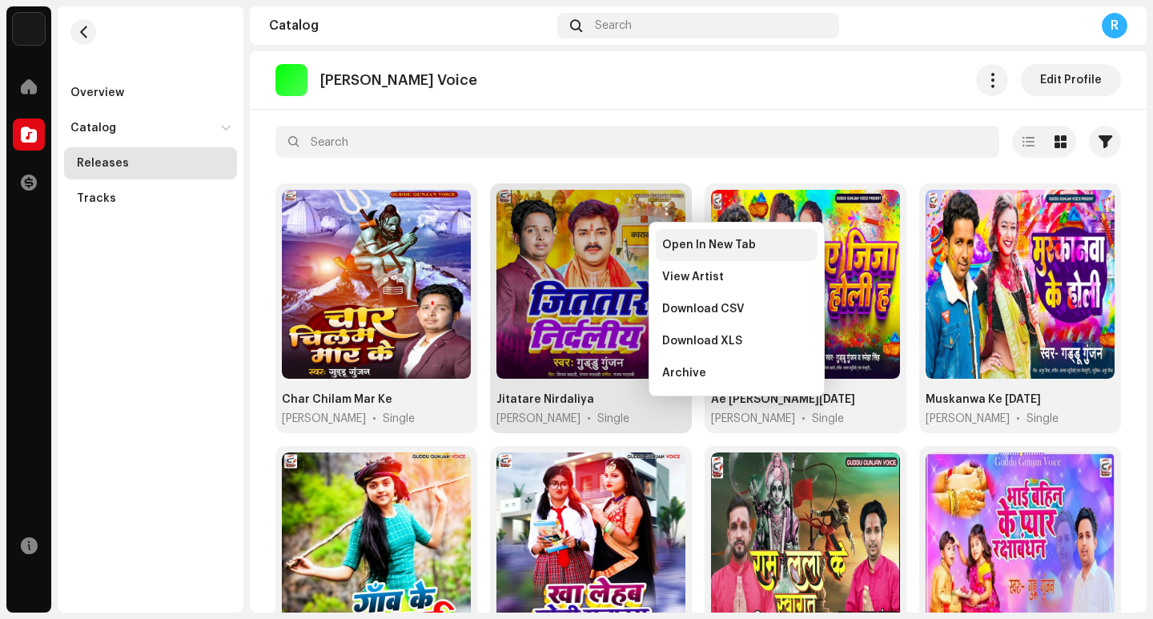
click at [671, 247] on span "Open In New Tab" at bounding box center [709, 245] width 94 height 13
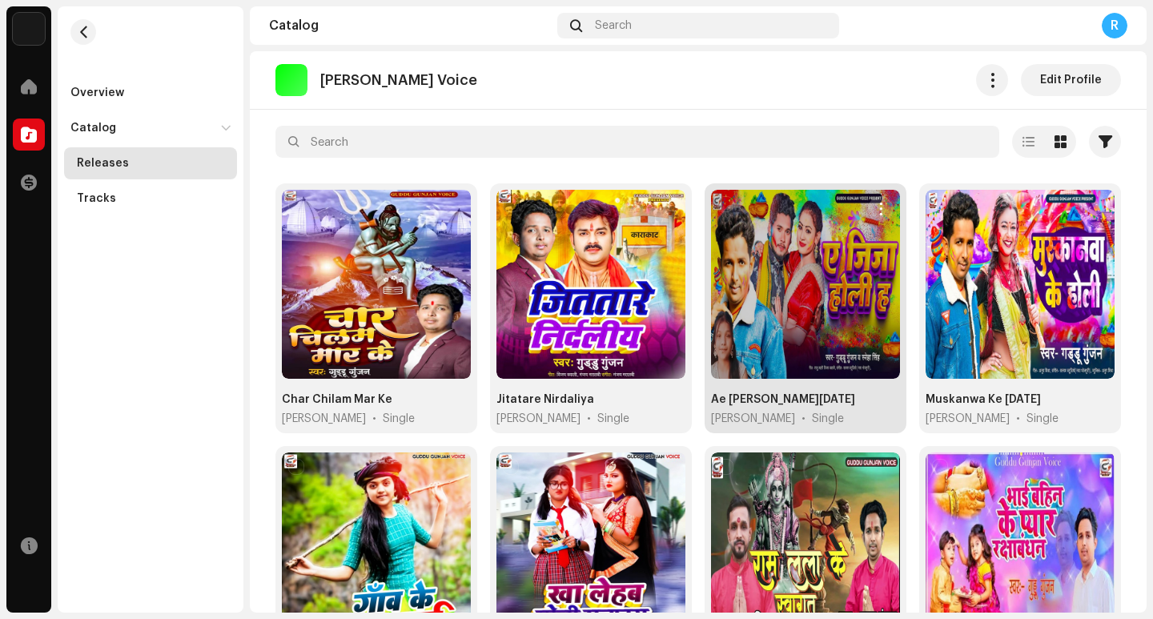
click at [876, 211] on span "button" at bounding box center [882, 209] width 12 height 13
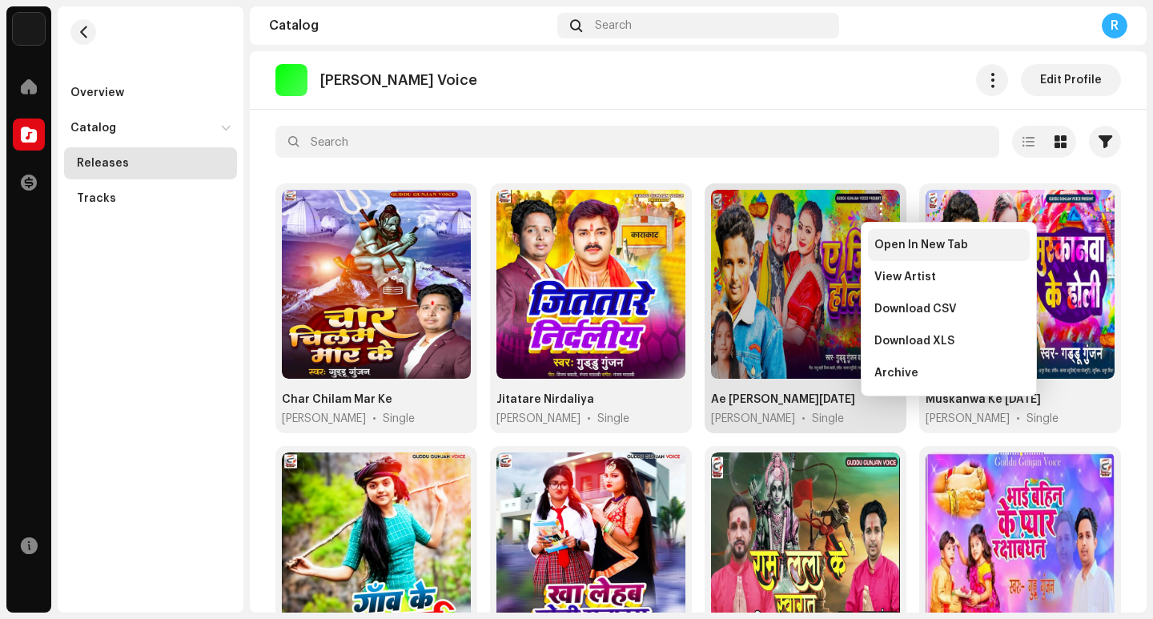
click at [884, 250] on span "Open In New Tab" at bounding box center [922, 245] width 94 height 13
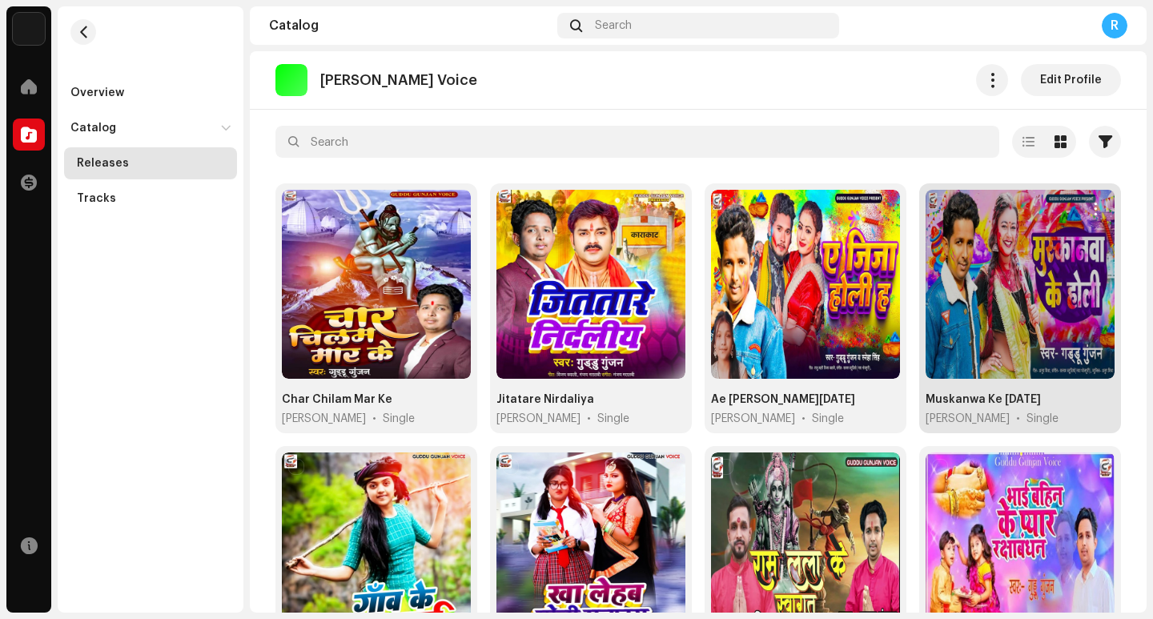
click at [1090, 208] on span "button" at bounding box center [1096, 209] width 12 height 13
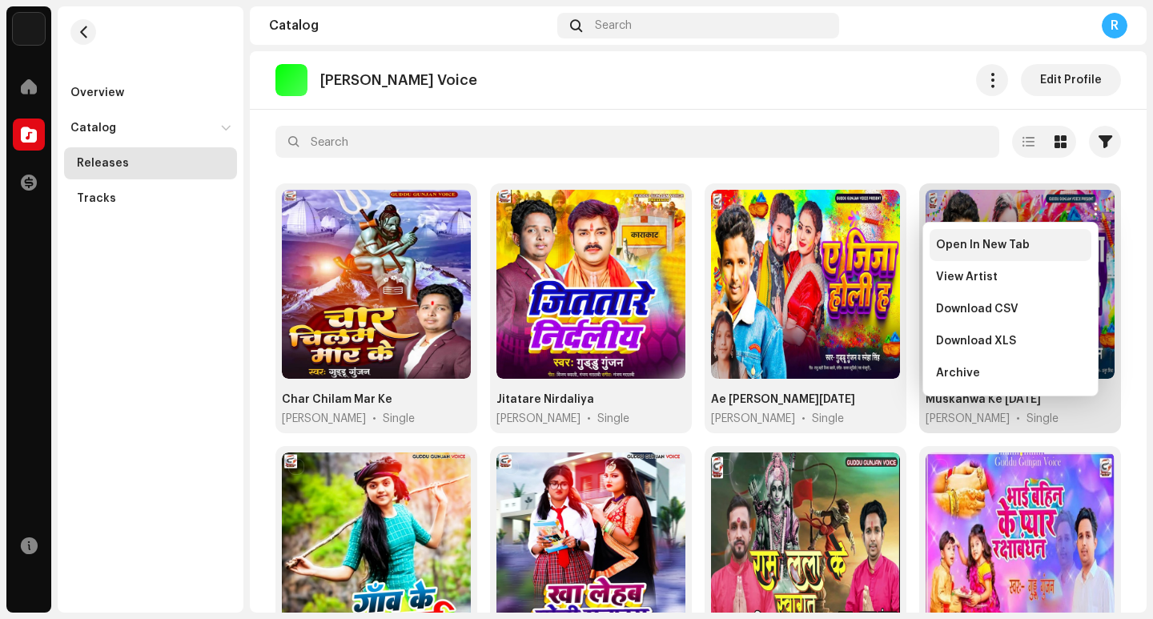
click at [997, 248] on span "Open In New Tab" at bounding box center [983, 245] width 94 height 13
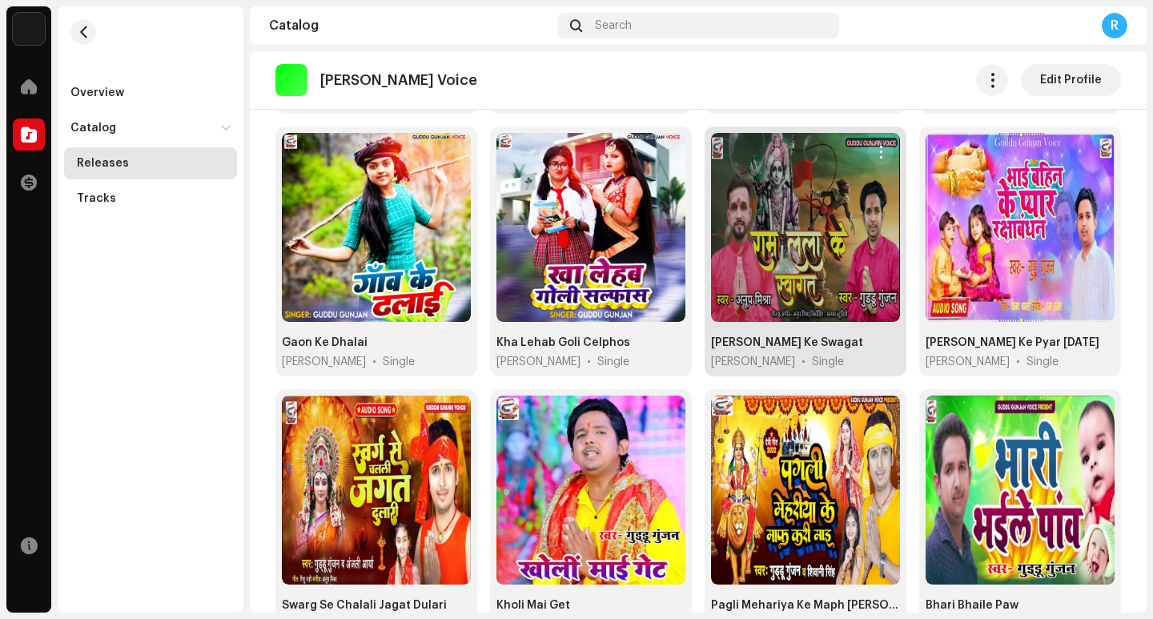
scroll to position [401, 0]
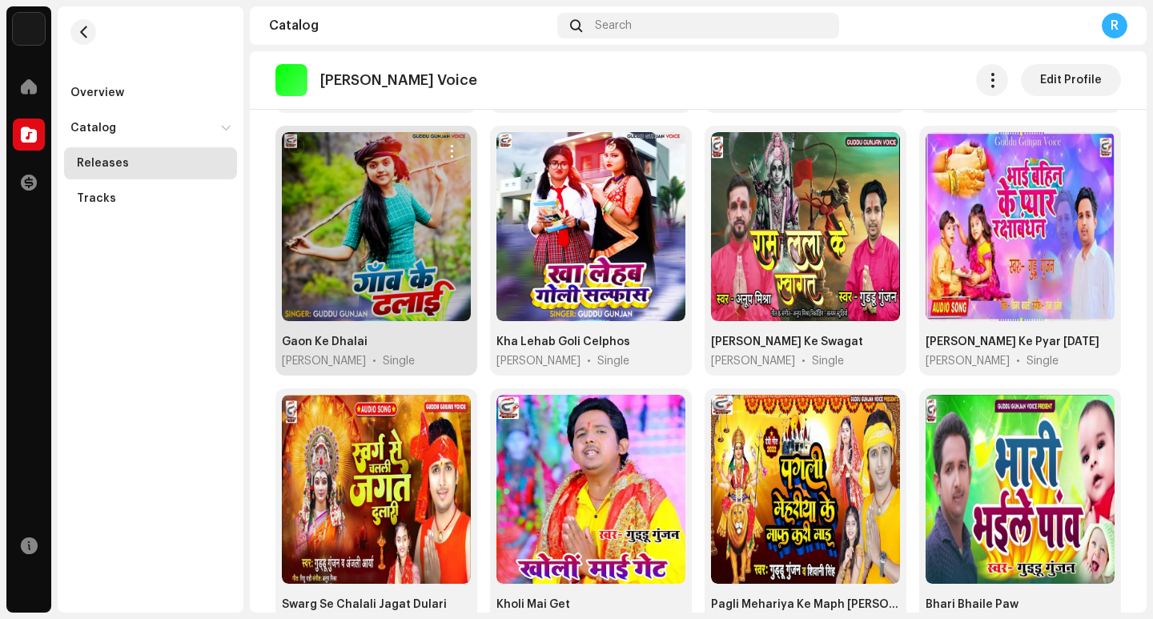
click at [452, 151] on span "button" at bounding box center [452, 151] width 12 height 13
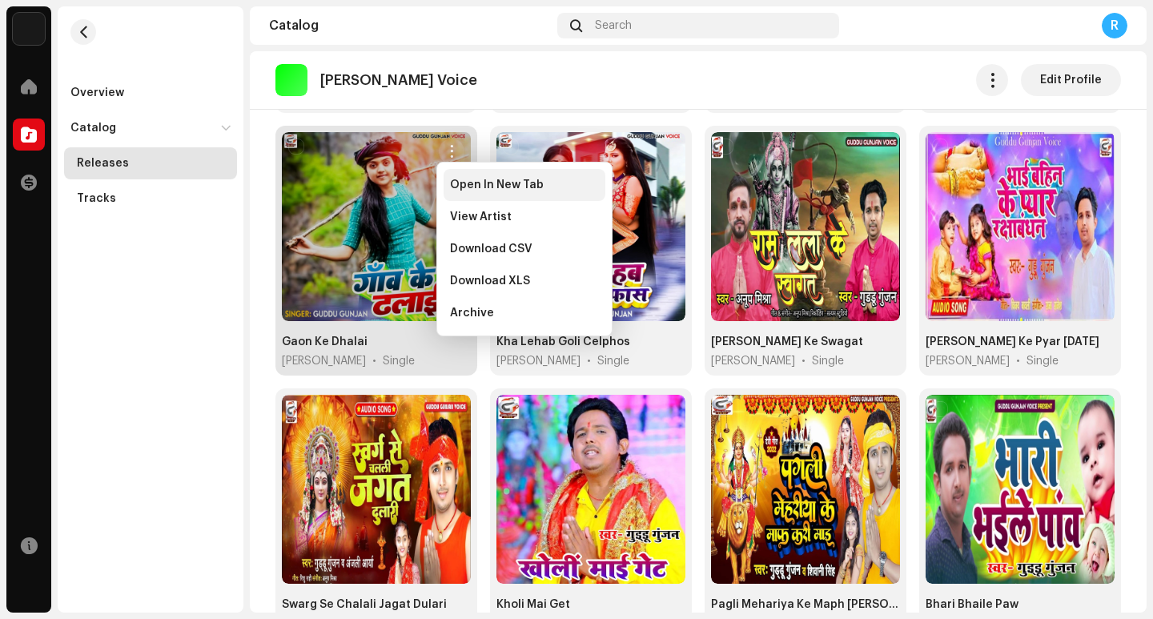
click at [466, 189] on span "Open In New Tab" at bounding box center [497, 185] width 94 height 13
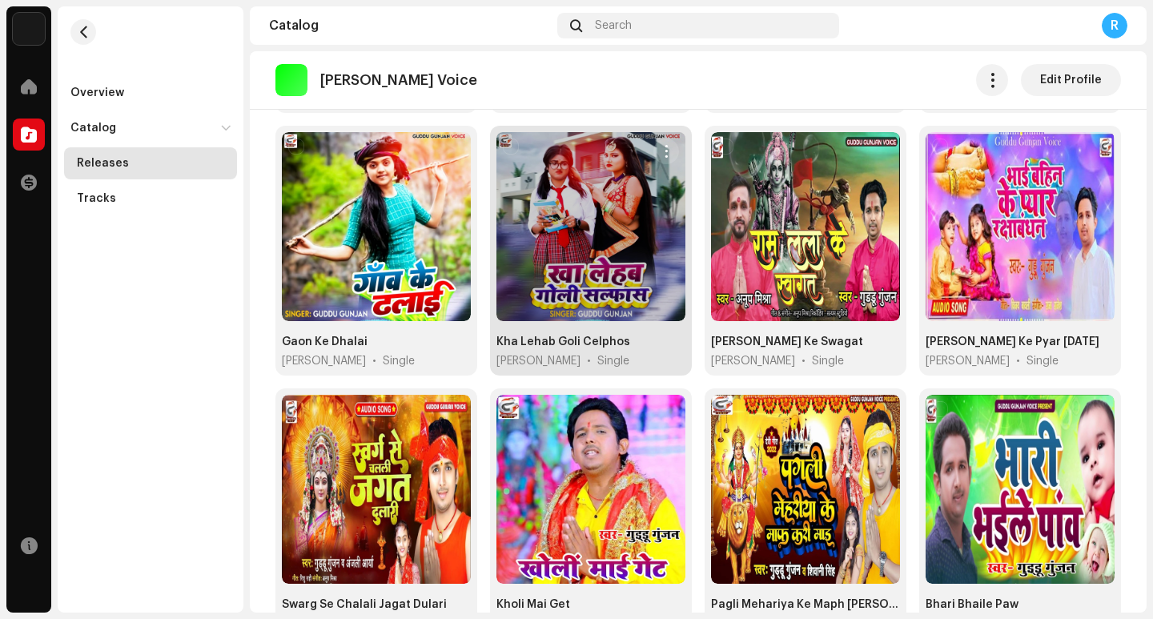
click at [663, 147] on span "button" at bounding box center [667, 151] width 12 height 13
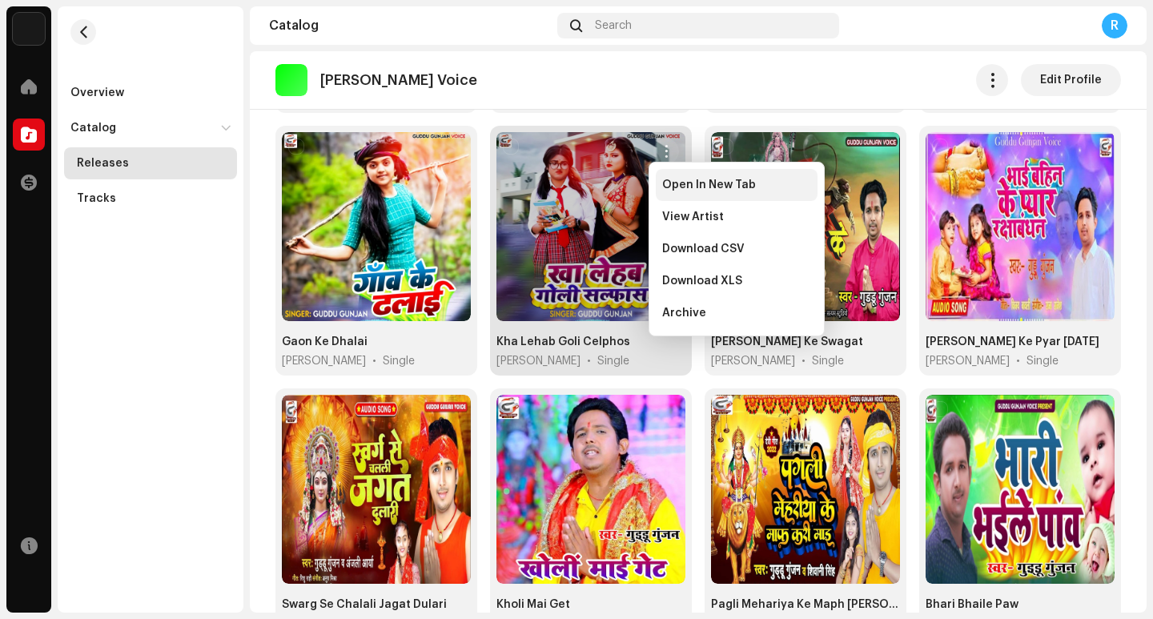
click at [671, 185] on span "Open In New Tab" at bounding box center [709, 185] width 94 height 13
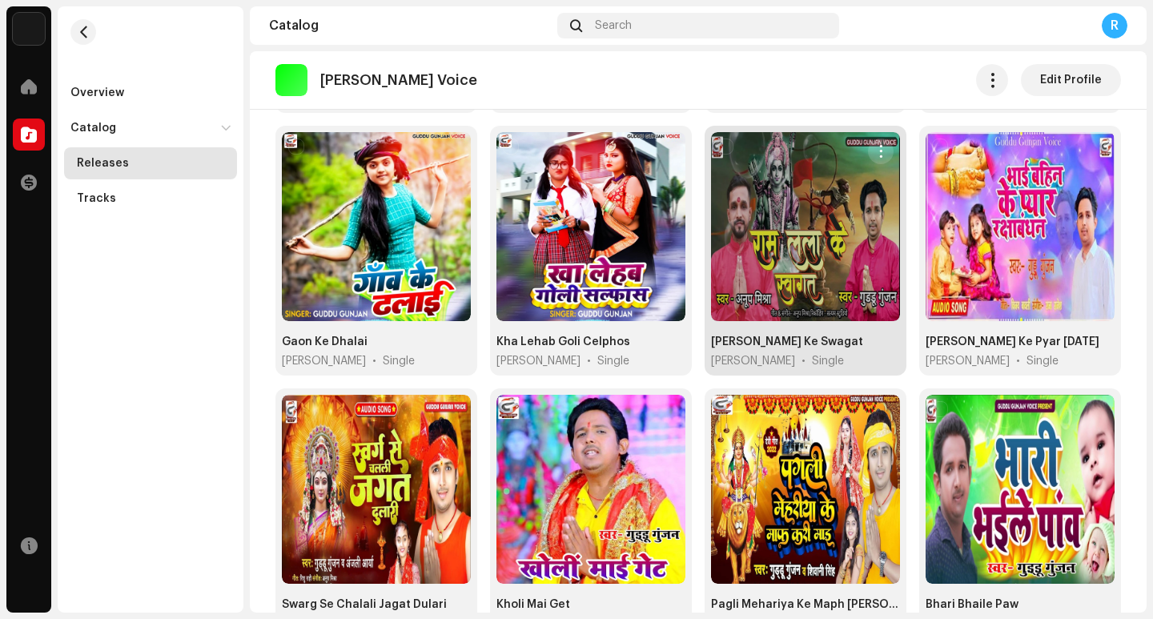
click at [880, 150] on button "button" at bounding box center [881, 152] width 26 height 26
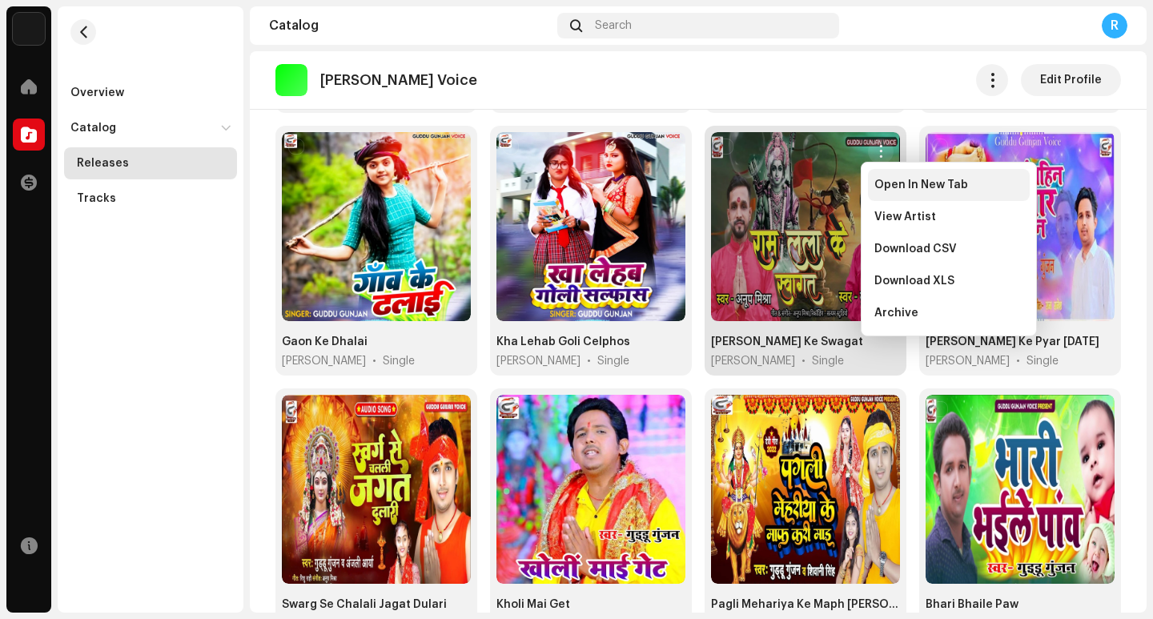
click at [878, 189] on span "Open In New Tab" at bounding box center [922, 185] width 94 height 13
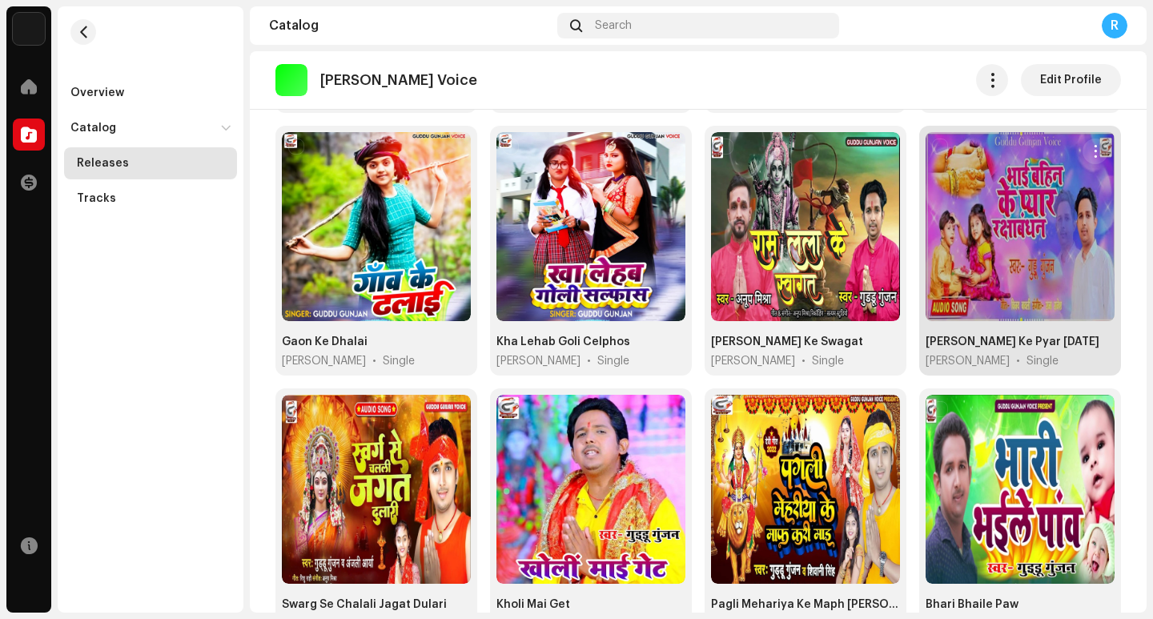
click at [1090, 147] on span "button" at bounding box center [1096, 151] width 12 height 13
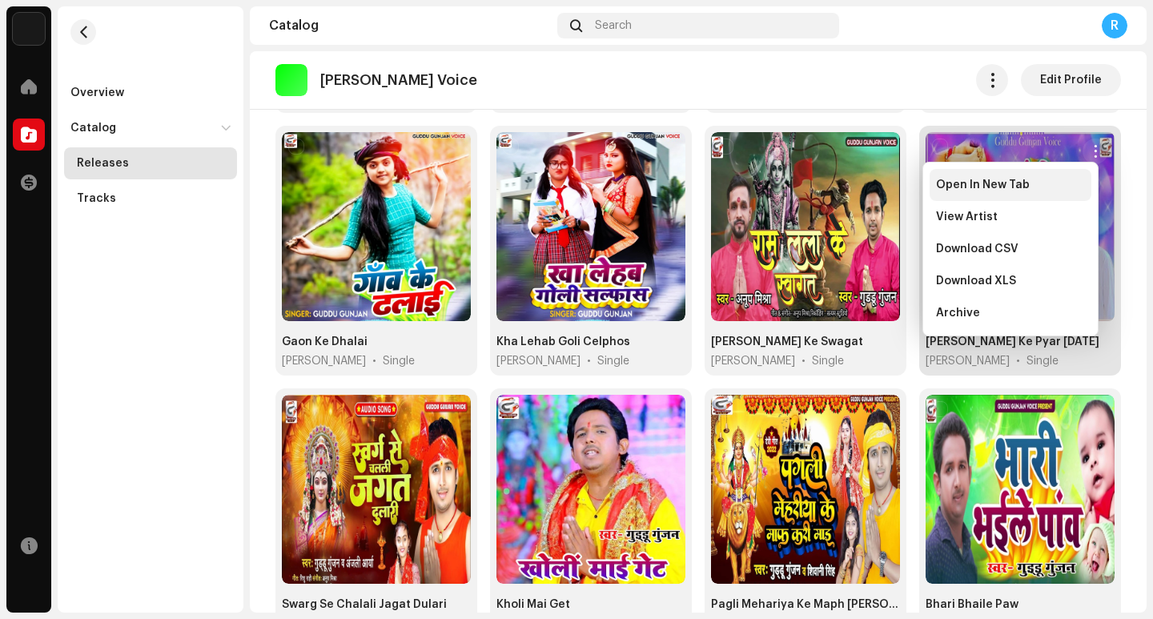
click at [1015, 190] on span "Open In New Tab" at bounding box center [983, 185] width 94 height 13
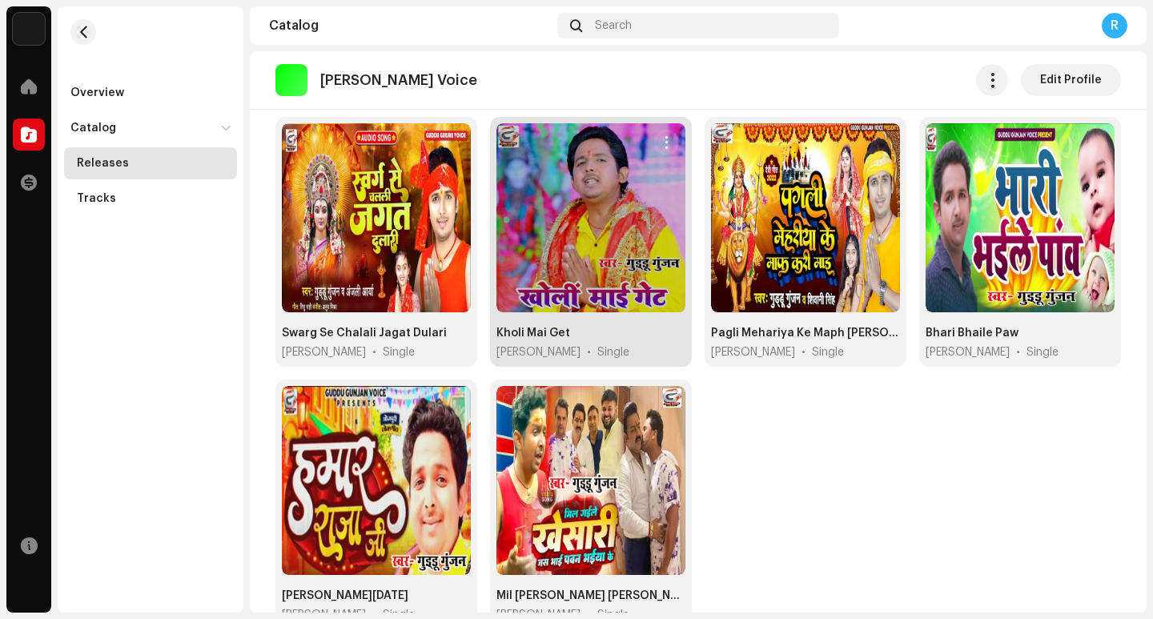
scroll to position [667, 0]
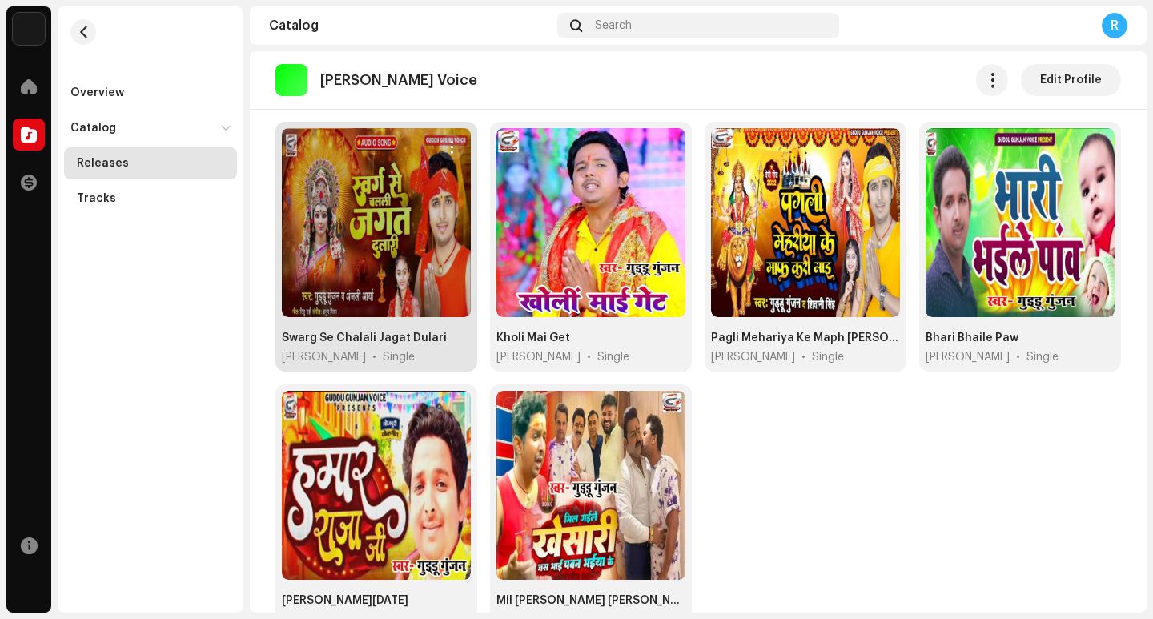
click at [453, 143] on span "button" at bounding box center [452, 147] width 12 height 13
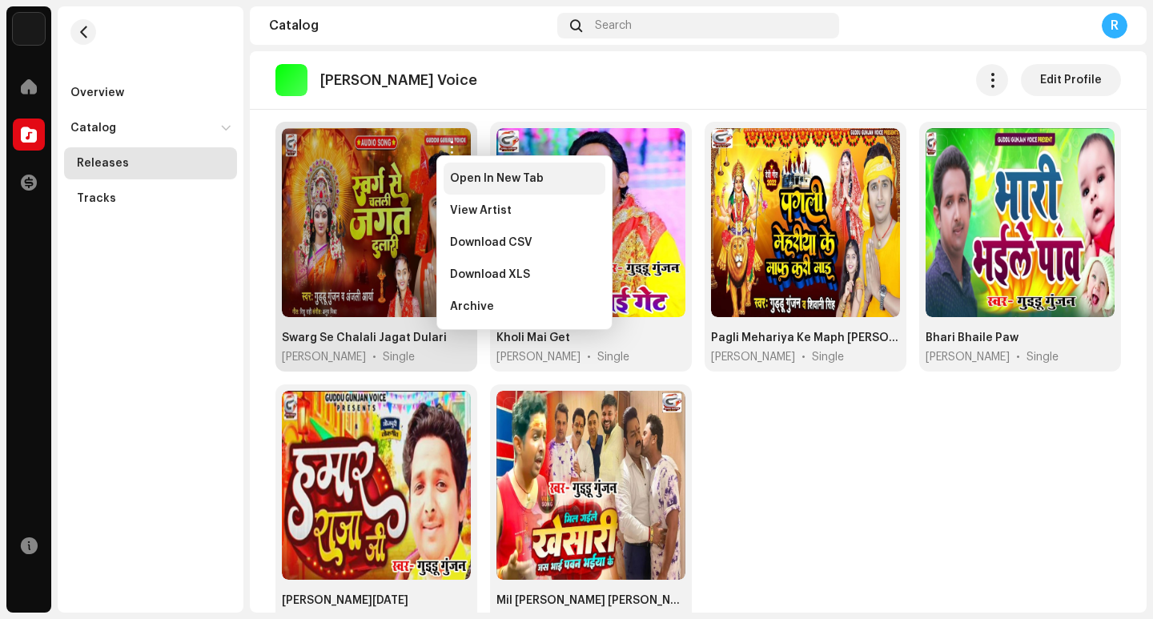
click at [466, 180] on span "Open In New Tab" at bounding box center [497, 178] width 94 height 13
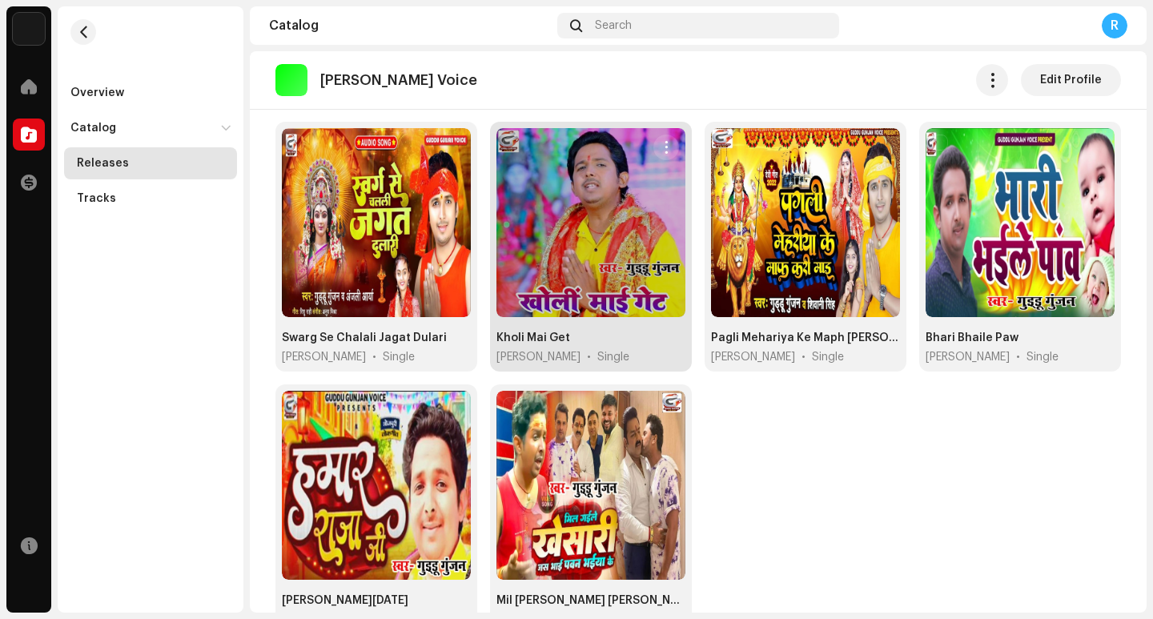
click at [661, 145] on span "button" at bounding box center [667, 147] width 12 height 13
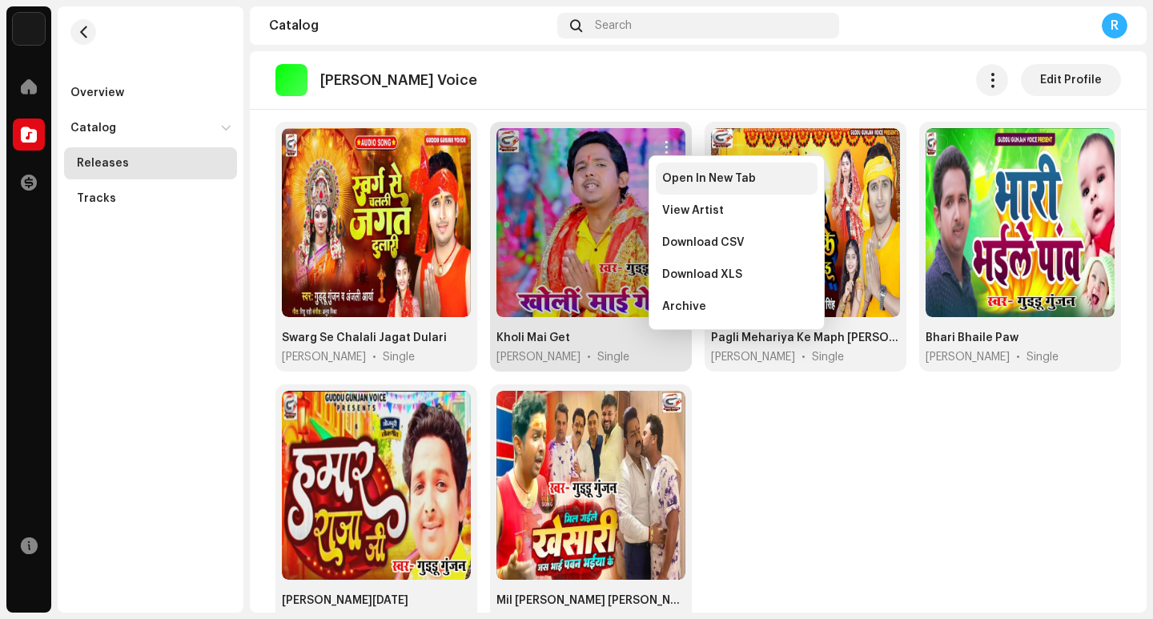
click at [676, 179] on span "Open In New Tab" at bounding box center [709, 178] width 94 height 13
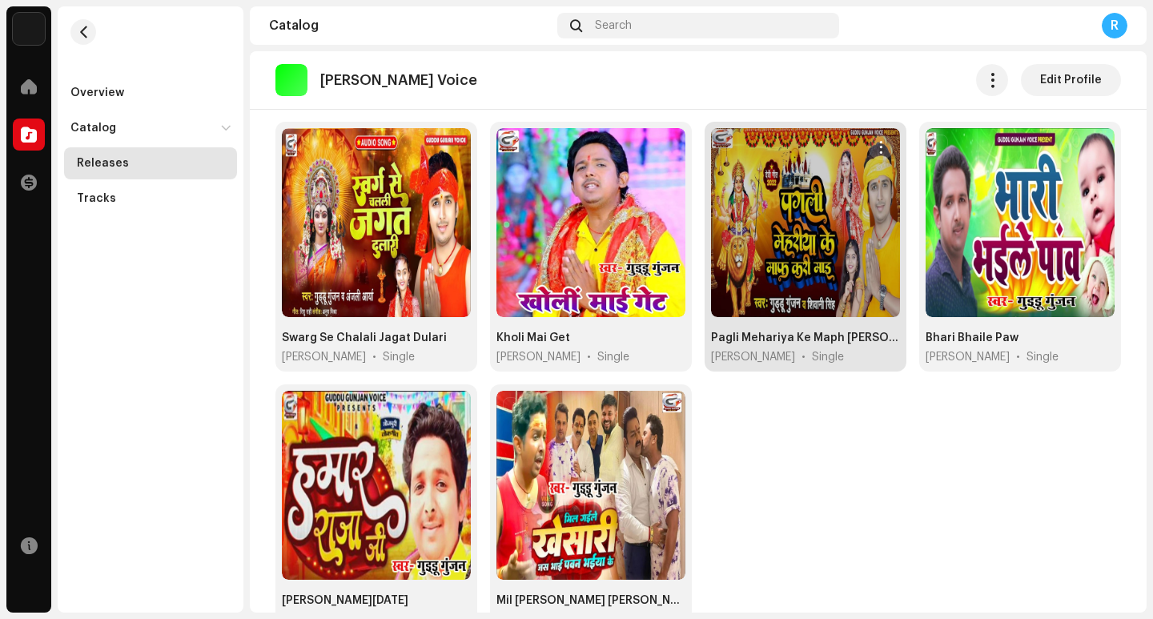
click at [876, 142] on span "button" at bounding box center [882, 147] width 12 height 13
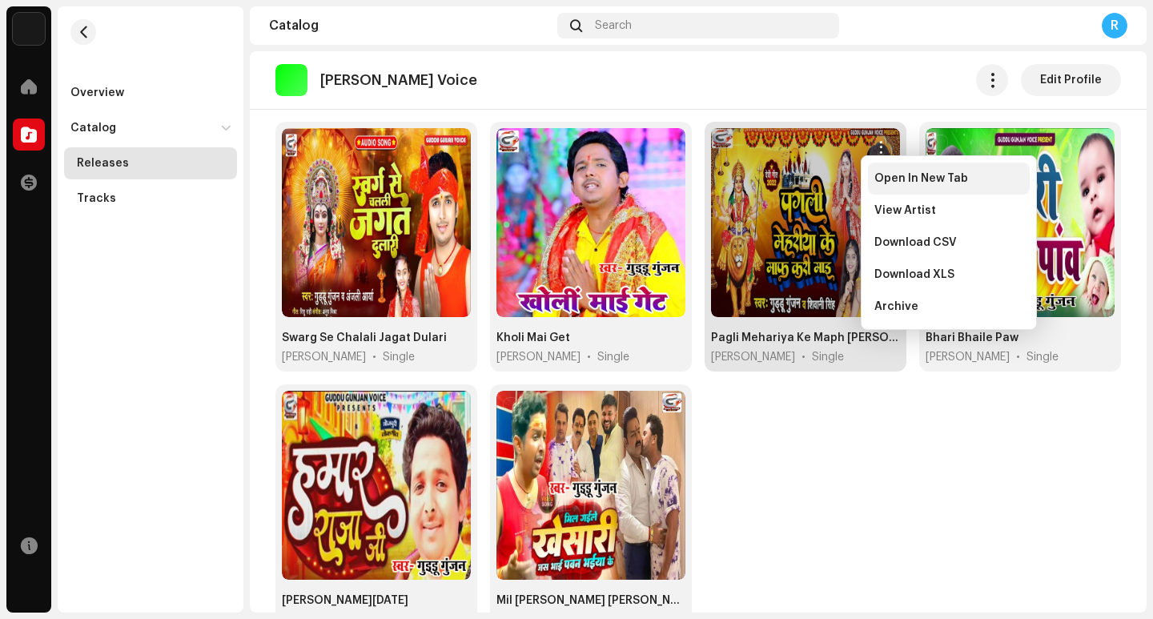
click at [884, 181] on span "Open In New Tab" at bounding box center [922, 178] width 94 height 13
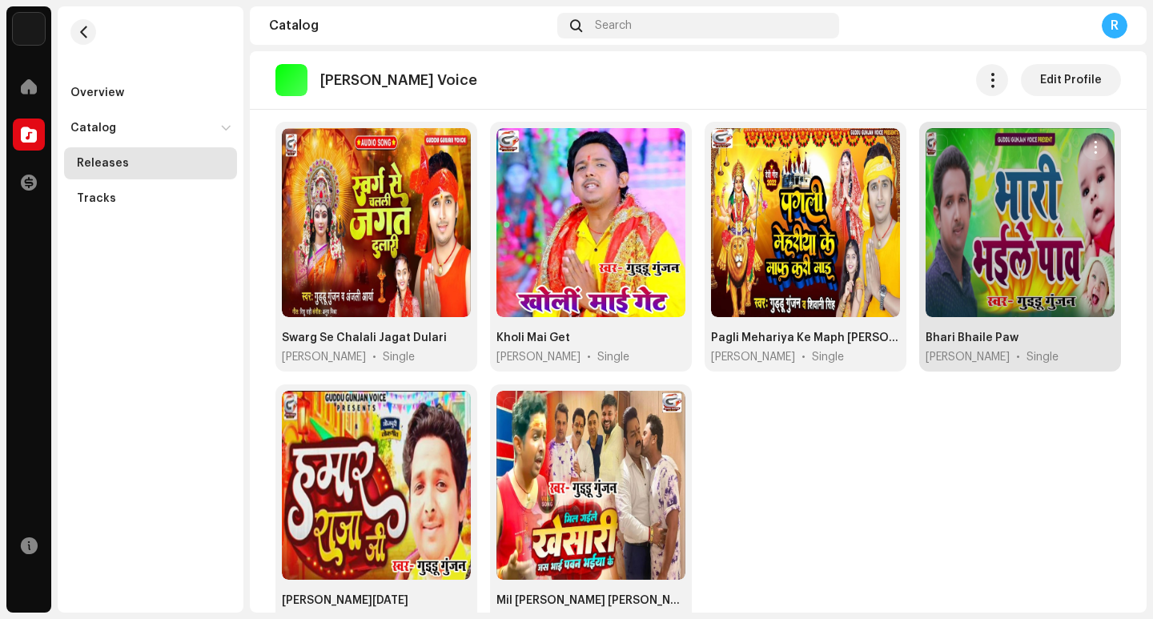
click at [1090, 145] on span "button" at bounding box center [1096, 147] width 12 height 13
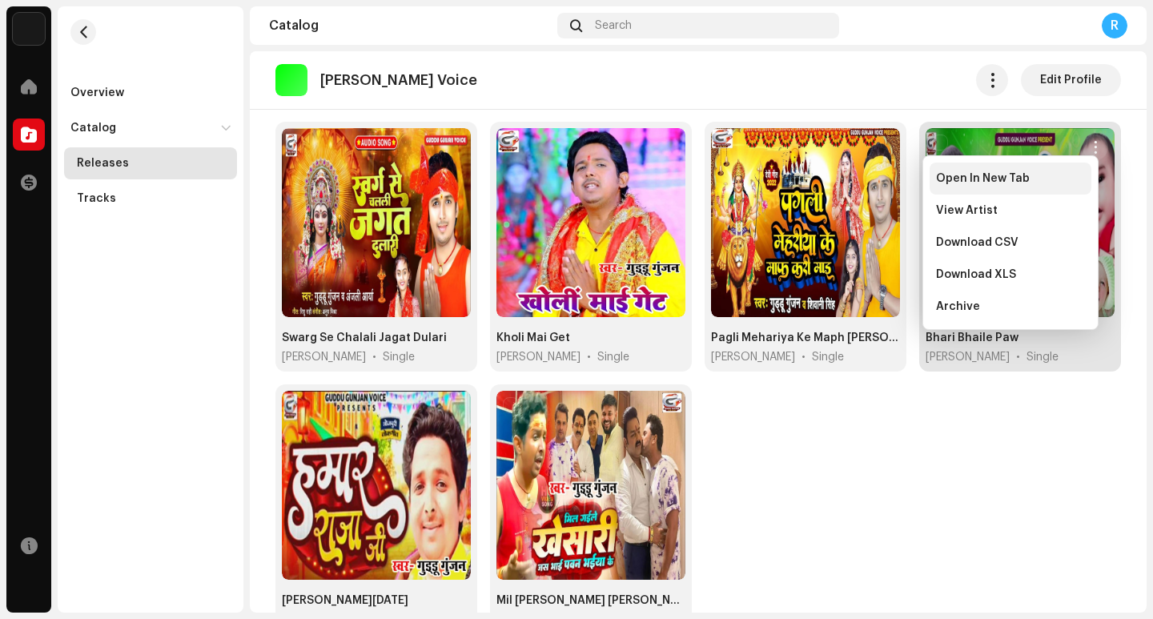
click at [1008, 187] on div "Open In New Tab" at bounding box center [1011, 179] width 162 height 32
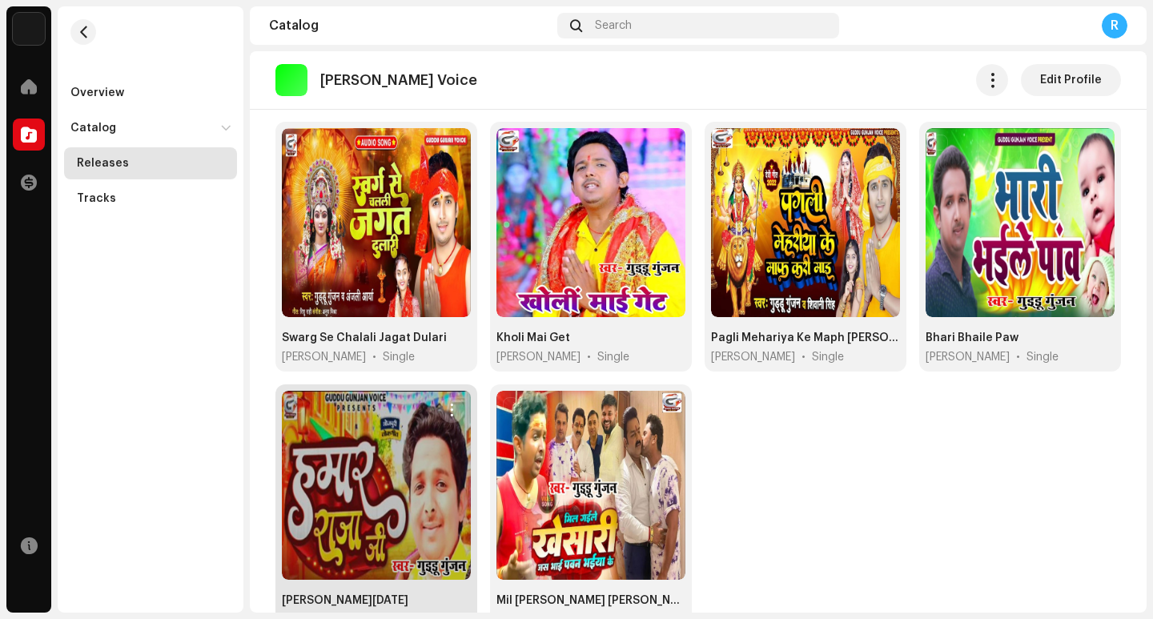
click at [446, 404] on span "button" at bounding box center [452, 410] width 12 height 13
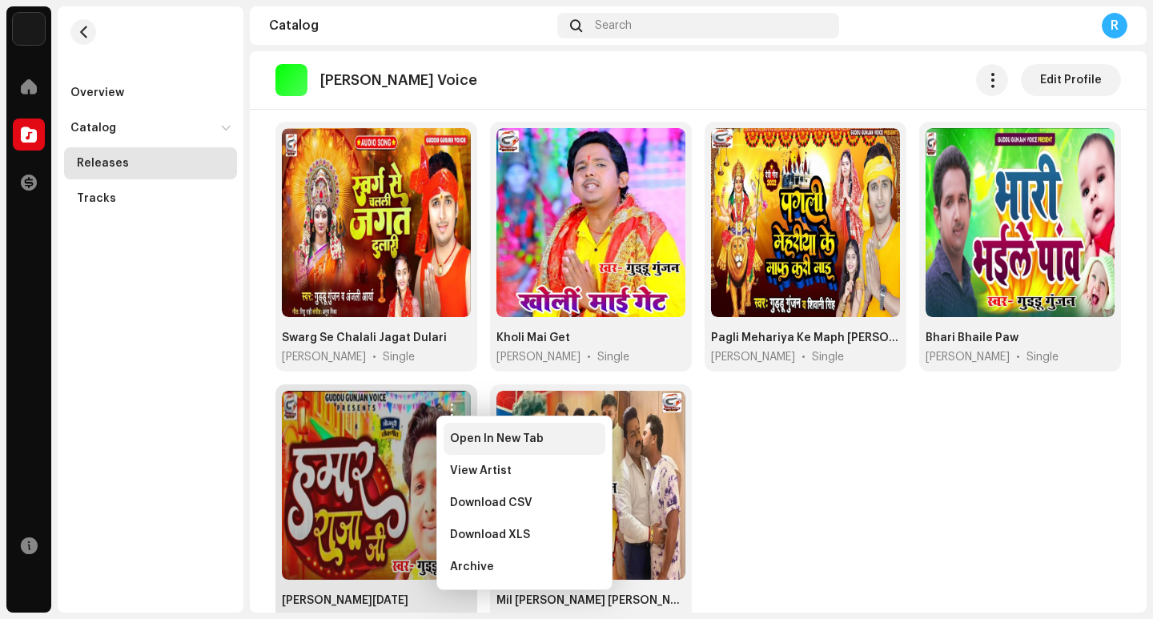
click at [473, 444] on span "Open In New Tab" at bounding box center [497, 439] width 94 height 13
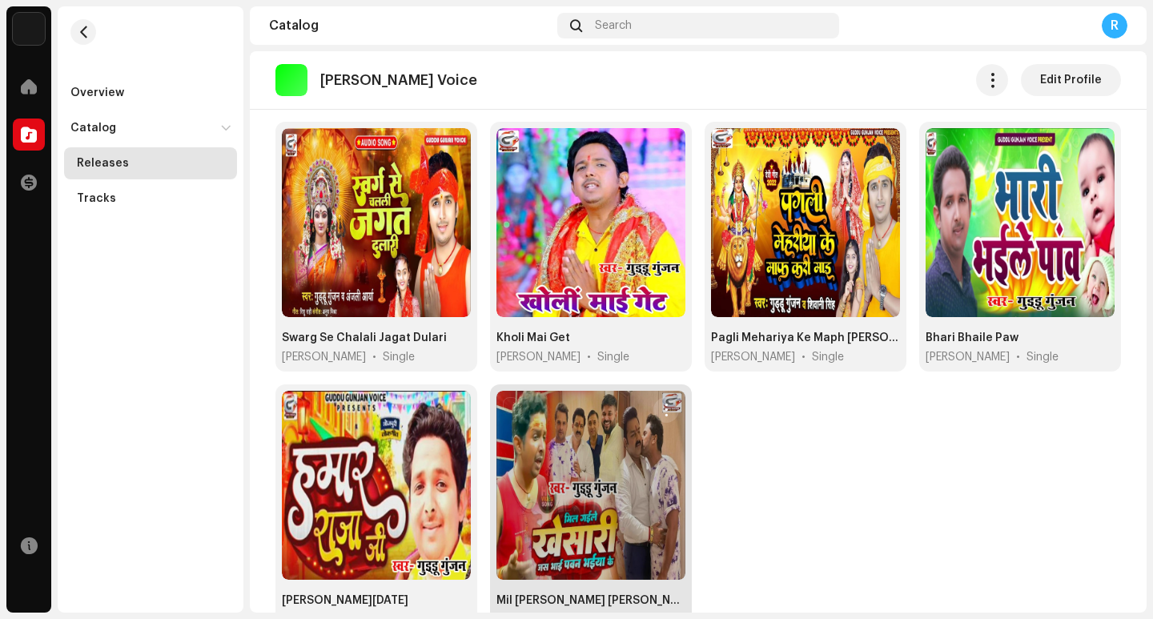
click at [661, 404] on span "button" at bounding box center [667, 410] width 12 height 13
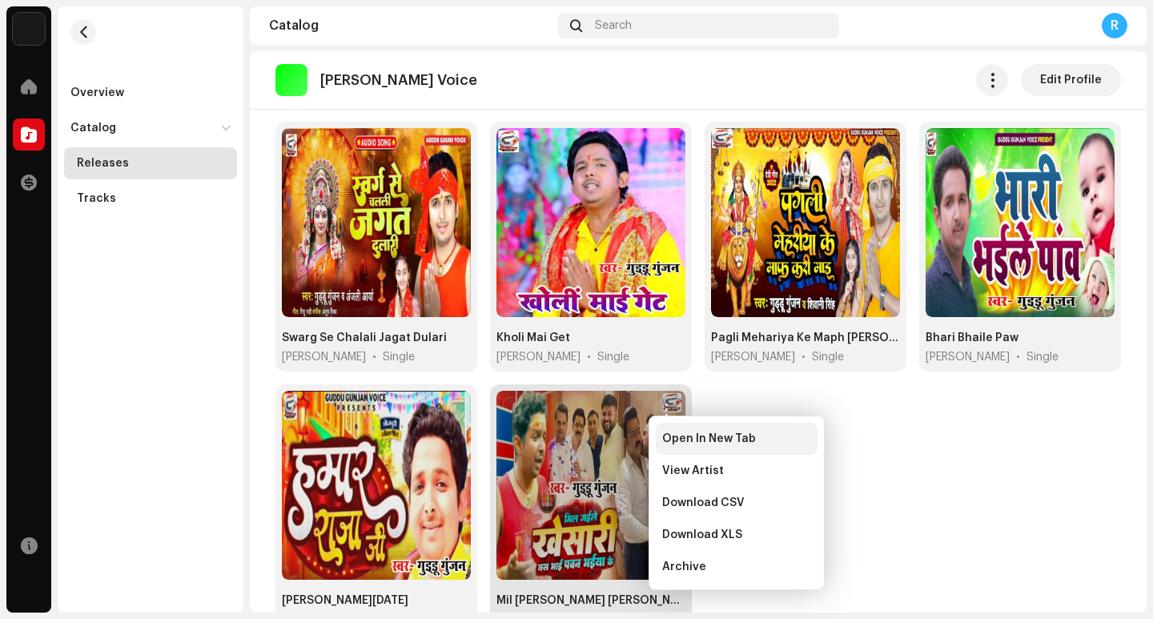
click at [674, 443] on span "Open In New Tab" at bounding box center [709, 439] width 94 height 13
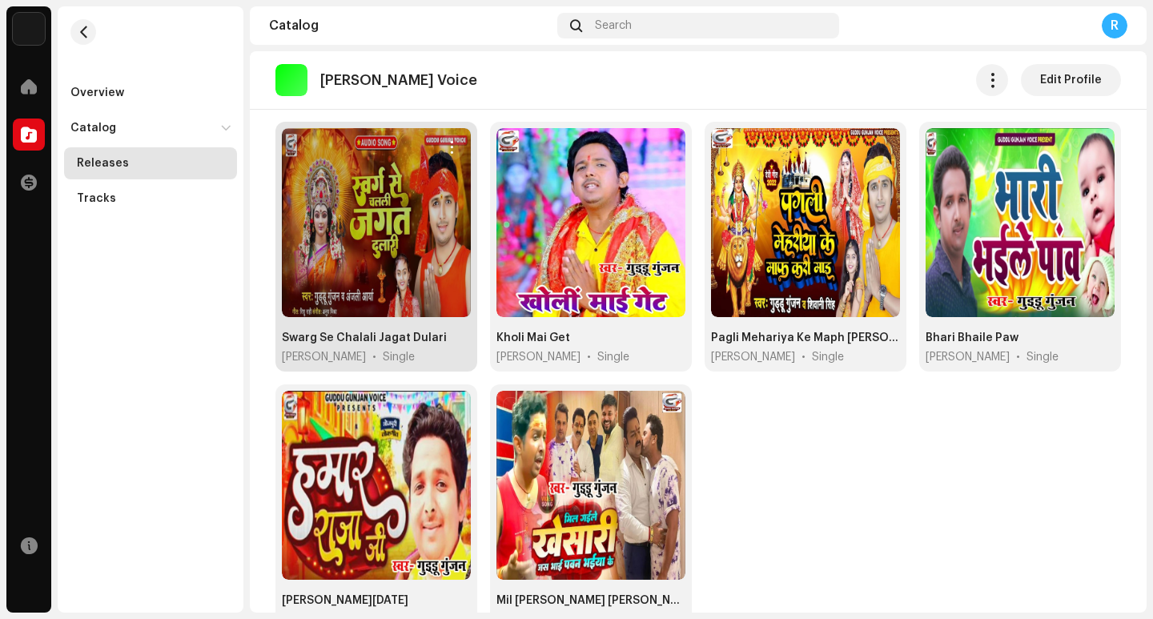
scroll to position [731, 0]
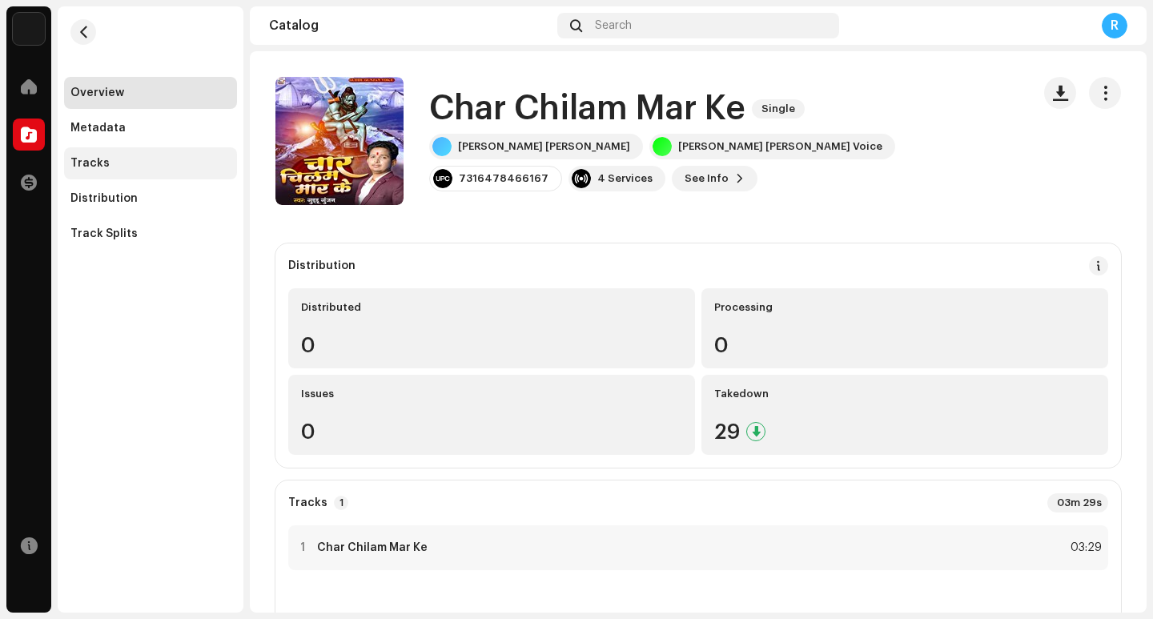
click at [125, 164] on div "Tracks" at bounding box center [150, 163] width 160 height 13
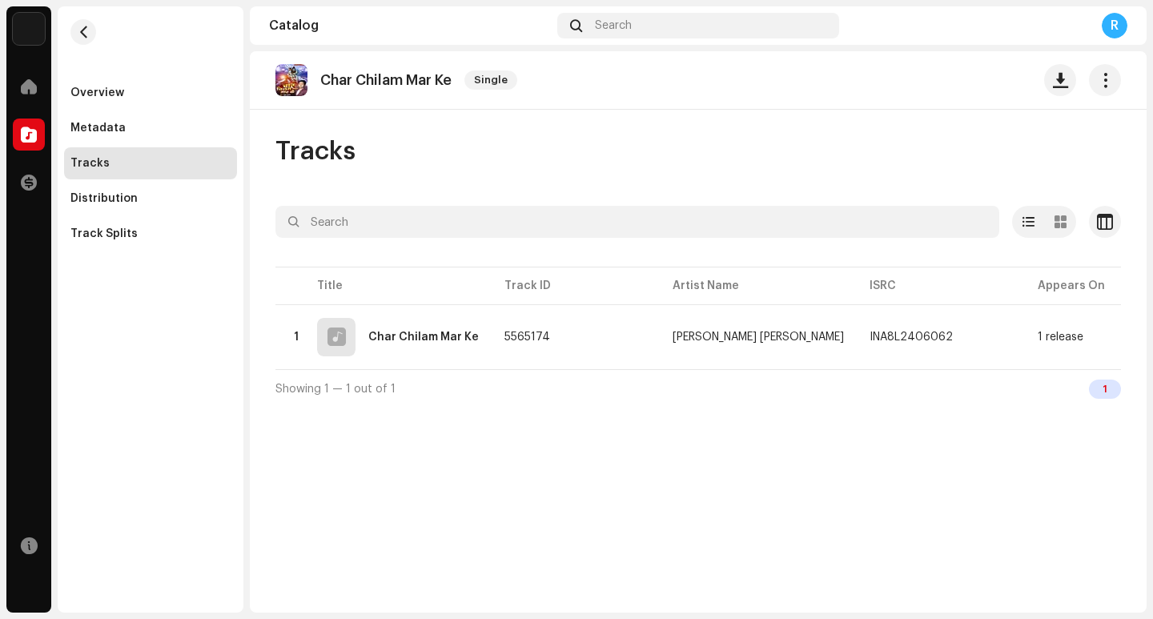
click at [341, 79] on p "Char Chilam Mar Ke" at bounding box center [385, 80] width 131 height 17
copy re-o-release-hero "Char Chilam Mar Ke Single"
click at [1057, 88] on button "button" at bounding box center [1061, 80] width 32 height 32
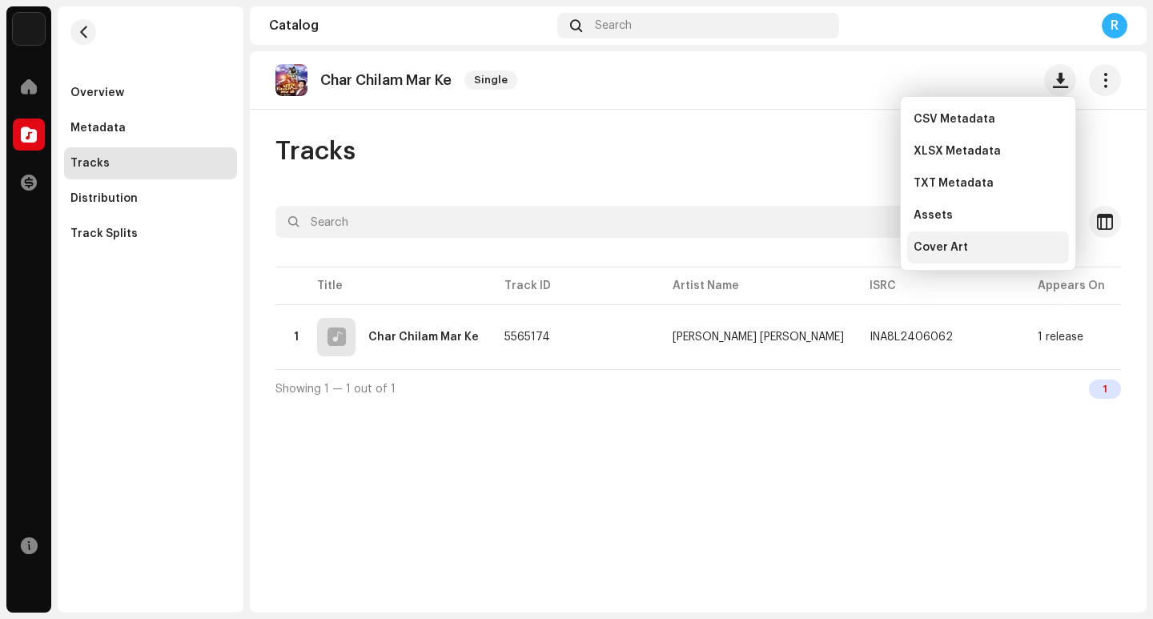
click at [964, 248] on span "Cover Art" at bounding box center [941, 247] width 54 height 13
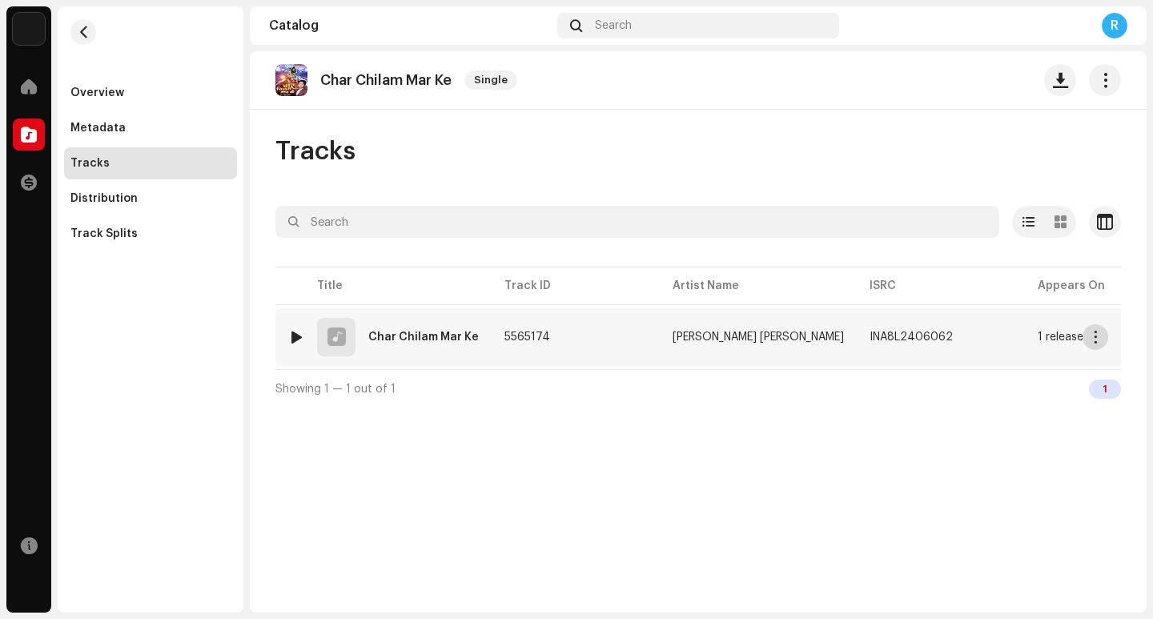
click at [1103, 344] on button "button" at bounding box center [1096, 337] width 26 height 26
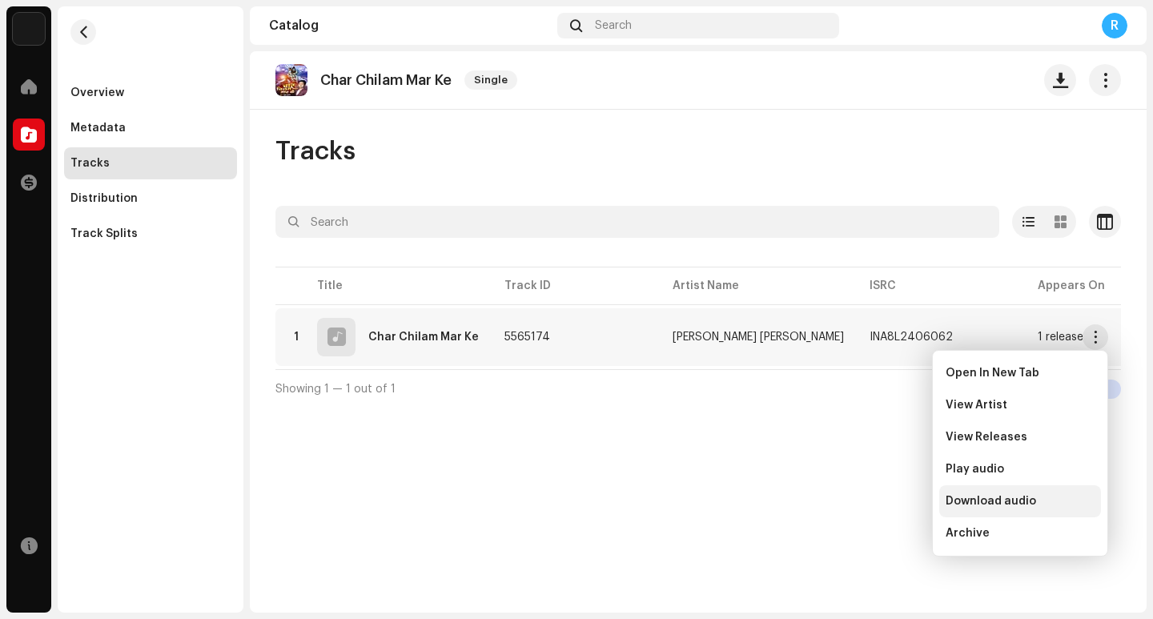
click at [1017, 501] on span "Download audio" at bounding box center [991, 501] width 91 height 13
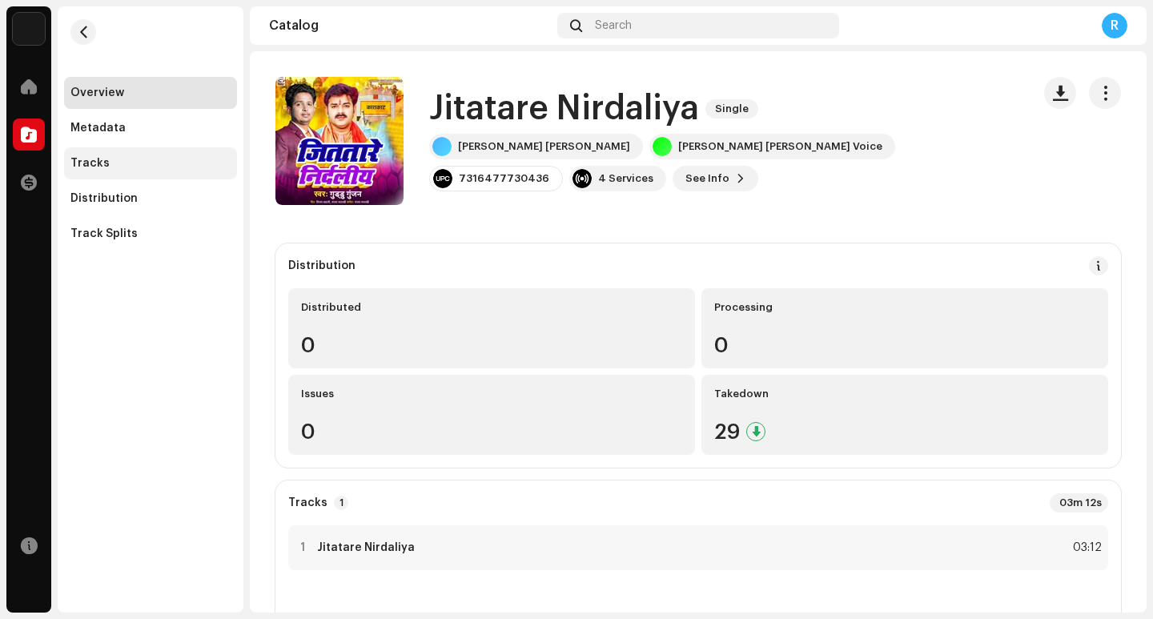
click at [131, 169] on div "Tracks" at bounding box center [150, 163] width 160 height 13
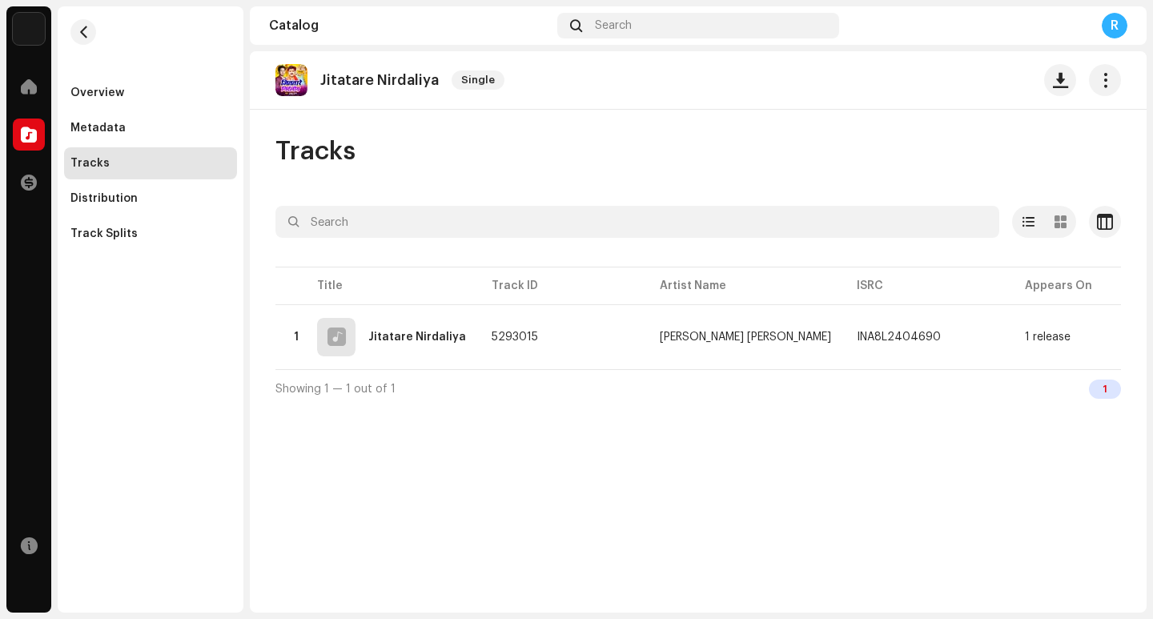
click at [357, 83] on p "Jitatare Nirdaliya" at bounding box center [379, 80] width 119 height 17
click at [356, 82] on p "Jitatare Nirdaliya" at bounding box center [379, 80] width 119 height 17
copy re-o-release-hero "Jitatare Nirdaliya Single"
click at [1057, 84] on span "button" at bounding box center [1060, 80] width 15 height 13
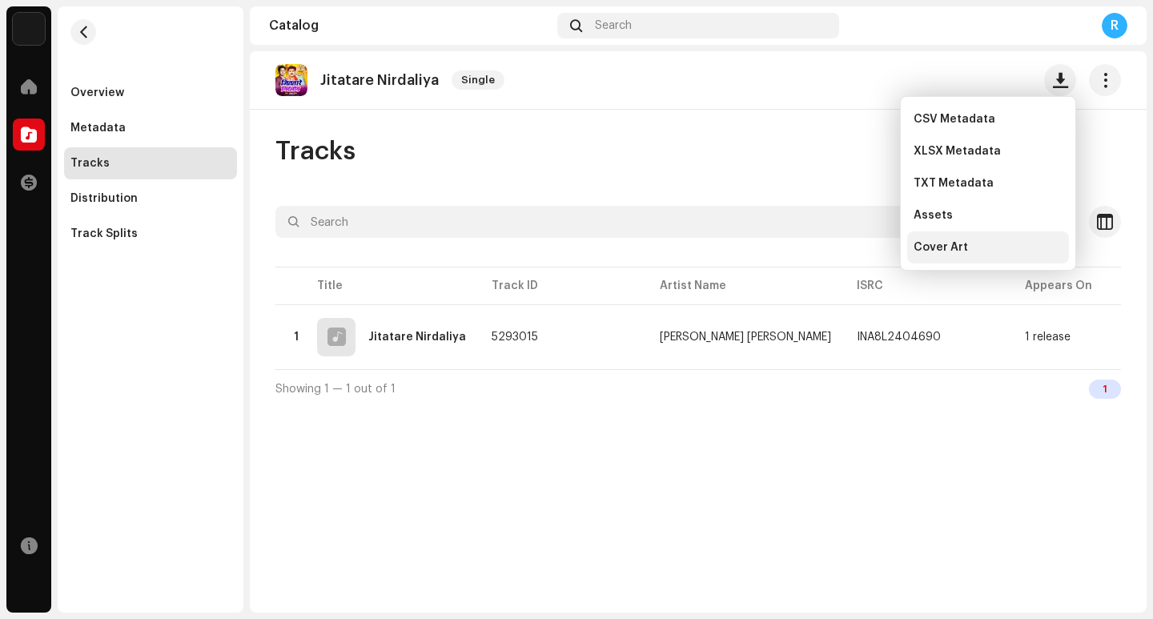
click at [978, 251] on div "Cover Art" at bounding box center [988, 247] width 149 height 13
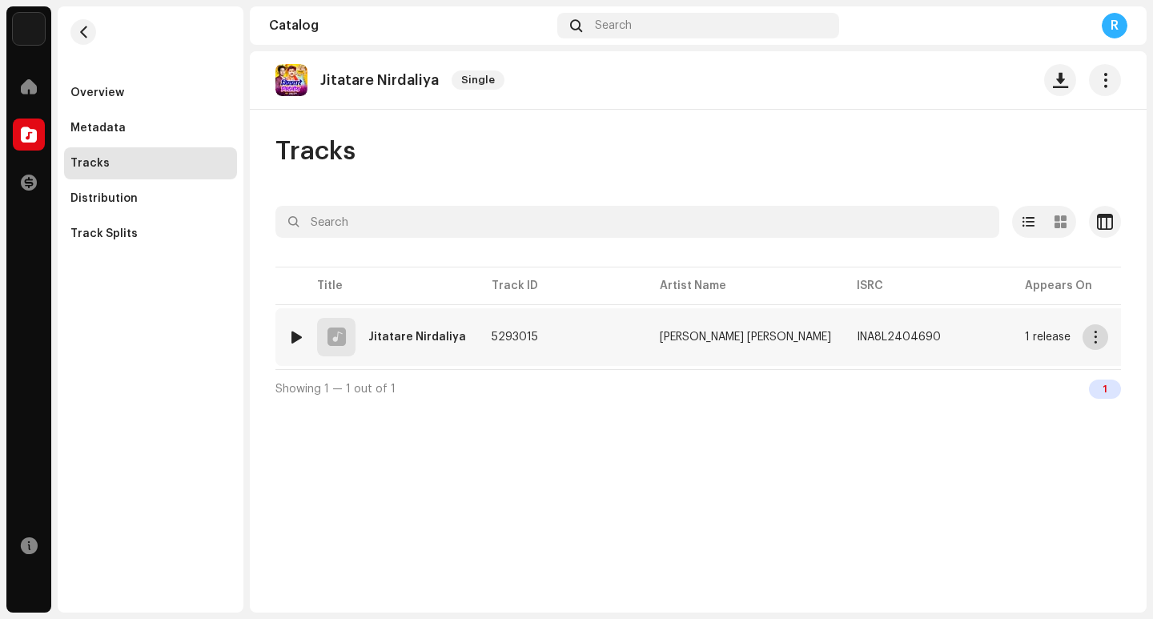
click at [1093, 340] on span "button" at bounding box center [1096, 337] width 12 height 13
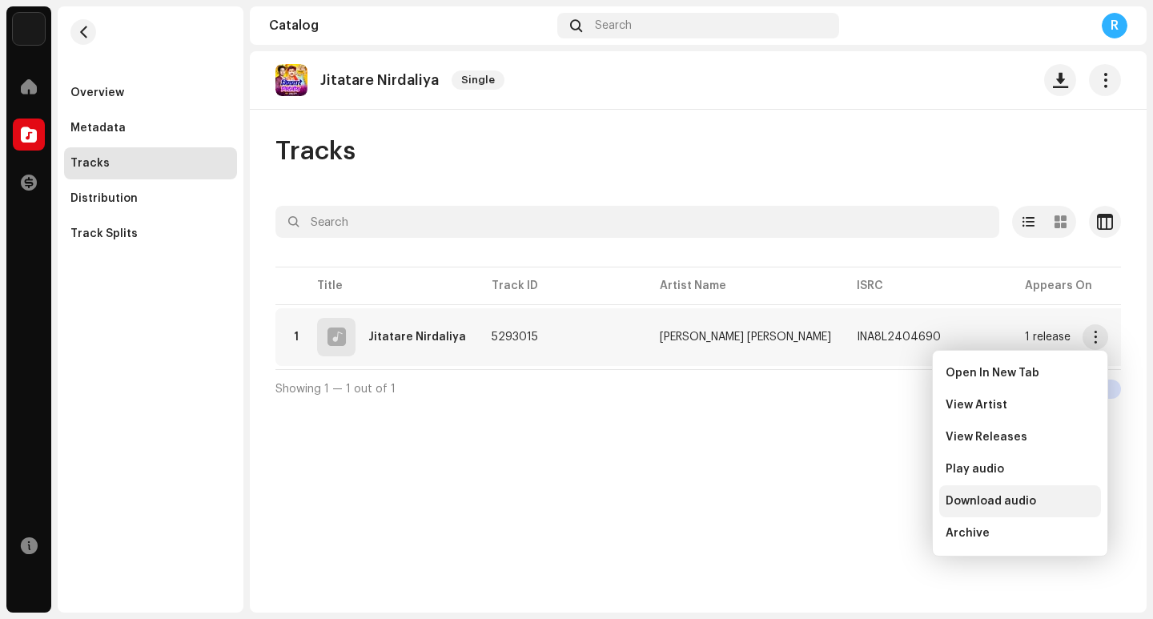
click at [994, 503] on span "Download audio" at bounding box center [991, 501] width 91 height 13
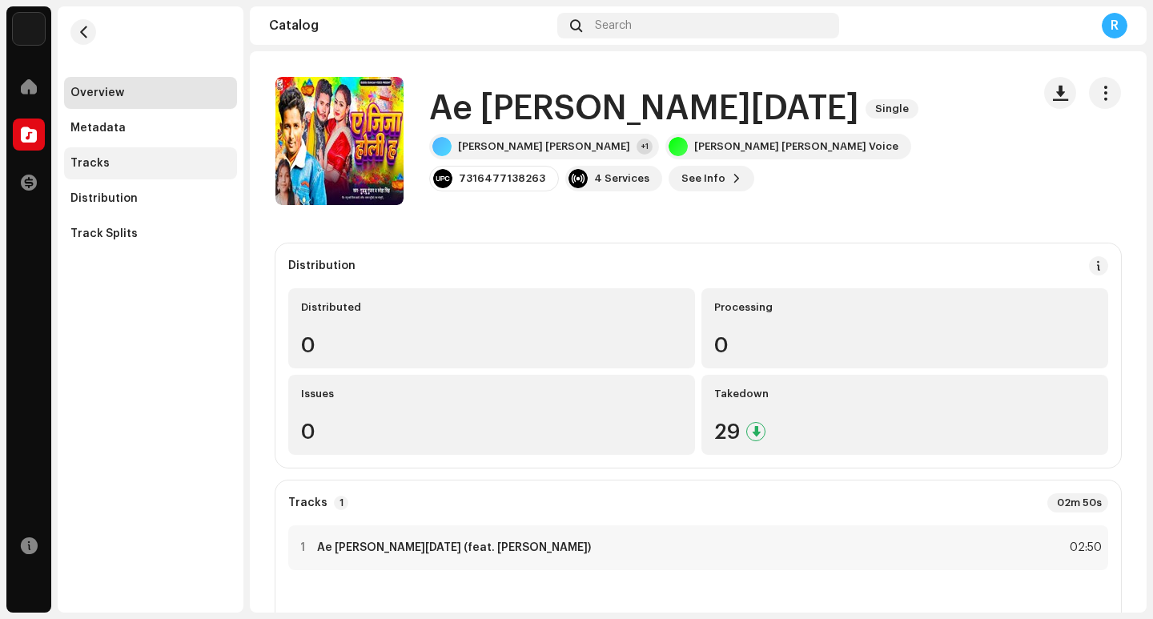
click at [111, 167] on div "Tracks" at bounding box center [150, 163] width 160 height 13
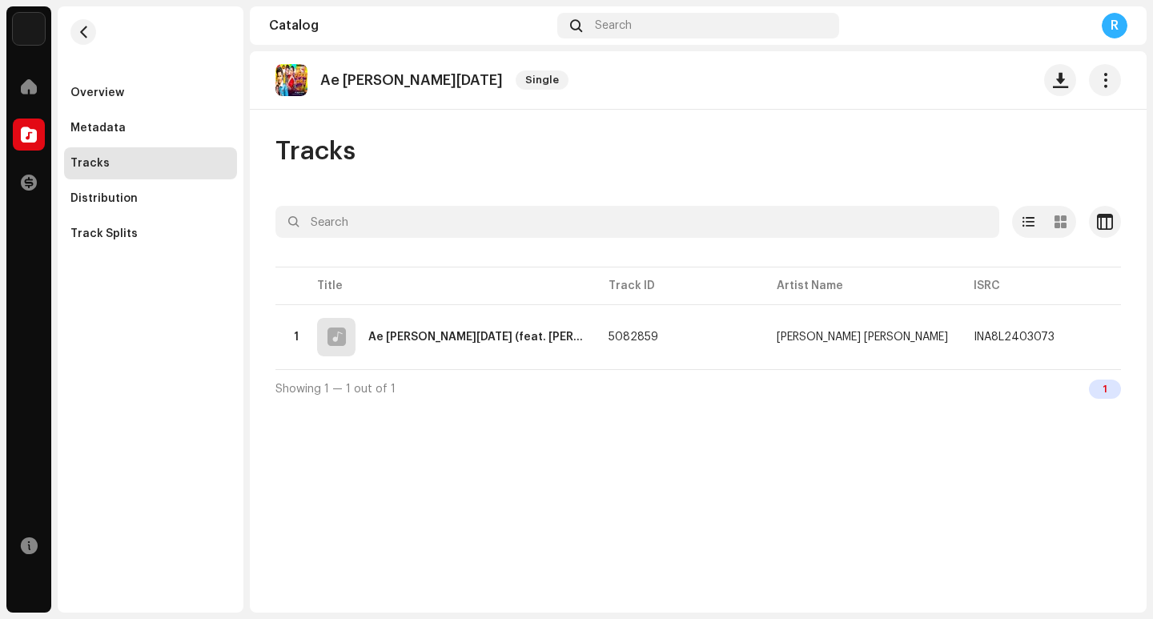
click at [377, 74] on p "Ae [PERSON_NAME][DATE]" at bounding box center [411, 80] width 183 height 17
click at [376, 74] on p "Ae Jija Holi Ha" at bounding box center [411, 80] width 183 height 17
copy re-o-release-hero "Ae Jija Holi Ha Single"
click at [1067, 83] on span "button" at bounding box center [1060, 80] width 15 height 13
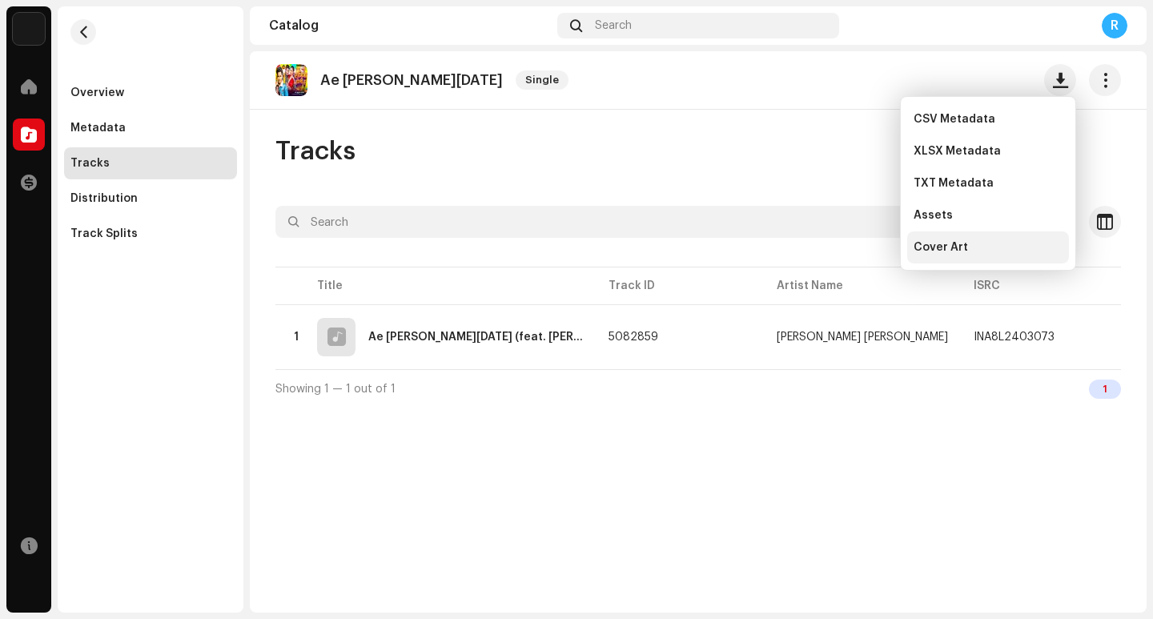
click at [969, 246] on div "Cover Art" at bounding box center [988, 247] width 149 height 13
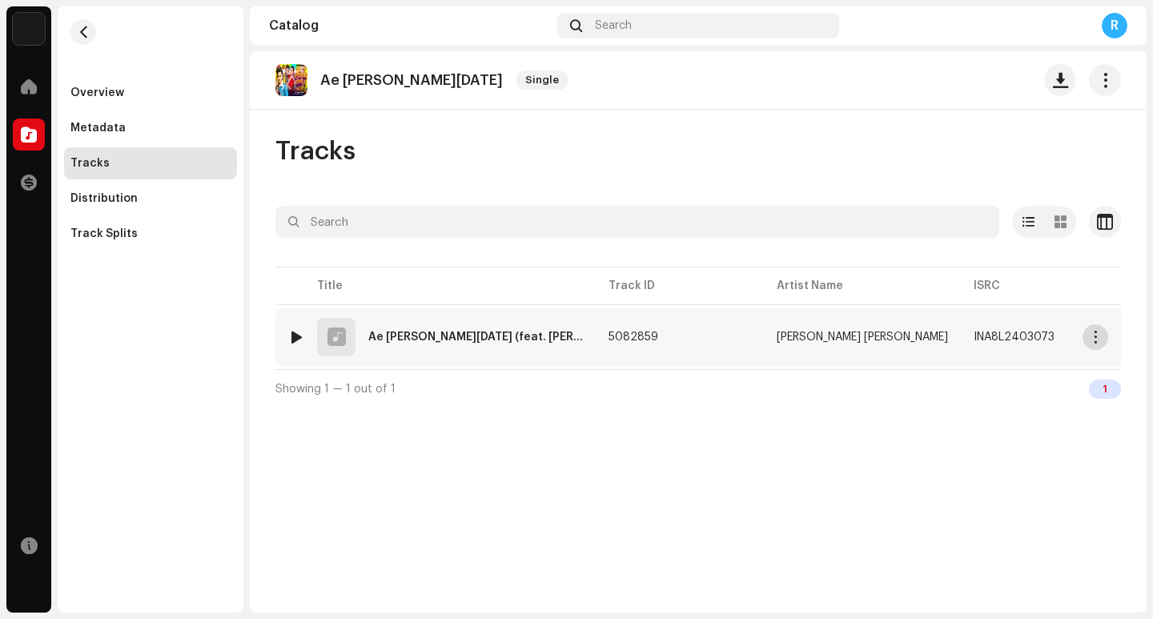
click at [1091, 340] on span "button" at bounding box center [1096, 337] width 12 height 13
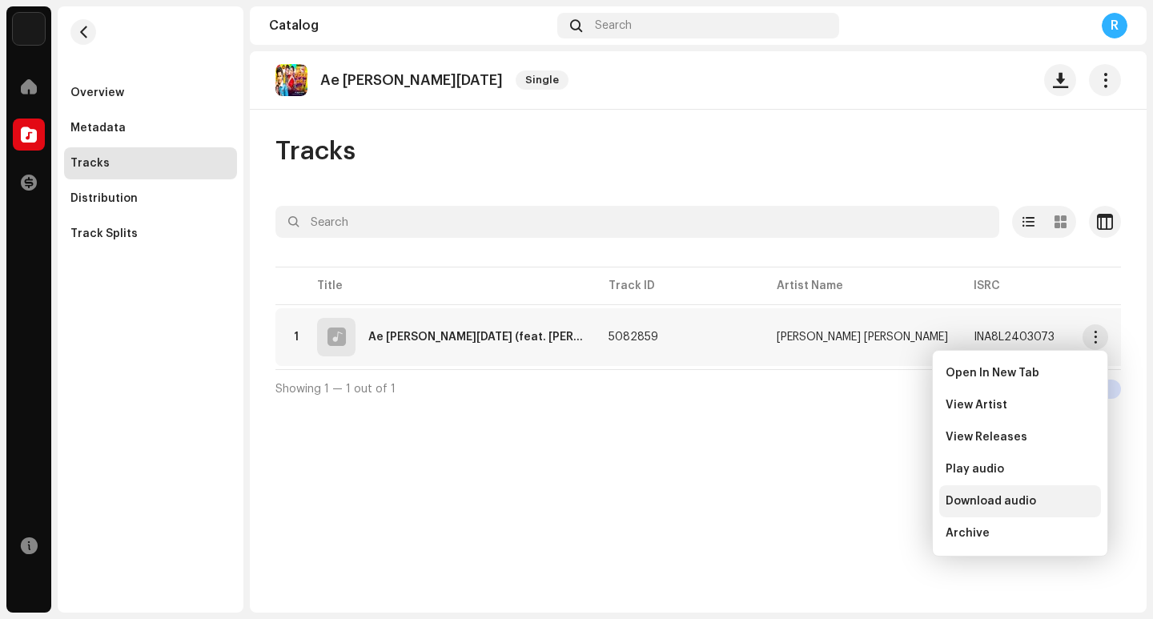
click at [1017, 505] on span "Download audio" at bounding box center [991, 501] width 91 height 13
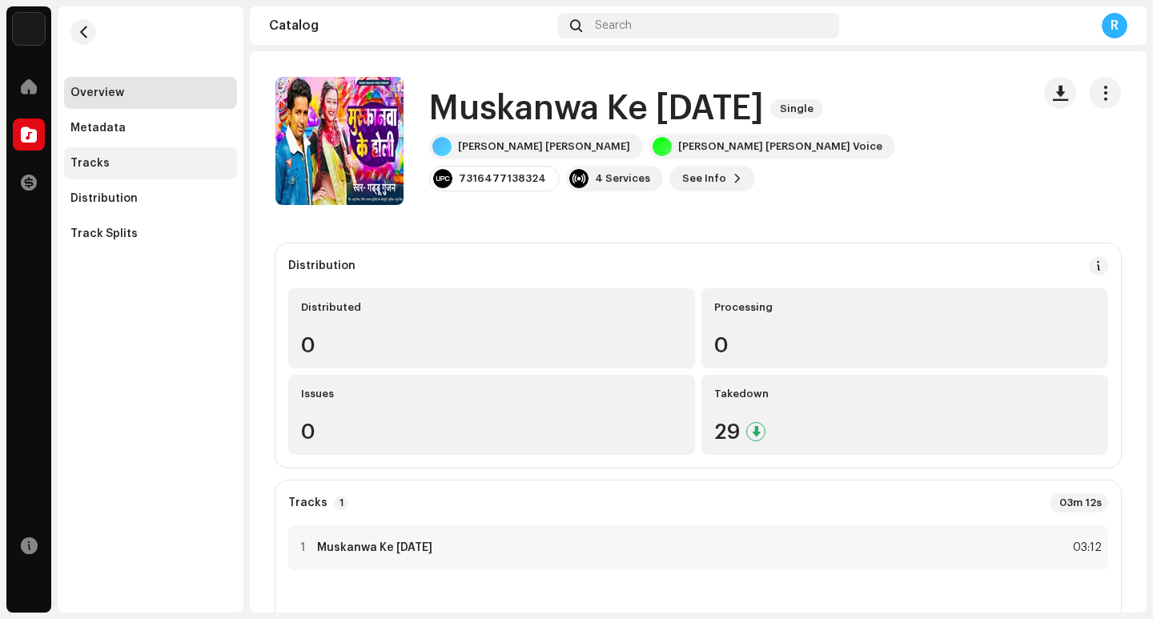
click at [115, 164] on div "Tracks" at bounding box center [150, 163] width 160 height 13
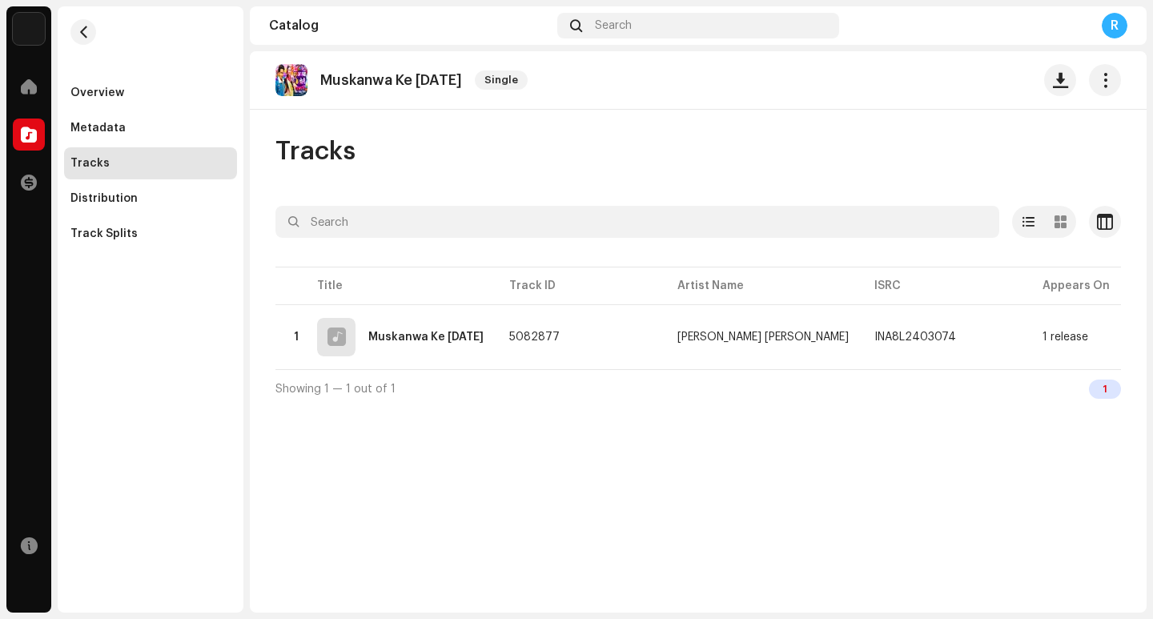
click at [352, 78] on p "Muskanwa Ke Holi" at bounding box center [391, 80] width 142 height 17
copy re-o-release-hero "Muskanwa Ke Holi Single"
click at [1053, 85] on span "button" at bounding box center [1060, 80] width 15 height 13
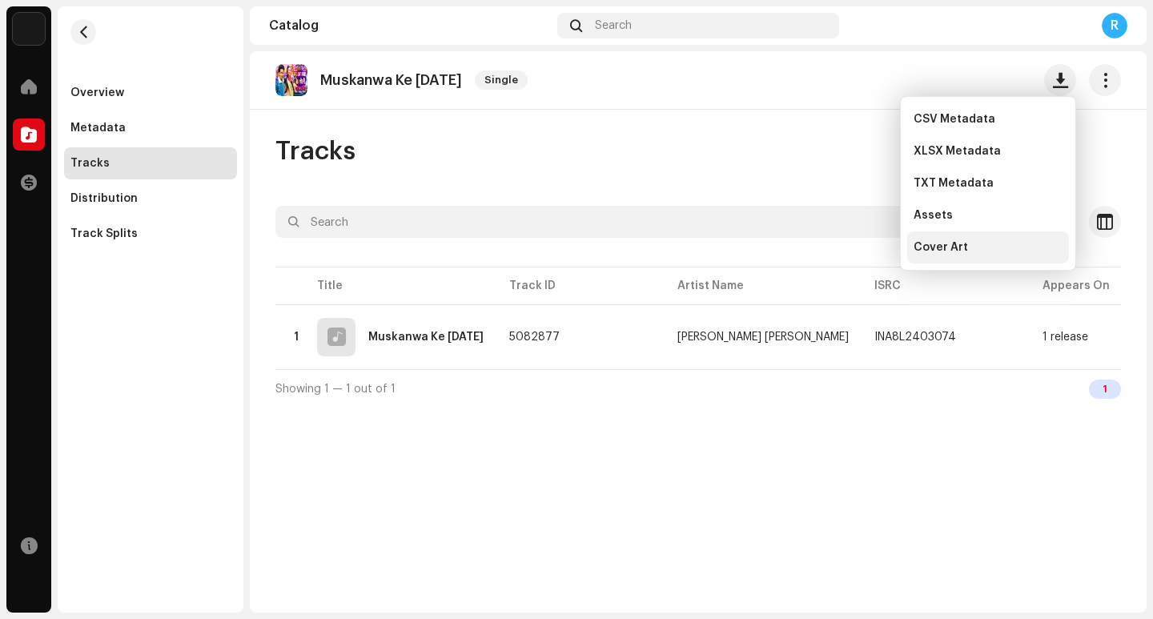
click at [954, 246] on span "Cover Art" at bounding box center [941, 247] width 54 height 13
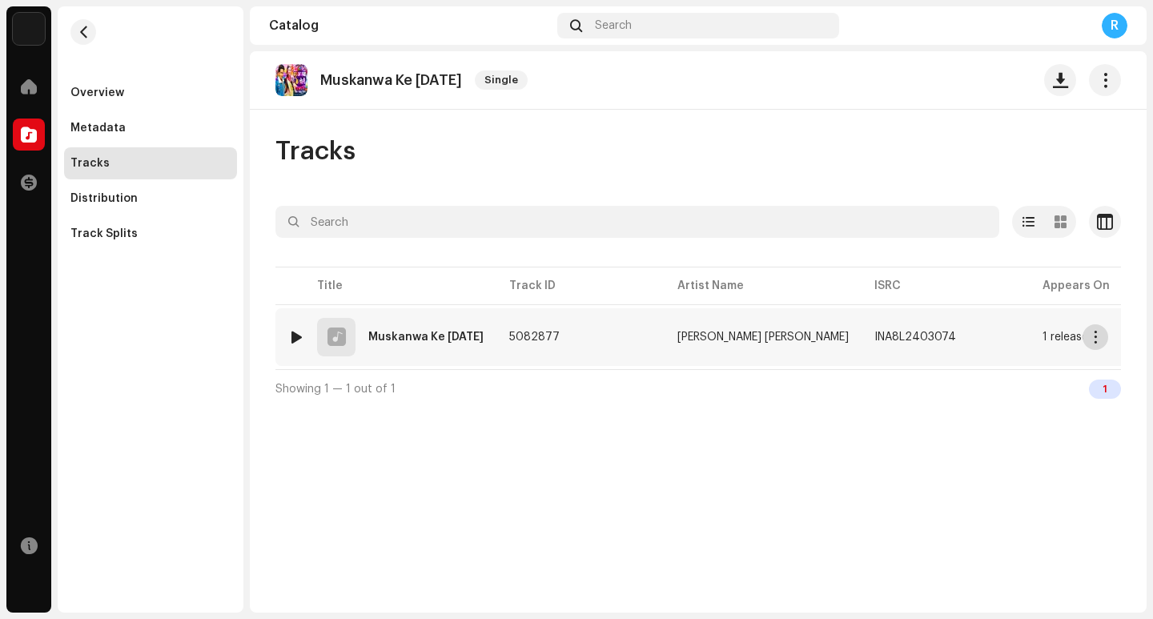
click at [1097, 335] on span "button" at bounding box center [1096, 337] width 12 height 13
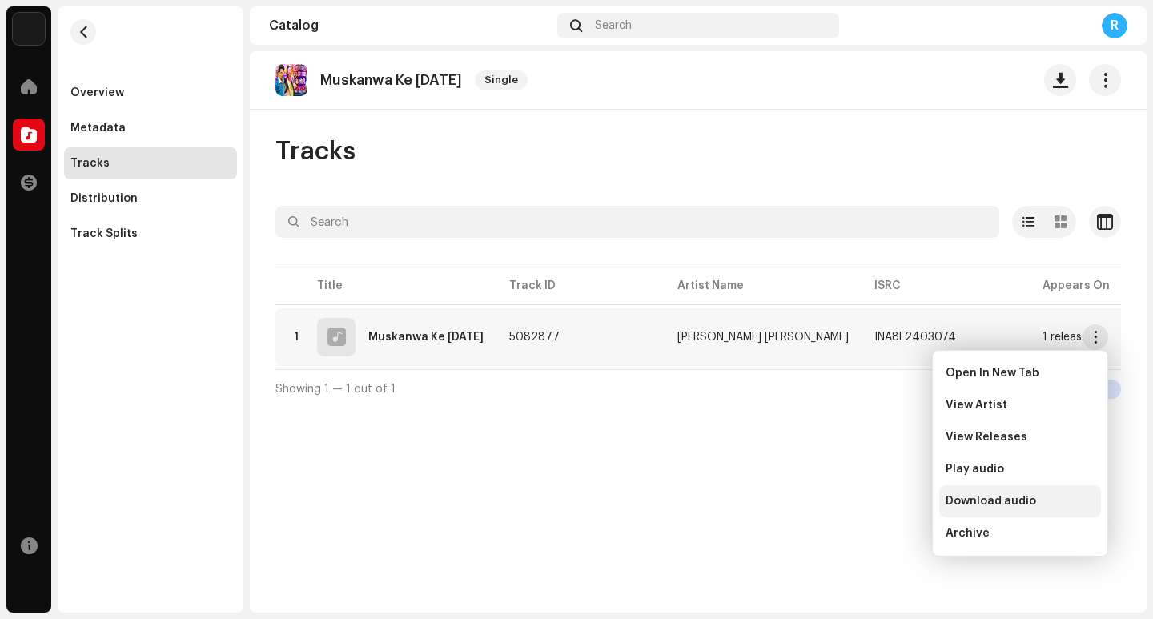
click at [1009, 500] on span "Download audio" at bounding box center [991, 501] width 91 height 13
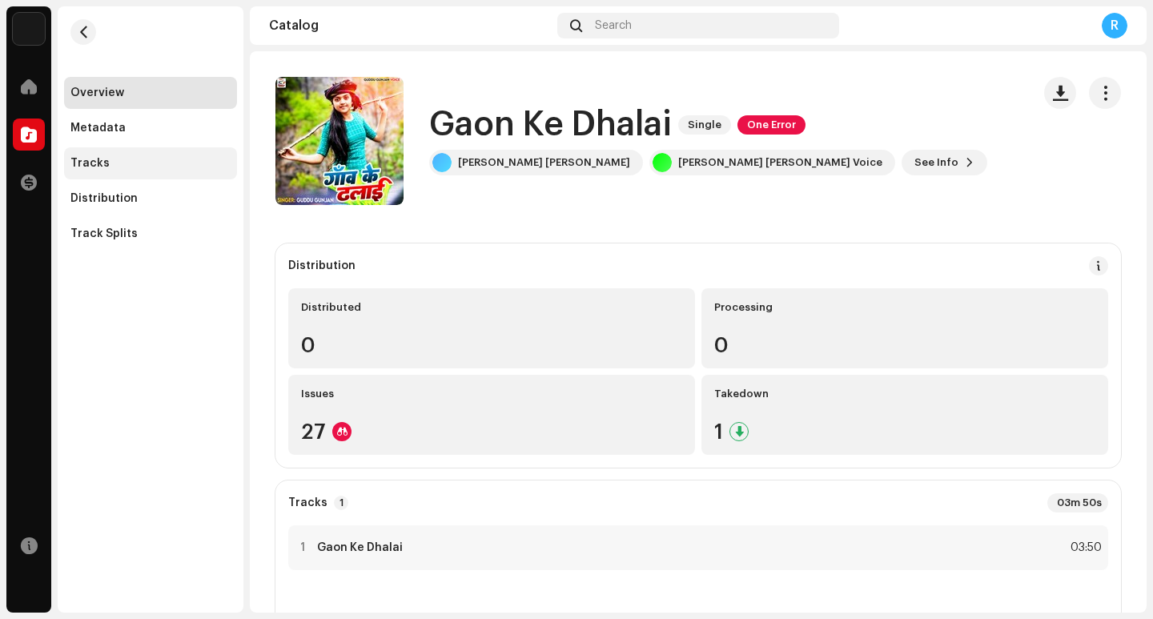
click at [114, 162] on div "Tracks" at bounding box center [150, 163] width 160 height 13
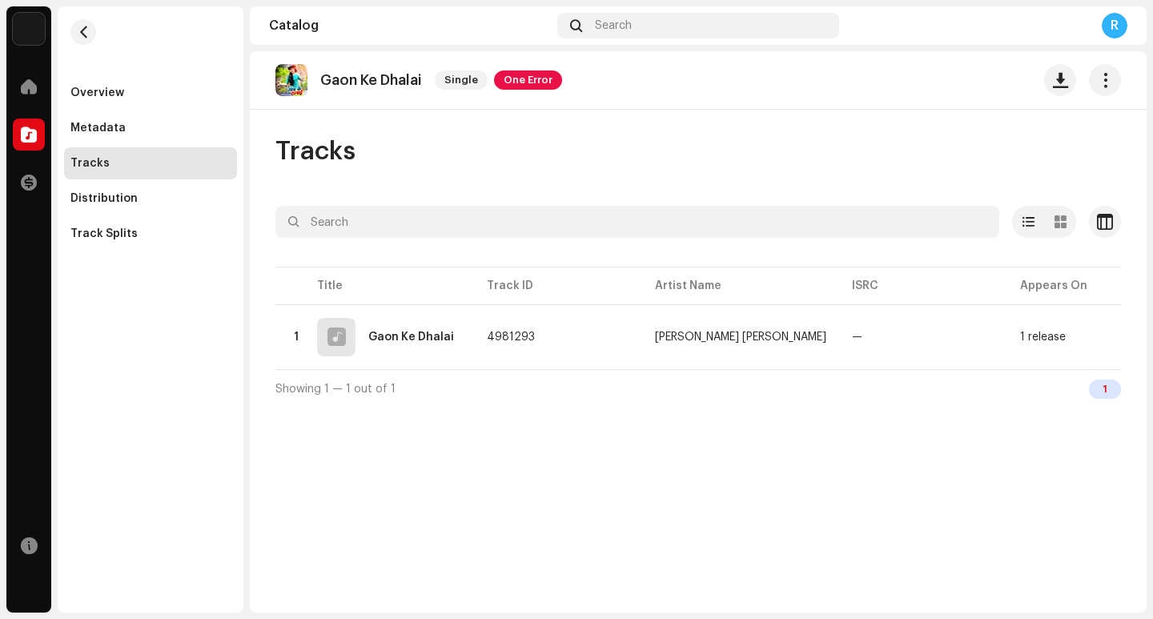
click at [337, 83] on p "Gaon Ke Dhalai" at bounding box center [371, 80] width 102 height 17
click at [336, 83] on p "Gaon Ke Dhalai" at bounding box center [371, 80] width 102 height 17
copy re-o-release-hero "Gaon [PERSON_NAME] Single One Error"
click at [1057, 80] on span "button" at bounding box center [1060, 80] width 15 height 13
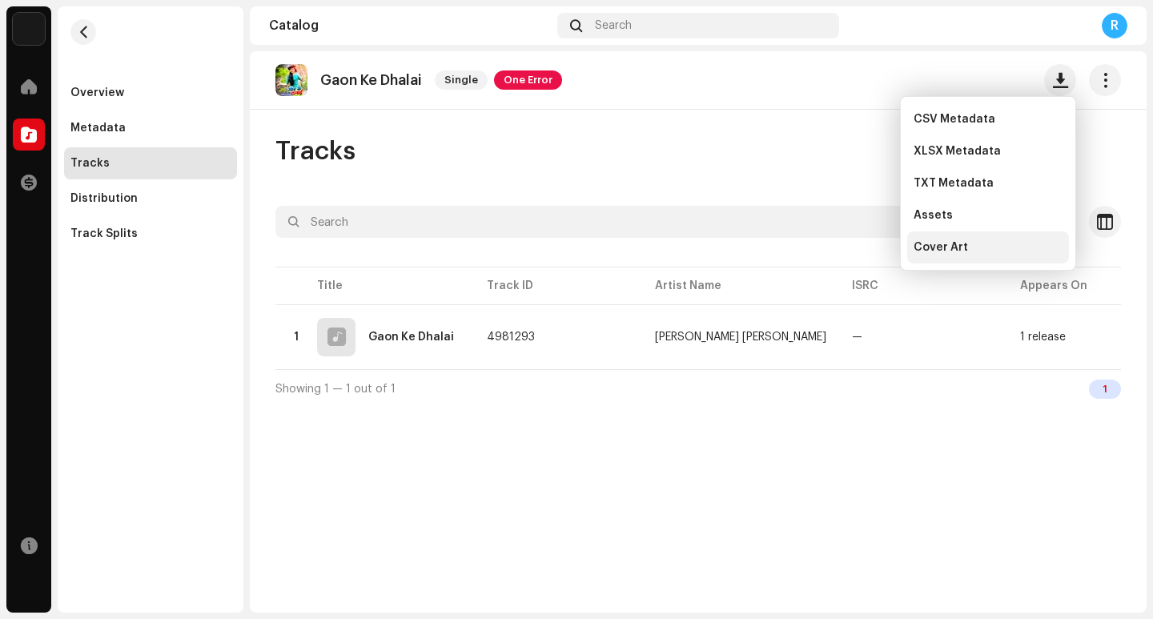
click at [965, 248] on div "Cover Art" at bounding box center [988, 247] width 149 height 13
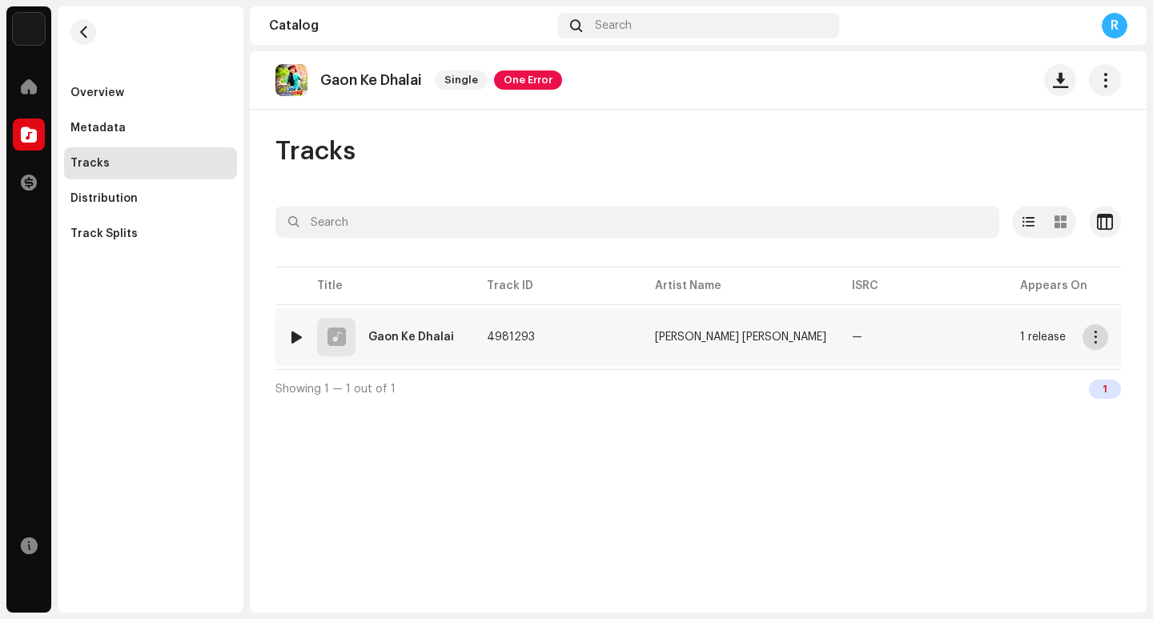
click at [1093, 336] on span "button" at bounding box center [1096, 337] width 12 height 13
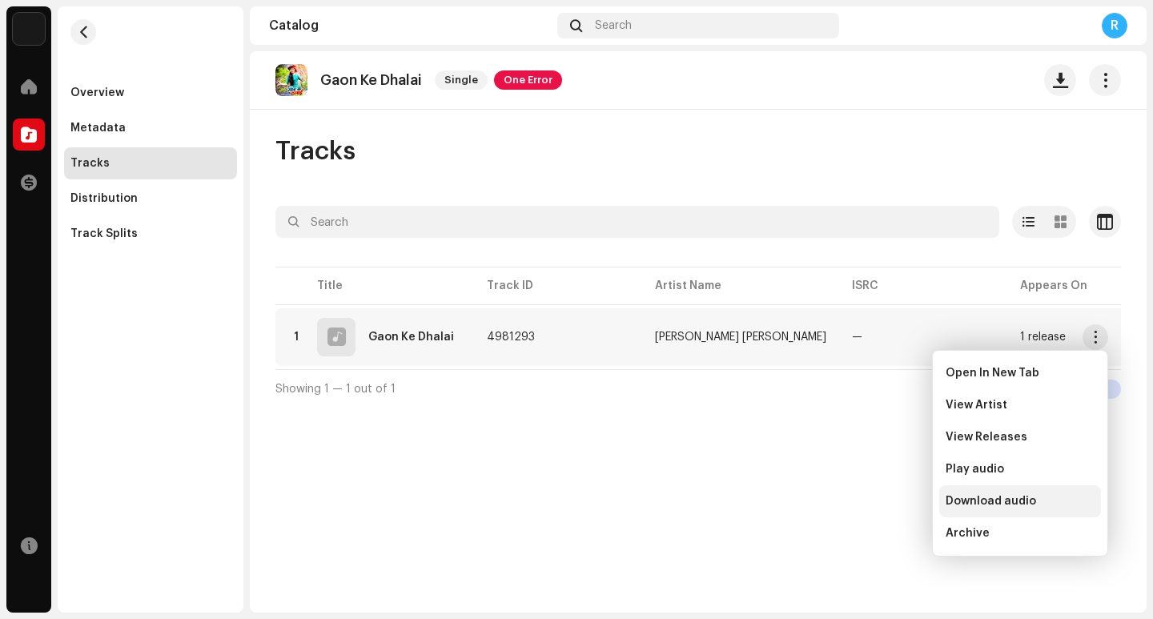
click at [995, 506] on span "Download audio" at bounding box center [991, 501] width 91 height 13
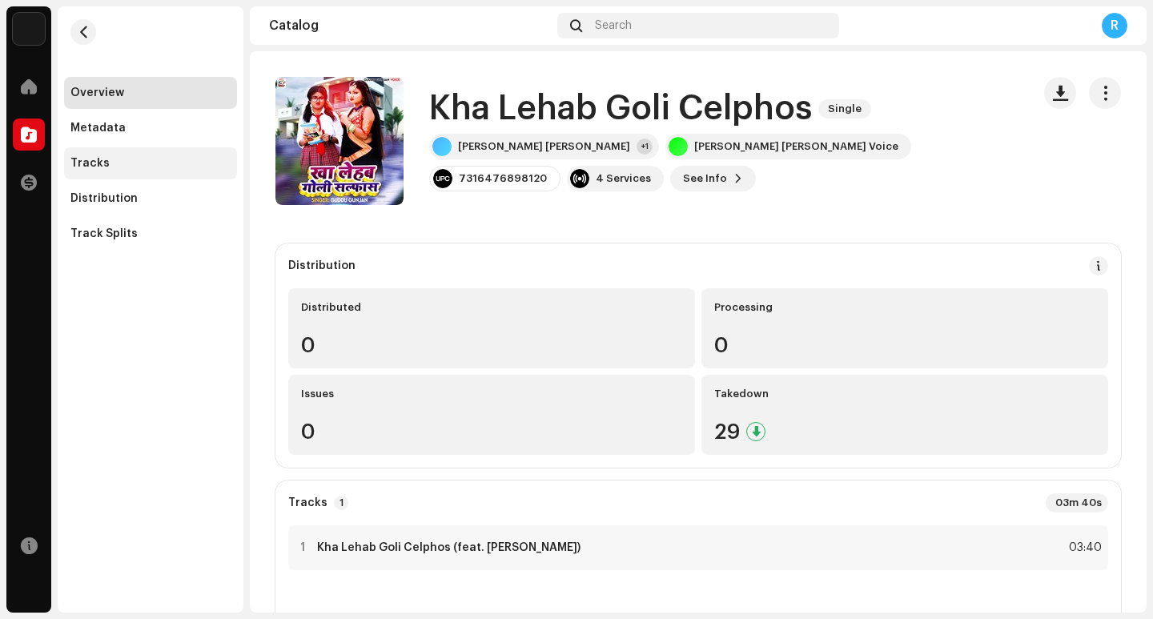
click at [107, 171] on div "Tracks" at bounding box center [150, 163] width 173 height 32
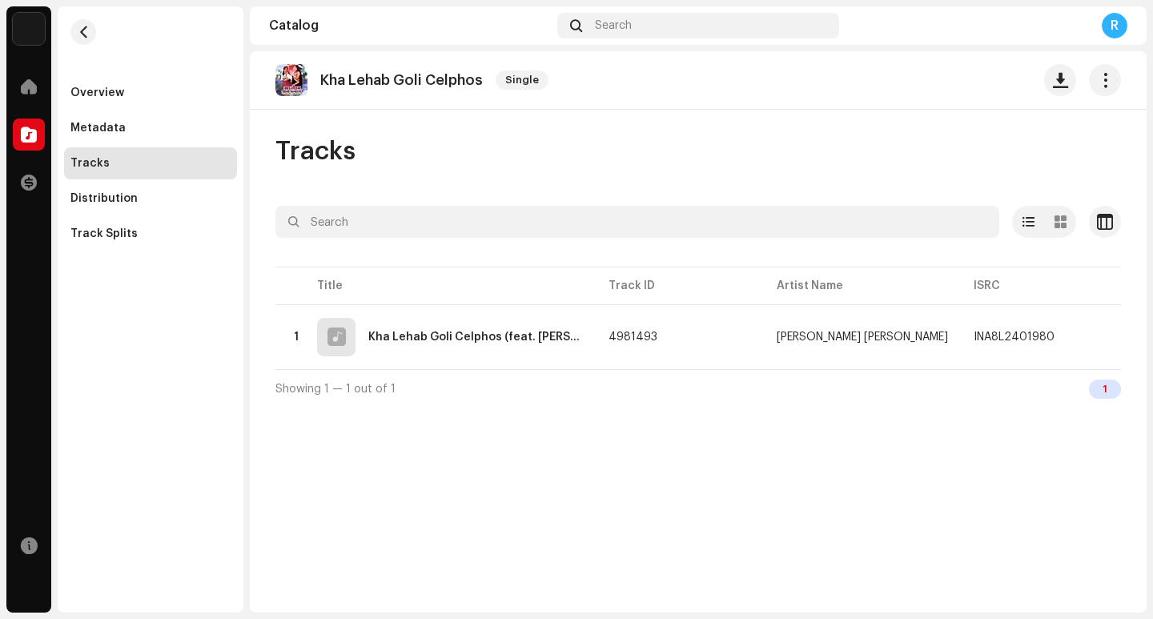
click at [410, 77] on p "Kha Lehab Goli Celphos" at bounding box center [401, 80] width 163 height 17
copy re-o-release-hero "Kha Lehab Goli Celphos Single"
click at [1061, 86] on span "button" at bounding box center [1060, 80] width 15 height 13
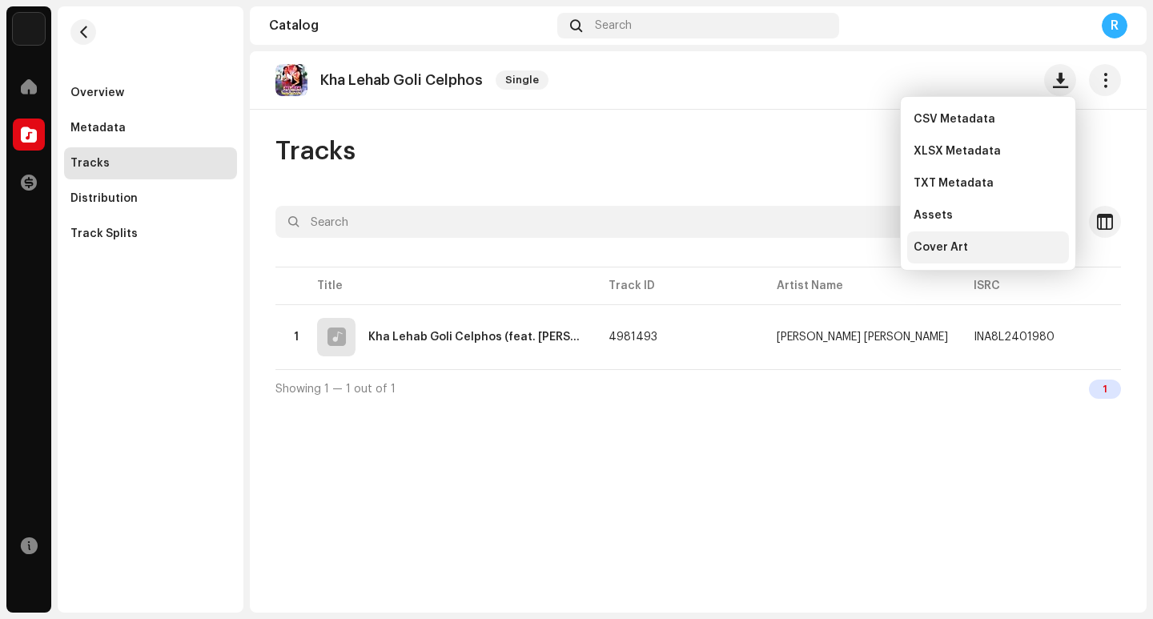
click at [972, 248] on div "Cover Art" at bounding box center [988, 247] width 149 height 13
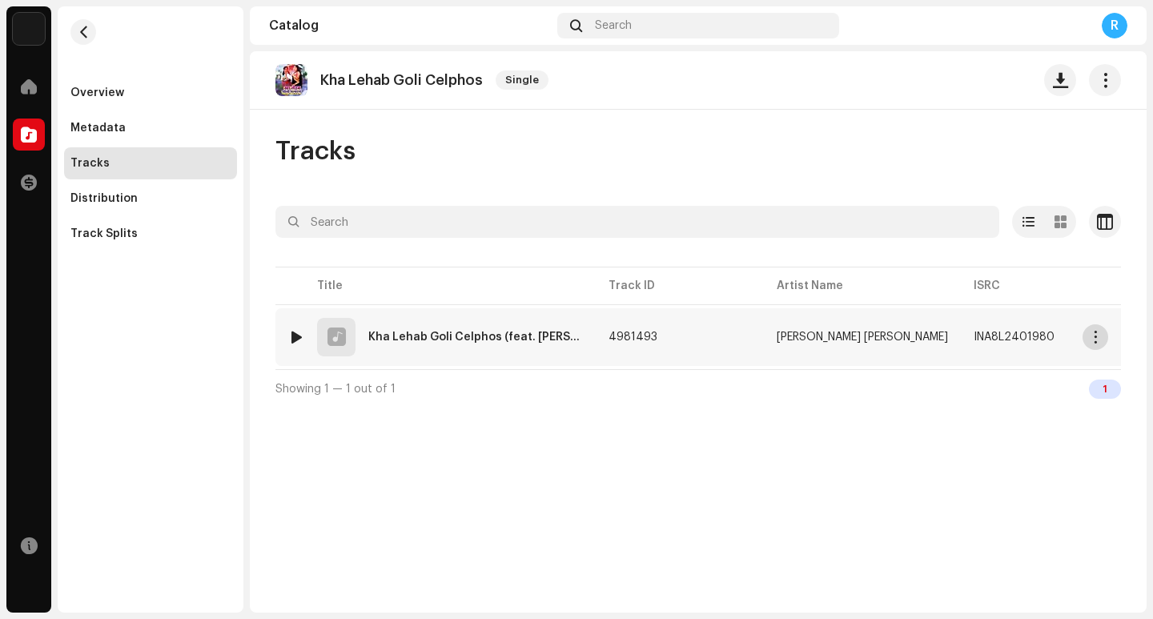
click at [1101, 339] on span "button" at bounding box center [1096, 337] width 12 height 13
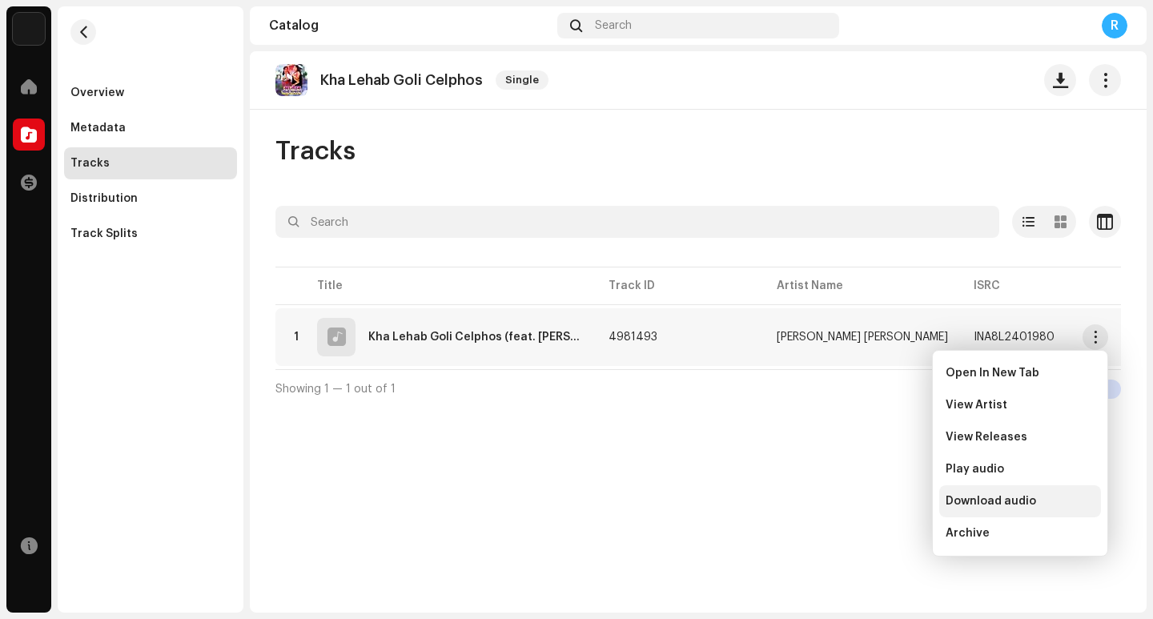
click at [1015, 499] on span "Download audio" at bounding box center [991, 501] width 91 height 13
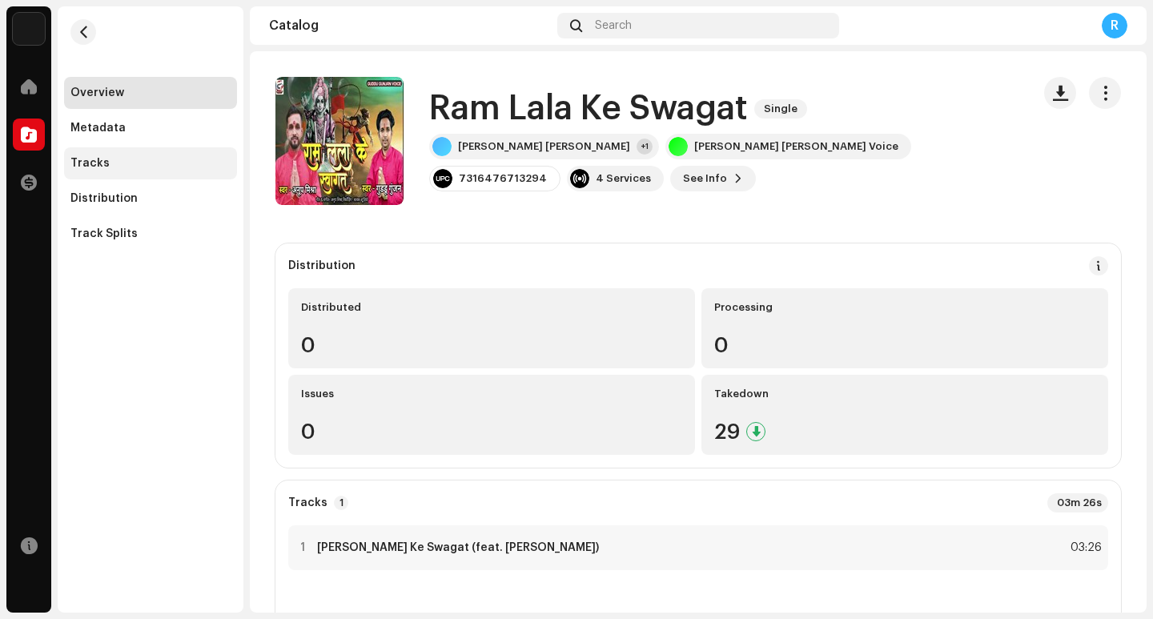
click at [93, 165] on div "Tracks" at bounding box center [89, 163] width 39 height 13
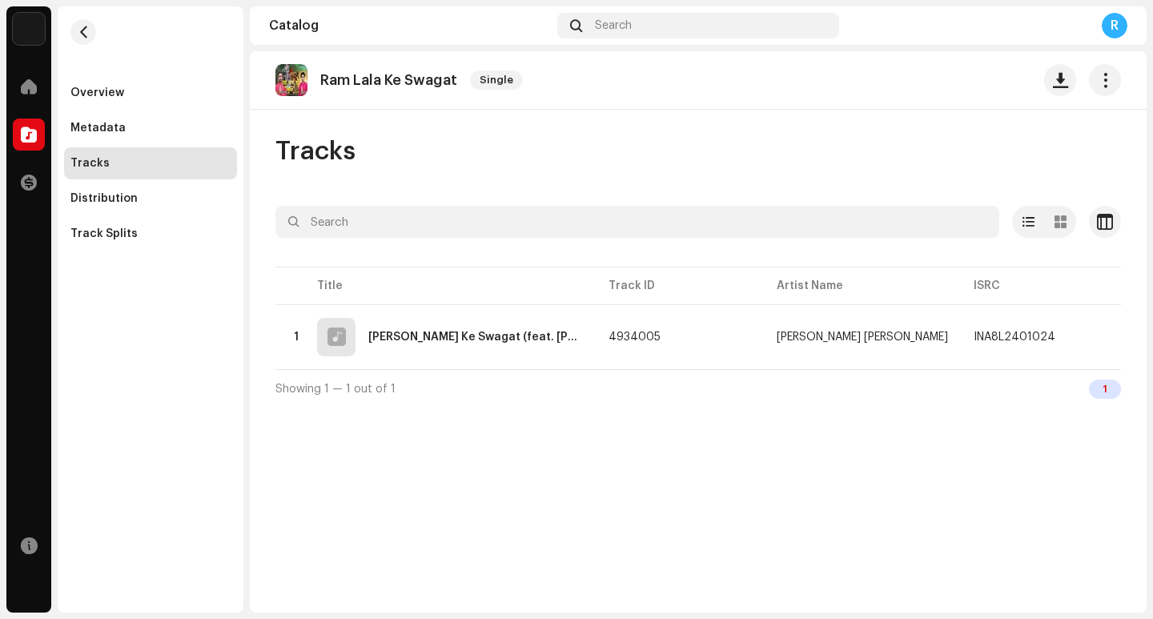
click at [343, 81] on p "Ram Lala Ke Swagat" at bounding box center [388, 80] width 137 height 17
copy re-o-release-hero "Ram Lala Ke Swagat Single"
click at [1058, 80] on span "button" at bounding box center [1060, 80] width 15 height 13
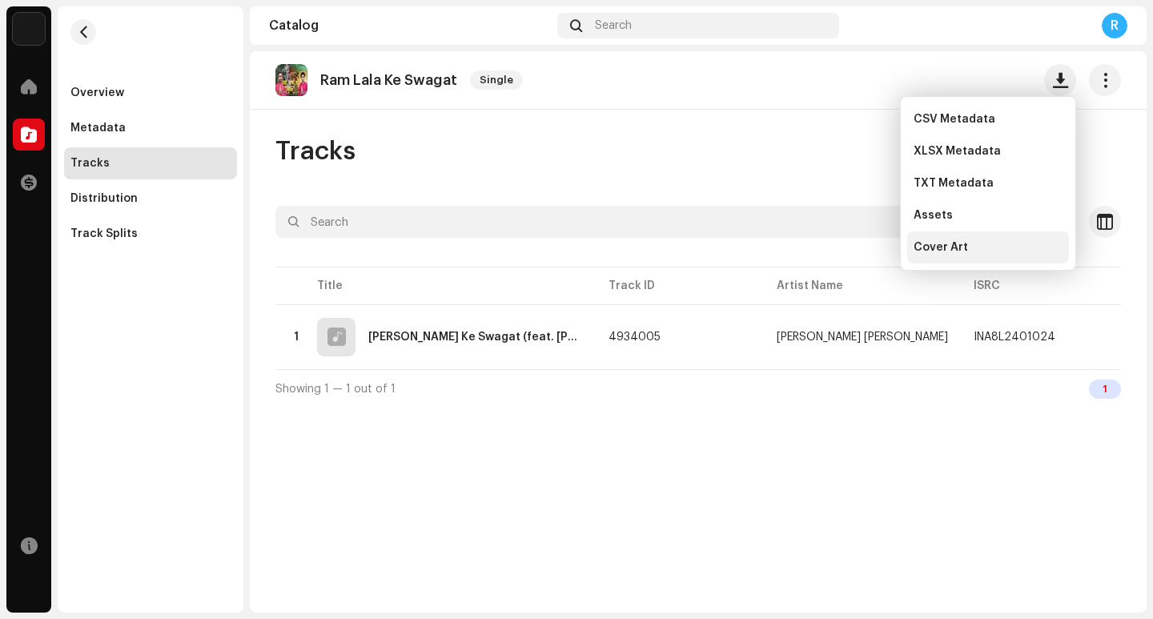
click at [954, 250] on span "Cover Art" at bounding box center [941, 247] width 54 height 13
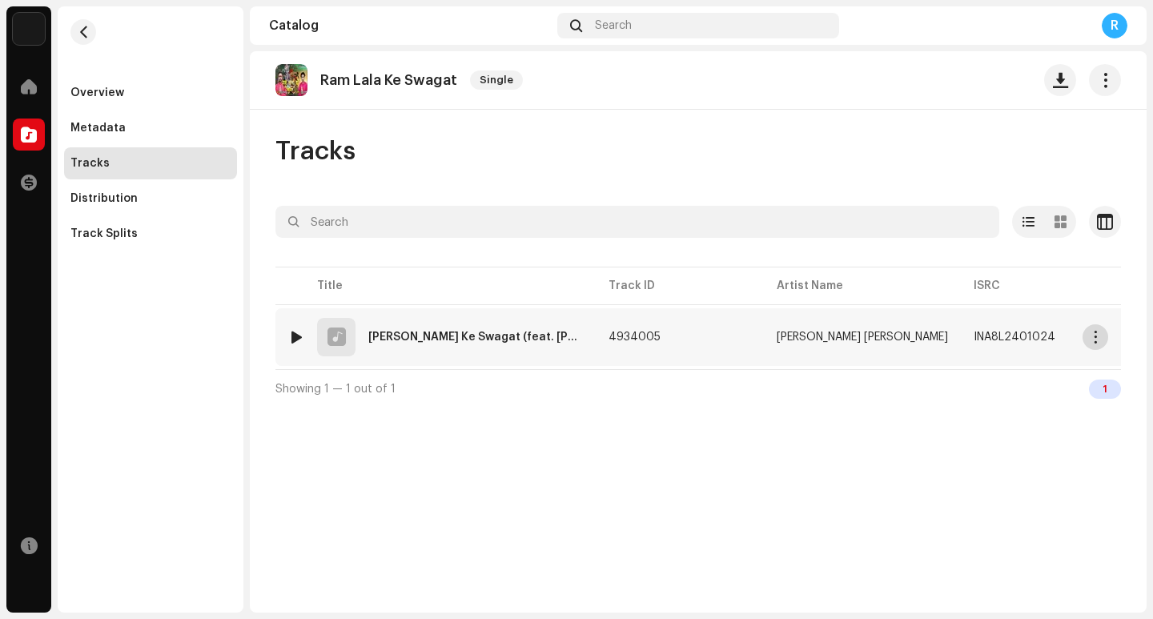
click at [1097, 340] on span "button" at bounding box center [1096, 337] width 12 height 13
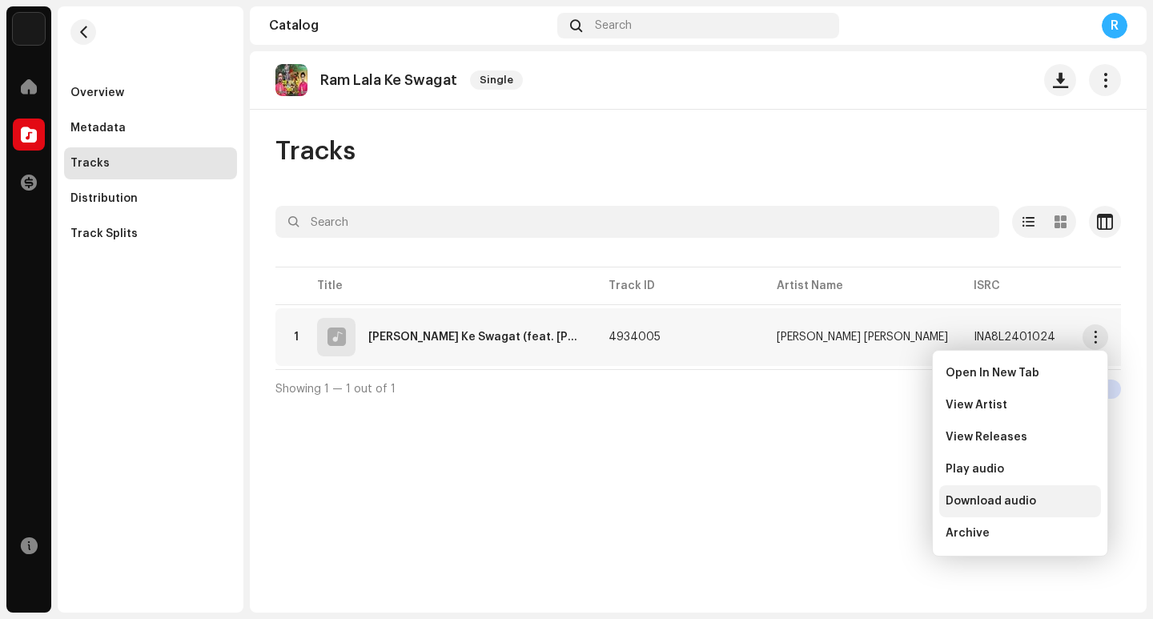
click at [1017, 510] on div "Download audio" at bounding box center [1021, 501] width 162 height 32
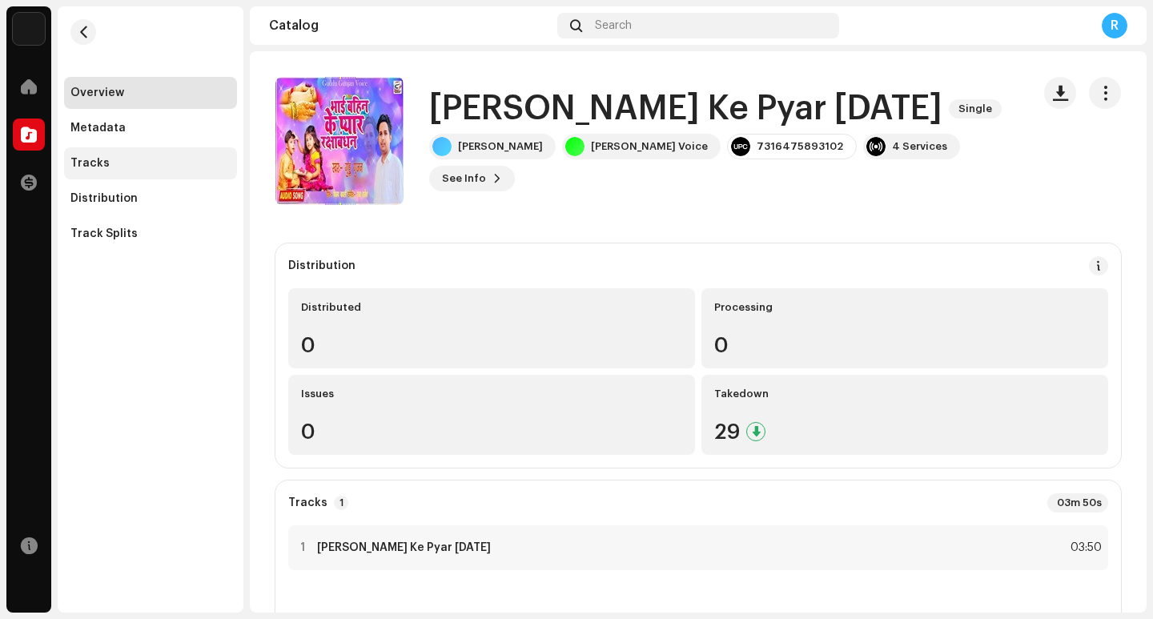
click at [115, 165] on div "Tracks" at bounding box center [150, 163] width 160 height 13
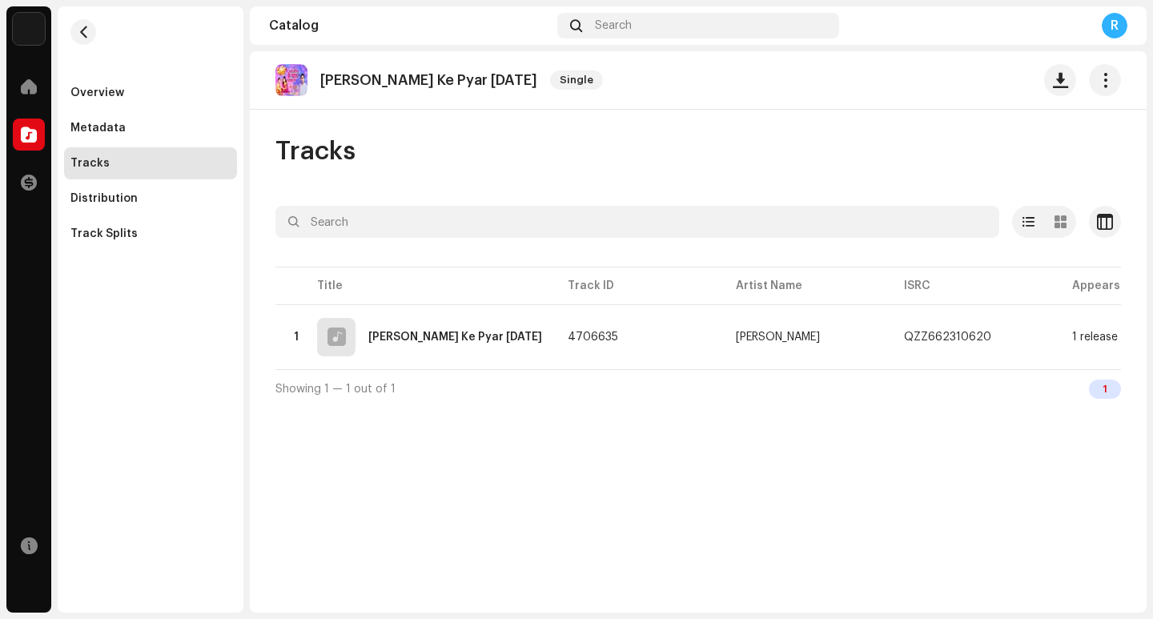
click at [367, 78] on p "[PERSON_NAME] Ke Pyar [DATE]" at bounding box center [428, 80] width 217 height 17
click at [367, 78] on p "Bhai Bahin Ke Pyar Raksha Bandhan" at bounding box center [428, 80] width 217 height 17
copy re-o-release-hero "Bhai Bahin Ke Pyar Raksha Bandhan Single"
click at [1053, 83] on span "button" at bounding box center [1060, 80] width 15 height 13
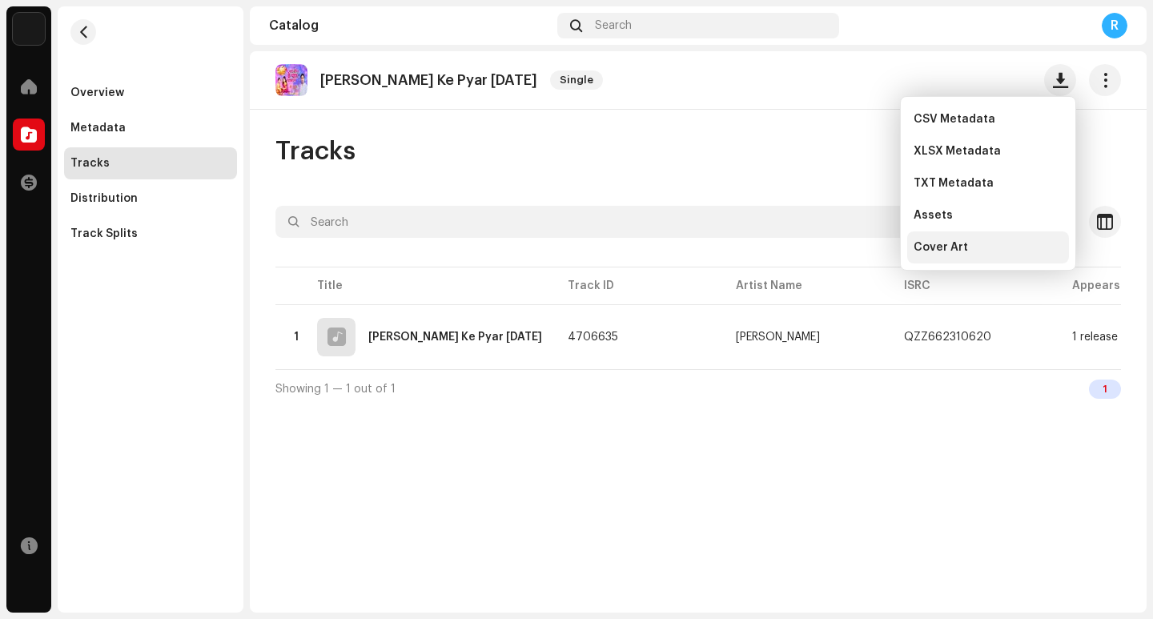
click at [972, 248] on div "Cover Art" at bounding box center [988, 247] width 149 height 13
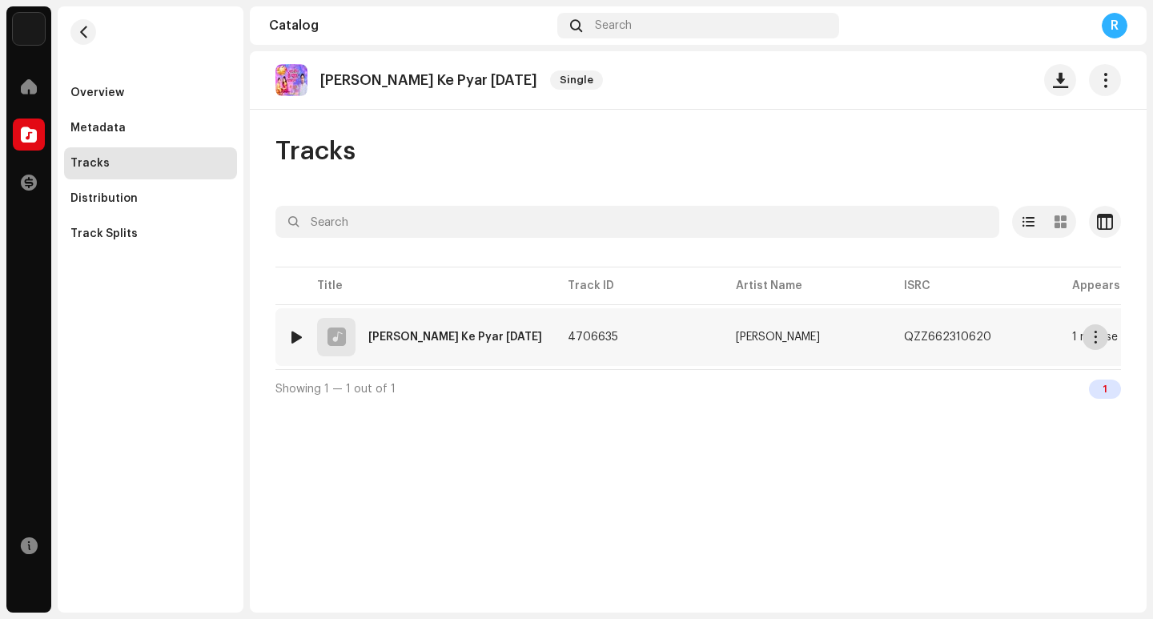
click at [1095, 337] on span "button" at bounding box center [1096, 337] width 12 height 13
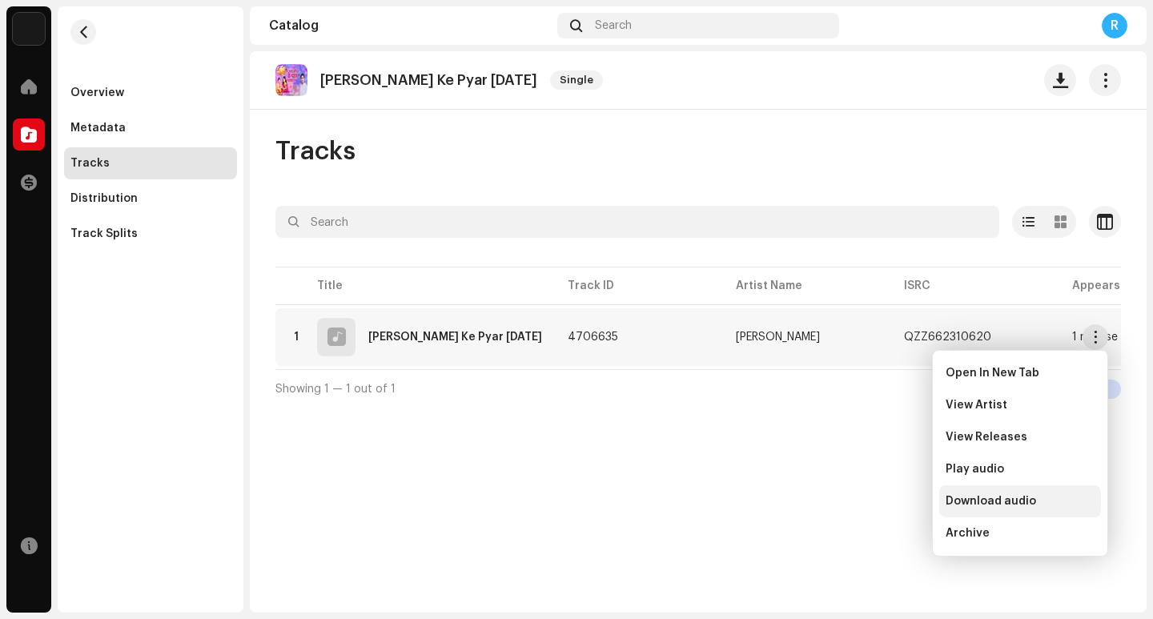
click at [1007, 501] on span "Download audio" at bounding box center [991, 501] width 91 height 13
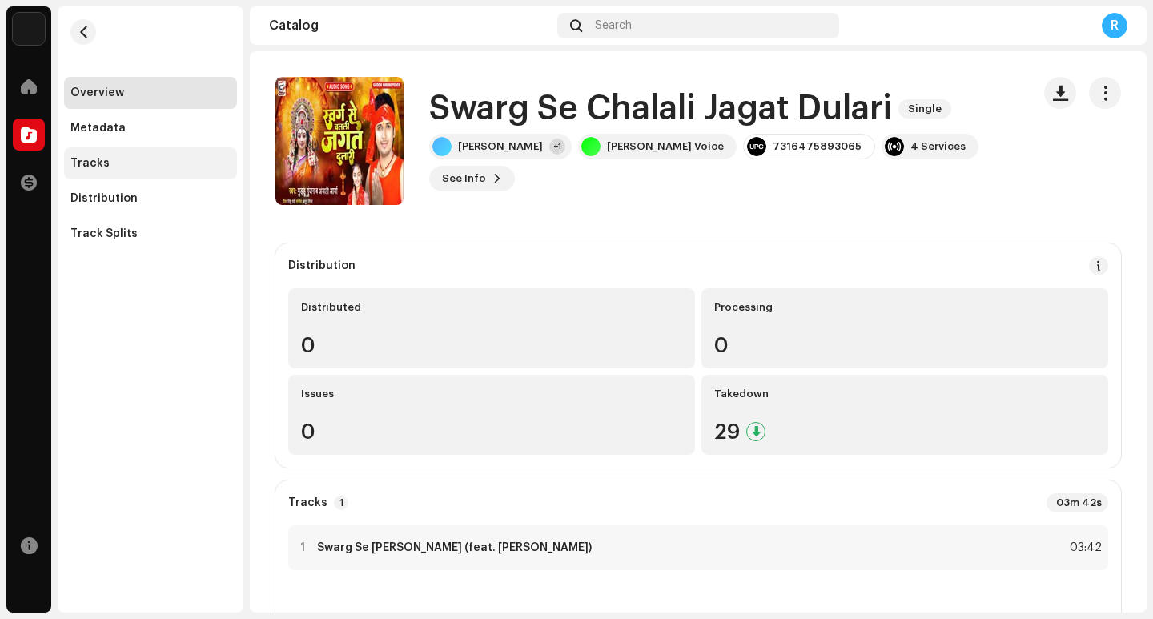
click at [95, 164] on div "Tracks" at bounding box center [89, 163] width 39 height 13
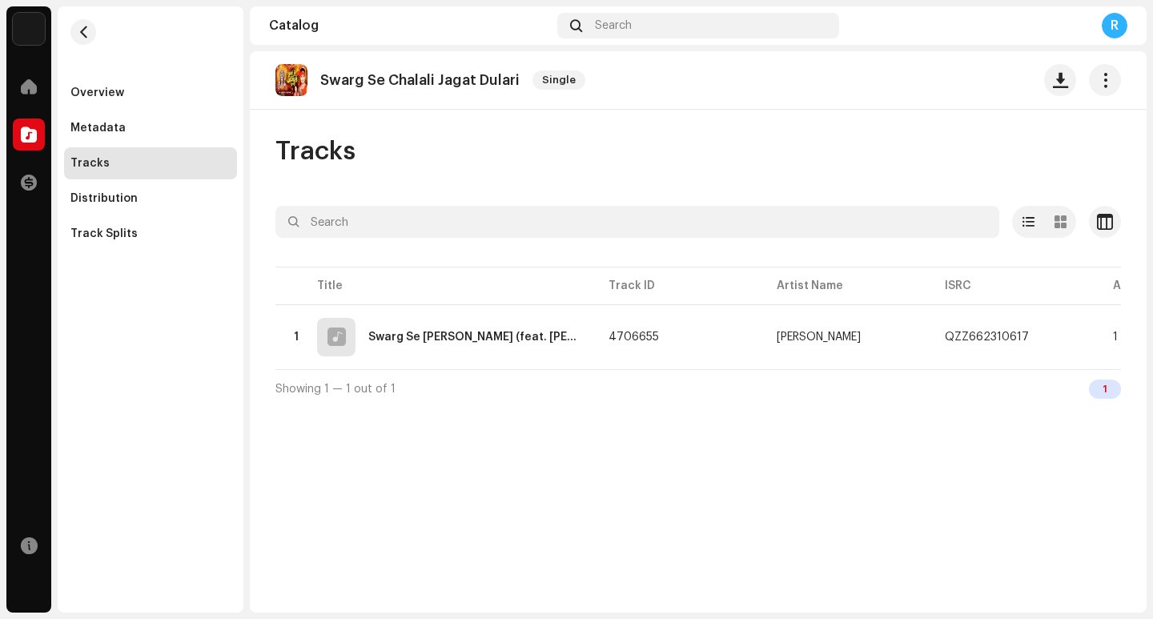
click at [436, 83] on p "Swarg Se Chalali Jagat Dulari" at bounding box center [419, 80] width 199 height 17
copy re-o-release-hero "Swarg Se Chalali Jagat Dulari Single"
click at [1057, 90] on button "button" at bounding box center [1061, 80] width 32 height 32
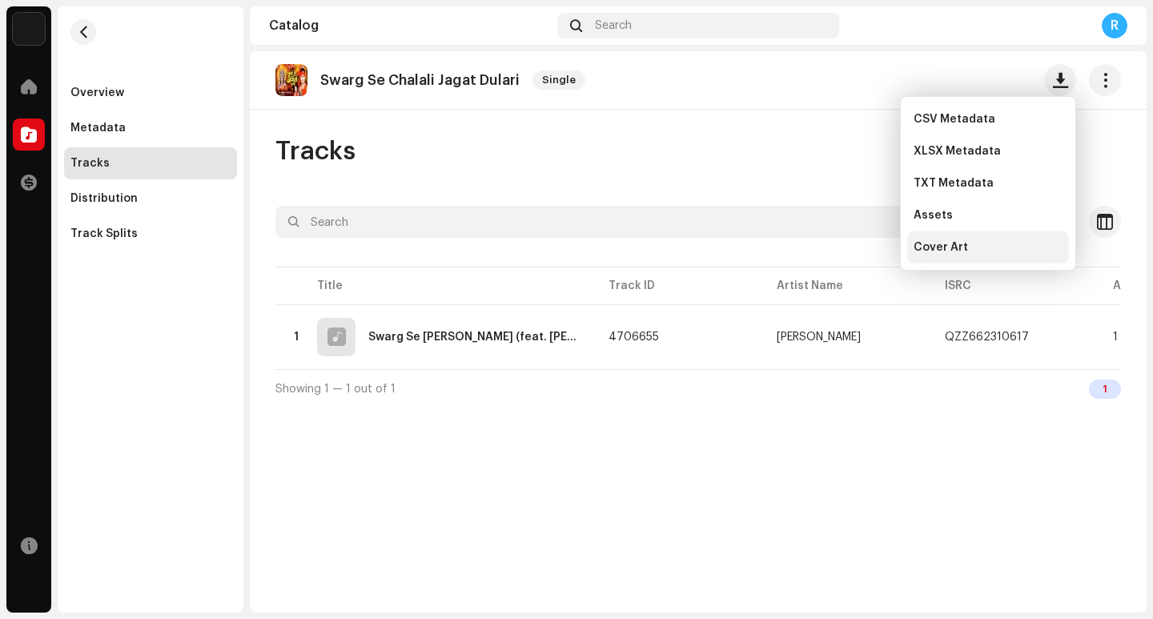
click at [968, 248] on div "Cover Art" at bounding box center [988, 247] width 149 height 13
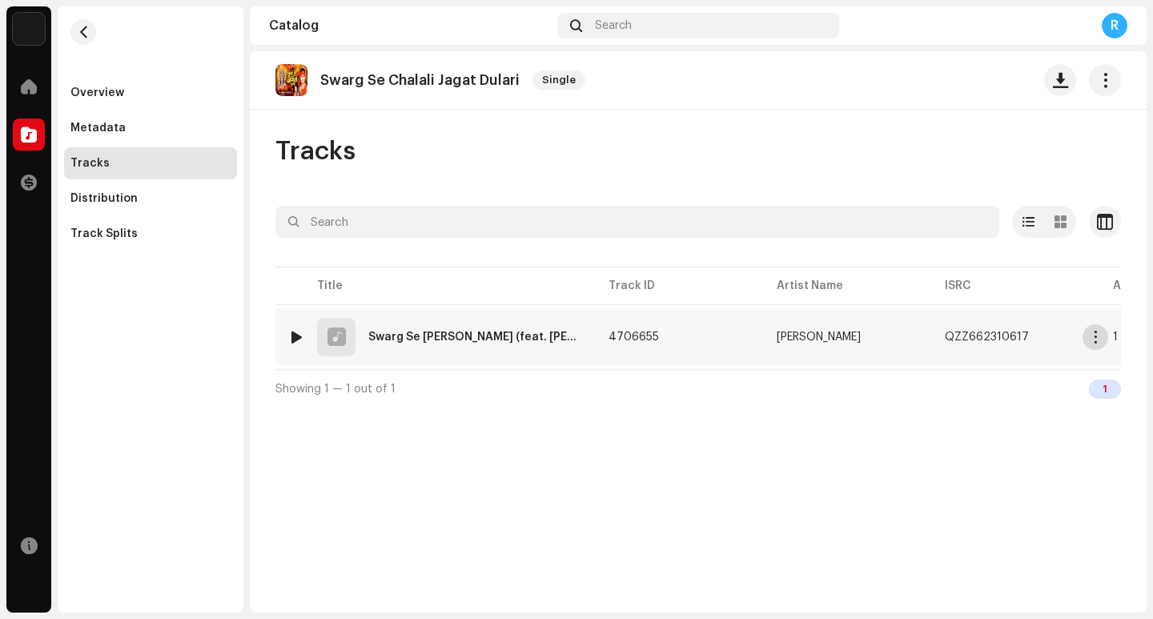
click at [1101, 343] on span "button" at bounding box center [1096, 337] width 12 height 13
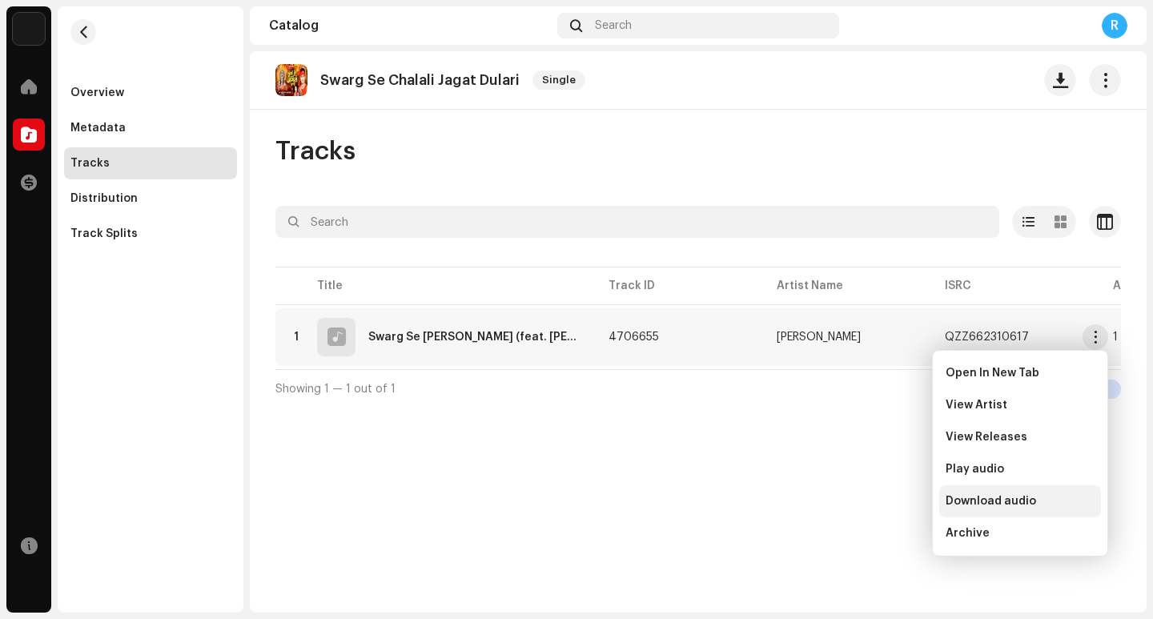
click at [1029, 505] on span "Download audio" at bounding box center [991, 501] width 91 height 13
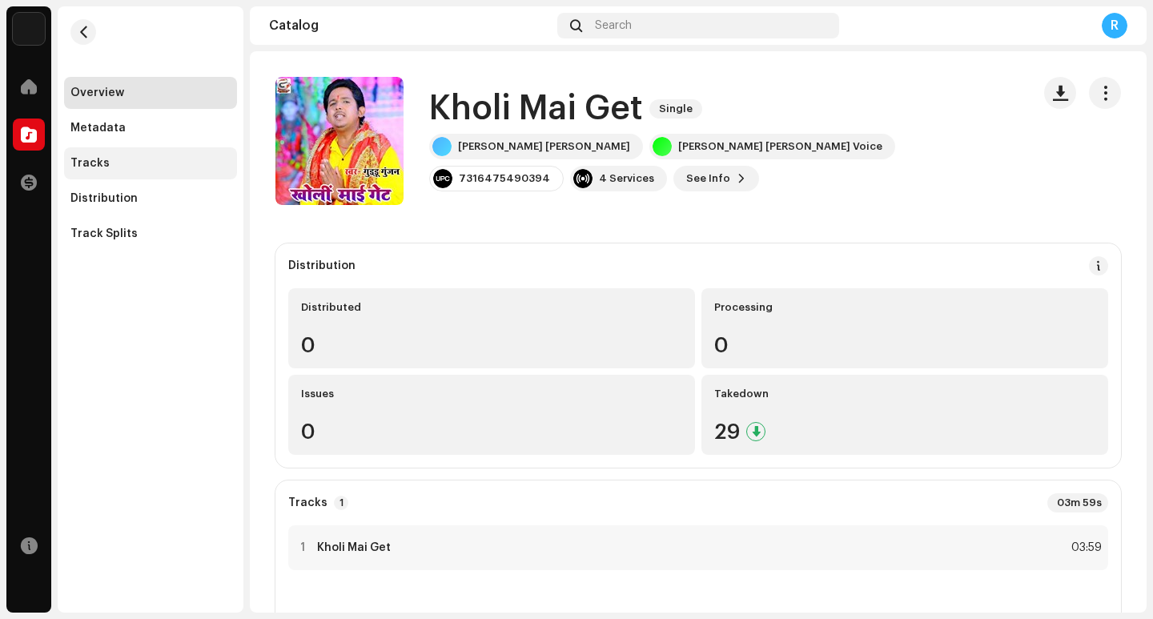
click at [141, 158] on div "Tracks" at bounding box center [150, 163] width 160 height 13
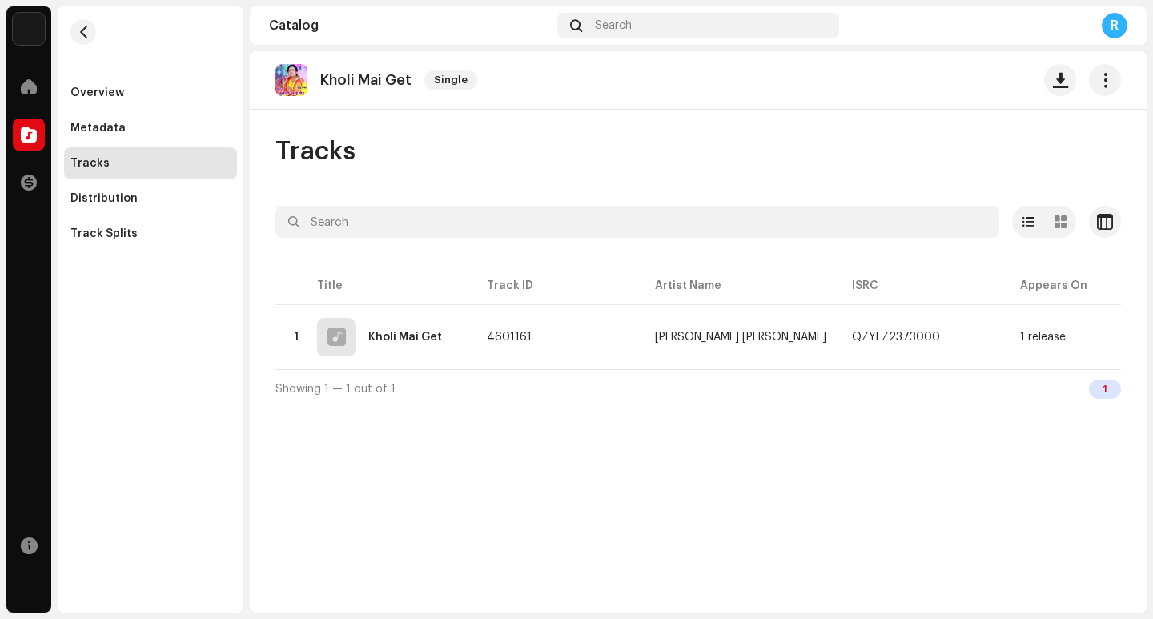
click at [335, 77] on p "Kholi Mai Get" at bounding box center [365, 80] width 91 height 17
copy re-o-release-hero "Kholi Mai Get Single"
click at [1069, 86] on button "button" at bounding box center [1061, 80] width 32 height 32
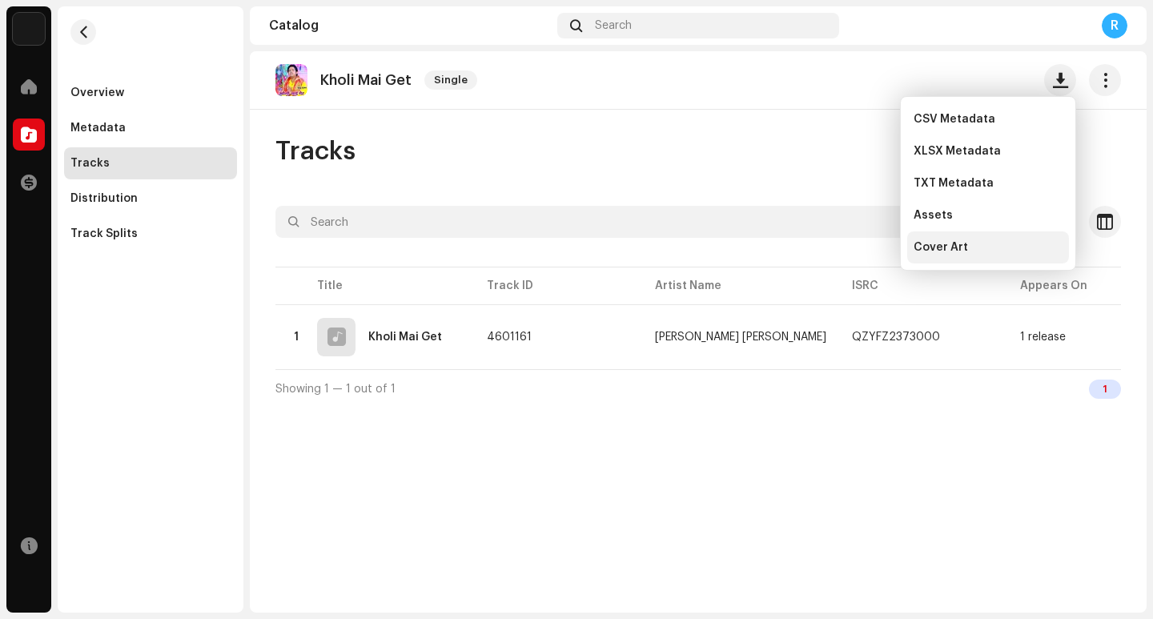
click at [967, 248] on div "Cover Art" at bounding box center [988, 247] width 149 height 13
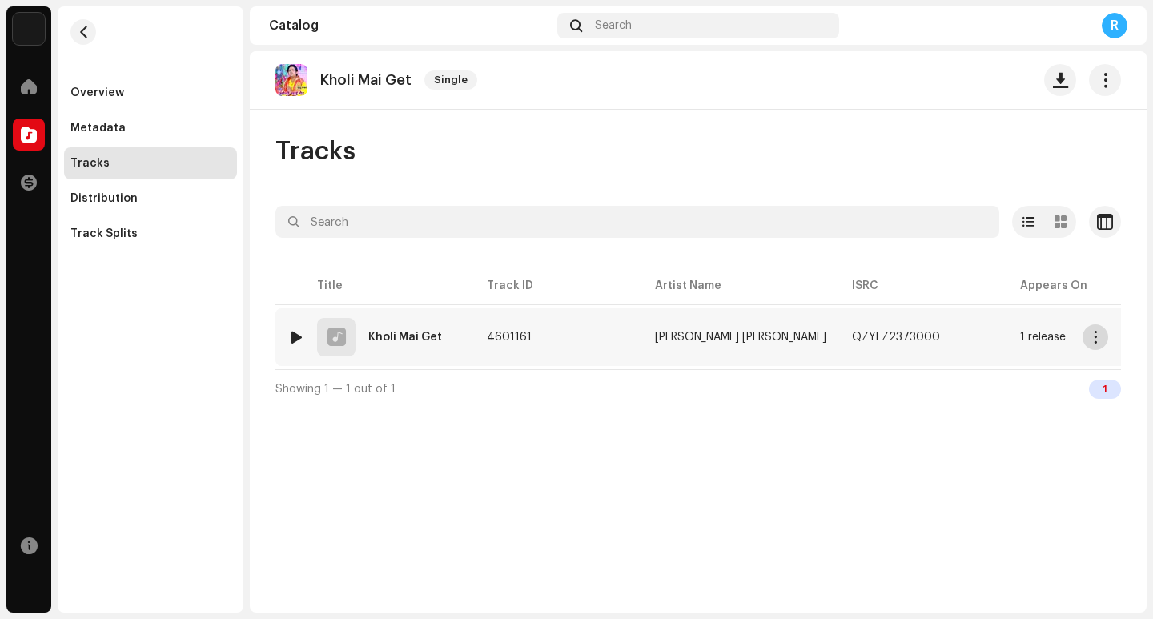
click at [1090, 340] on span "button" at bounding box center [1096, 337] width 12 height 13
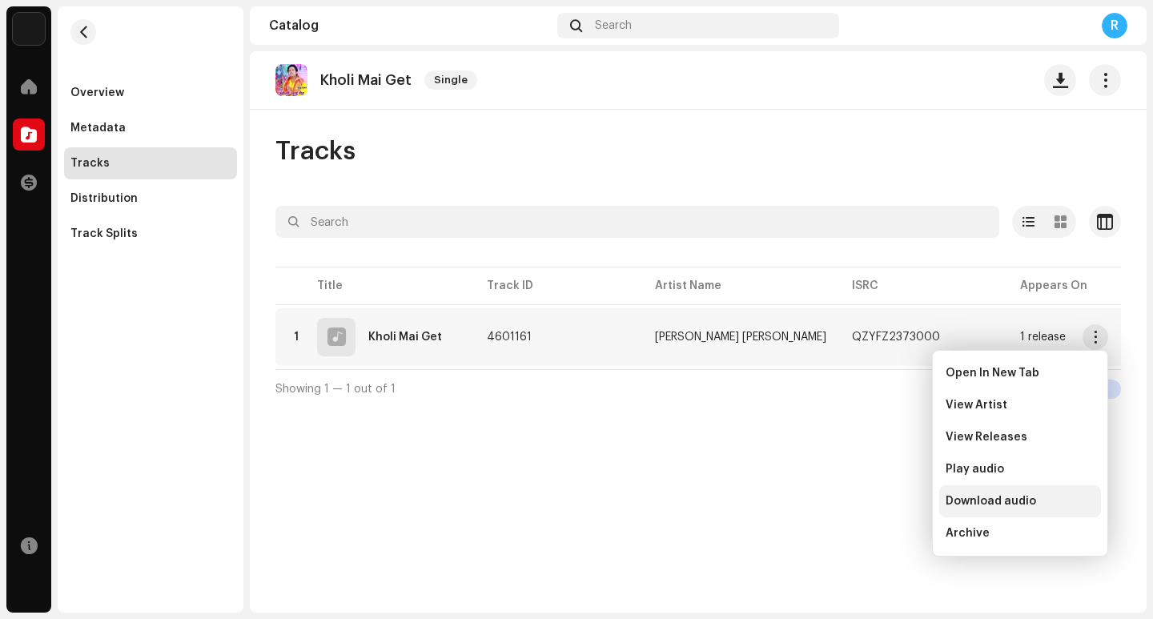
click at [984, 500] on span "Download audio" at bounding box center [991, 501] width 91 height 13
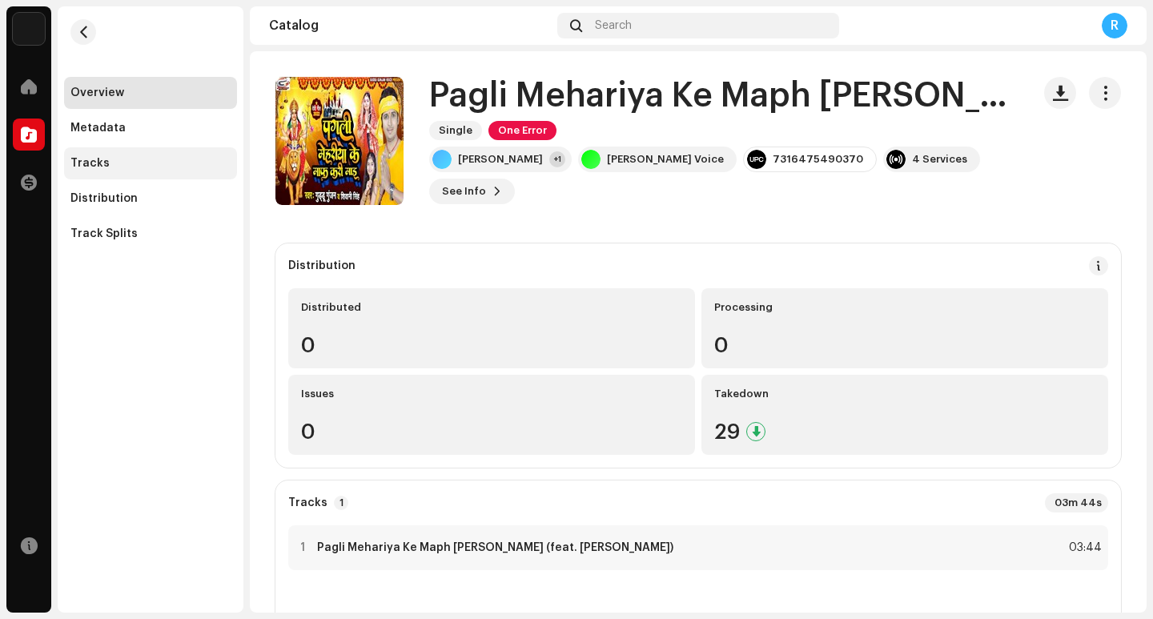
click at [103, 159] on div "Tracks" at bounding box center [89, 163] width 39 height 13
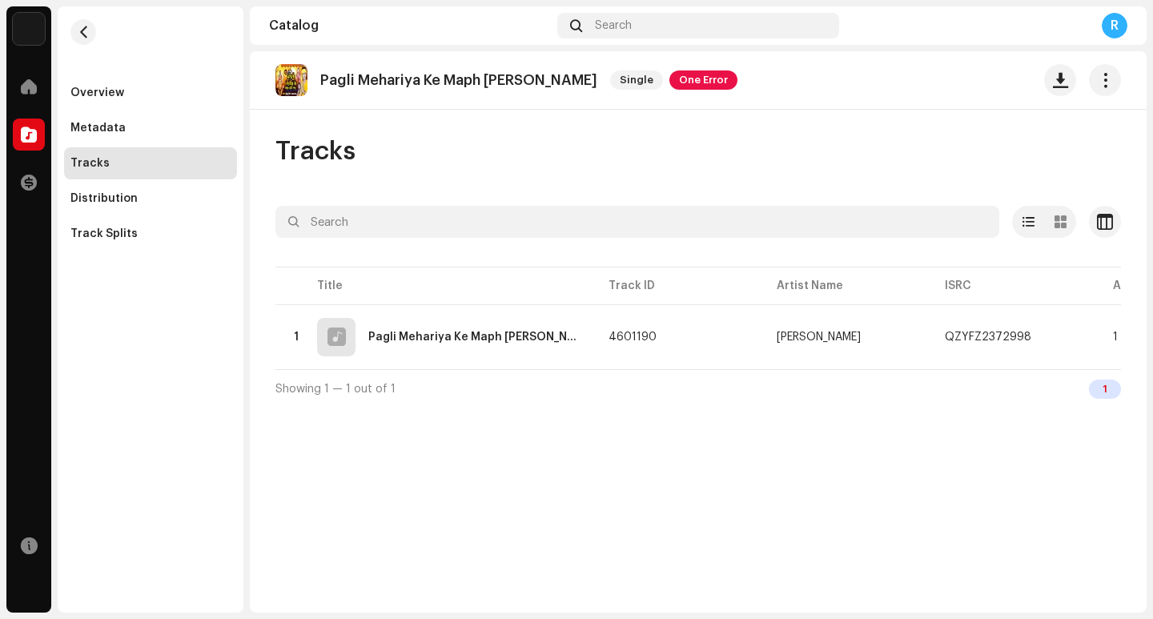
click at [426, 82] on p "Pagli Mehariya Ke Maph [PERSON_NAME]" at bounding box center [458, 80] width 277 height 17
copy re-o-release-hero "Pagli Mehariya Ke Maph [PERSON_NAME] Single One Error"
click at [1054, 83] on span "button" at bounding box center [1060, 80] width 15 height 13
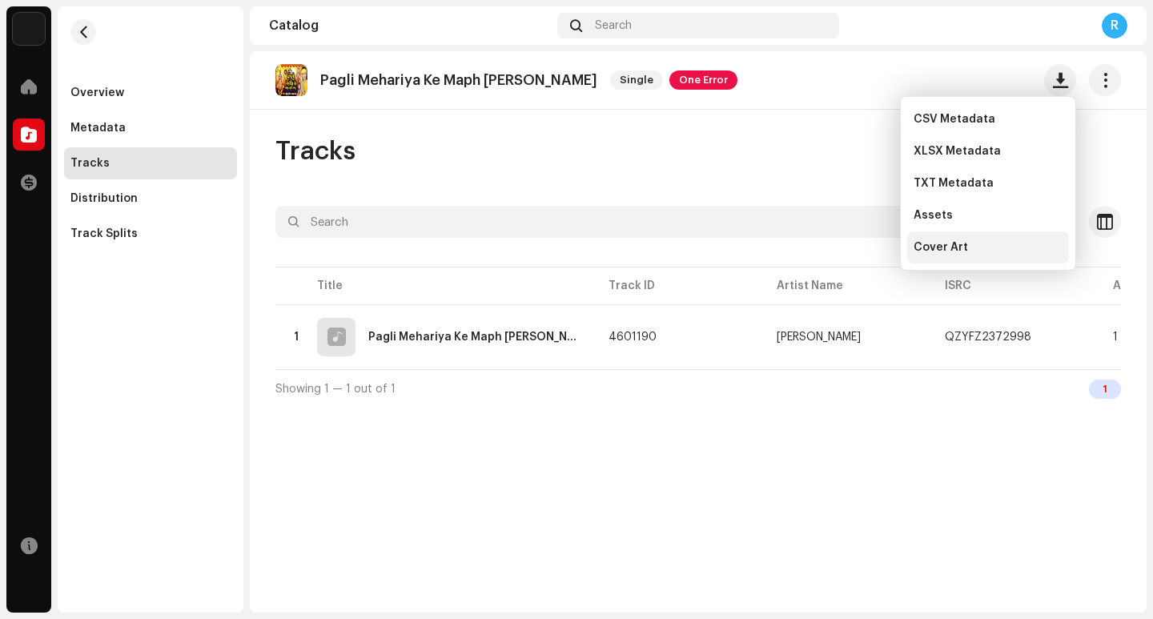
click at [959, 246] on span "Cover Art" at bounding box center [941, 247] width 54 height 13
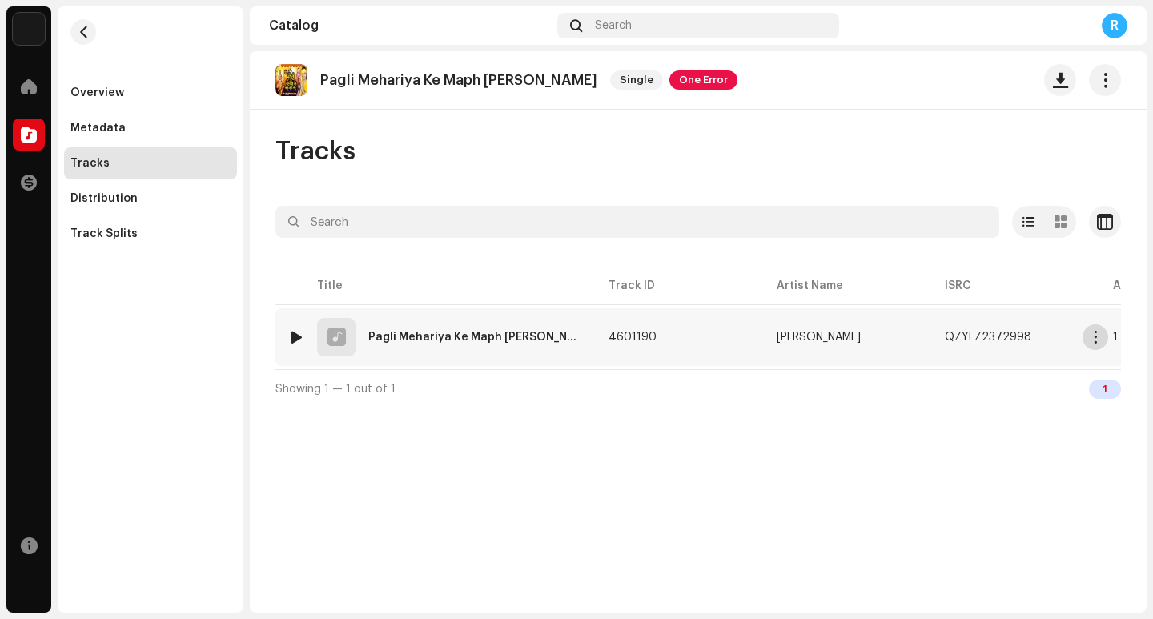
click at [1098, 337] on span "button" at bounding box center [1096, 337] width 12 height 13
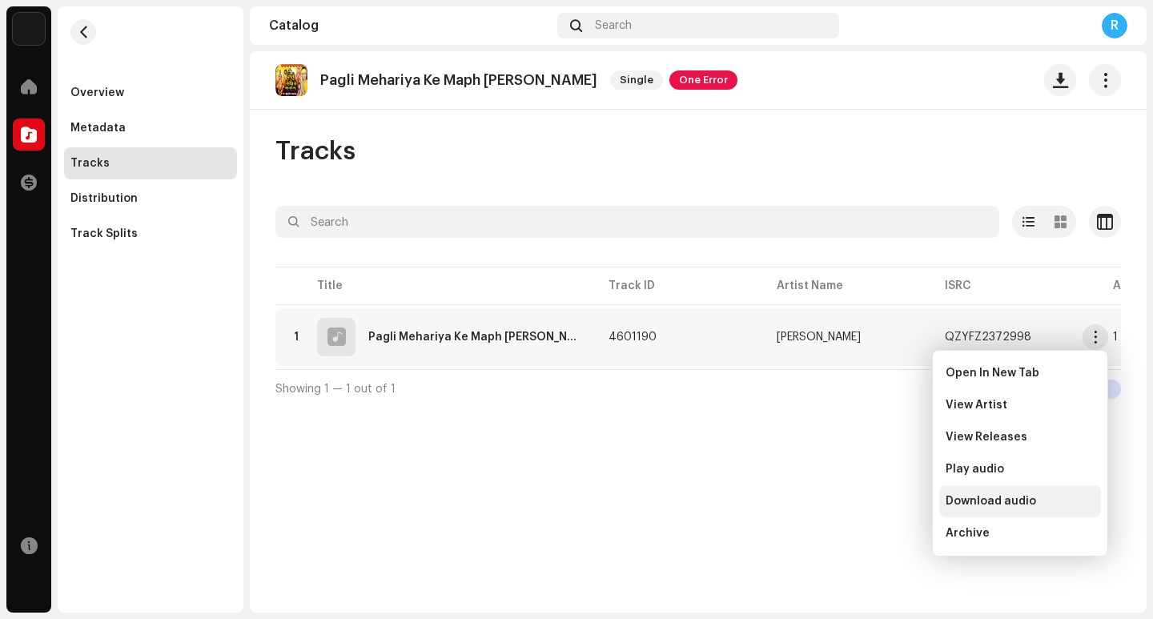
click at [1015, 506] on span "Download audio" at bounding box center [991, 501] width 91 height 13
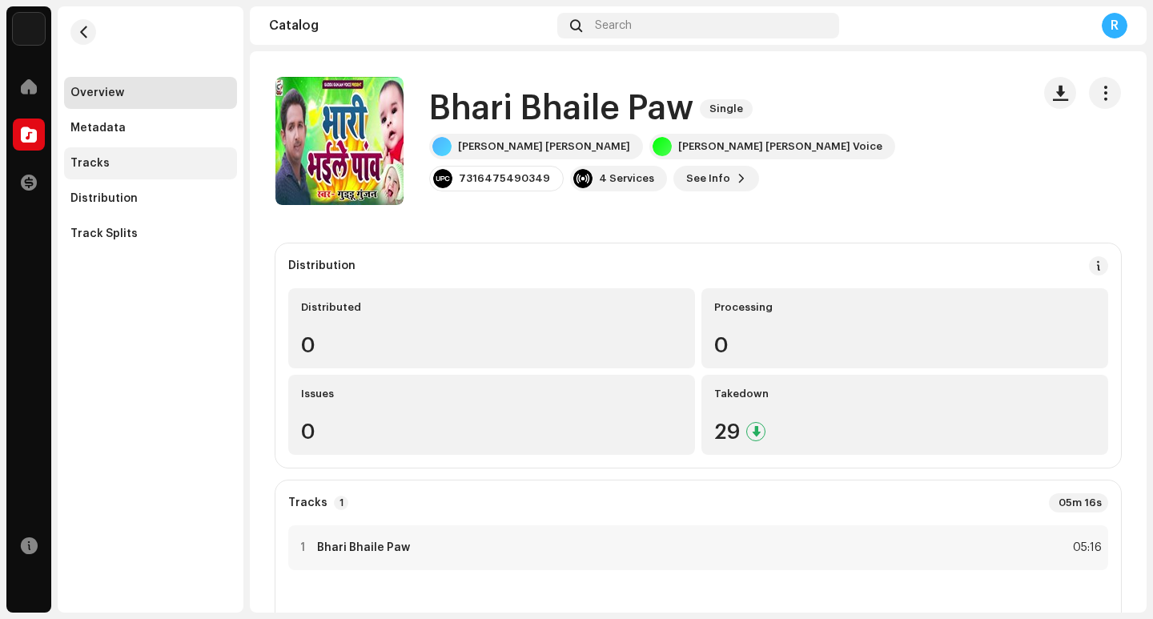
click at [161, 159] on div "Tracks" at bounding box center [150, 163] width 160 height 13
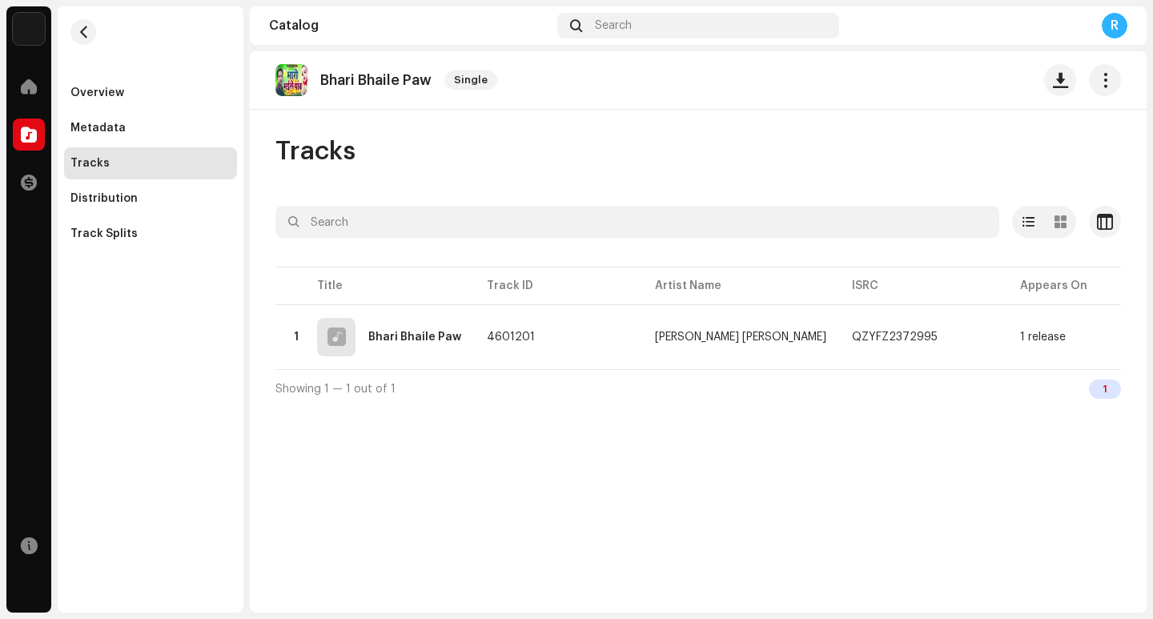
click at [332, 85] on p "Bhari Bhaile Paw" at bounding box center [375, 80] width 111 height 17
click at [333, 85] on p "Bhari Bhaile Paw" at bounding box center [375, 80] width 111 height 17
copy re-o-release-hero "Bhari Bhaile Paw Single"
click at [1053, 83] on span "button" at bounding box center [1060, 80] width 15 height 13
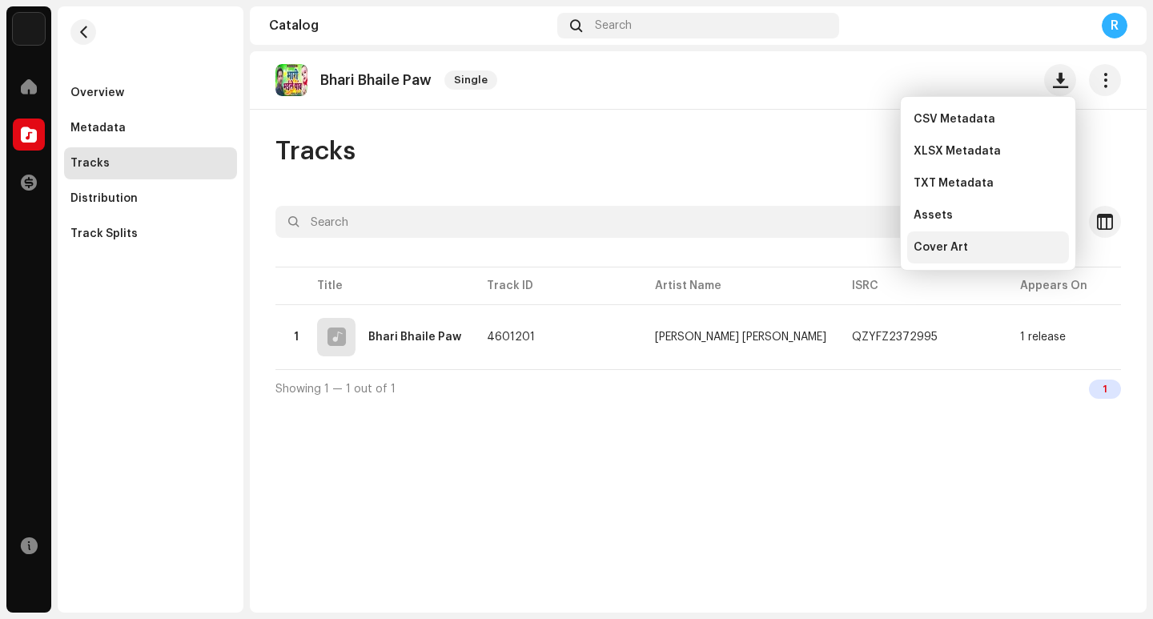
click at [960, 255] on div "Cover Art" at bounding box center [989, 247] width 162 height 32
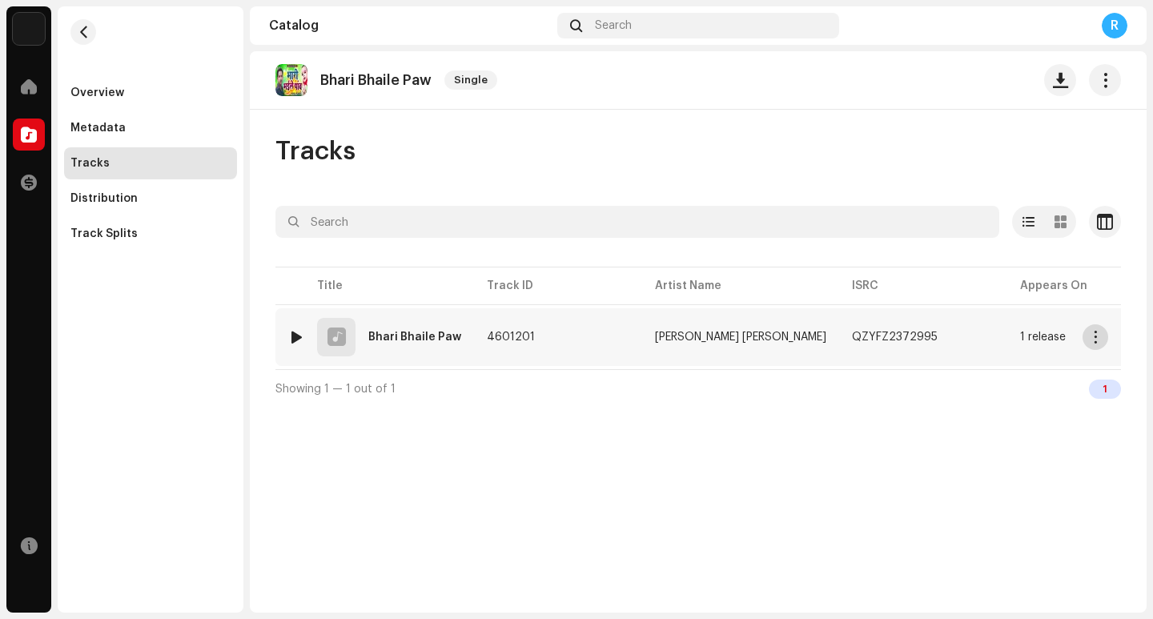
click at [1094, 339] on span "button" at bounding box center [1096, 337] width 12 height 13
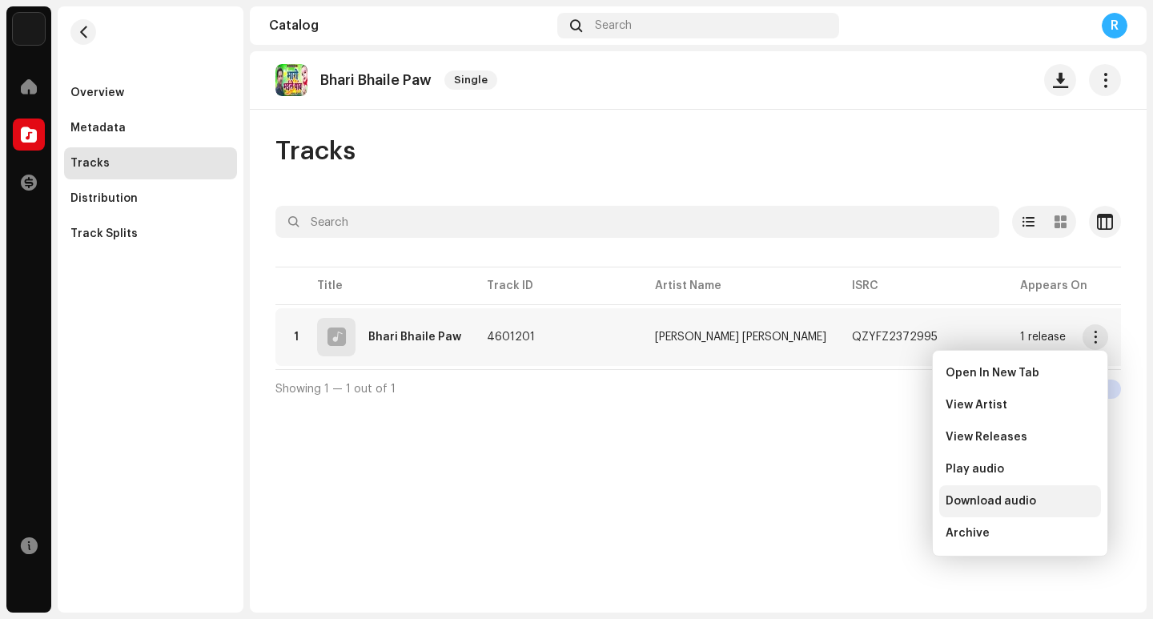
drag, startPoint x: 987, startPoint y: 511, endPoint x: 978, endPoint y: 503, distance: 11.9
click at [987, 510] on div "Download audio" at bounding box center [1021, 501] width 162 height 32
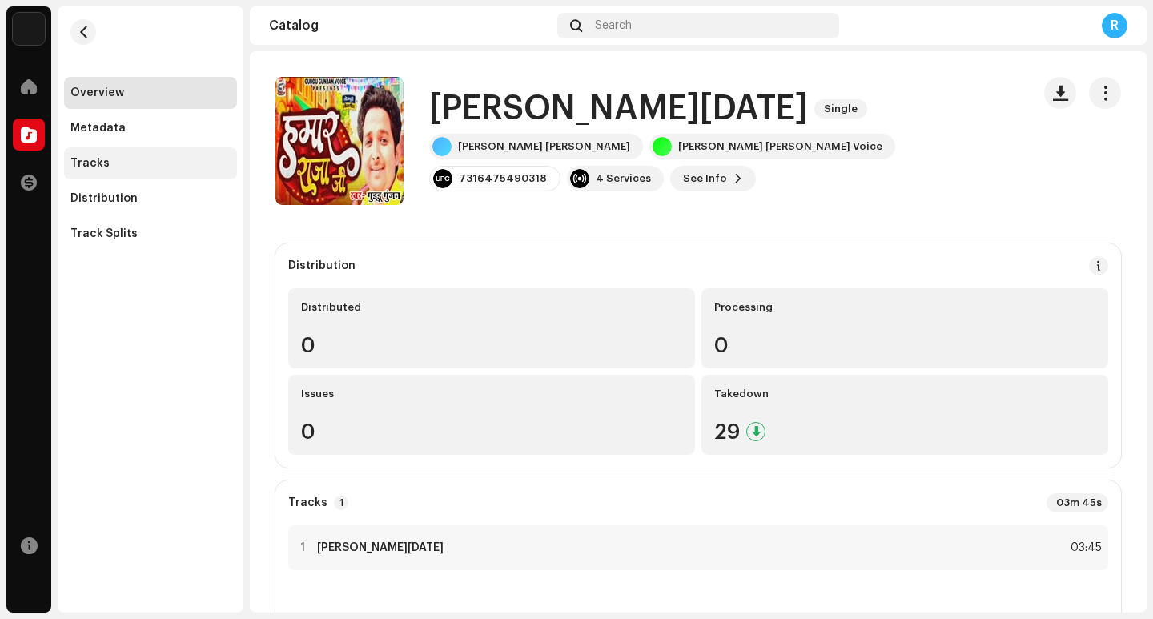
click at [149, 167] on div "Tracks" at bounding box center [150, 163] width 160 height 13
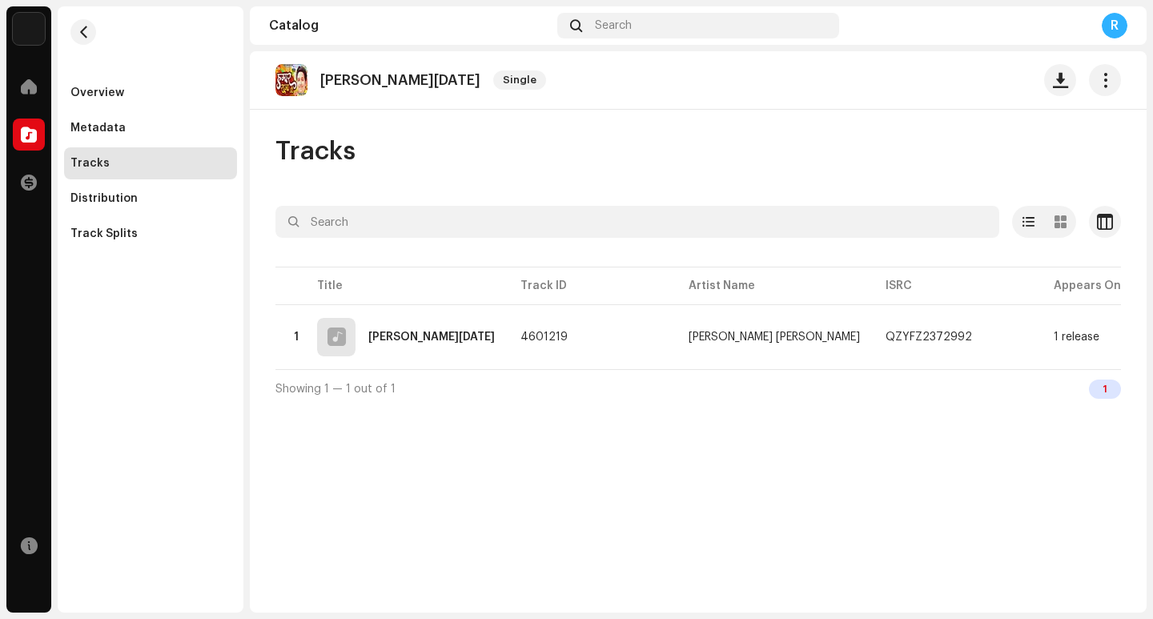
click at [336, 79] on p "Hamar Raja Ji" at bounding box center [400, 80] width 160 height 17
copy re-o-release-hero "Hamar Raja Ji Single"
click at [1057, 83] on span "button" at bounding box center [1060, 80] width 15 height 13
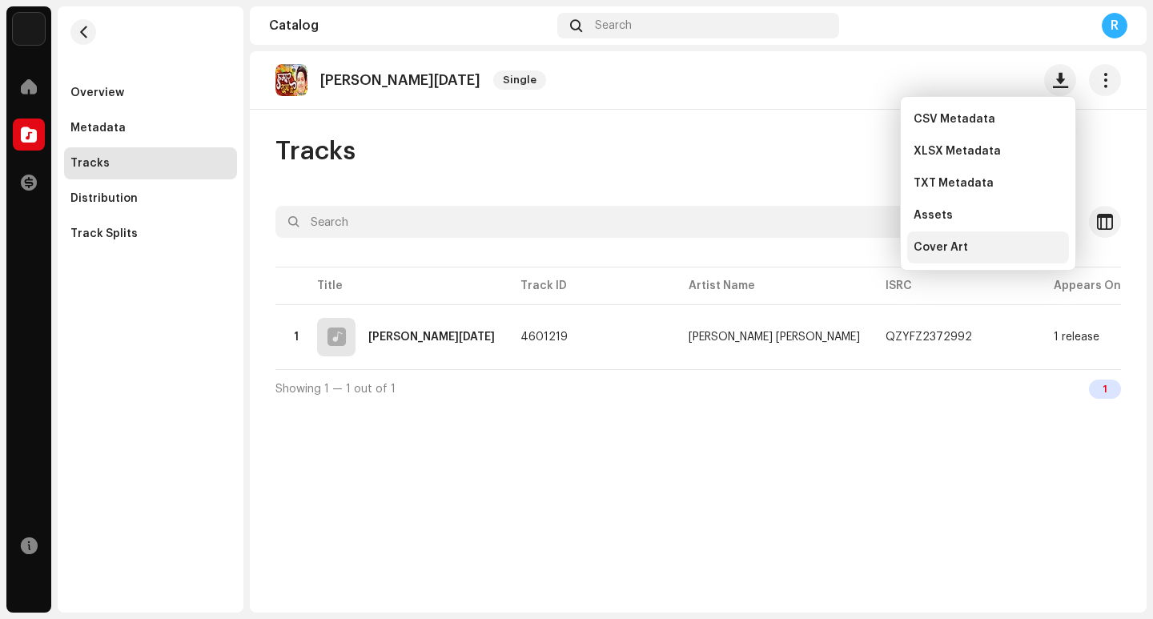
click at [959, 249] on span "Cover Art" at bounding box center [941, 247] width 54 height 13
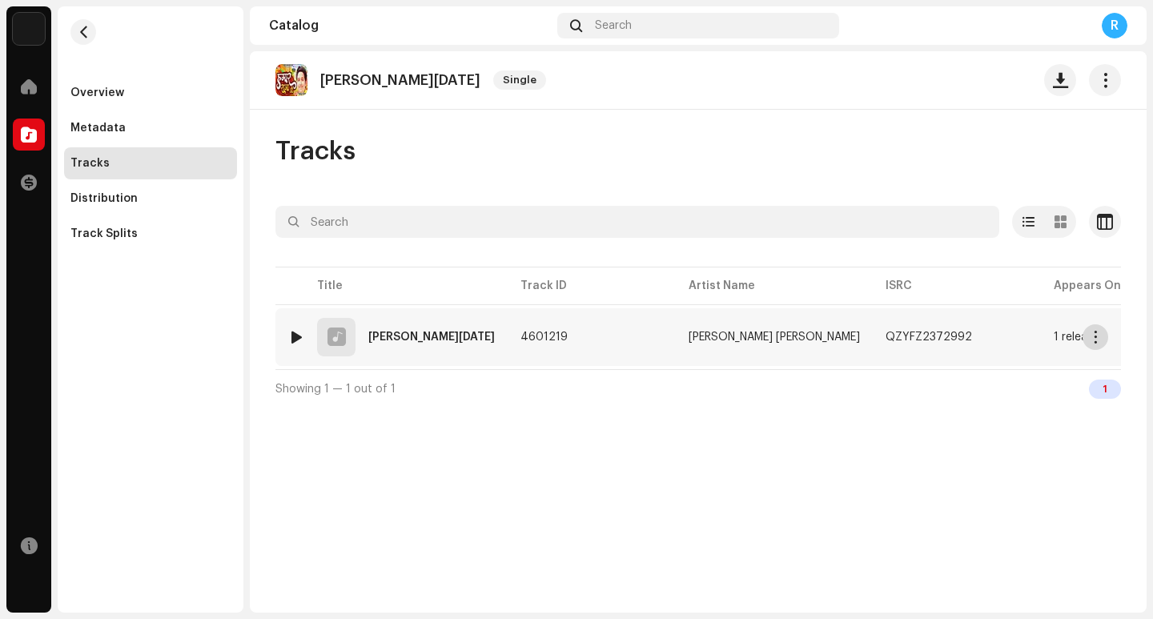
click at [1100, 341] on span "button" at bounding box center [1096, 337] width 12 height 13
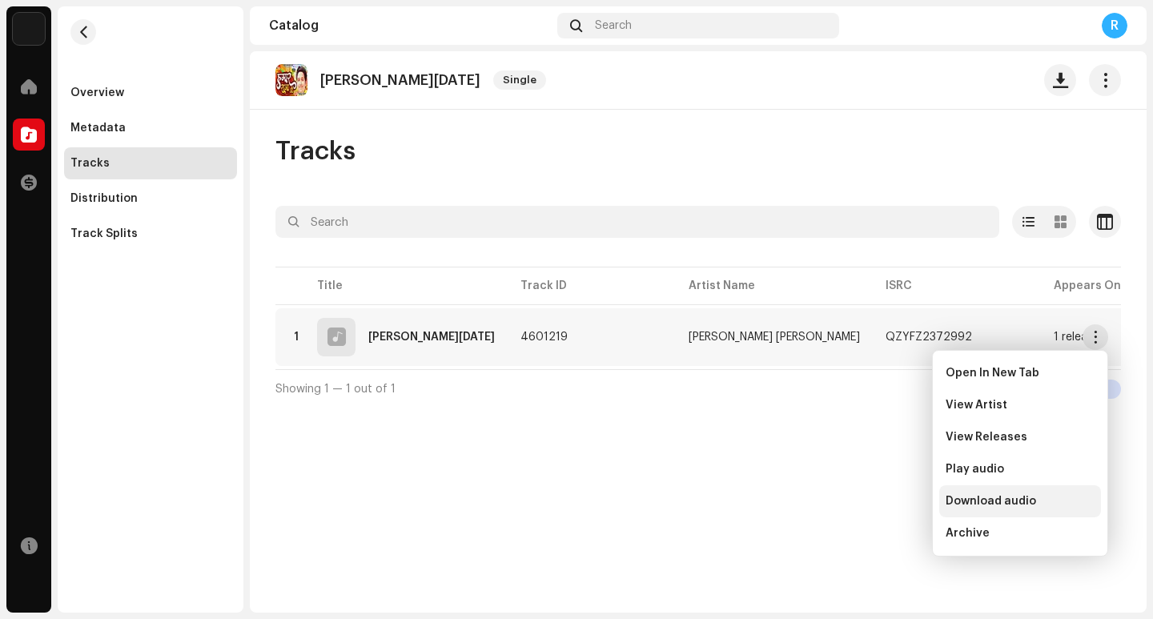
click at [994, 503] on span "Download audio" at bounding box center [991, 501] width 91 height 13
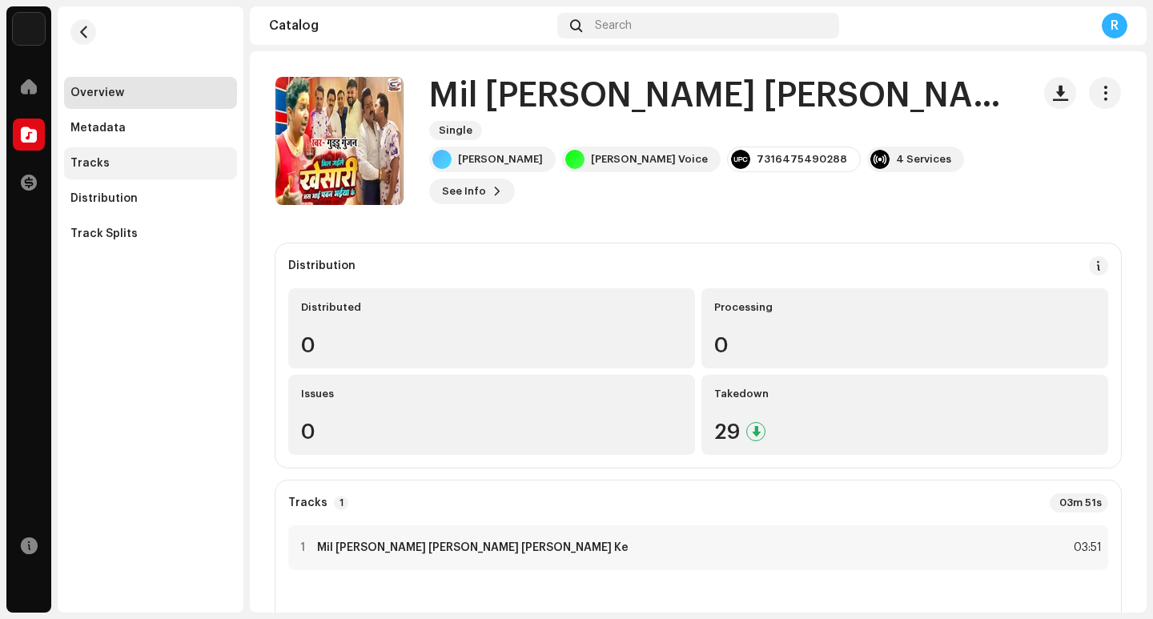
click at [144, 163] on div "Tracks" at bounding box center [150, 163] width 160 height 13
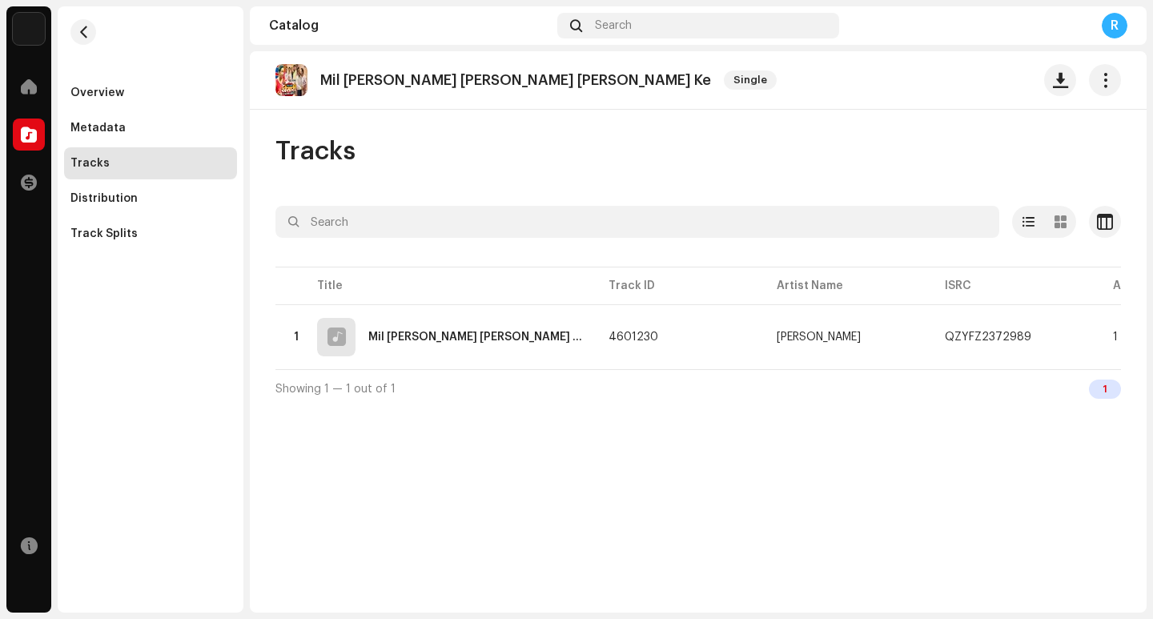
click at [479, 76] on p "Mil [PERSON_NAME] [PERSON_NAME] [PERSON_NAME] Ke" at bounding box center [515, 80] width 391 height 17
copy re-o-release-hero "Mil [PERSON_NAME] [PERSON_NAME] [PERSON_NAME] Ke Single"
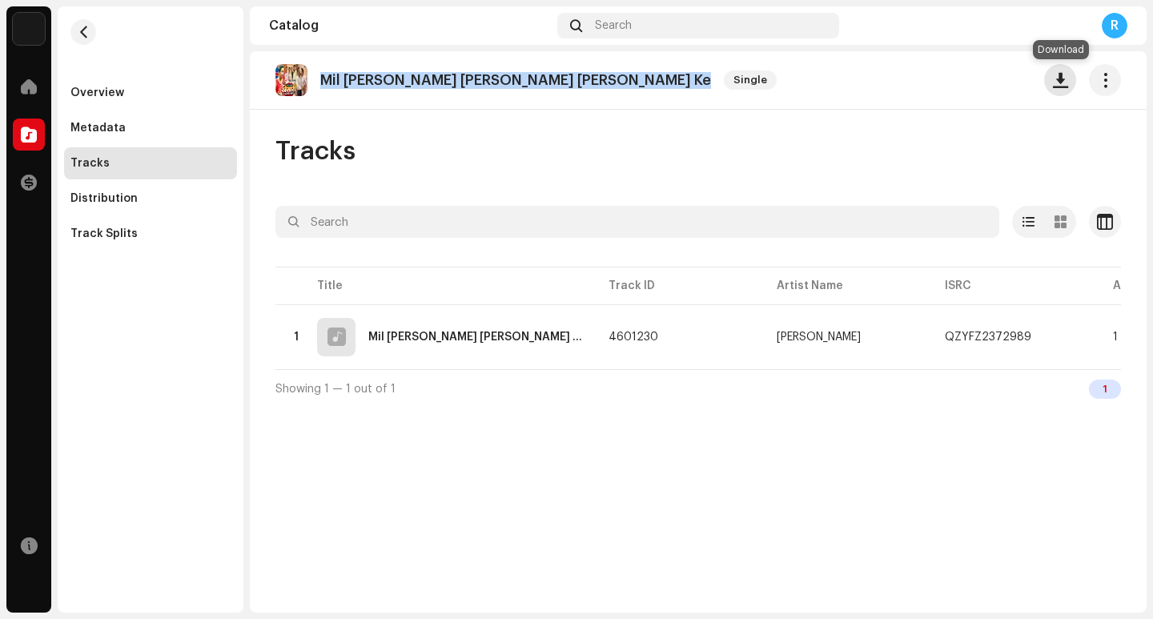
click at [1061, 87] on span "button" at bounding box center [1060, 80] width 15 height 13
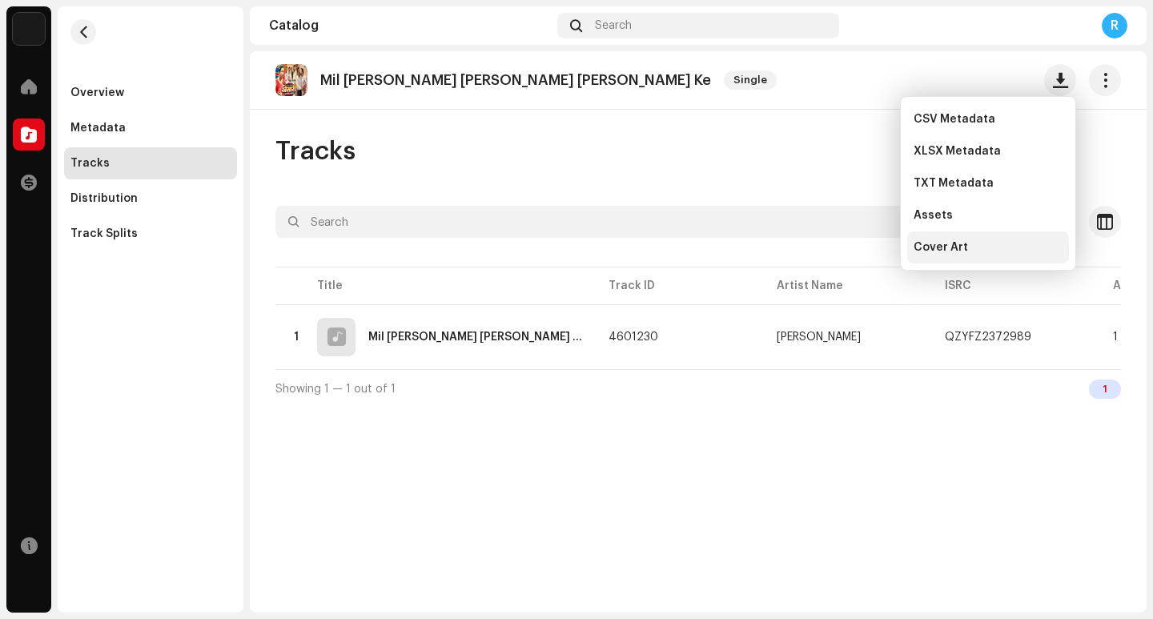
click at [950, 248] on span "Cover Art" at bounding box center [941, 247] width 54 height 13
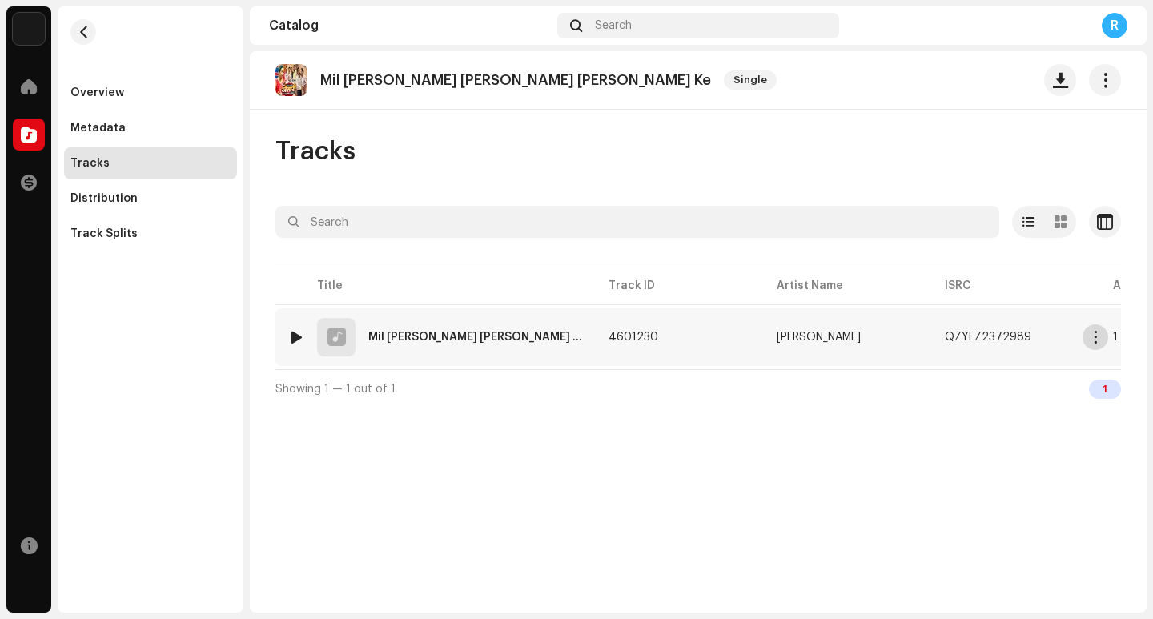
click at [1092, 337] on span "button" at bounding box center [1096, 337] width 12 height 13
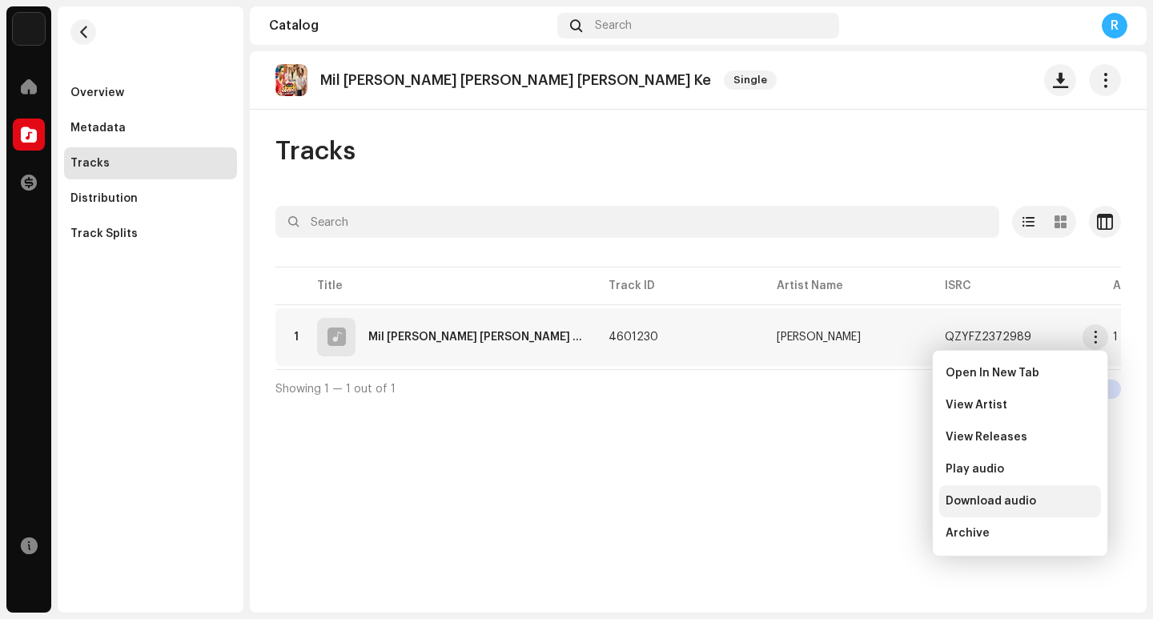
click at [1005, 499] on span "Download audio" at bounding box center [991, 501] width 91 height 13
